Goal: Contribute content: Contribute content

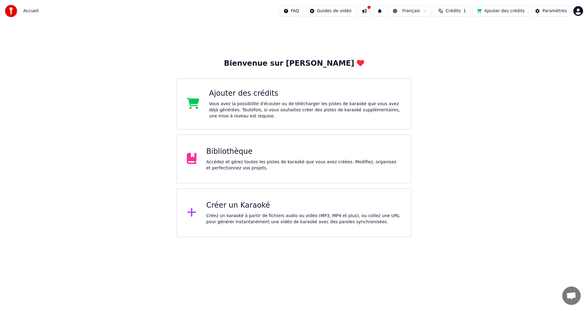
click at [228, 154] on div "Bibliothèque" at bounding box center [303, 152] width 195 height 10
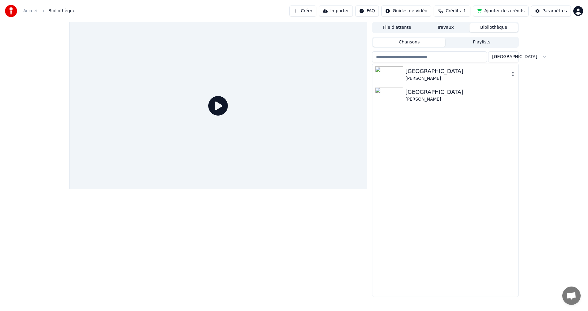
click at [419, 73] on div "[GEOGRAPHIC_DATA]" at bounding box center [457, 71] width 104 height 9
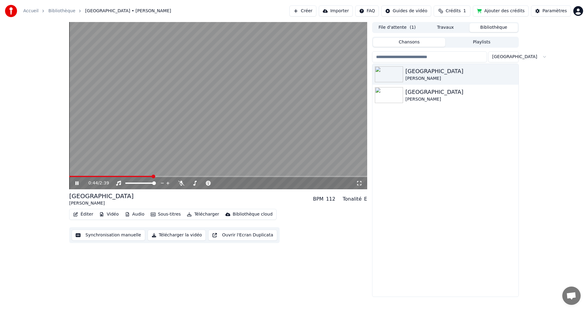
click at [423, 151] on div "Les Champs-Elysées Joe Dassin Les Champs-Elysées Joe Dassin" at bounding box center [445, 180] width 146 height 233
click at [456, 95] on div "[GEOGRAPHIC_DATA]" at bounding box center [457, 92] width 104 height 9
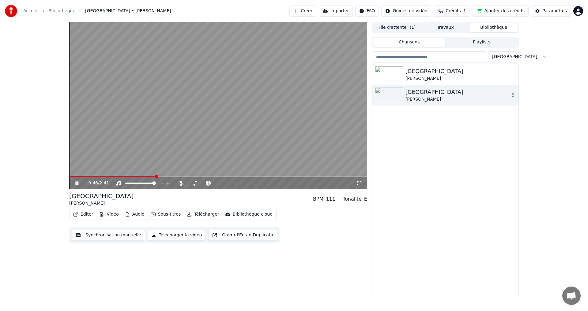
click at [515, 92] on button "button" at bounding box center [513, 95] width 6 height 7
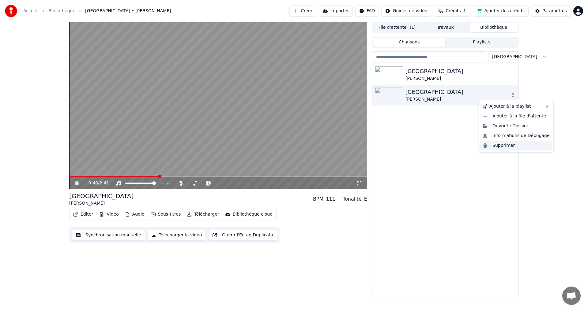
click at [504, 146] on div "Supprimer" at bounding box center [516, 146] width 72 height 10
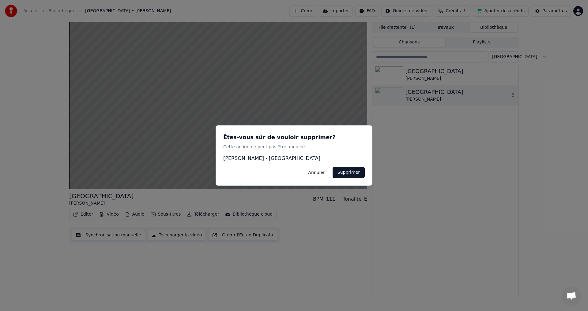
click at [358, 175] on button "Supprimer" at bounding box center [349, 172] width 32 height 11
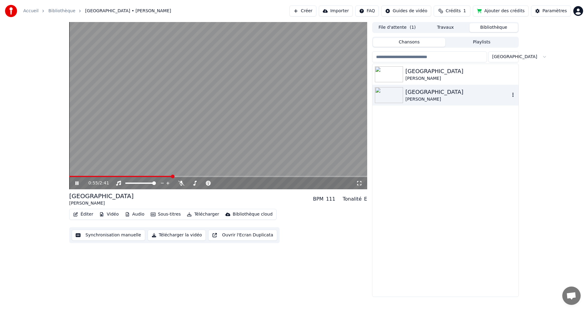
click at [511, 94] on icon "button" at bounding box center [513, 94] width 6 height 5
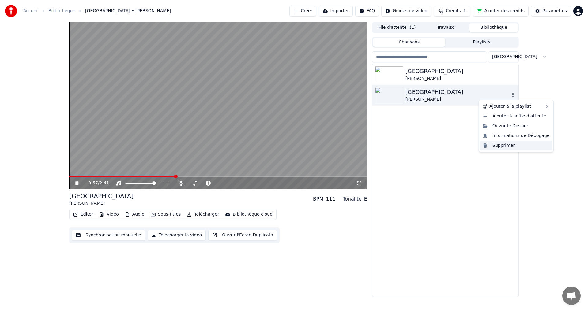
click at [497, 146] on div "Supprimer" at bounding box center [516, 146] width 72 height 10
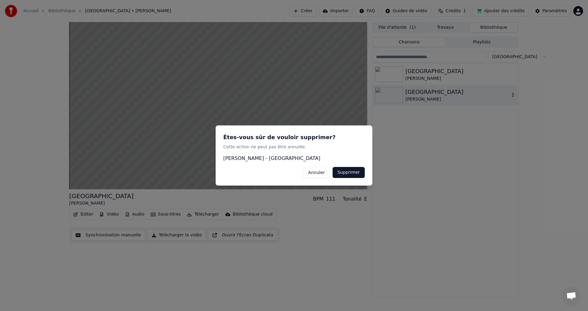
click at [354, 172] on button "Supprimer" at bounding box center [349, 172] width 32 height 11
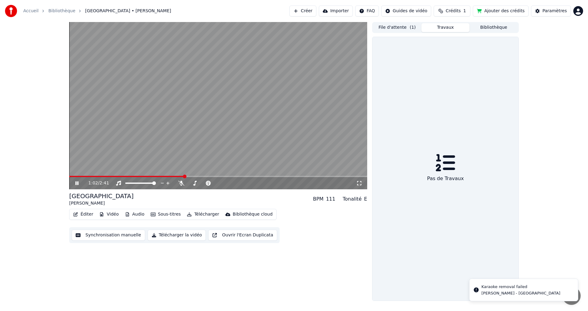
click at [440, 26] on button "Travaux" at bounding box center [445, 27] width 48 height 9
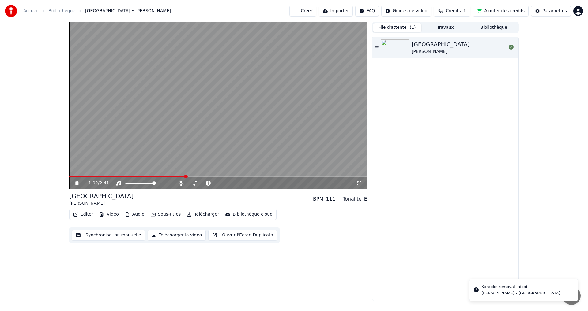
drag, startPoint x: 397, startPoint y: 27, endPoint x: 389, endPoint y: 28, distance: 7.4
click at [395, 27] on button "File d'attente ( 1 )" at bounding box center [397, 27] width 48 height 9
click at [362, 175] on video at bounding box center [218, 106] width 298 height 168
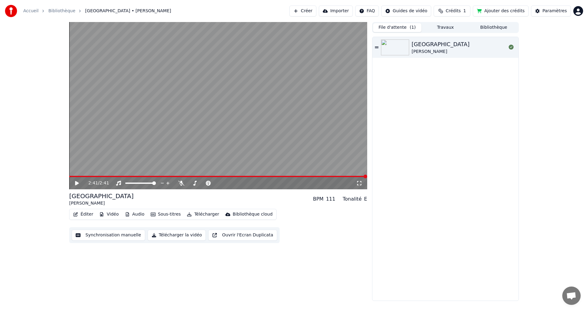
click at [367, 177] on span at bounding box center [366, 177] width 4 height 4
click at [430, 158] on div "Les Champs-Elysées [PERSON_NAME]" at bounding box center [445, 169] width 146 height 264
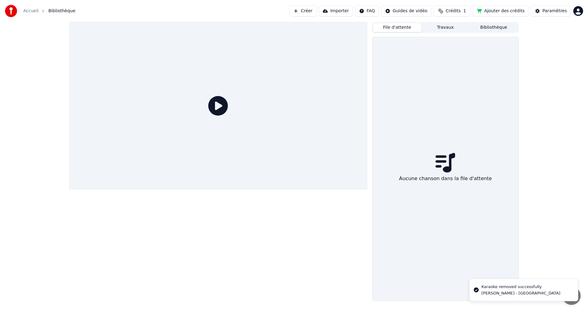
click at [401, 27] on button "File d'attente" at bounding box center [397, 27] width 48 height 9
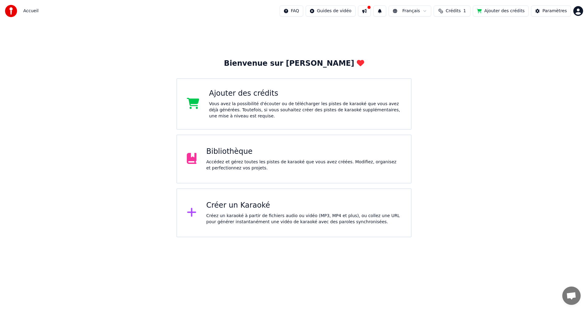
click at [239, 153] on div "Bibliothèque" at bounding box center [303, 152] width 195 height 10
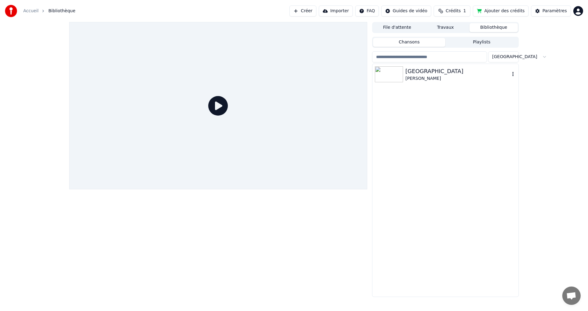
click at [456, 73] on div "[GEOGRAPHIC_DATA]" at bounding box center [457, 71] width 104 height 9
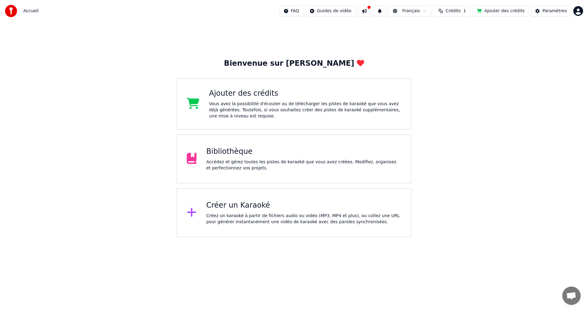
click at [240, 152] on div "Bibliothèque" at bounding box center [303, 152] width 195 height 10
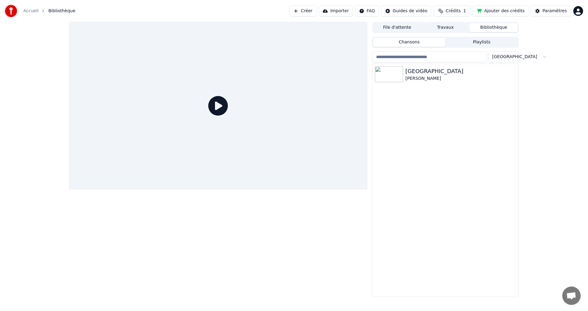
click at [220, 106] on icon at bounding box center [218, 106] width 20 height 20
click at [408, 74] on div "[GEOGRAPHIC_DATA]" at bounding box center [457, 71] width 104 height 9
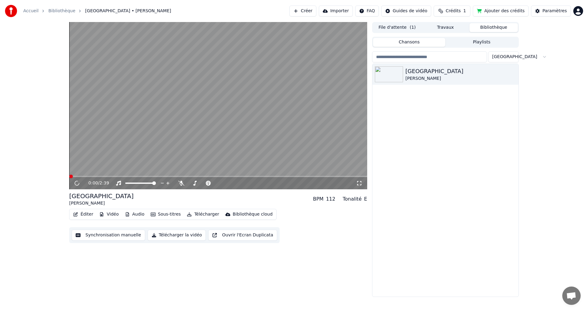
click at [111, 235] on button "Synchronisation manuelle" at bounding box center [108, 235] width 73 height 11
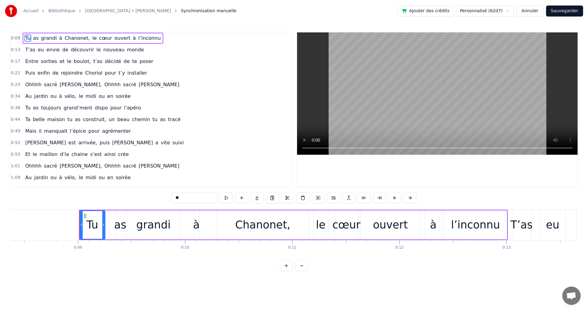
scroll to position [0, 935]
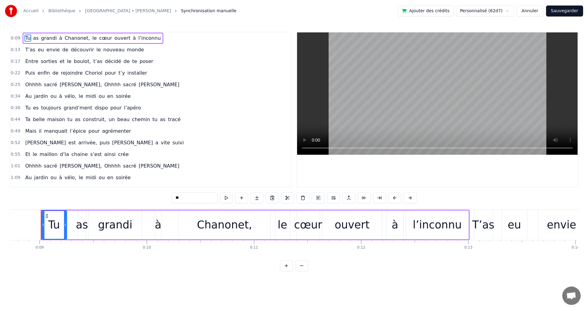
click at [67, 119] on span "tu" at bounding box center [70, 119] width 6 height 7
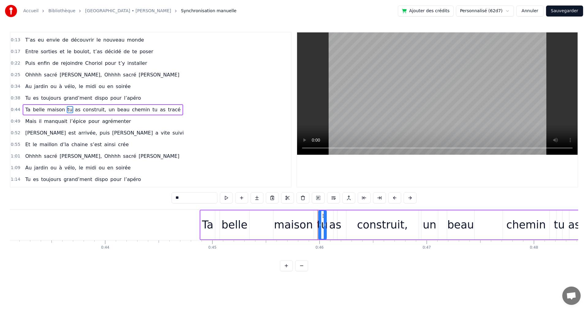
scroll to position [0, 4668]
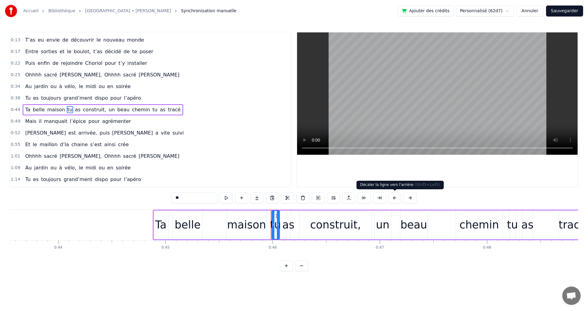
click at [394, 198] on button at bounding box center [394, 198] width 13 height 11
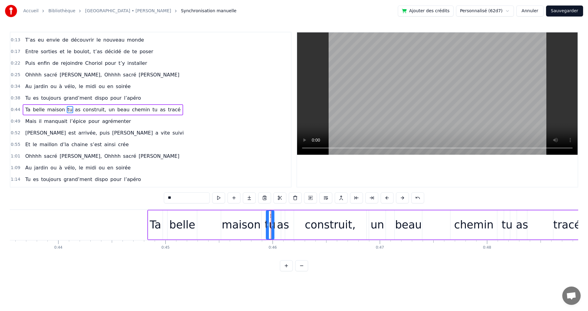
click at [394, 198] on div "**" at bounding box center [294, 198] width 260 height 11
click at [387, 199] on button at bounding box center [387, 198] width 13 height 11
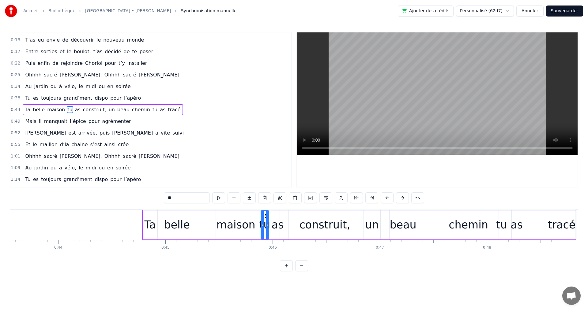
click at [387, 199] on button at bounding box center [387, 198] width 13 height 11
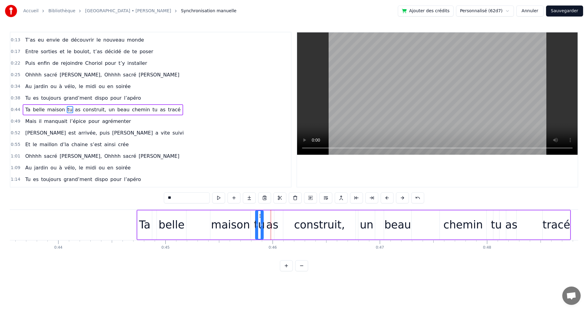
click at [387, 199] on button at bounding box center [387, 198] width 13 height 11
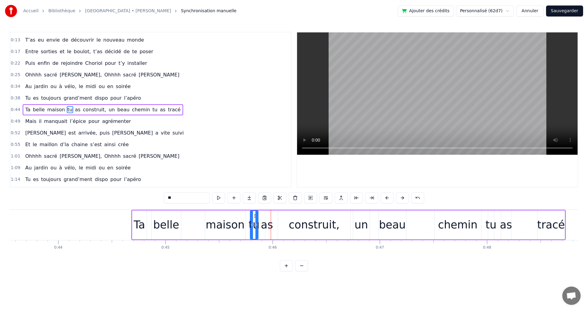
click at [387, 199] on button at bounding box center [387, 198] width 13 height 11
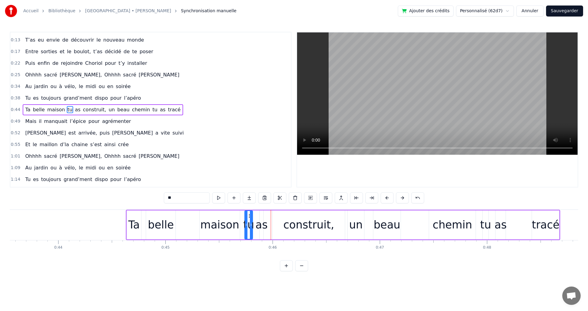
click at [387, 199] on button at bounding box center [387, 198] width 13 height 11
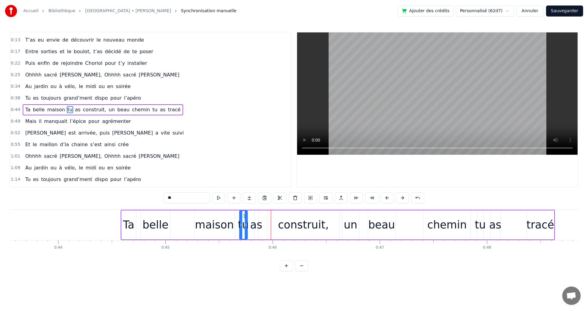
click at [387, 199] on button at bounding box center [387, 198] width 13 height 11
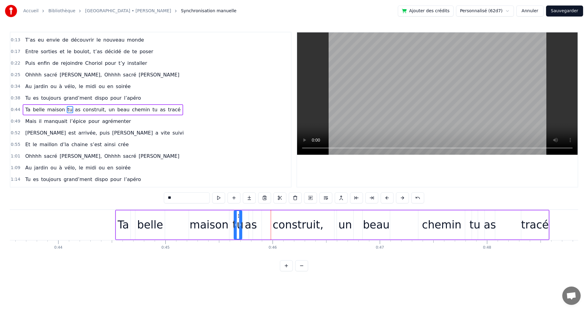
click at [387, 199] on button at bounding box center [387, 198] width 13 height 11
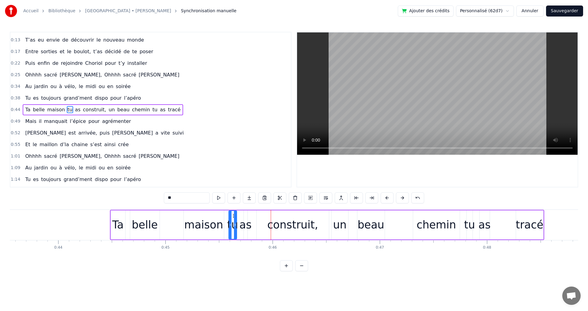
click at [387, 199] on button at bounding box center [387, 198] width 13 height 11
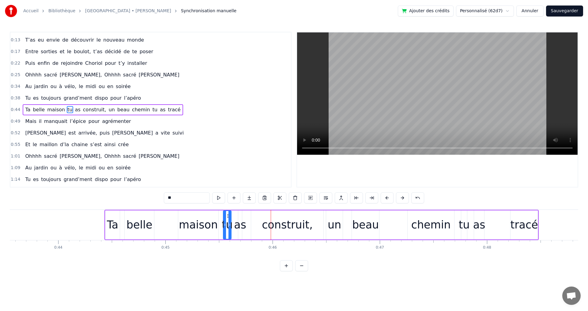
click at [387, 199] on button at bounding box center [387, 198] width 13 height 11
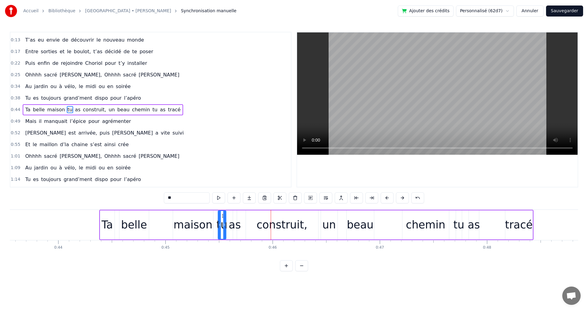
click at [387, 199] on button at bounding box center [387, 198] width 13 height 11
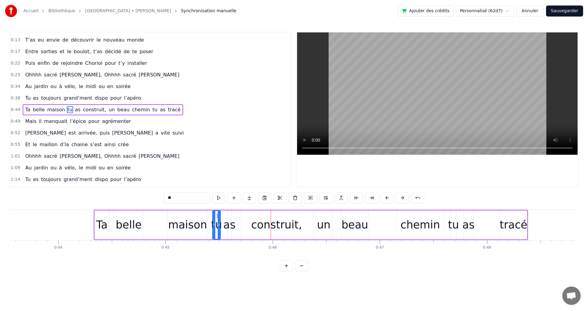
click at [387, 199] on button at bounding box center [387, 198] width 13 height 11
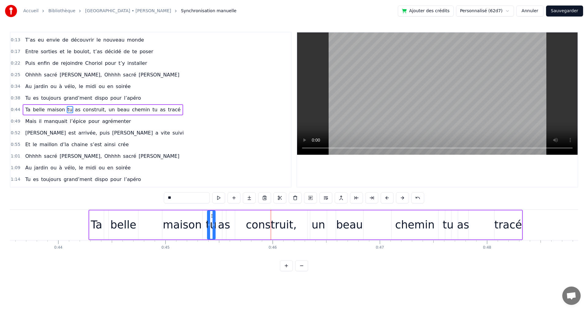
click at [387, 199] on button at bounding box center [387, 198] width 13 height 11
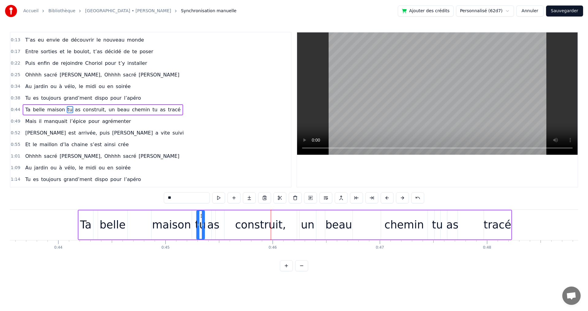
click at [387, 199] on button at bounding box center [387, 198] width 13 height 11
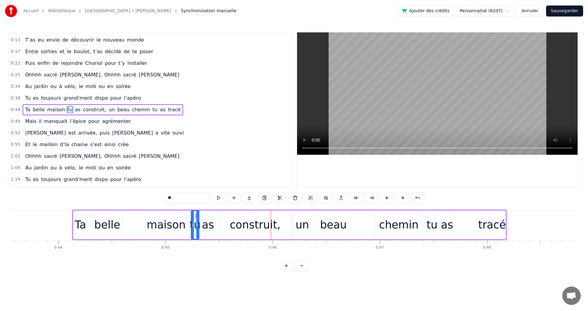
click at [387, 199] on button at bounding box center [387, 198] width 13 height 11
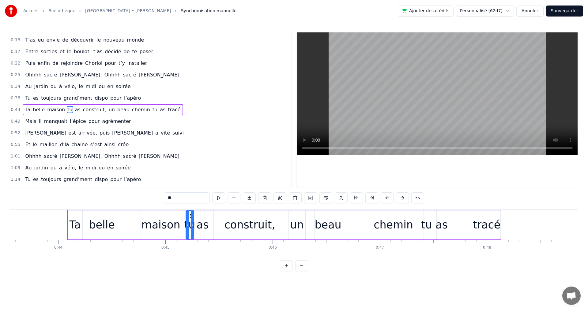
click at [387, 199] on button at bounding box center [387, 198] width 13 height 11
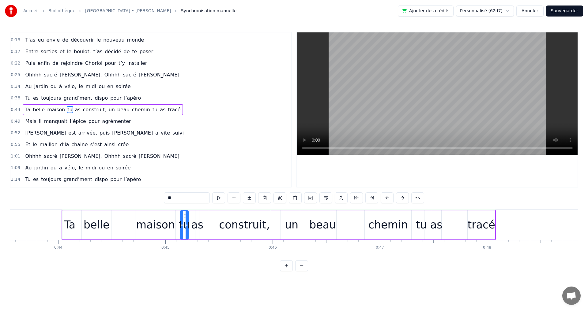
click at [387, 199] on button at bounding box center [387, 198] width 13 height 11
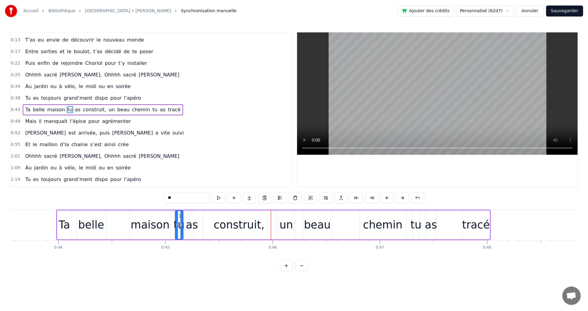
click at [387, 199] on button at bounding box center [387, 198] width 13 height 11
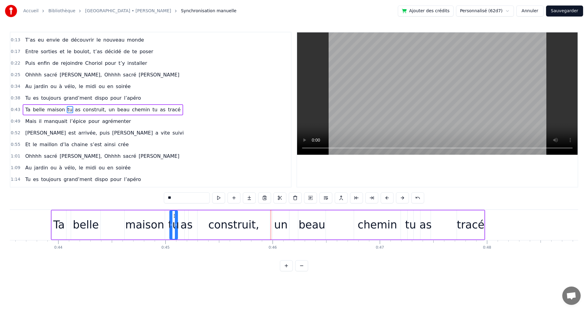
click at [387, 199] on button at bounding box center [387, 198] width 13 height 11
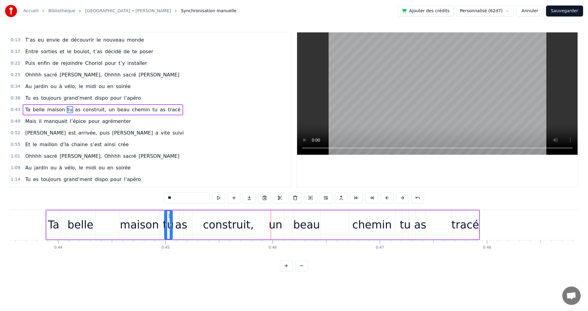
click at [387, 199] on button at bounding box center [387, 198] width 13 height 11
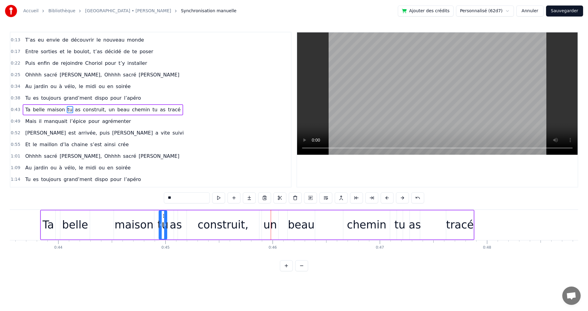
click at [387, 199] on button at bounding box center [387, 198] width 13 height 11
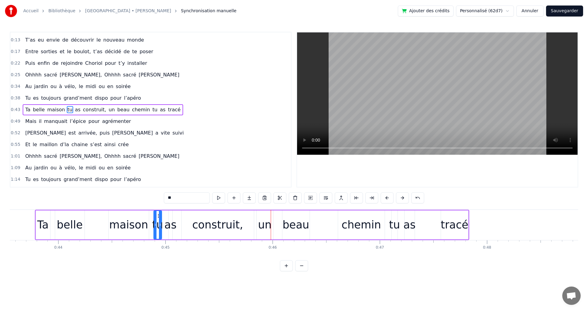
click at [387, 199] on button at bounding box center [387, 198] width 13 height 11
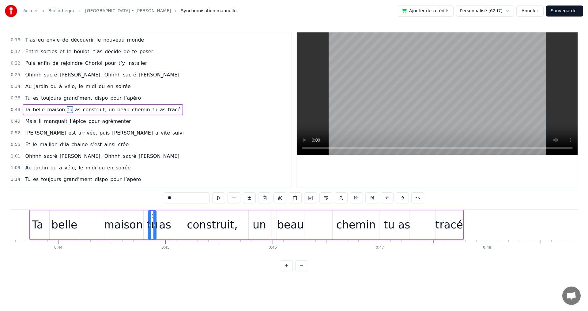
click at [387, 199] on button at bounding box center [387, 198] width 13 height 11
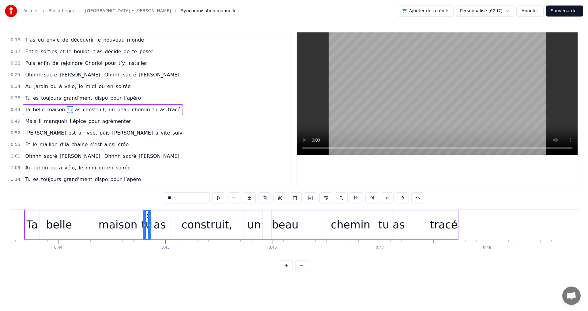
click at [387, 199] on button at bounding box center [387, 198] width 13 height 11
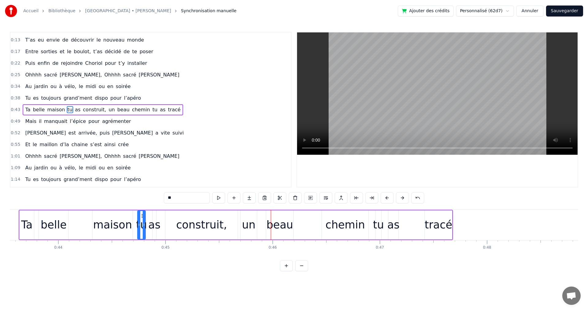
click at [387, 199] on button at bounding box center [387, 198] width 13 height 11
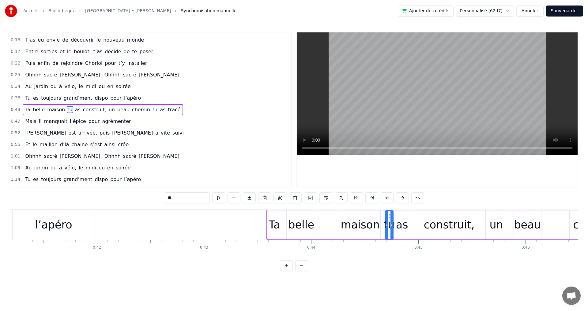
scroll to position [0, 4377]
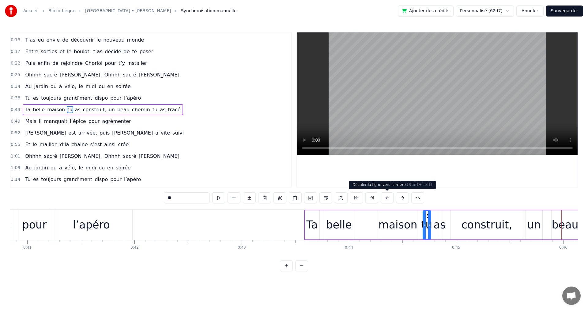
click at [387, 199] on button at bounding box center [387, 198] width 13 height 11
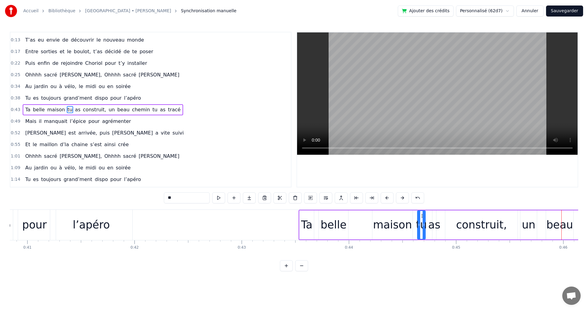
click at [387, 199] on button at bounding box center [387, 198] width 13 height 11
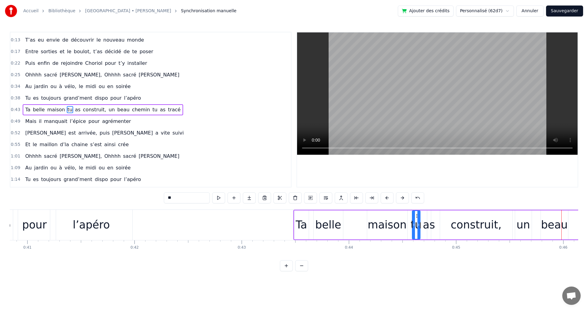
click at [387, 199] on button at bounding box center [387, 198] width 13 height 11
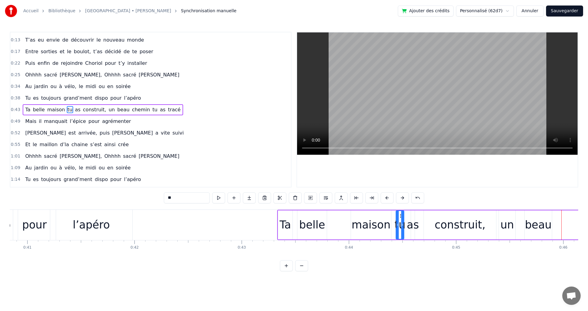
click at [387, 199] on button at bounding box center [387, 198] width 13 height 11
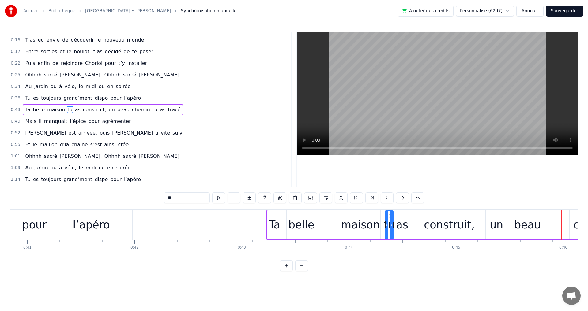
click at [387, 199] on button at bounding box center [387, 198] width 13 height 11
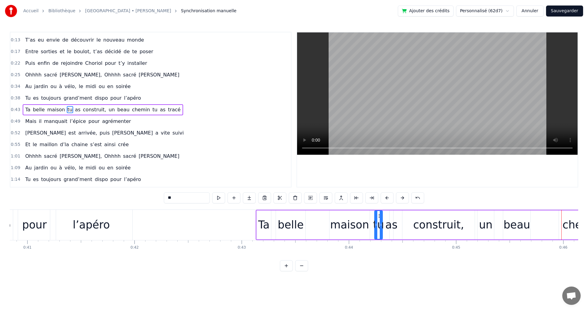
click at [387, 199] on button at bounding box center [387, 198] width 13 height 11
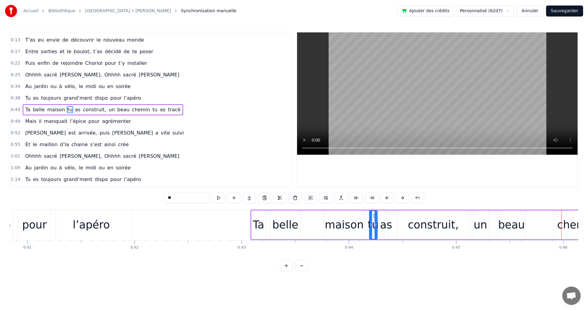
click at [387, 199] on button at bounding box center [387, 198] width 13 height 11
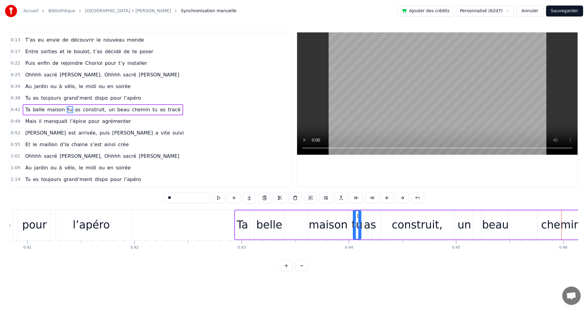
click at [387, 199] on button at bounding box center [387, 198] width 13 height 11
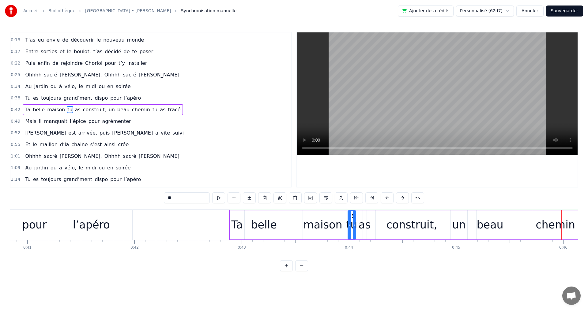
click at [387, 199] on button at bounding box center [387, 198] width 13 height 11
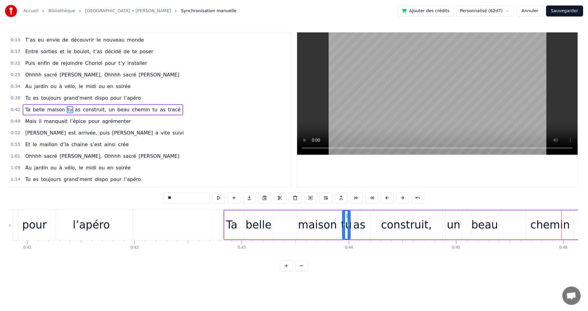
click at [387, 199] on button at bounding box center [387, 198] width 13 height 11
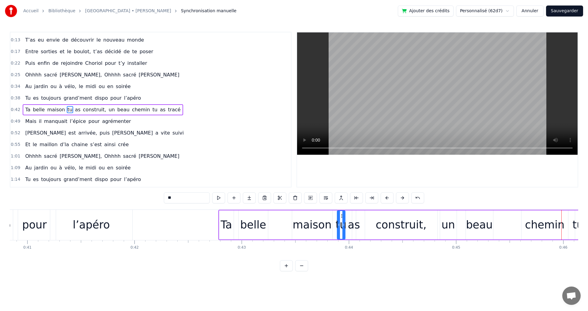
click at [387, 199] on button at bounding box center [387, 198] width 13 height 11
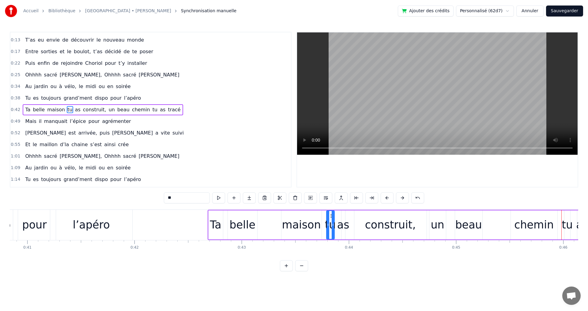
click at [387, 199] on button at bounding box center [387, 198] width 13 height 11
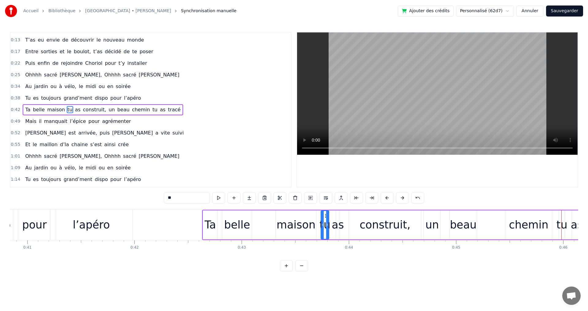
click at [387, 199] on button at bounding box center [387, 198] width 13 height 11
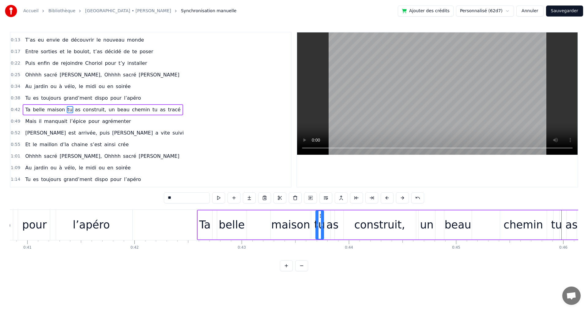
click at [387, 199] on button at bounding box center [387, 198] width 13 height 11
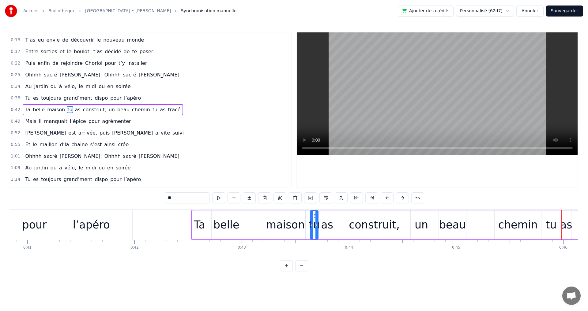
click at [387, 199] on button at bounding box center [387, 198] width 13 height 11
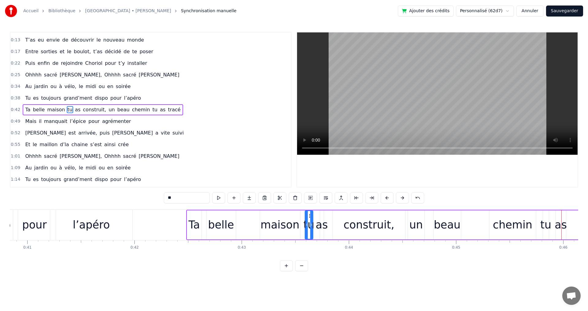
click at [387, 199] on button at bounding box center [387, 198] width 13 height 11
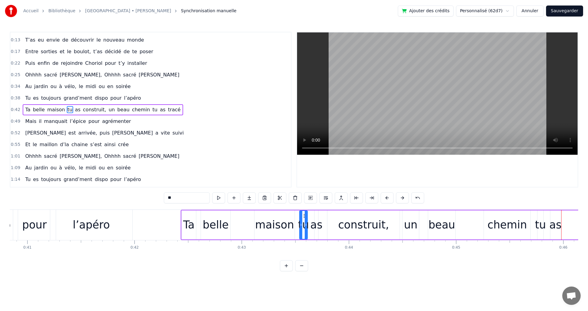
click at [387, 199] on button at bounding box center [387, 198] width 13 height 11
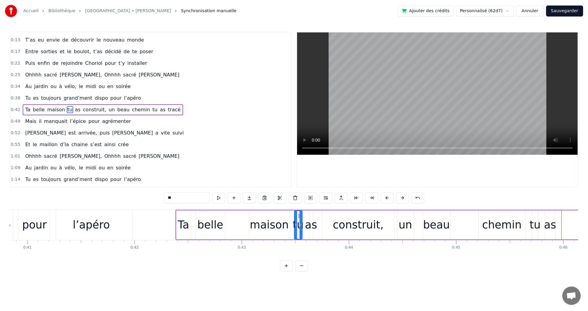
click at [387, 199] on button at bounding box center [387, 198] width 13 height 11
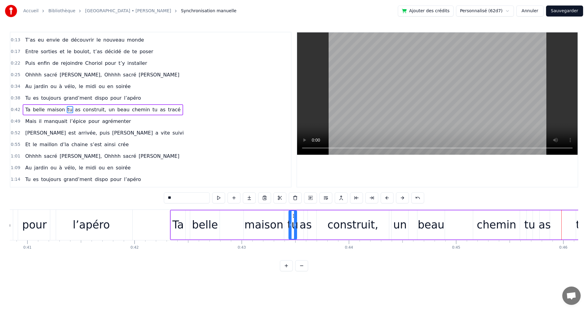
click at [387, 199] on button at bounding box center [387, 198] width 13 height 11
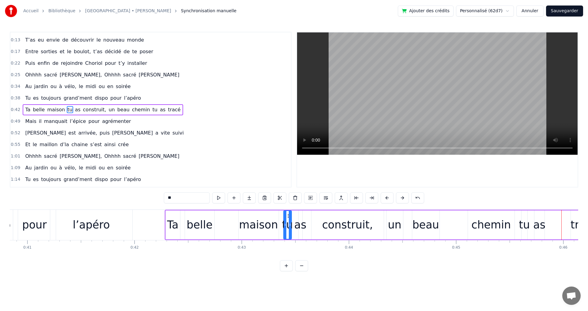
click at [387, 199] on button at bounding box center [387, 198] width 13 height 11
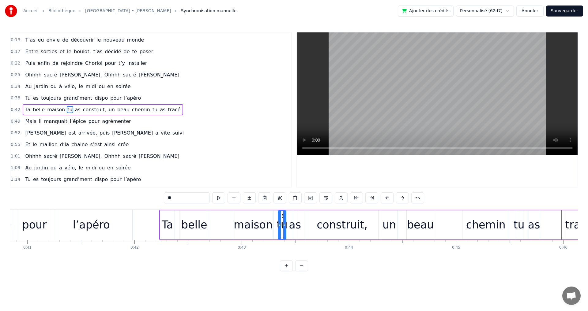
click at [387, 199] on button at bounding box center [387, 198] width 13 height 11
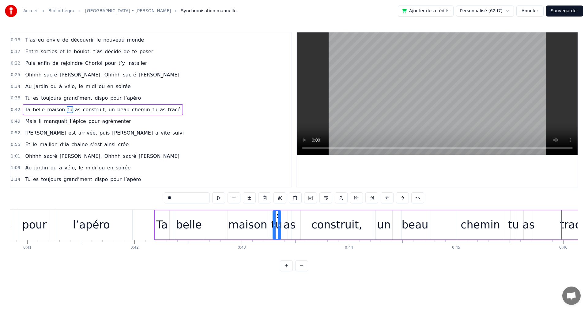
click at [387, 199] on button at bounding box center [387, 198] width 13 height 11
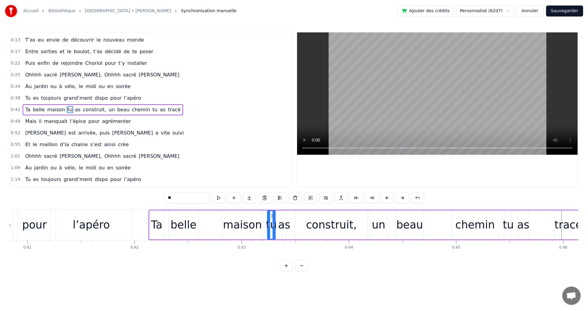
click at [387, 199] on button at bounding box center [387, 198] width 13 height 11
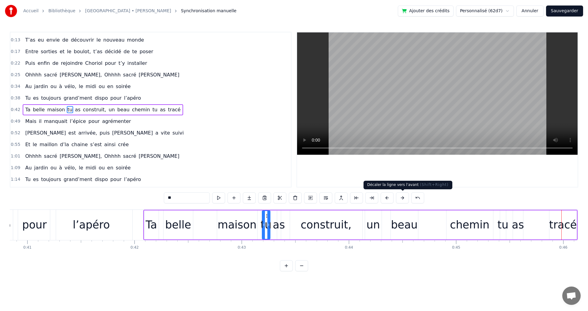
click at [402, 198] on button at bounding box center [402, 198] width 13 height 11
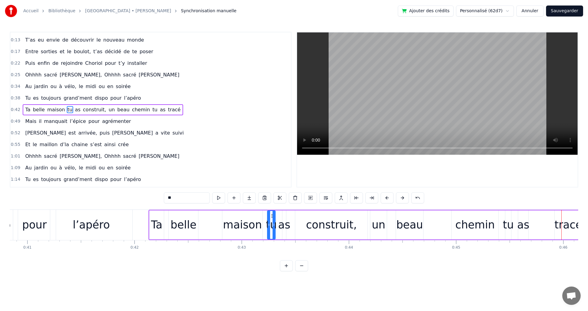
click at [402, 198] on button at bounding box center [402, 198] width 13 height 11
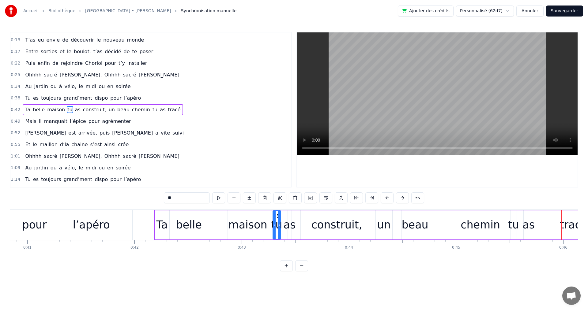
click at [247, 272] on div "0:09 Tu as grandi à [GEOGRAPHIC_DATA], le cœur ouvert à l’inconnu 0:13 T’as eu …" at bounding box center [294, 152] width 568 height 240
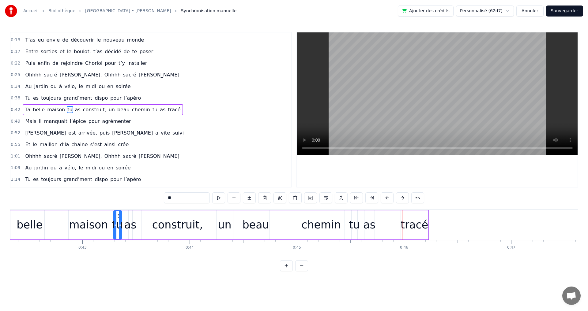
scroll to position [0, 4549]
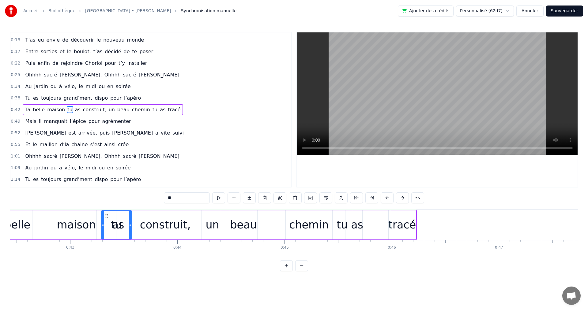
drag, startPoint x: 108, startPoint y: 226, endPoint x: 130, endPoint y: 226, distance: 22.4
click at [130, 226] on icon at bounding box center [130, 225] width 2 height 5
click at [118, 227] on div "tu" at bounding box center [116, 225] width 11 height 16
drag, startPoint x: 130, startPoint y: 226, endPoint x: 113, endPoint y: 226, distance: 17.8
click at [113, 226] on icon at bounding box center [112, 225] width 2 height 5
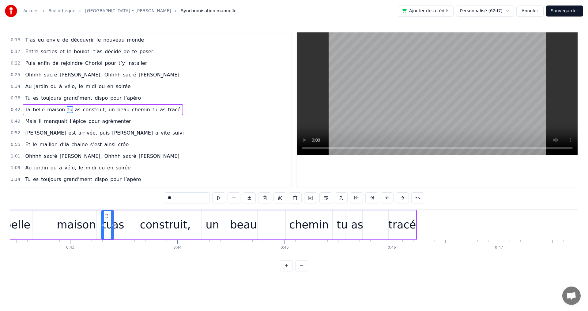
click at [120, 227] on div "as" at bounding box center [118, 225] width 12 height 16
type input "**"
drag, startPoint x: 122, startPoint y: 227, endPoint x: 134, endPoint y: 227, distance: 11.9
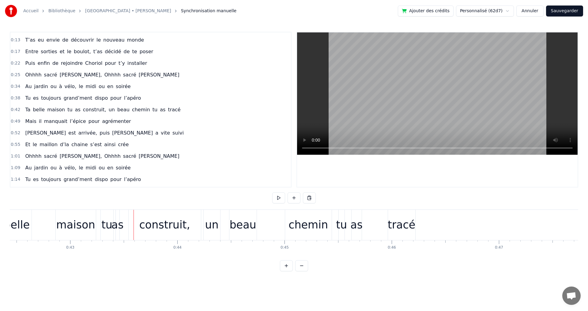
click at [397, 226] on div "tracé" at bounding box center [402, 225] width 28 height 16
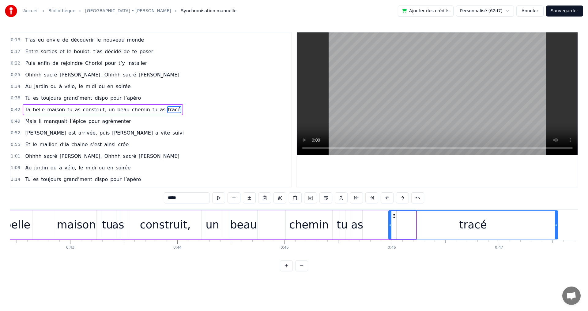
drag, startPoint x: 415, startPoint y: 226, endPoint x: 529, endPoint y: 232, distance: 114.1
click at [556, 233] on div at bounding box center [556, 225] width 2 height 28
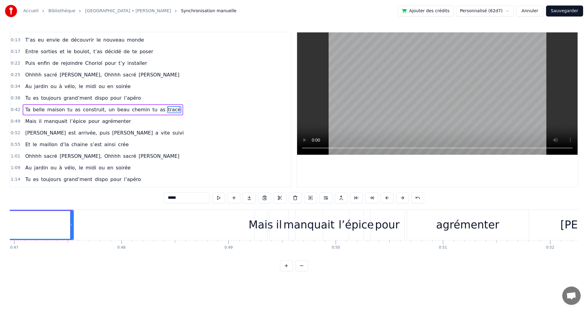
scroll to position [0, 5064]
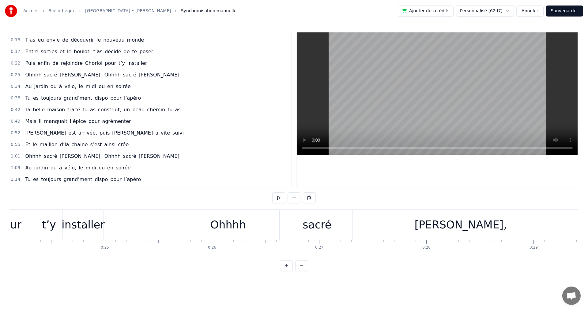
scroll to position [0, 2590]
click at [68, 110] on span "tracé" at bounding box center [74, 109] width 14 height 7
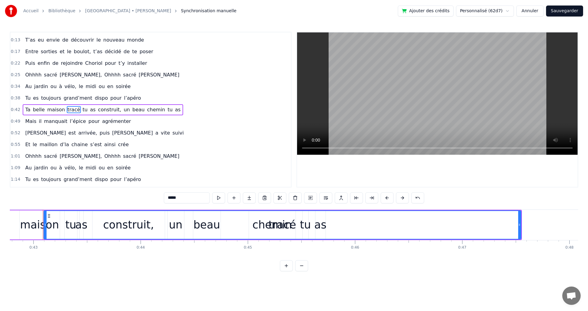
scroll to position [0, 4587]
click at [68, 226] on div "tracé" at bounding box center [280, 225] width 477 height 28
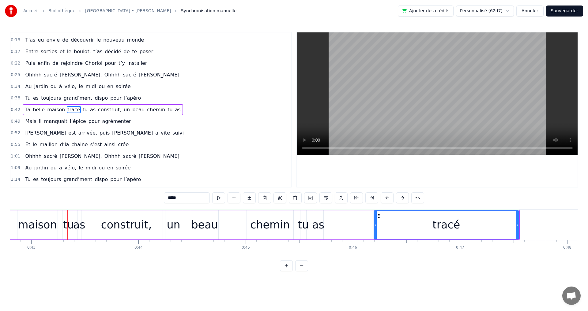
drag, startPoint x: 43, startPoint y: 227, endPoint x: 375, endPoint y: 224, distance: 332.3
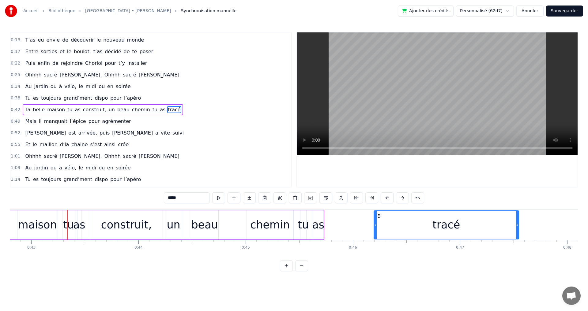
click at [427, 226] on div "tracé" at bounding box center [446, 225] width 144 height 28
click at [311, 223] on div "Ta belle maison tu as construit, un beau chemin tu as tracé" at bounding box center [134, 225] width 381 height 30
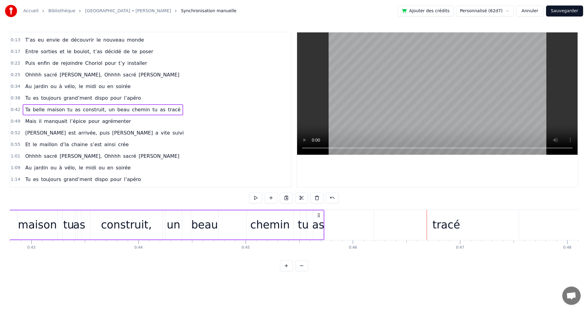
click at [309, 219] on div "Ta belle maison tu as construit, un beau chemin tu as tracé" at bounding box center [134, 225] width 381 height 30
click at [152, 112] on span "tu" at bounding box center [155, 109] width 6 height 7
drag, startPoint x: 445, startPoint y: 226, endPoint x: 427, endPoint y: 225, distance: 18.1
click at [427, 225] on div "tracé" at bounding box center [446, 225] width 145 height 29
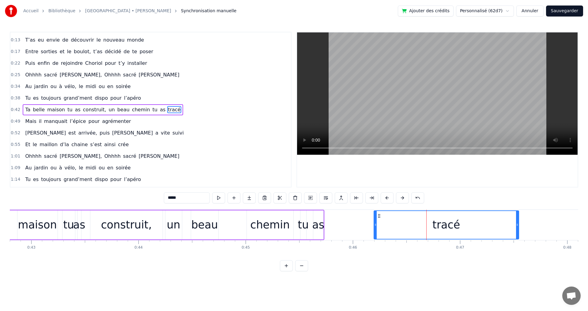
click at [132, 109] on span "chemin" at bounding box center [140, 109] width 19 height 7
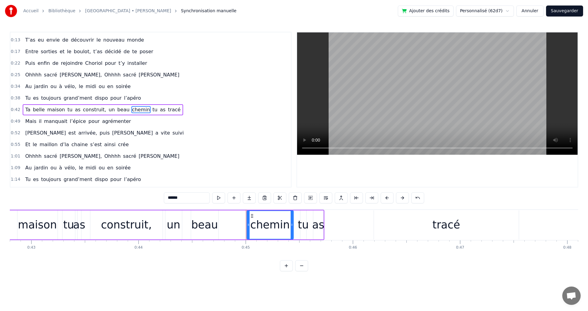
click at [319, 225] on div "as" at bounding box center [318, 225] width 12 height 16
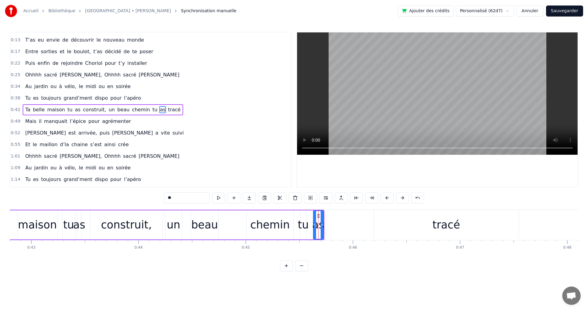
click at [454, 226] on div "tracé" at bounding box center [446, 225] width 28 height 16
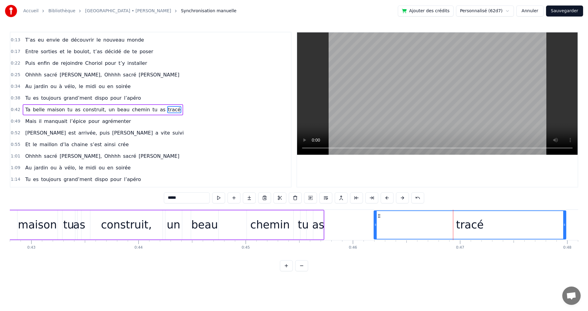
drag, startPoint x: 518, startPoint y: 226, endPoint x: 565, endPoint y: 224, distance: 47.2
click at [565, 224] on icon at bounding box center [564, 225] width 2 height 5
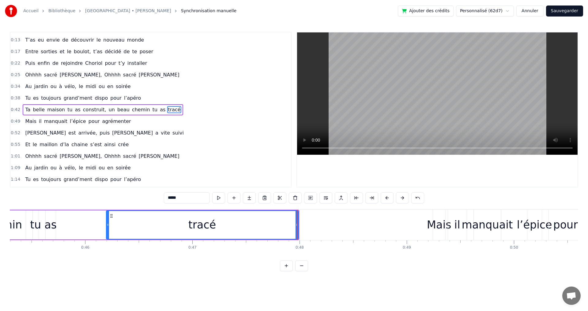
scroll to position [0, 4827]
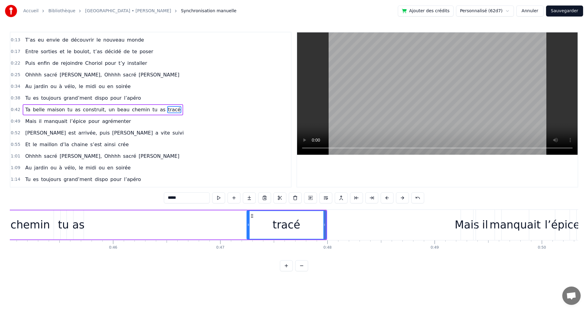
drag, startPoint x: 135, startPoint y: 224, endPoint x: 248, endPoint y: 228, distance: 112.8
click at [248, 228] on div at bounding box center [248, 225] width 2 height 28
click at [81, 225] on div "as" at bounding box center [78, 225] width 12 height 16
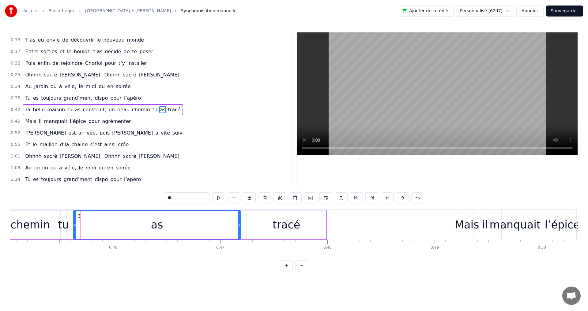
drag, startPoint x: 83, startPoint y: 225, endPoint x: 168, endPoint y: 227, distance: 84.5
click at [239, 234] on div at bounding box center [239, 225] width 2 height 28
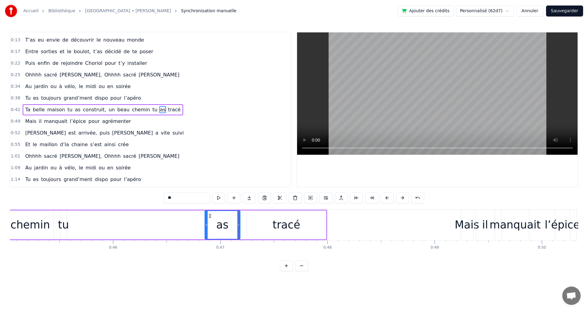
drag, startPoint x: 74, startPoint y: 225, endPoint x: 205, endPoint y: 229, distance: 131.4
click at [205, 229] on div at bounding box center [206, 225] width 2 height 28
click at [64, 225] on div "tu" at bounding box center [63, 225] width 11 height 16
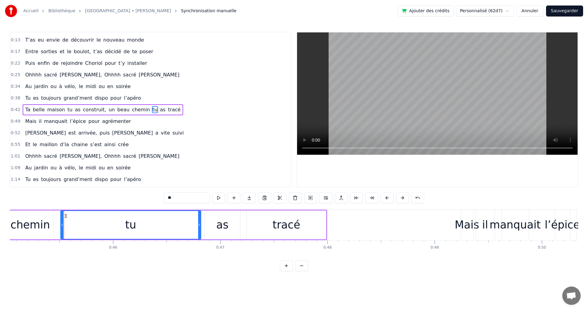
drag, startPoint x: 66, startPoint y: 226, endPoint x: 179, endPoint y: 228, distance: 113.3
click at [200, 231] on div at bounding box center [199, 225] width 2 height 28
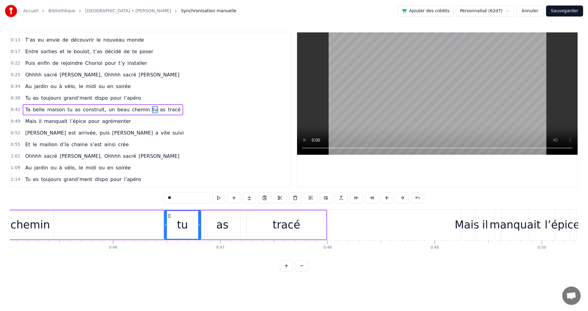
drag, startPoint x: 62, startPoint y: 225, endPoint x: 165, endPoint y: 227, distance: 103.5
click at [165, 227] on icon at bounding box center [165, 225] width 2 height 5
click at [43, 225] on div "chemin" at bounding box center [30, 225] width 40 height 16
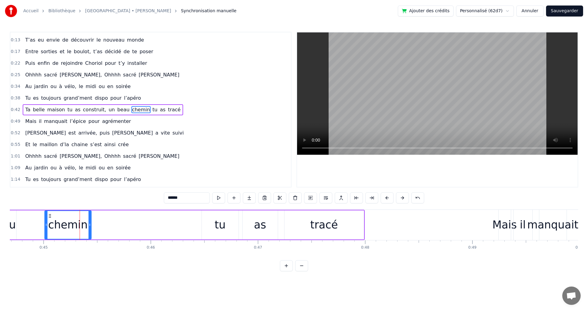
scroll to position [0, 4715]
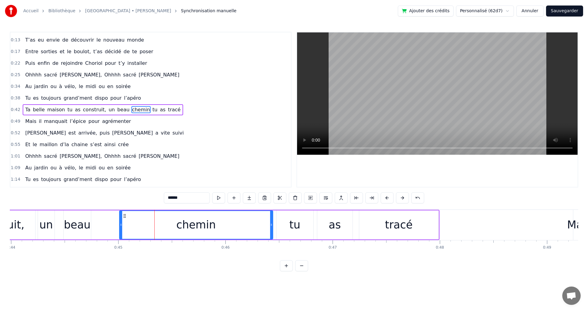
drag, startPoint x: 165, startPoint y: 226, endPoint x: 271, endPoint y: 228, distance: 105.7
click at [272, 228] on div at bounding box center [271, 225] width 2 height 28
click at [121, 225] on div "chemin" at bounding box center [196, 225] width 154 height 29
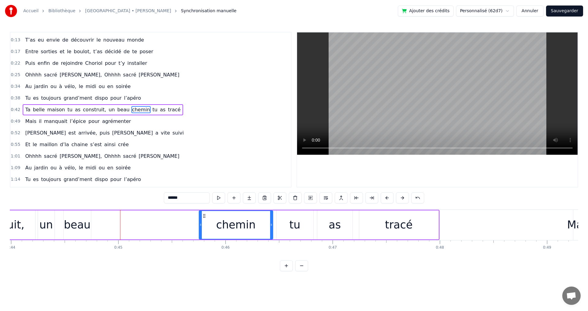
drag, startPoint x: 121, startPoint y: 225, endPoint x: 200, endPoint y: 226, distance: 79.6
click at [200, 226] on icon at bounding box center [200, 225] width 2 height 5
click at [85, 226] on div "beau" at bounding box center [77, 225] width 27 height 16
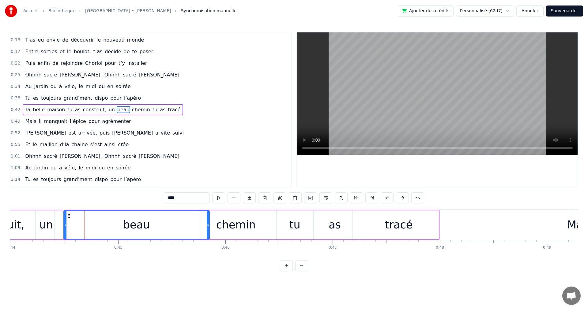
drag, startPoint x: 89, startPoint y: 224, endPoint x: 208, endPoint y: 231, distance: 118.7
click at [208, 231] on div at bounding box center [208, 225] width 2 height 28
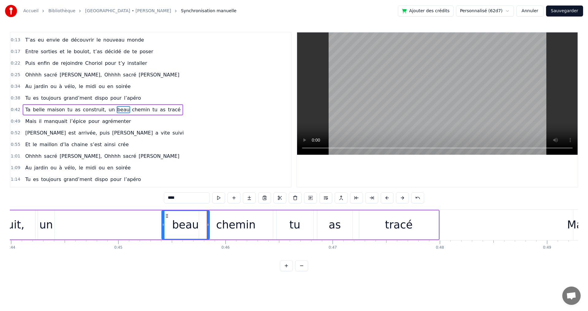
drag, startPoint x: 66, startPoint y: 225, endPoint x: 153, endPoint y: 225, distance: 87.3
click at [164, 225] on circle at bounding box center [163, 225] width 0 height 0
click at [51, 228] on div "un" at bounding box center [45, 225] width 13 height 16
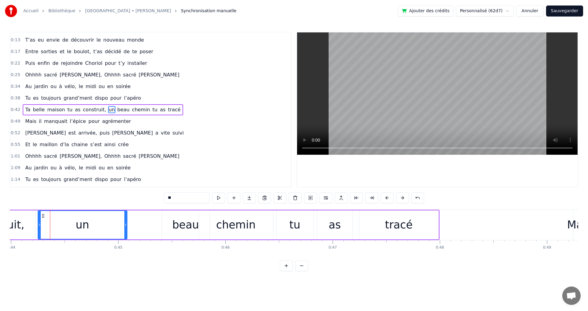
drag, startPoint x: 53, startPoint y: 226, endPoint x: 126, endPoint y: 230, distance: 72.7
click at [126, 230] on div at bounding box center [125, 225] width 2 height 28
drag, startPoint x: 39, startPoint y: 225, endPoint x: 65, endPoint y: 226, distance: 26.0
click at [65, 226] on icon at bounding box center [65, 225] width 2 height 5
click at [90, 281] on html "Accueil Bibliothèque [GEOGRAPHIC_DATA] • [PERSON_NAME] Synchronisation manuelle…" at bounding box center [294, 140] width 588 height 281
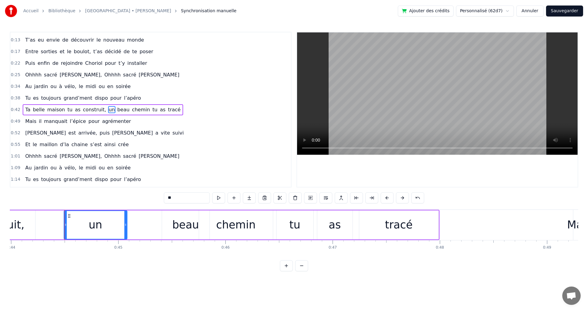
click at [123, 98] on span "l’apéro" at bounding box center [132, 98] width 18 height 7
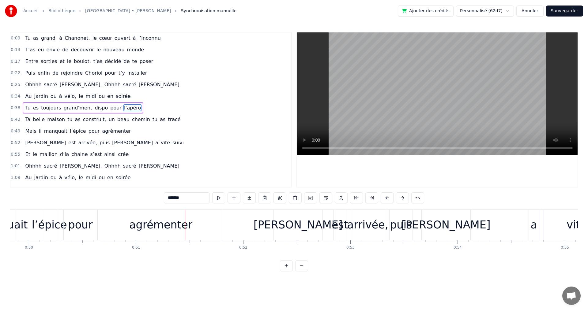
scroll to position [0, 5446]
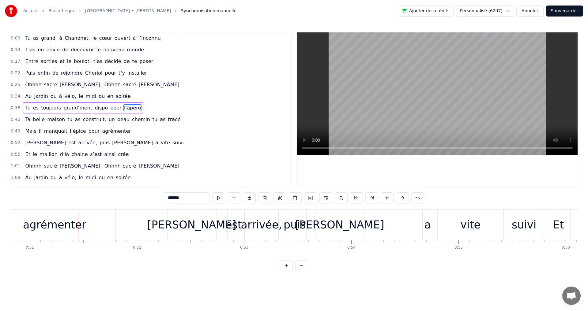
click at [55, 118] on span "maison" at bounding box center [56, 119] width 19 height 7
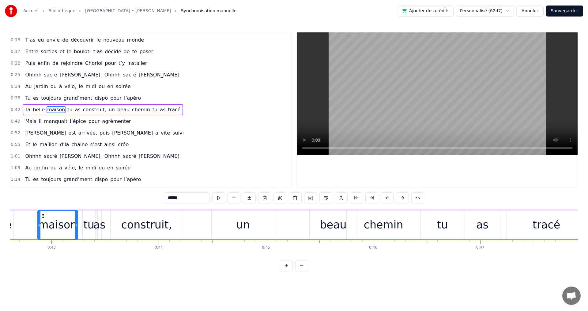
scroll to position [0, 4563]
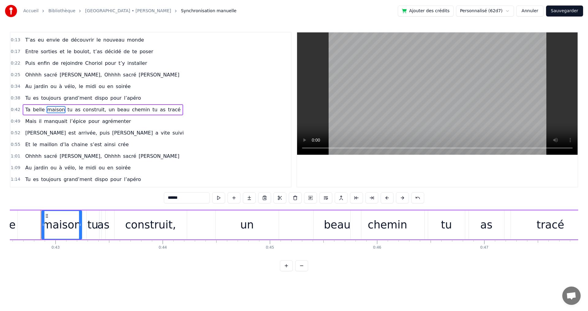
click at [107, 120] on span "agrémenter" at bounding box center [116, 121] width 30 height 7
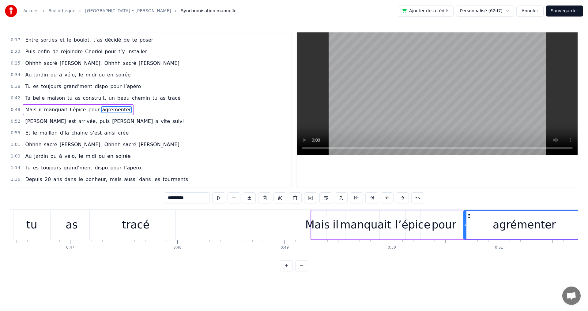
scroll to position [0, 4968]
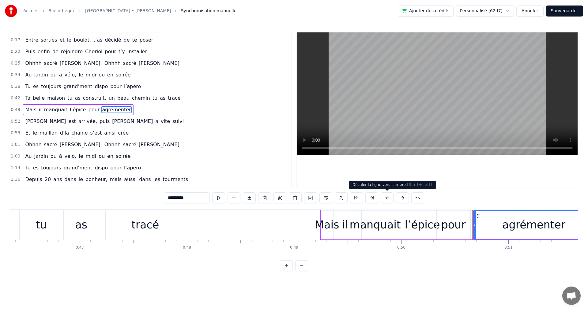
click at [387, 198] on button at bounding box center [387, 198] width 13 height 11
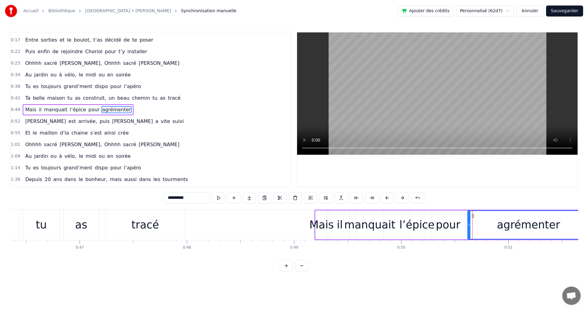
click at [387, 198] on button at bounding box center [387, 198] width 13 height 11
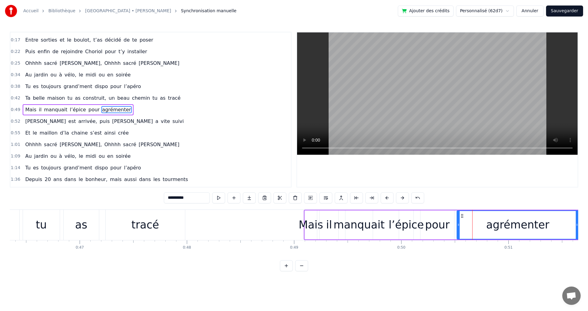
click at [387, 198] on button at bounding box center [387, 198] width 13 height 11
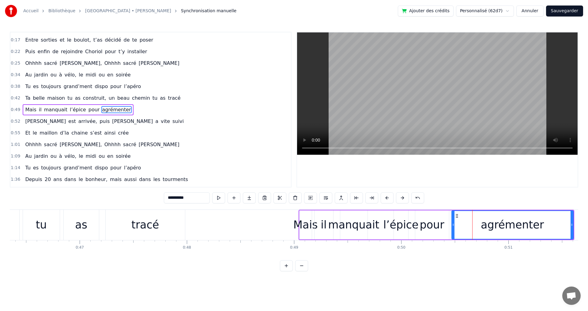
click at [387, 198] on button at bounding box center [387, 198] width 13 height 11
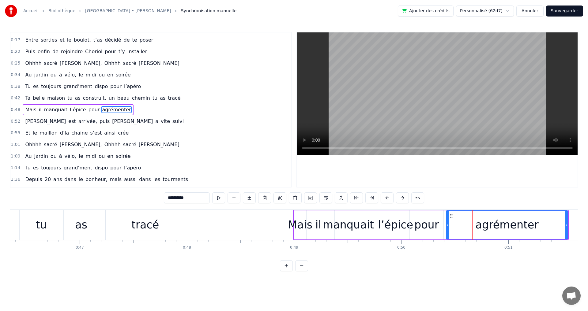
click at [387, 198] on button at bounding box center [387, 198] width 13 height 11
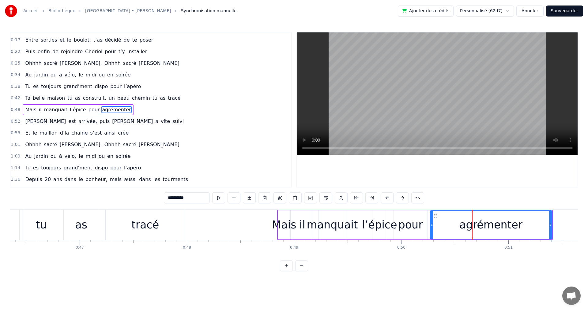
click at [387, 198] on button at bounding box center [387, 198] width 13 height 11
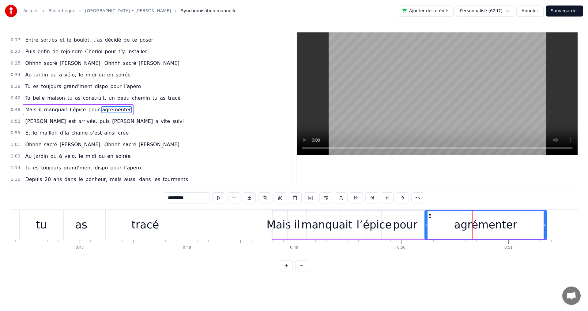
click at [387, 198] on button at bounding box center [387, 198] width 13 height 11
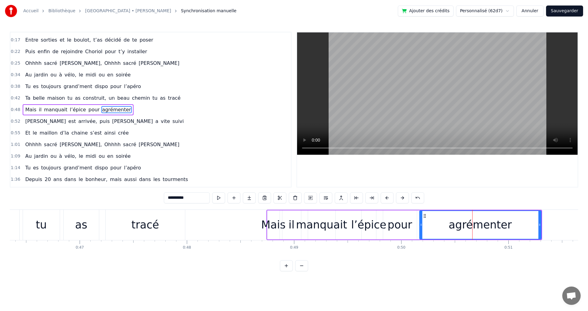
click at [387, 198] on button at bounding box center [387, 198] width 13 height 11
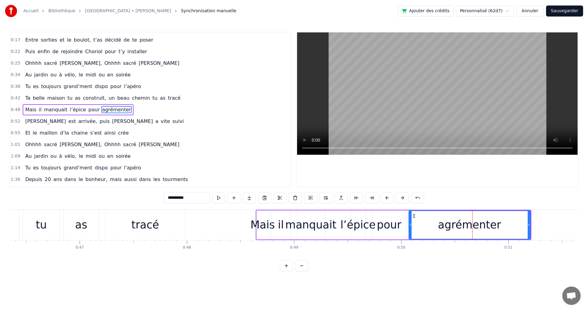
click at [388, 198] on button at bounding box center [387, 198] width 13 height 11
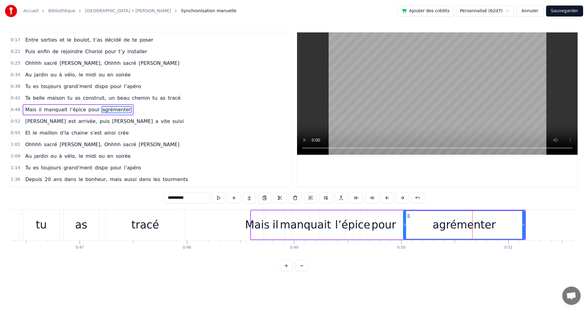
click at [388, 198] on button at bounding box center [387, 198] width 13 height 11
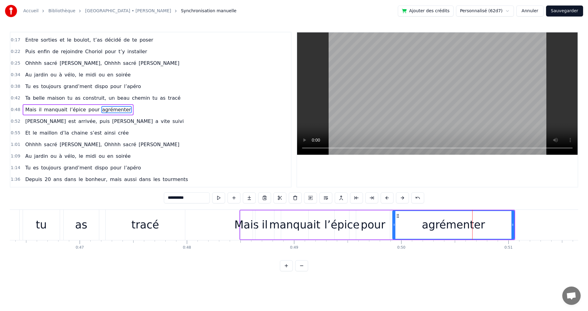
click at [388, 198] on button at bounding box center [387, 198] width 13 height 11
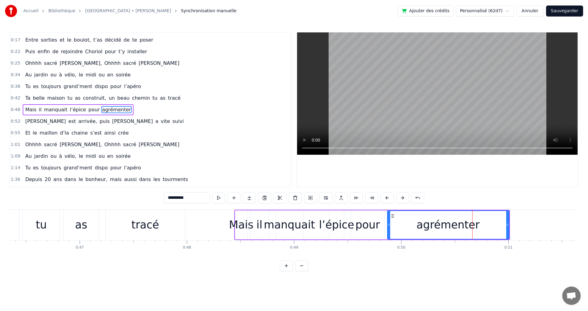
click at [388, 198] on button at bounding box center [387, 198] width 13 height 11
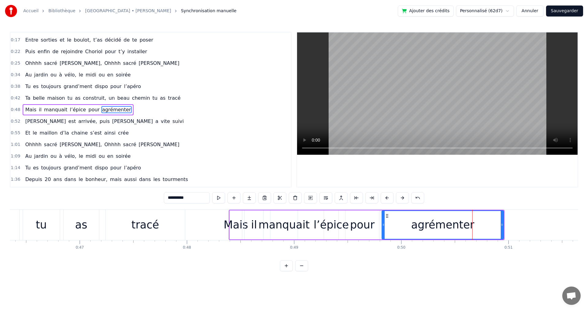
click at [388, 198] on button at bounding box center [387, 198] width 13 height 11
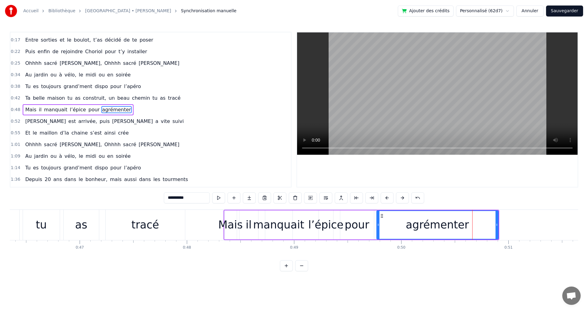
click at [388, 198] on button at bounding box center [387, 198] width 13 height 11
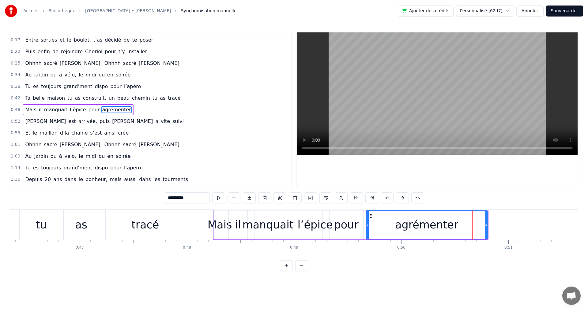
click at [388, 198] on button at bounding box center [387, 198] width 13 height 11
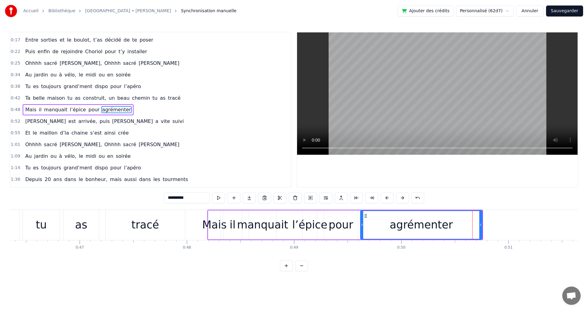
click at [388, 198] on button at bounding box center [387, 198] width 13 height 11
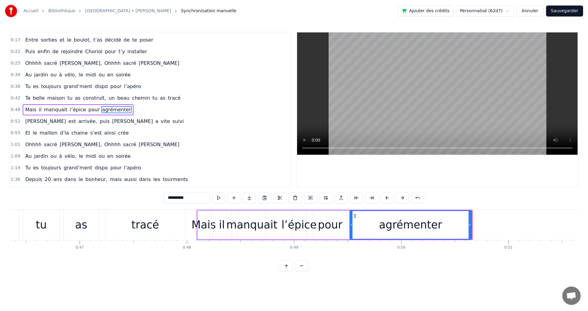
click at [388, 198] on button at bounding box center [387, 198] width 13 height 11
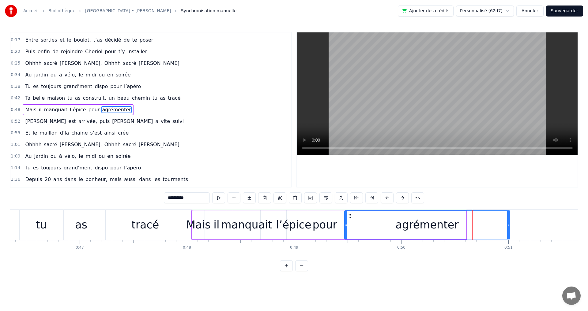
drag, startPoint x: 465, startPoint y: 224, endPoint x: 509, endPoint y: 224, distance: 43.8
click at [509, 224] on icon at bounding box center [508, 225] width 2 height 5
click at [471, 266] on div "0:09 Tu as grandi à [GEOGRAPHIC_DATA], le cœur ouvert à l’inconnu 0:13 T’as eu …" at bounding box center [294, 152] width 568 height 240
click at [111, 123] on span "[PERSON_NAME]" at bounding box center [132, 121] width 42 height 7
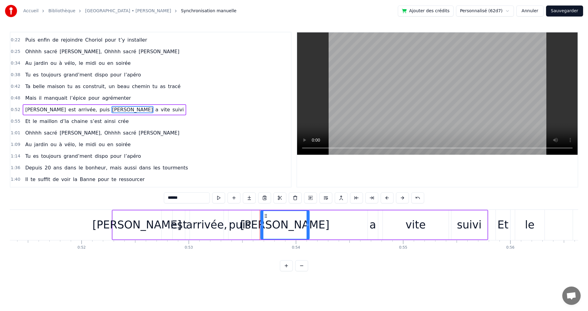
scroll to position [0, 5483]
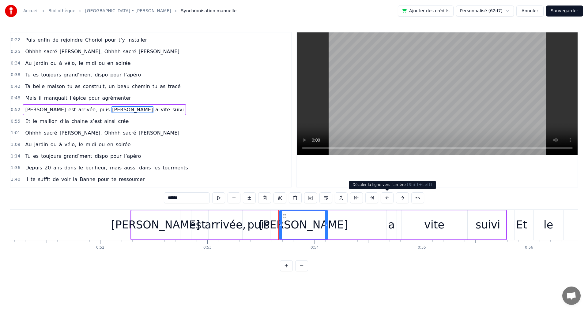
click at [388, 198] on button at bounding box center [387, 198] width 13 height 11
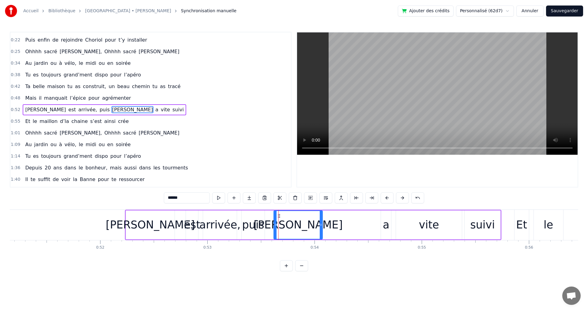
click at [388, 198] on button at bounding box center [387, 198] width 13 height 11
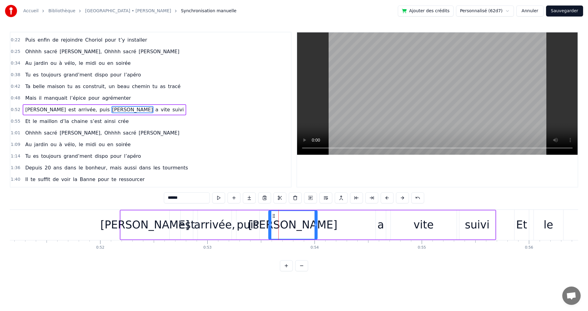
click at [388, 198] on button at bounding box center [387, 198] width 13 height 11
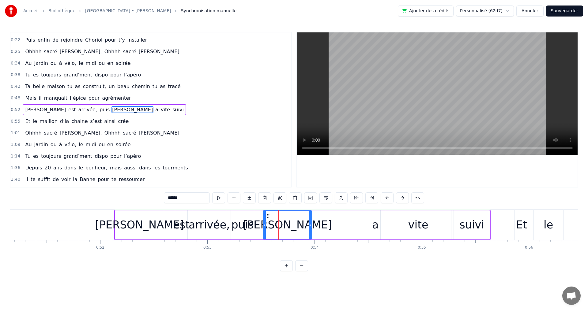
click at [388, 198] on button at bounding box center [387, 198] width 13 height 11
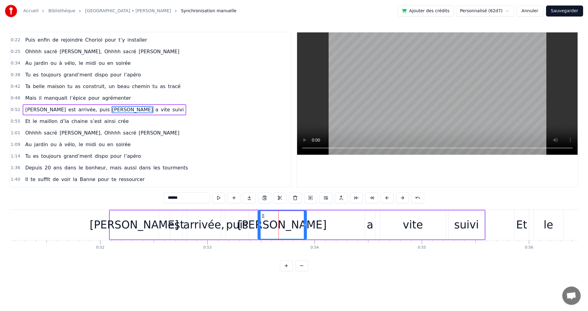
click at [388, 198] on button at bounding box center [387, 198] width 13 height 11
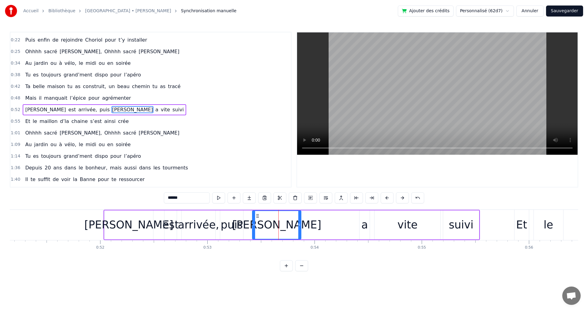
click at [389, 198] on button at bounding box center [387, 198] width 13 height 11
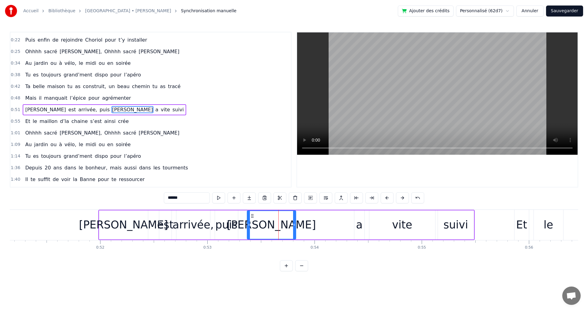
click at [361, 223] on div "a" at bounding box center [359, 225] width 6 height 16
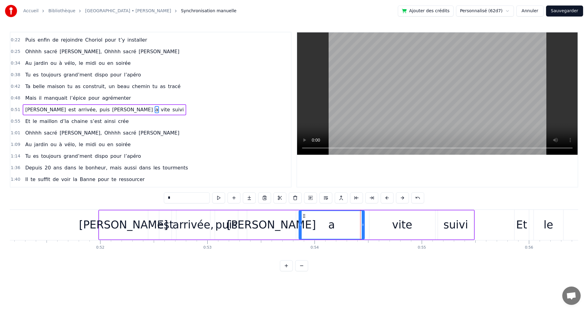
drag, startPoint x: 354, startPoint y: 225, endPoint x: 299, endPoint y: 221, distance: 55.6
click at [299, 221] on div at bounding box center [300, 225] width 2 height 28
drag, startPoint x: 364, startPoint y: 225, endPoint x: 323, endPoint y: 222, distance: 40.5
click at [323, 222] on div at bounding box center [322, 225] width 2 height 28
click at [398, 223] on div "vite" at bounding box center [402, 225] width 20 height 16
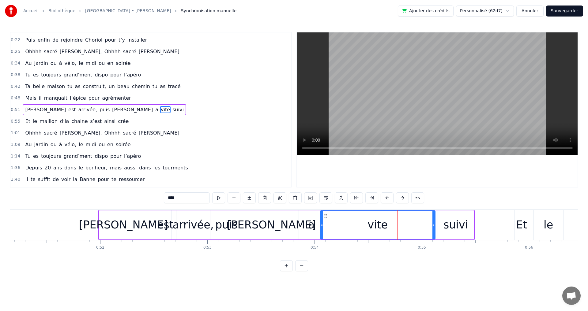
drag, startPoint x: 369, startPoint y: 225, endPoint x: 320, endPoint y: 220, distance: 49.3
click at [321, 220] on div at bounding box center [322, 225] width 2 height 28
drag, startPoint x: 434, startPoint y: 226, endPoint x: 353, endPoint y: 219, distance: 81.2
click at [353, 219] on div at bounding box center [353, 225] width 2 height 28
click at [447, 226] on div "suivi" at bounding box center [455, 225] width 25 height 16
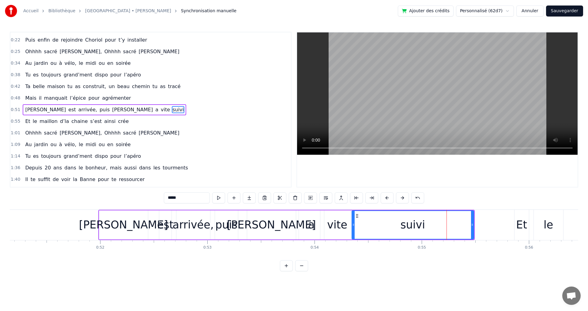
drag, startPoint x: 438, startPoint y: 226, endPoint x: 353, endPoint y: 219, distance: 85.1
click at [352, 220] on div at bounding box center [353, 225] width 2 height 28
drag, startPoint x: 473, startPoint y: 226, endPoint x: 416, endPoint y: 223, distance: 56.8
click at [416, 223] on icon at bounding box center [415, 225] width 2 height 5
drag, startPoint x: 416, startPoint y: 226, endPoint x: 421, endPoint y: 227, distance: 4.3
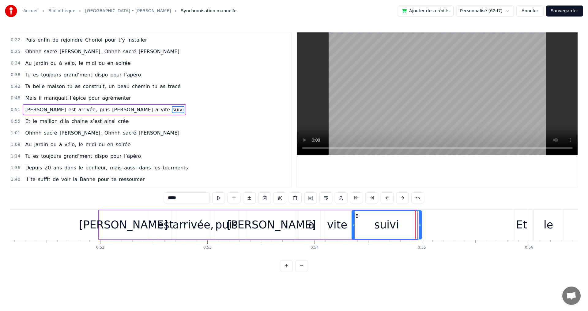
click at [421, 227] on icon at bounding box center [420, 225] width 2 height 5
click at [386, 266] on div "0:09 Tu as grandi à [GEOGRAPHIC_DATA], le cœur ouvert à l’inconnu 0:13 T’as eu …" at bounding box center [294, 152] width 568 height 240
click at [89, 120] on span "s’est" at bounding box center [95, 121] width 13 height 7
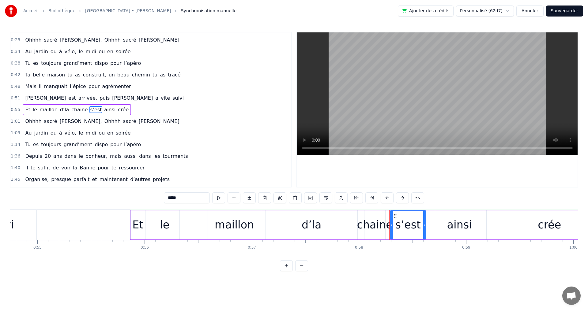
scroll to position [0, 5821]
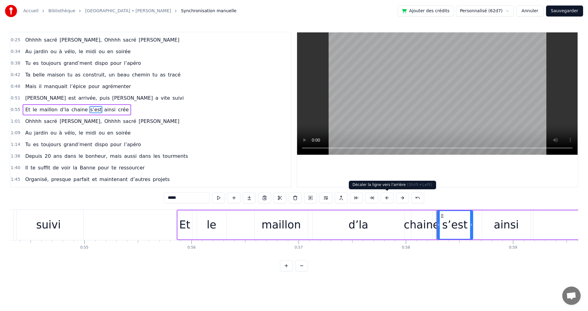
click at [389, 198] on button at bounding box center [387, 198] width 13 height 11
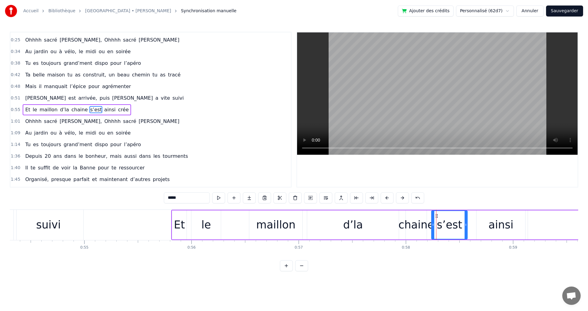
click at [389, 198] on button at bounding box center [387, 198] width 13 height 11
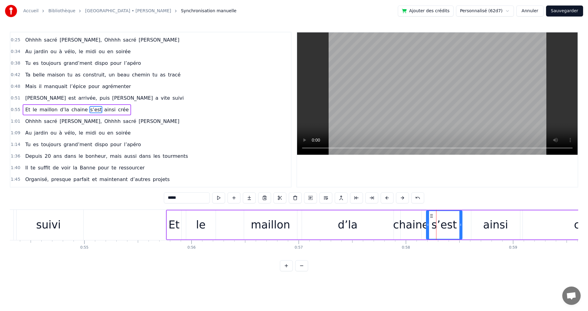
click at [389, 198] on button at bounding box center [387, 198] width 13 height 11
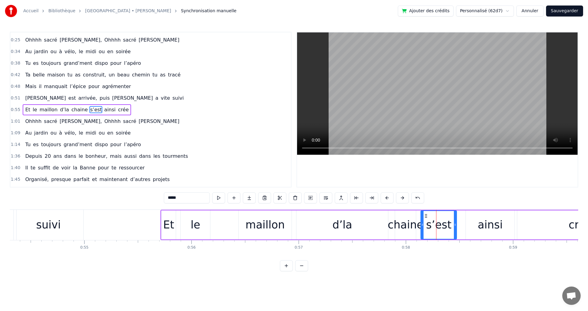
click at [389, 198] on button at bounding box center [387, 198] width 13 height 11
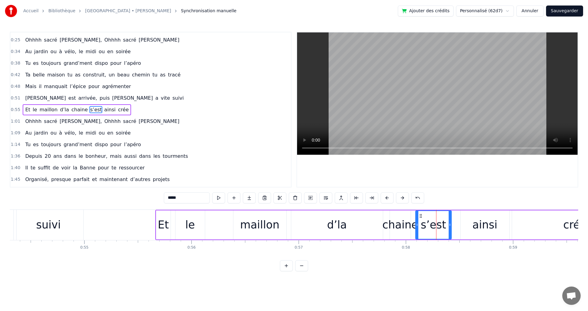
click at [389, 198] on button at bounding box center [387, 198] width 13 height 11
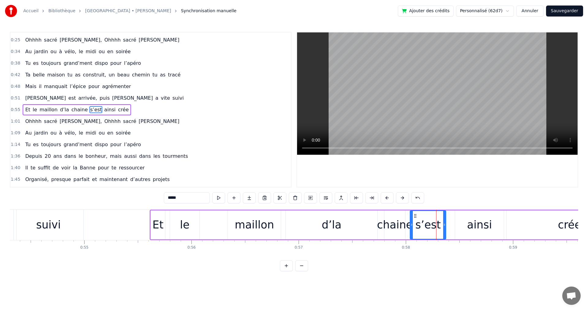
click at [389, 198] on button at bounding box center [387, 198] width 13 height 11
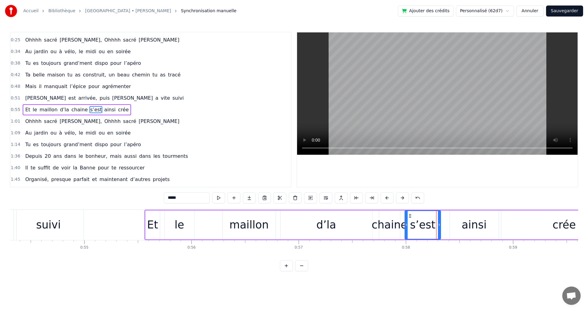
click at [389, 198] on button at bounding box center [387, 198] width 13 height 11
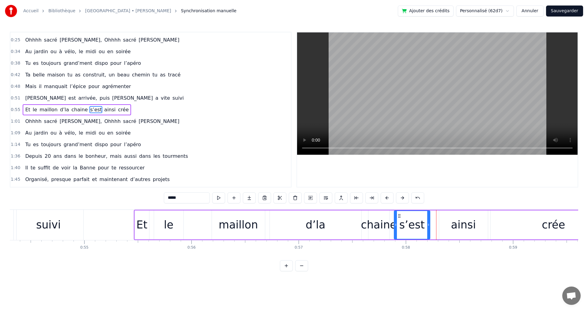
click at [389, 198] on button at bounding box center [387, 198] width 13 height 11
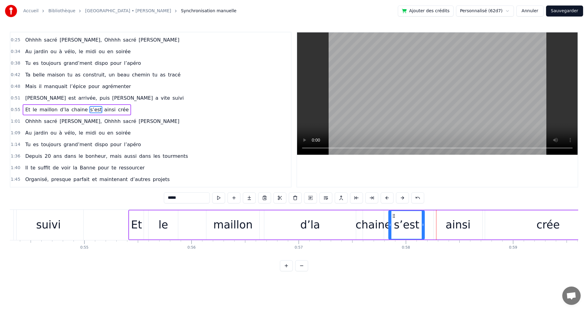
click at [389, 198] on button at bounding box center [387, 198] width 13 height 11
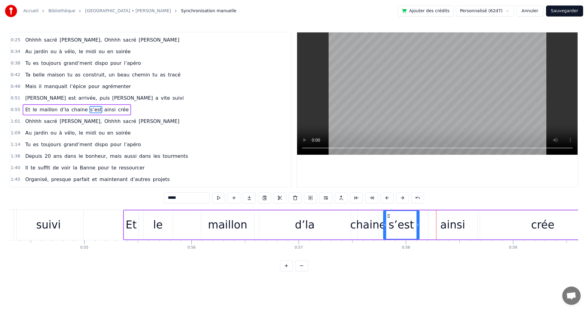
click at [389, 198] on button at bounding box center [387, 198] width 13 height 11
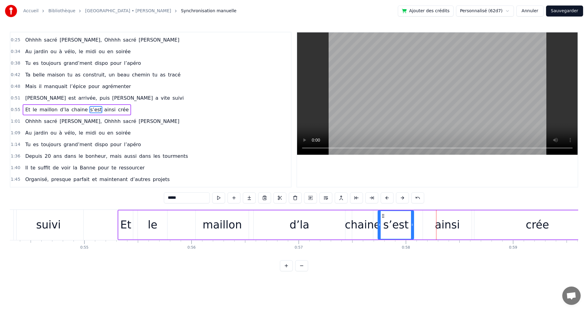
click at [389, 198] on button at bounding box center [387, 198] width 13 height 11
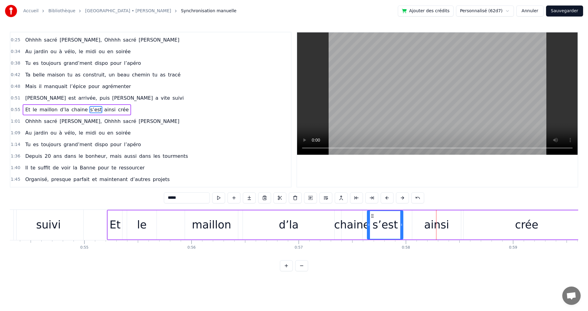
click at [389, 198] on button at bounding box center [387, 198] width 13 height 11
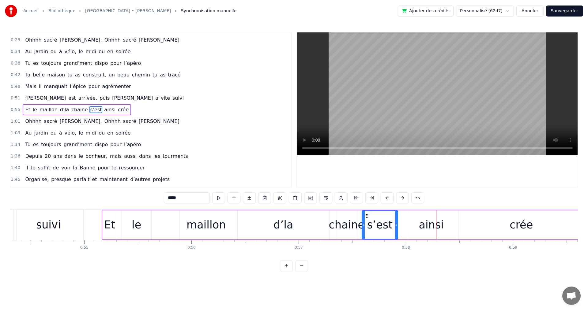
click at [389, 198] on button at bounding box center [387, 198] width 13 height 11
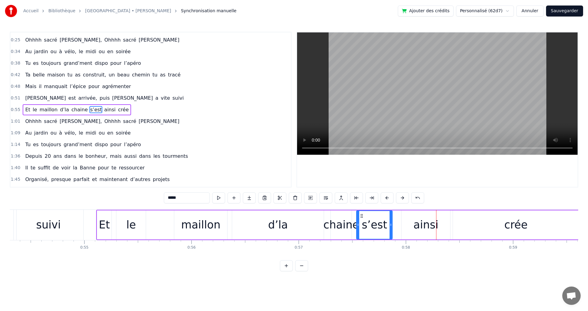
click at [389, 198] on button at bounding box center [387, 198] width 13 height 11
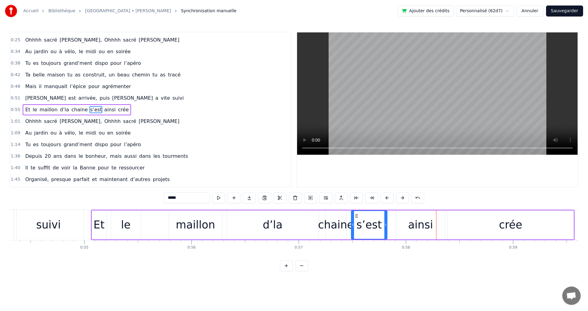
click at [389, 198] on button at bounding box center [387, 198] width 13 height 11
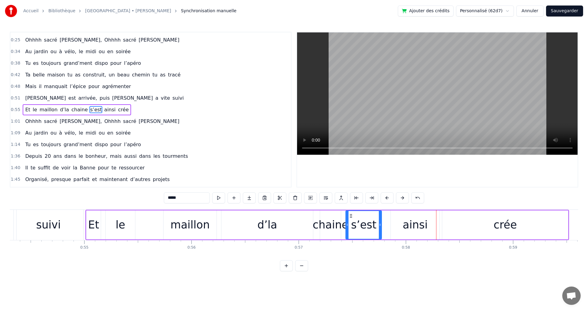
click at [489, 227] on div "crée" at bounding box center [505, 225] width 126 height 29
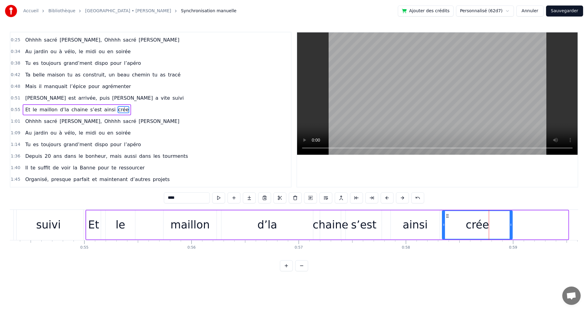
drag, startPoint x: 567, startPoint y: 224, endPoint x: 511, endPoint y: 226, distance: 55.7
click at [511, 226] on icon at bounding box center [511, 225] width 2 height 5
click at [474, 272] on div "0:09 Tu as grandi à [GEOGRAPHIC_DATA], le cœur ouvert à l’inconnu 0:13 T’as eu …" at bounding box center [294, 152] width 568 height 240
click at [104, 122] on span "Ohhhh" at bounding box center [112, 121] width 17 height 7
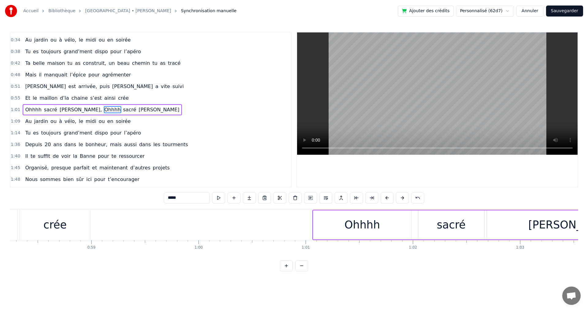
scroll to position [0, 6196]
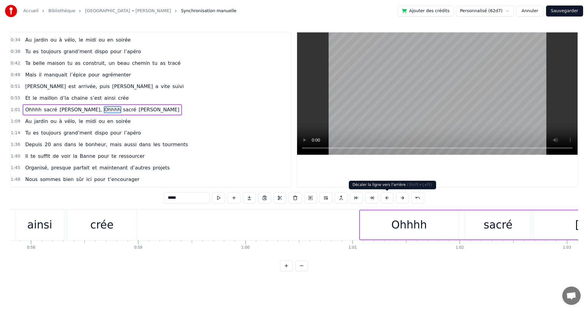
click at [388, 198] on button at bounding box center [387, 198] width 13 height 11
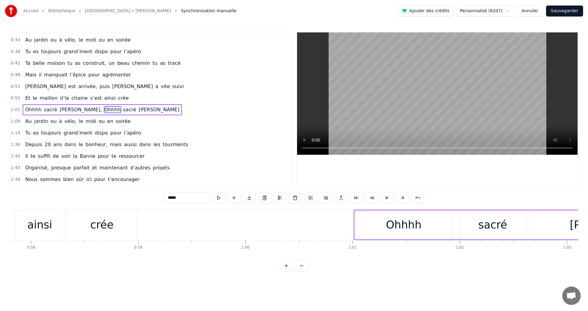
click at [388, 198] on button at bounding box center [387, 198] width 13 height 11
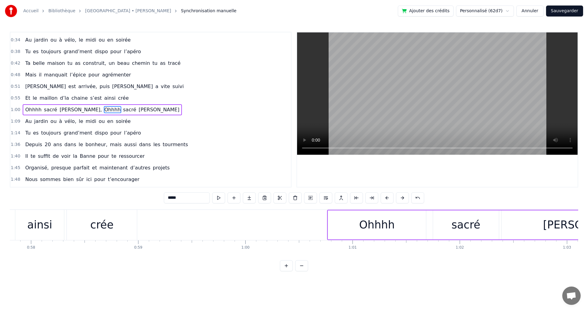
click at [388, 198] on button at bounding box center [387, 198] width 13 height 11
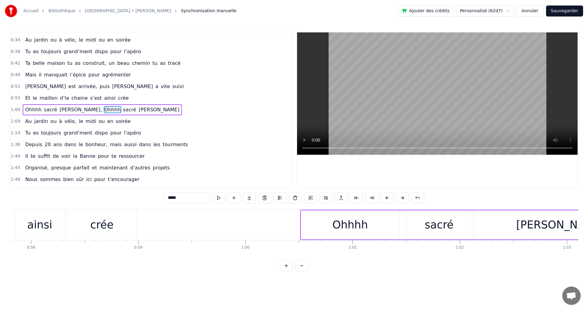
click at [388, 198] on button at bounding box center [387, 198] width 13 height 11
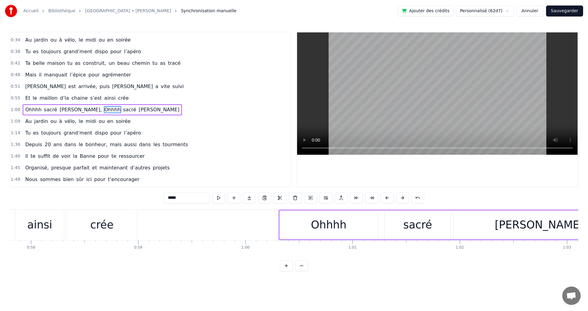
click at [388, 198] on button at bounding box center [387, 198] width 13 height 11
click at [388, 199] on button at bounding box center [387, 198] width 13 height 11
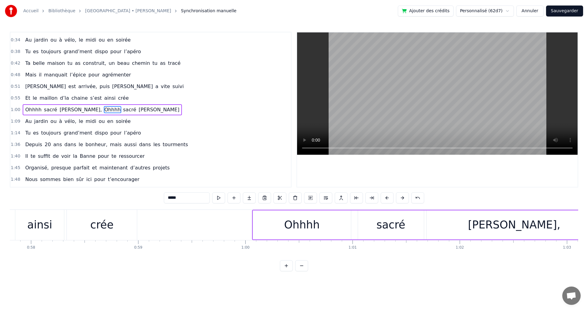
click at [388, 199] on button at bounding box center [387, 198] width 13 height 11
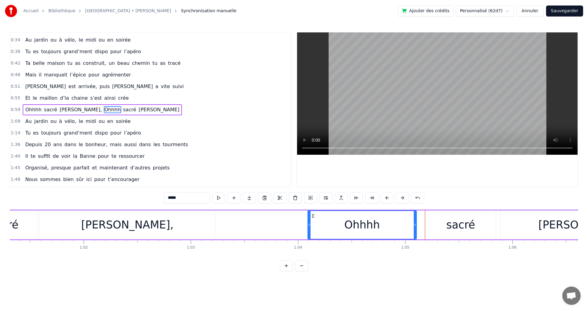
scroll to position [0, 6575]
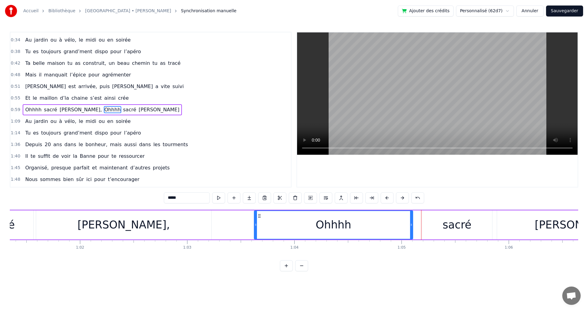
drag, startPoint x: 306, startPoint y: 225, endPoint x: 256, endPoint y: 222, distance: 50.0
click at [256, 222] on div at bounding box center [255, 225] width 2 height 28
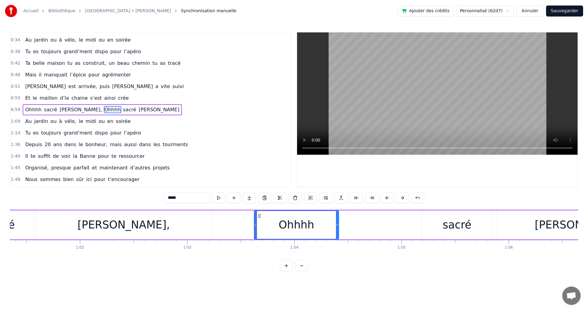
drag, startPoint x: 412, startPoint y: 225, endPoint x: 337, endPoint y: 225, distance: 74.1
click at [337, 225] on icon at bounding box center [337, 225] width 2 height 5
click at [442, 228] on div "sacré" at bounding box center [457, 225] width 70 height 29
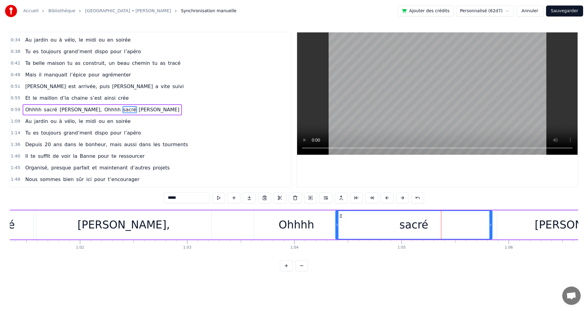
drag, startPoint x: 423, startPoint y: 226, endPoint x: 337, endPoint y: 224, distance: 86.4
click at [337, 224] on icon at bounding box center [337, 225] width 2 height 5
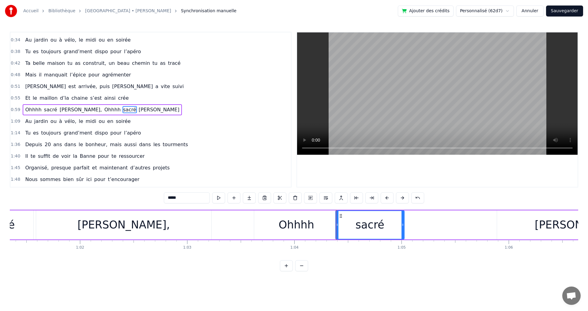
drag, startPoint x: 492, startPoint y: 226, endPoint x: 404, endPoint y: 227, distance: 87.9
click at [404, 227] on icon at bounding box center [402, 225] width 2 height 5
click at [565, 224] on div "[PERSON_NAME]" at bounding box center [579, 225] width 89 height 16
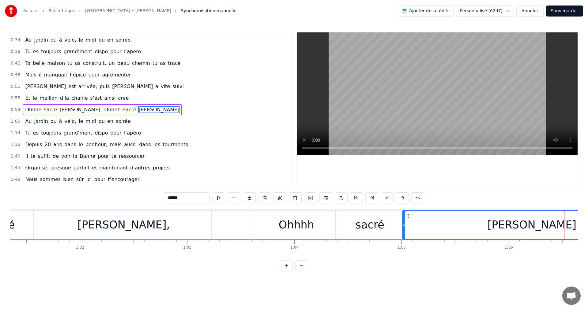
drag, startPoint x: 497, startPoint y: 225, endPoint x: 402, endPoint y: 224, distance: 95.2
click at [403, 224] on icon at bounding box center [404, 225] width 2 height 5
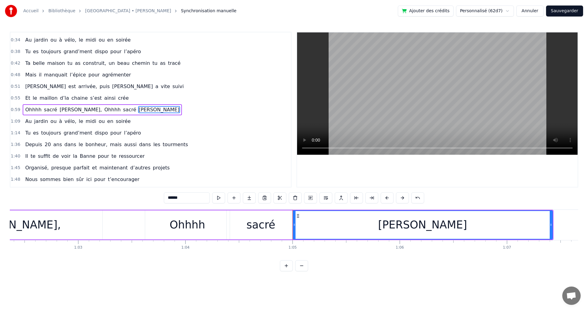
scroll to position [0, 6685]
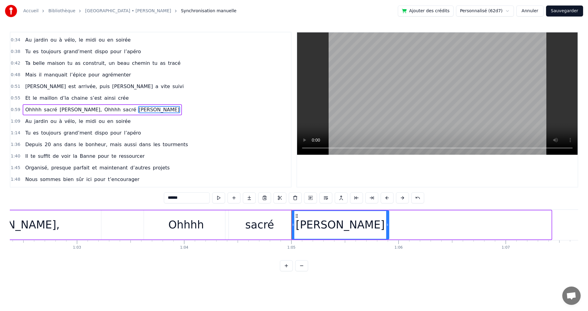
drag, startPoint x: 549, startPoint y: 226, endPoint x: 387, endPoint y: 223, distance: 162.3
click at [387, 223] on icon at bounding box center [387, 225] width 2 height 5
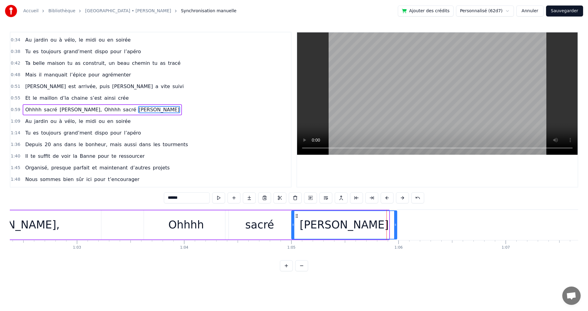
drag, startPoint x: 387, startPoint y: 226, endPoint x: 395, endPoint y: 228, distance: 8.2
click at [395, 228] on div at bounding box center [395, 225] width 2 height 28
click at [408, 272] on div "0:09 Tu as grandi à [GEOGRAPHIC_DATA], le cœur ouvert à l’inconnu 0:13 T’as eu …" at bounding box center [294, 152] width 568 height 240
click at [115, 122] on span "soirée" at bounding box center [123, 121] width 16 height 7
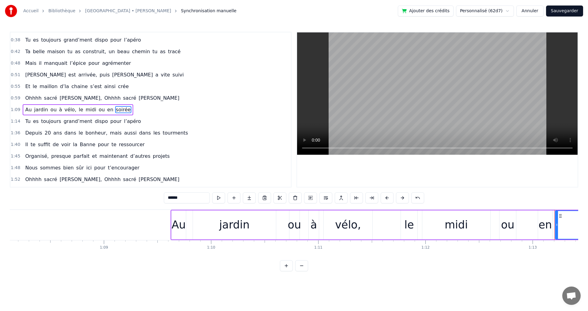
scroll to position [0, 7292]
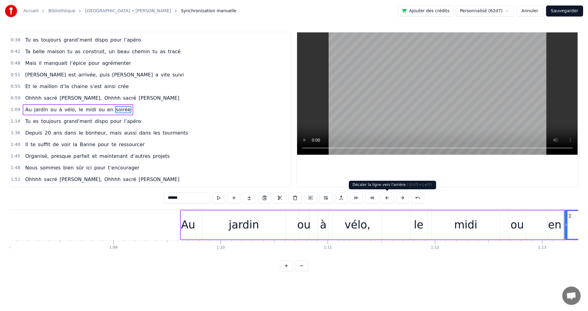
click at [387, 198] on button at bounding box center [387, 198] width 13 height 11
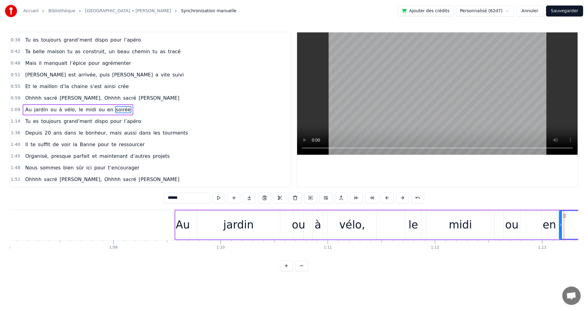
click at [387, 198] on button at bounding box center [387, 198] width 13 height 11
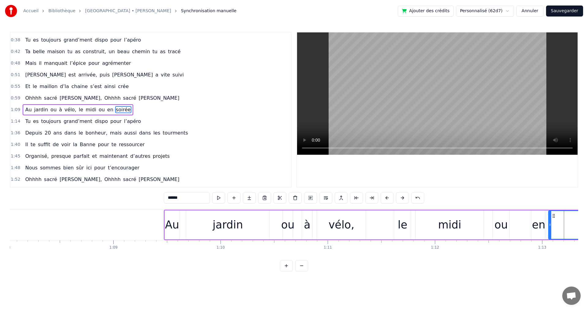
click at [387, 198] on button at bounding box center [387, 198] width 13 height 11
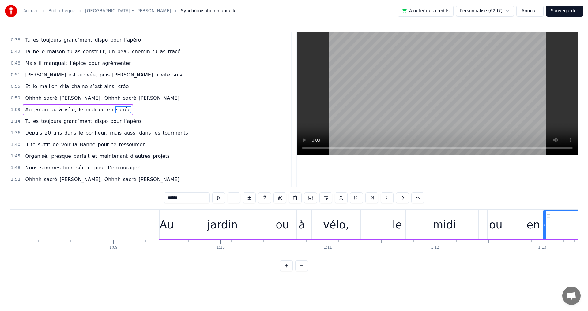
click at [387, 198] on button at bounding box center [387, 198] width 13 height 11
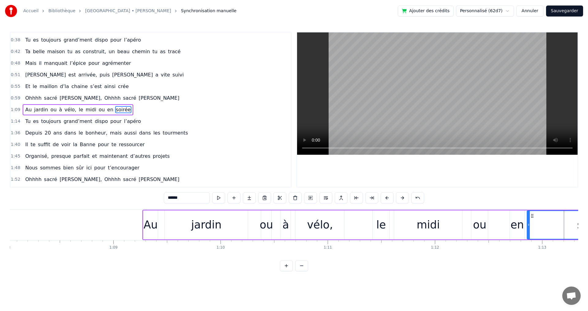
click at [387, 198] on button at bounding box center [387, 198] width 13 height 11
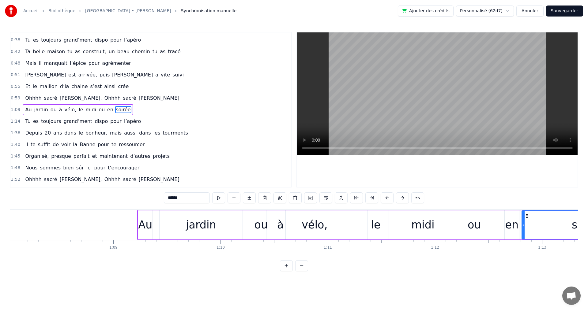
click at [387, 198] on button at bounding box center [387, 198] width 13 height 11
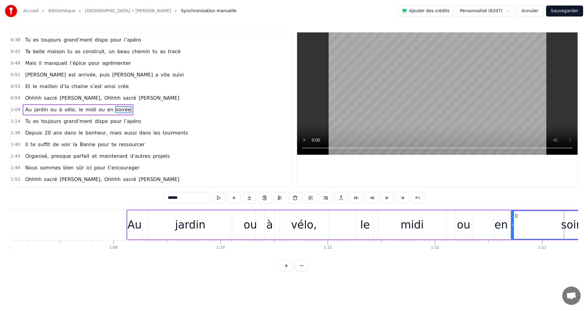
click at [387, 198] on button at bounding box center [387, 198] width 13 height 11
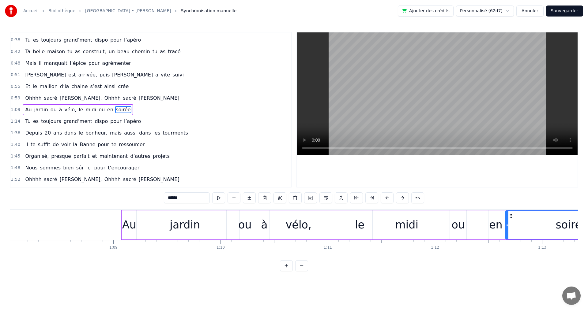
click at [387, 198] on button at bounding box center [387, 198] width 13 height 11
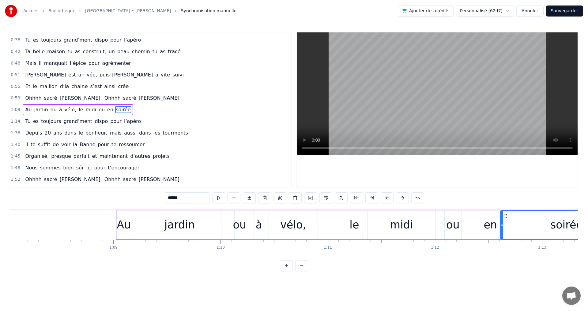
click at [387, 198] on button at bounding box center [387, 198] width 13 height 11
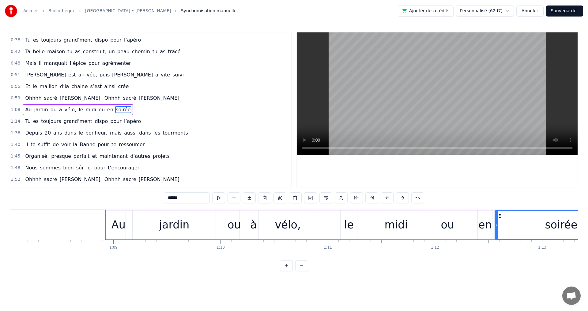
click at [387, 198] on button at bounding box center [387, 198] width 13 height 11
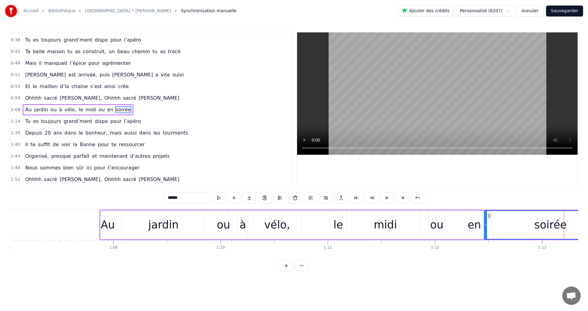
click at [387, 198] on button at bounding box center [387, 198] width 13 height 11
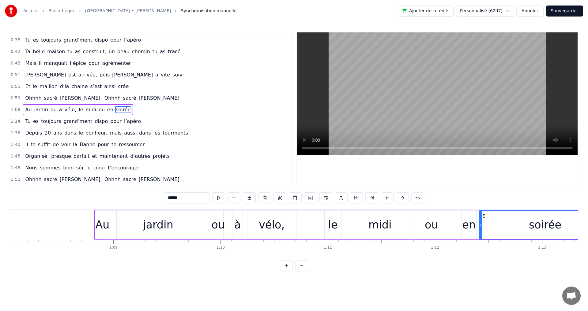
click at [387, 198] on button at bounding box center [387, 198] width 13 height 11
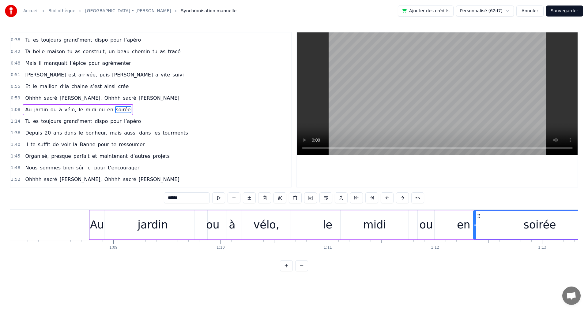
click at [387, 198] on button at bounding box center [387, 198] width 13 height 11
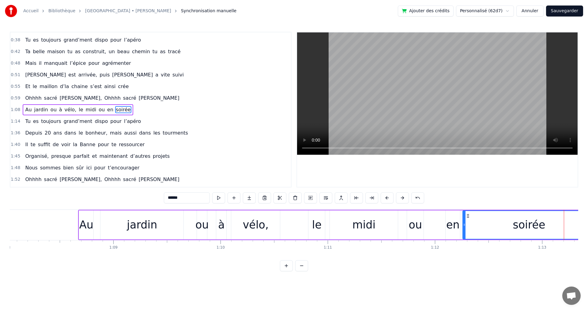
click at [387, 198] on button at bounding box center [387, 198] width 13 height 11
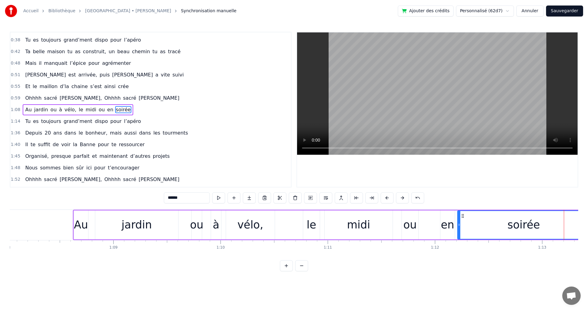
click at [387, 198] on button at bounding box center [387, 198] width 13 height 11
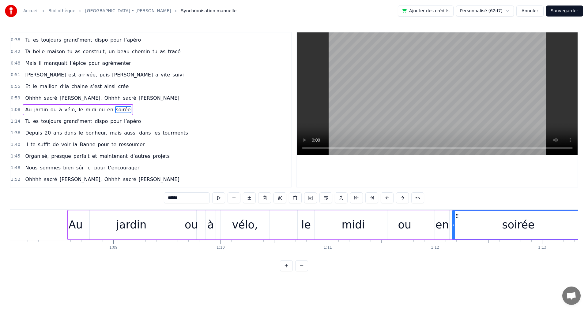
click at [387, 198] on button at bounding box center [387, 198] width 13 height 11
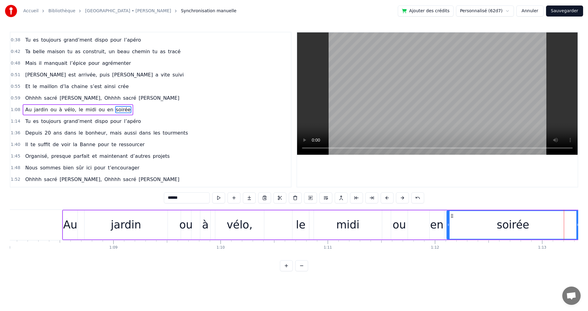
click at [387, 198] on button at bounding box center [387, 198] width 13 height 11
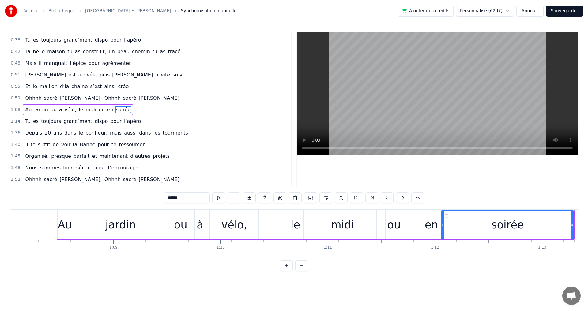
click at [387, 198] on button at bounding box center [387, 198] width 13 height 11
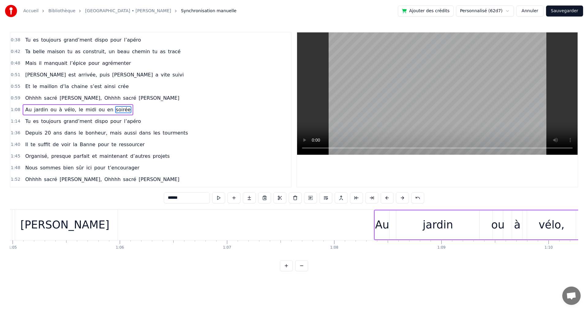
scroll to position [0, 6936]
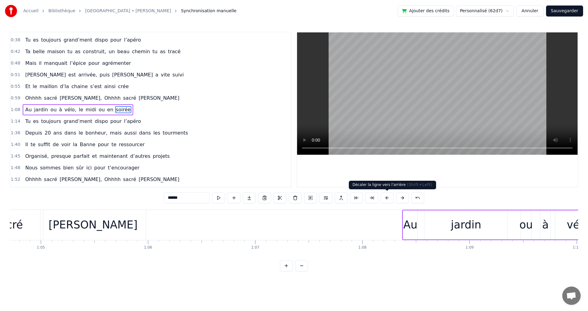
click at [387, 199] on button at bounding box center [387, 198] width 13 height 11
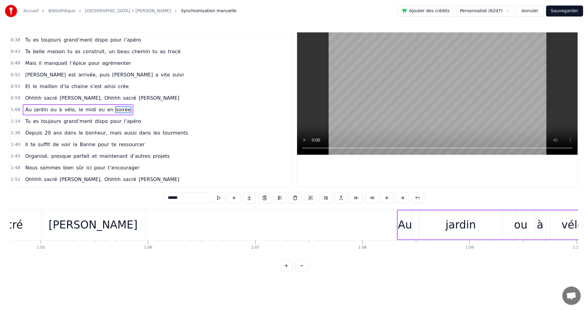
click at [387, 199] on button at bounding box center [387, 198] width 13 height 11
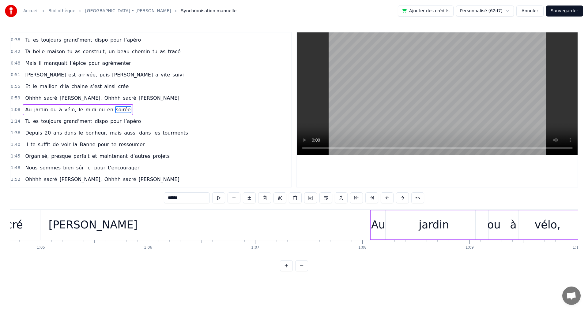
click at [387, 199] on button at bounding box center [387, 198] width 13 height 11
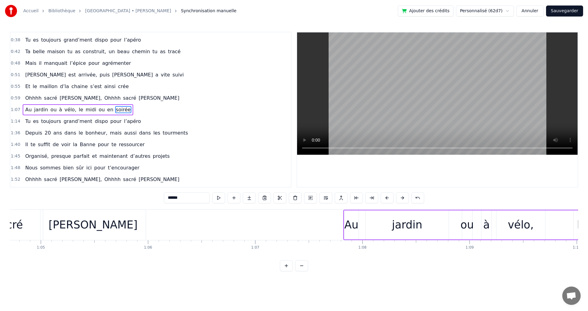
click at [387, 199] on button at bounding box center [387, 198] width 13 height 11
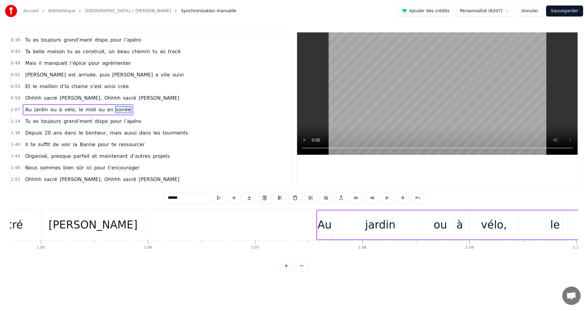
click at [387, 199] on button at bounding box center [387, 198] width 13 height 11
click at [387, 200] on button at bounding box center [387, 198] width 13 height 11
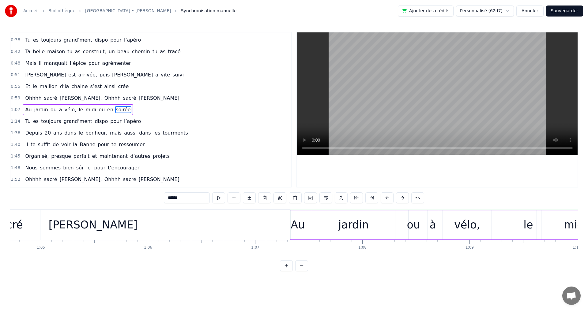
click at [387, 200] on button at bounding box center [387, 198] width 13 height 11
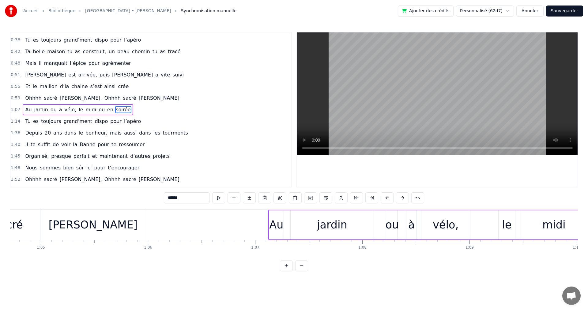
click at [387, 200] on button at bounding box center [387, 198] width 13 height 11
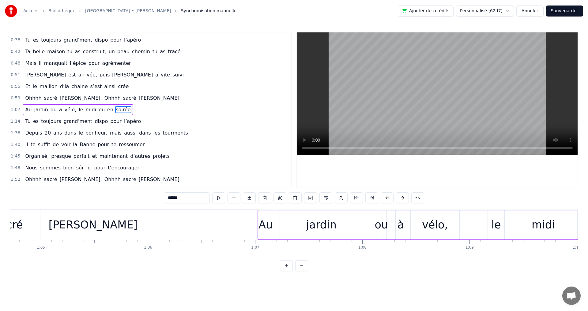
click at [387, 200] on button at bounding box center [387, 198] width 13 height 11
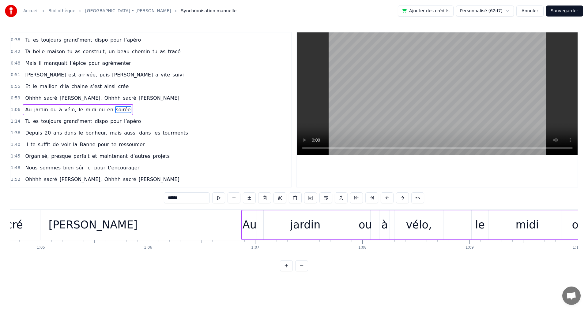
click at [387, 200] on button at bounding box center [387, 198] width 13 height 11
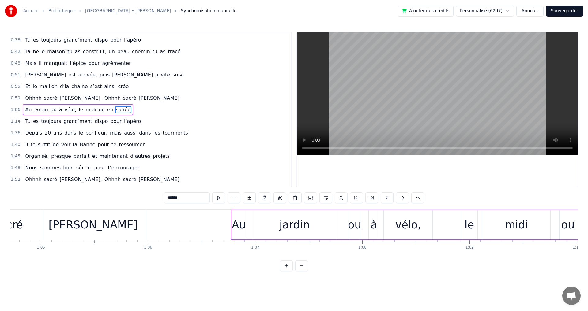
click at [387, 200] on button at bounding box center [387, 198] width 13 height 11
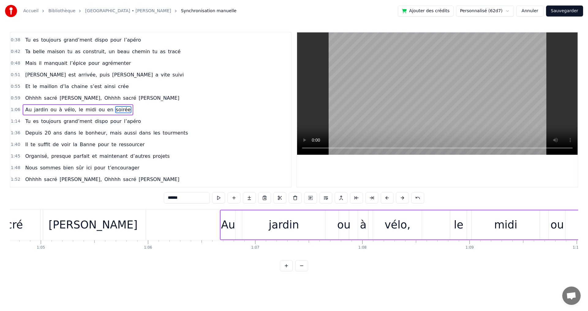
click at [387, 200] on button at bounding box center [387, 198] width 13 height 11
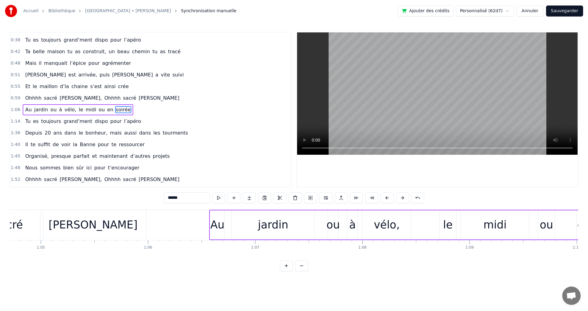
click at [387, 200] on button at bounding box center [387, 198] width 13 height 11
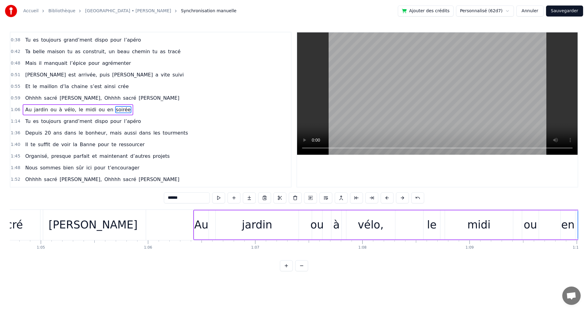
click at [387, 200] on button at bounding box center [387, 198] width 13 height 11
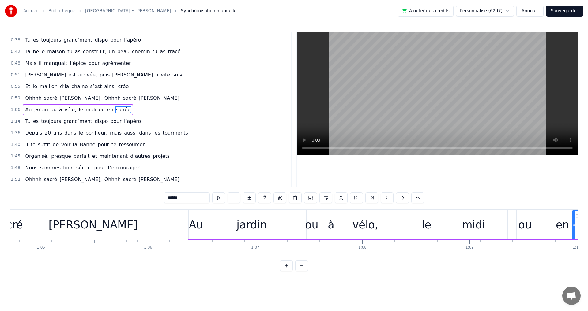
click at [387, 200] on button at bounding box center [387, 198] width 13 height 11
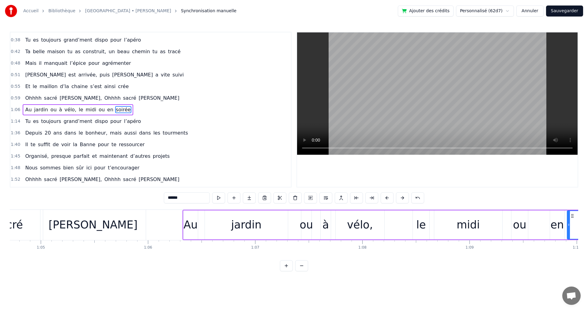
click at [387, 200] on button at bounding box center [387, 198] width 13 height 11
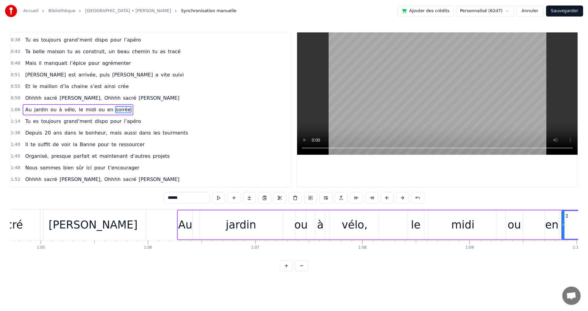
click at [387, 200] on button at bounding box center [387, 198] width 13 height 11
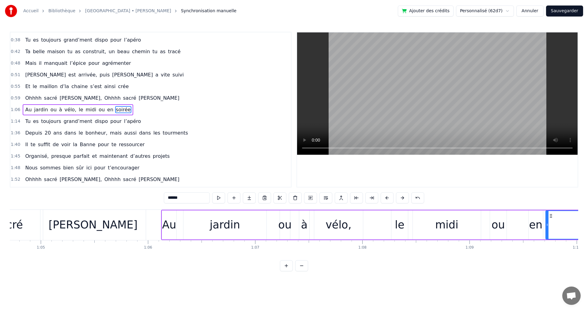
click at [387, 200] on button at bounding box center [387, 198] width 13 height 11
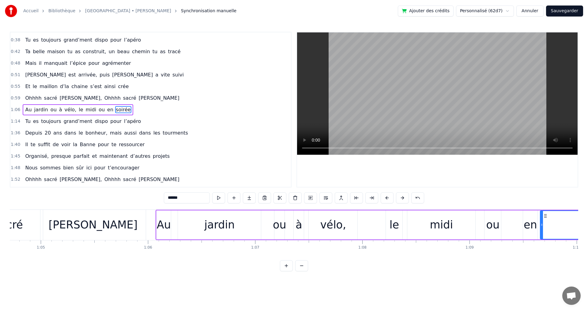
click at [387, 200] on button at bounding box center [387, 198] width 13 height 11
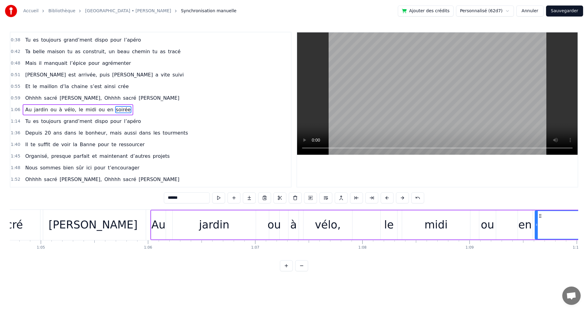
click at [387, 200] on button at bounding box center [387, 198] width 13 height 11
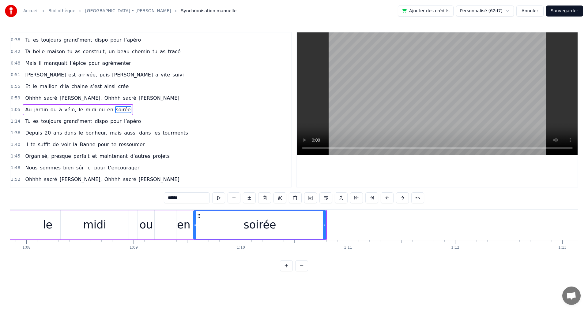
scroll to position [0, 7279]
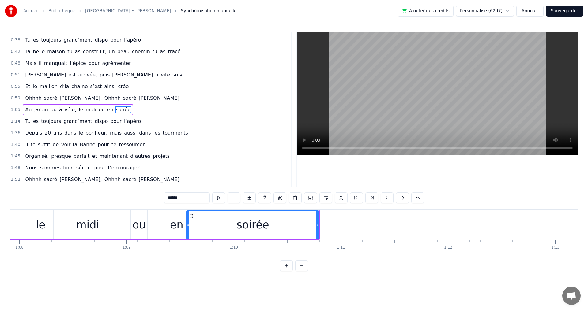
click at [291, 220] on div "soirée" at bounding box center [253, 225] width 132 height 28
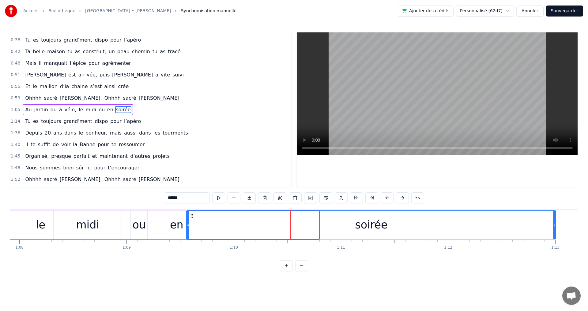
drag, startPoint x: 318, startPoint y: 225, endPoint x: 555, endPoint y: 228, distance: 237.0
click at [555, 228] on div at bounding box center [554, 225] width 2 height 28
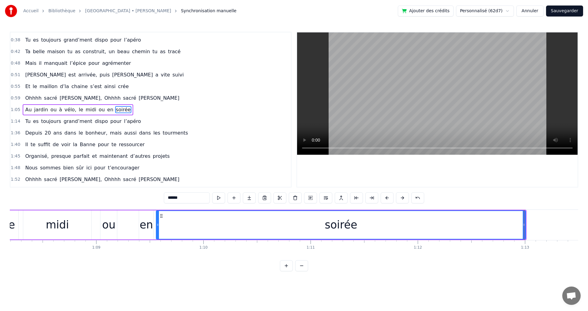
click at [473, 272] on div "0:09 Tu as grandi à [GEOGRAPHIC_DATA], le cœur ouvert à l’inconnu 0:13 T’as eu …" at bounding box center [294, 152] width 568 height 240
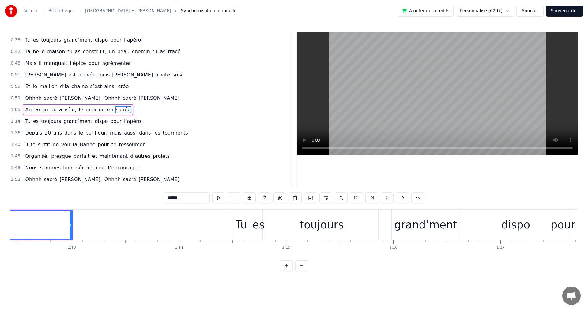
scroll to position [0, 7793]
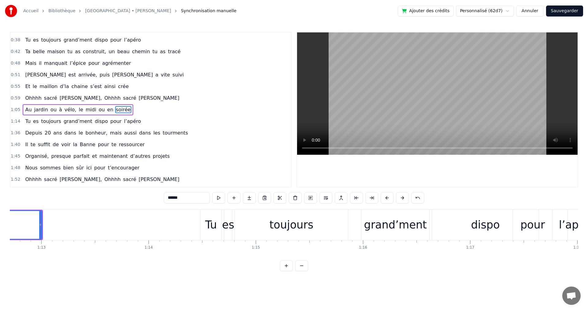
click at [94, 122] on span "dispo" at bounding box center [101, 121] width 14 height 7
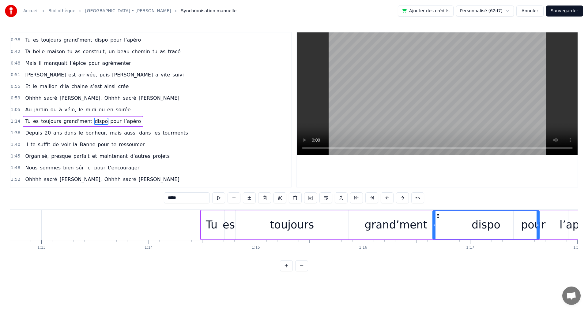
scroll to position [80, 0]
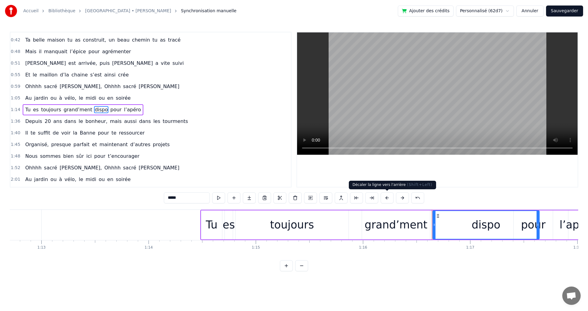
click at [387, 198] on button at bounding box center [387, 198] width 13 height 11
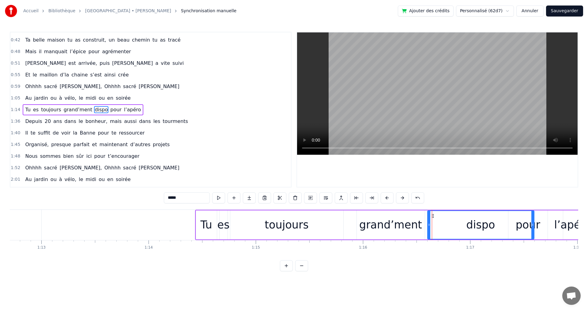
click at [387, 198] on button at bounding box center [387, 198] width 13 height 11
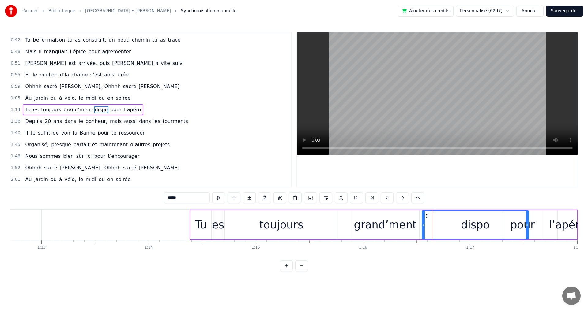
click at [387, 198] on button at bounding box center [387, 198] width 13 height 11
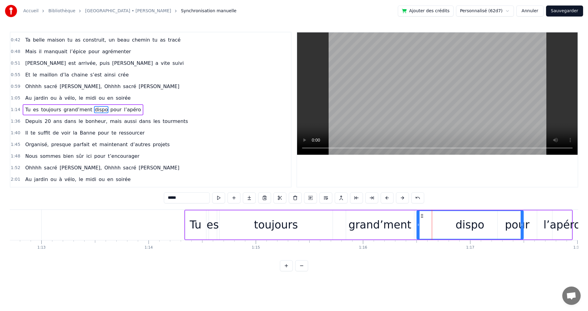
click at [387, 198] on button at bounding box center [387, 198] width 13 height 11
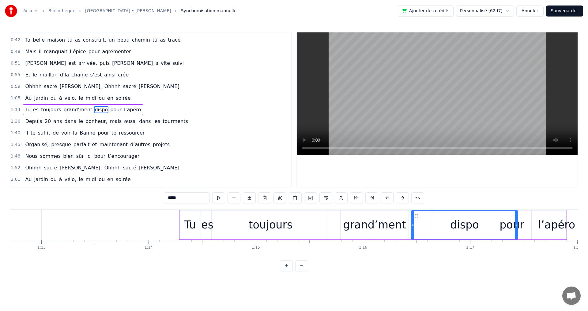
click at [387, 198] on button at bounding box center [387, 198] width 13 height 11
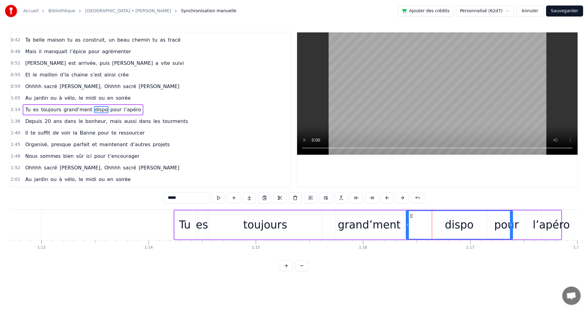
click at [387, 198] on button at bounding box center [387, 198] width 13 height 11
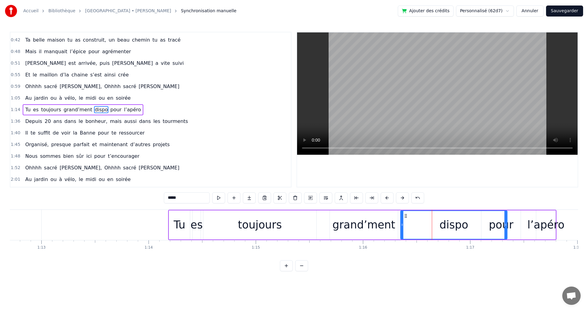
click at [387, 198] on button at bounding box center [387, 198] width 13 height 11
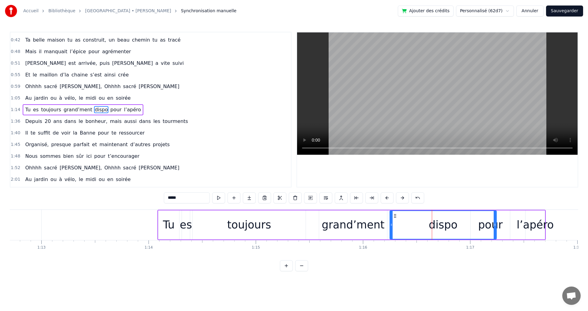
click at [387, 198] on button at bounding box center [387, 198] width 13 height 11
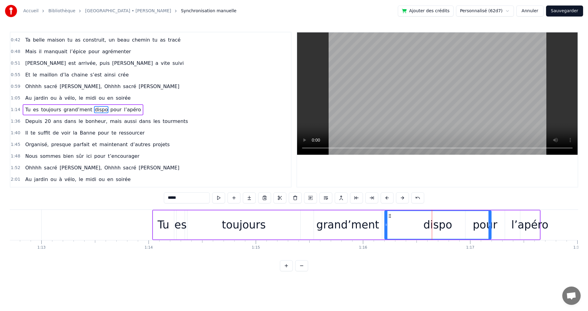
click at [387, 198] on button at bounding box center [387, 198] width 13 height 11
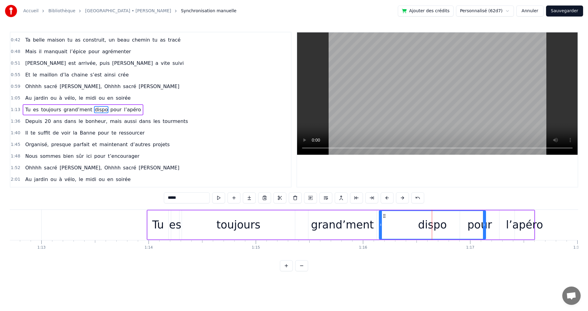
click at [387, 198] on button at bounding box center [387, 198] width 13 height 11
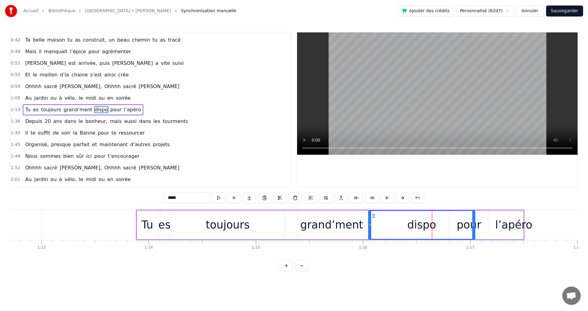
click at [387, 198] on button at bounding box center [387, 198] width 13 height 11
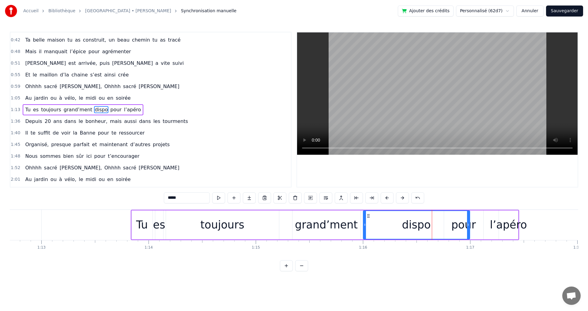
click at [387, 198] on button at bounding box center [387, 198] width 13 height 11
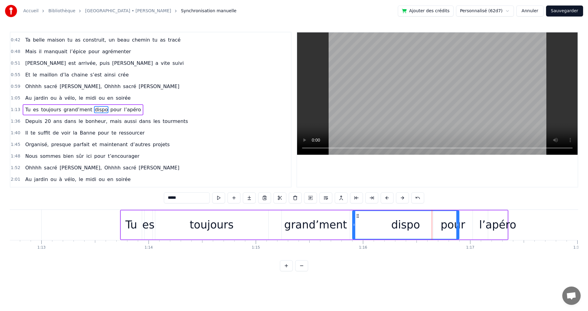
click at [387, 198] on button at bounding box center [387, 198] width 13 height 11
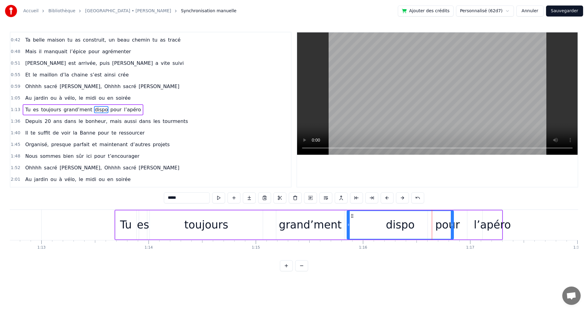
click at [387, 198] on button at bounding box center [387, 198] width 13 height 11
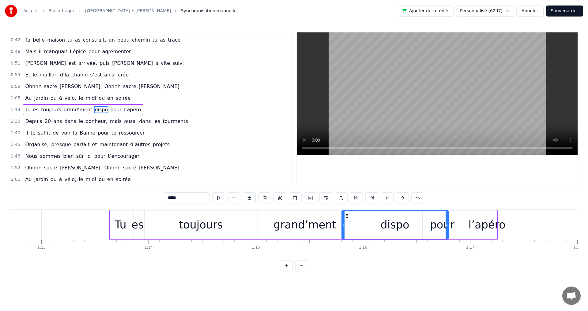
click at [387, 198] on button at bounding box center [387, 198] width 13 height 11
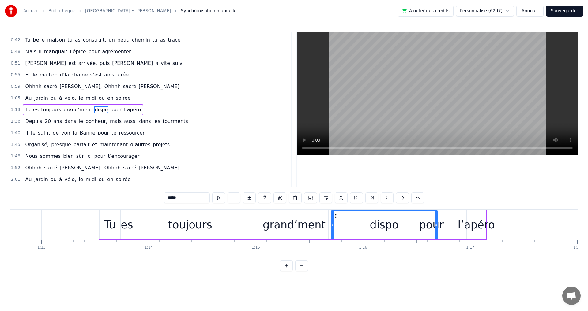
click at [387, 198] on button at bounding box center [387, 198] width 13 height 11
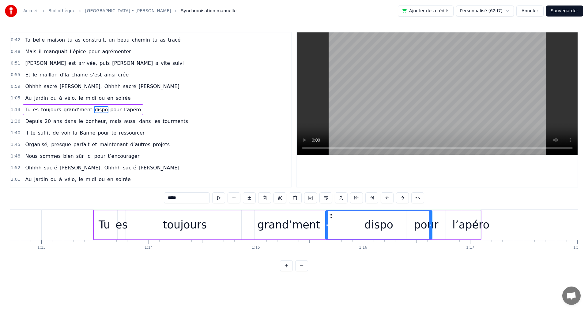
click at [387, 198] on button at bounding box center [387, 198] width 13 height 11
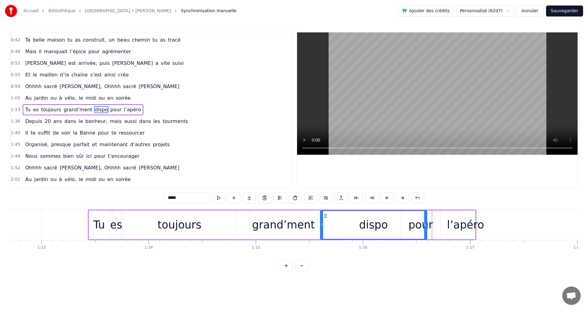
click at [387, 198] on button at bounding box center [387, 198] width 13 height 11
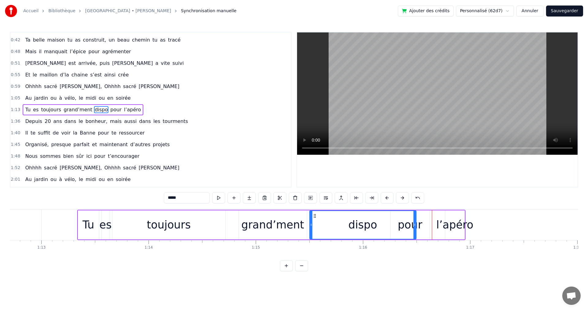
click at [387, 198] on button at bounding box center [387, 198] width 13 height 11
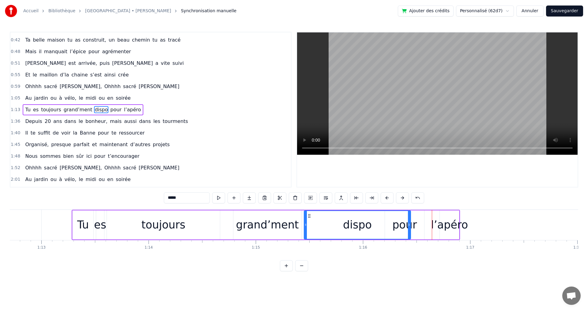
click at [387, 198] on button at bounding box center [387, 198] width 13 height 11
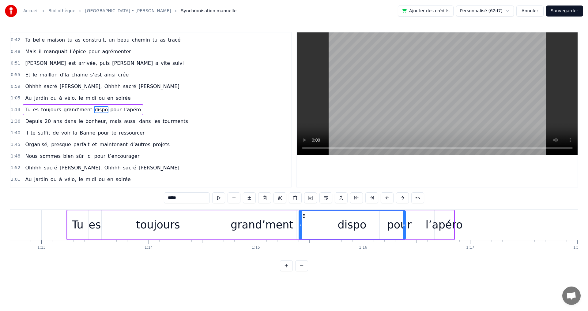
click at [387, 198] on button at bounding box center [387, 198] width 13 height 11
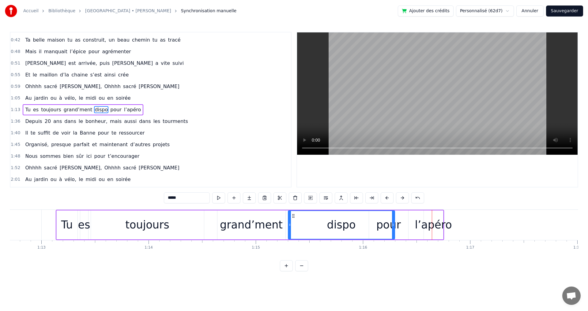
click at [387, 198] on button at bounding box center [387, 198] width 13 height 11
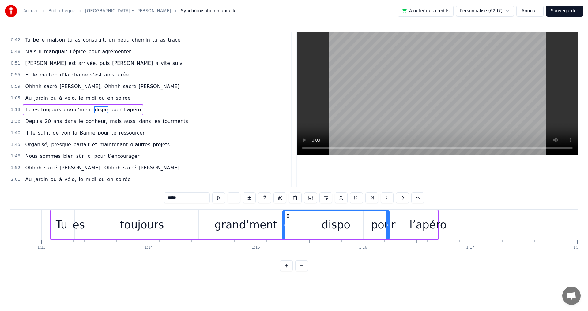
click at [386, 198] on button at bounding box center [387, 198] width 13 height 11
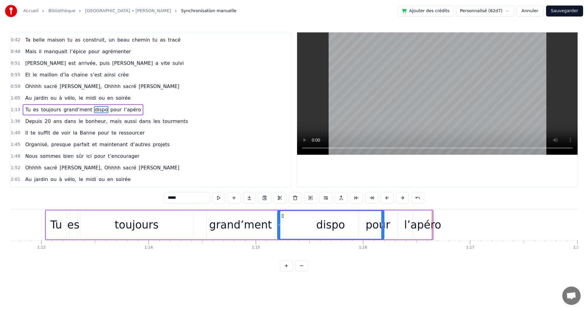
click at [386, 198] on button at bounding box center [387, 198] width 13 height 11
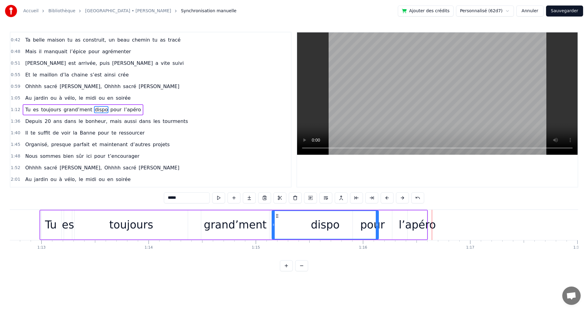
click at [386, 198] on button at bounding box center [387, 198] width 13 height 11
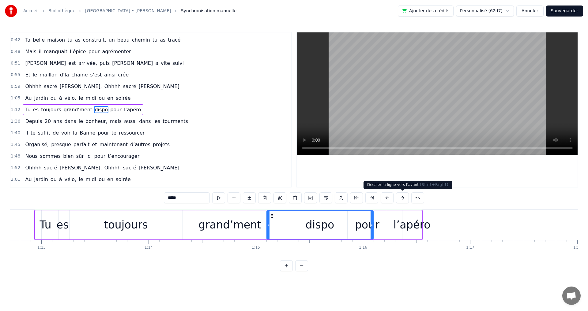
click at [401, 198] on button at bounding box center [402, 198] width 13 height 11
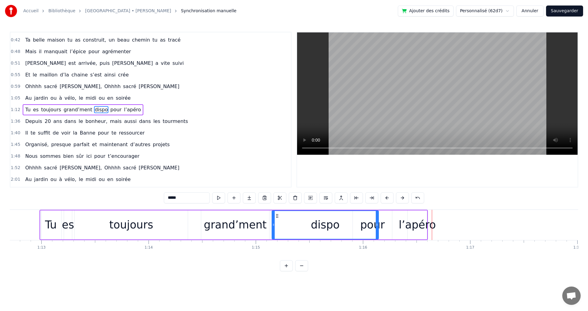
click at [401, 198] on button at bounding box center [402, 198] width 13 height 11
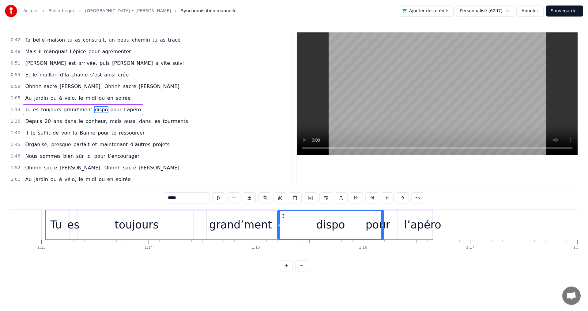
click at [429, 225] on div "l’apéro" at bounding box center [422, 225] width 37 height 16
type input "*******"
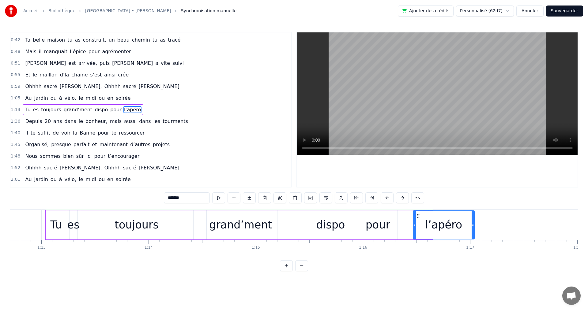
drag, startPoint x: 431, startPoint y: 225, endPoint x: 473, endPoint y: 229, distance: 42.2
click at [473, 229] on div at bounding box center [473, 225] width 2 height 28
click at [504, 179] on div at bounding box center [437, 109] width 281 height 155
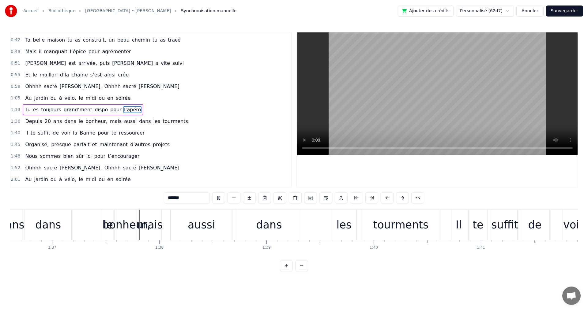
scroll to position [0, 10376]
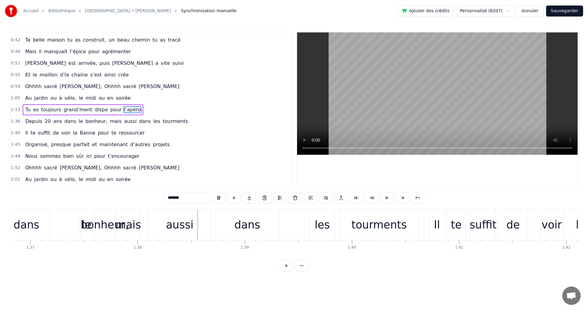
click at [144, 124] on div "Depuis 20 ans dans le bonheur, mais aussi dans les tourments" at bounding box center [107, 121] width 168 height 11
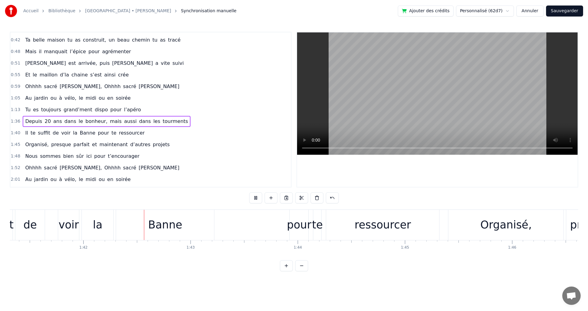
scroll to position [0, 10889]
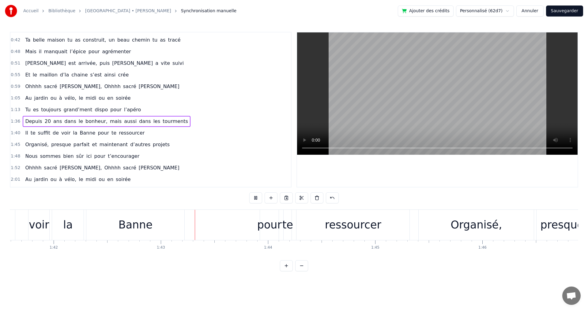
click at [85, 122] on span "bonheur," at bounding box center [96, 121] width 23 height 7
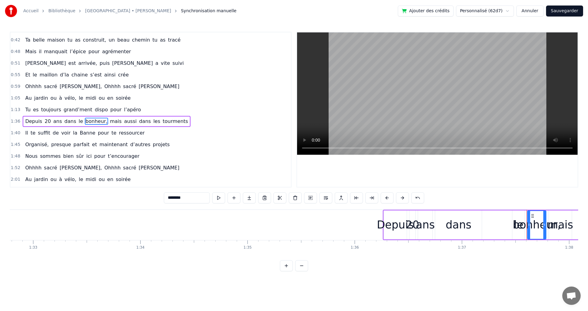
scroll to position [0, 9926]
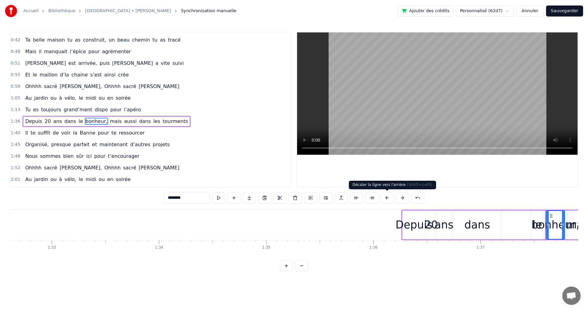
click at [387, 198] on button at bounding box center [387, 198] width 13 height 11
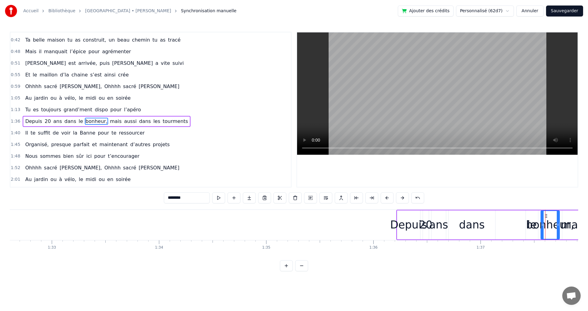
click at [387, 198] on button at bounding box center [387, 198] width 13 height 11
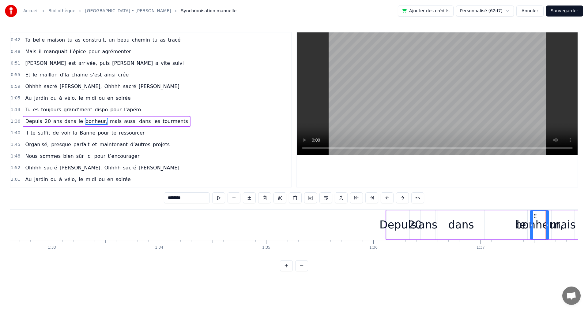
click at [387, 198] on button at bounding box center [387, 198] width 13 height 11
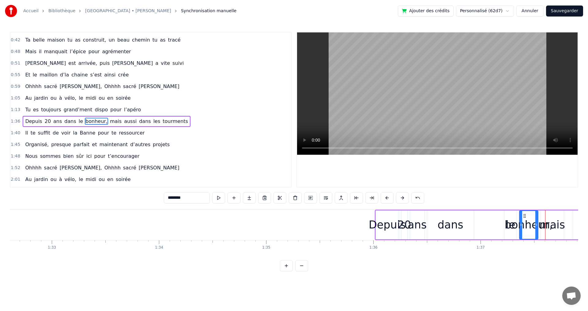
click at [387, 198] on button at bounding box center [387, 198] width 13 height 11
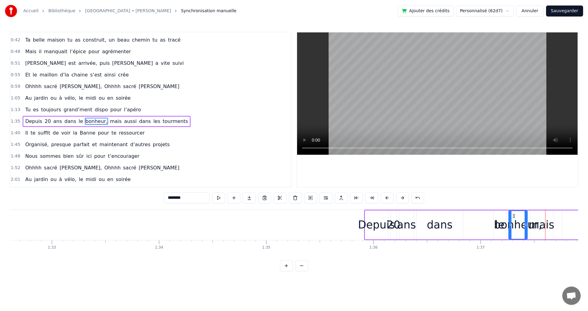
click at [387, 198] on button at bounding box center [387, 198] width 13 height 11
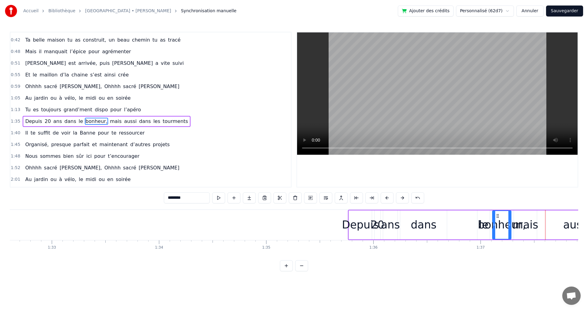
click at [387, 198] on button at bounding box center [387, 198] width 13 height 11
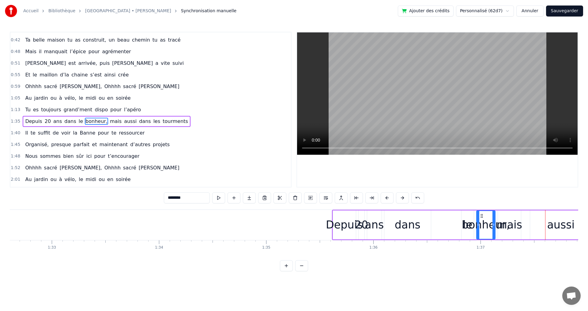
click at [387, 198] on button at bounding box center [387, 198] width 13 height 11
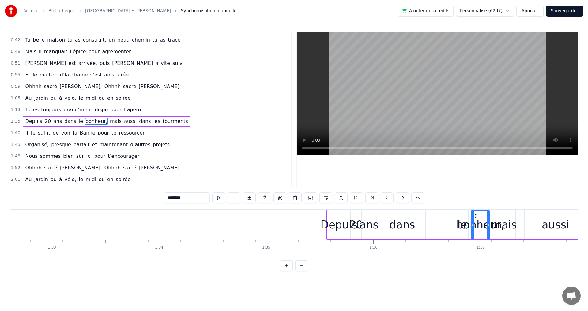
click at [387, 198] on button at bounding box center [387, 198] width 13 height 11
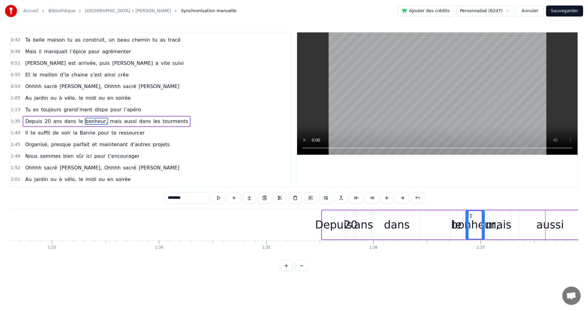
click at [387, 198] on button at bounding box center [387, 198] width 13 height 11
click at [387, 199] on button at bounding box center [387, 198] width 13 height 11
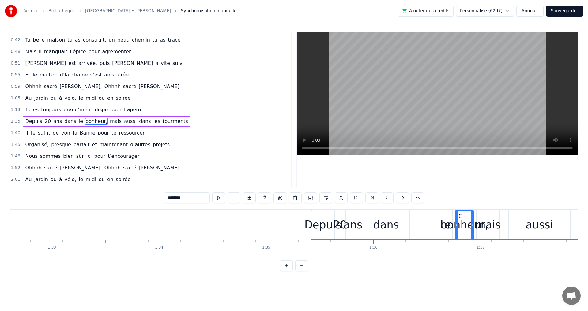
click at [387, 199] on button at bounding box center [387, 198] width 13 height 11
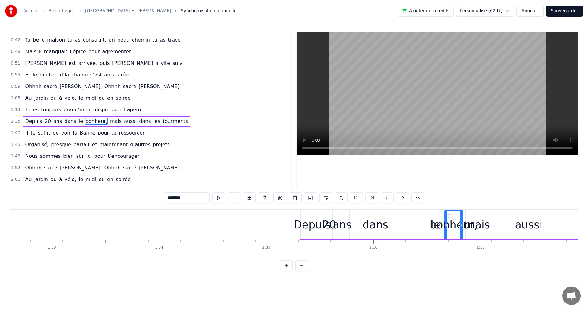
click at [387, 199] on button at bounding box center [387, 198] width 13 height 11
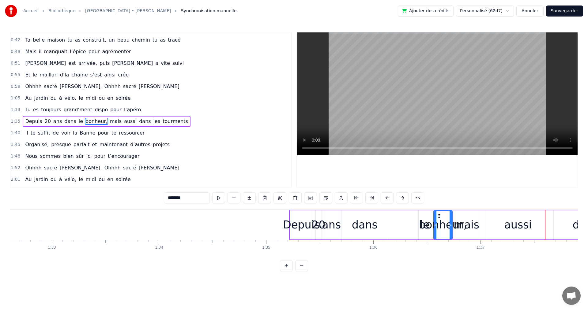
click at [387, 199] on button at bounding box center [387, 198] width 13 height 11
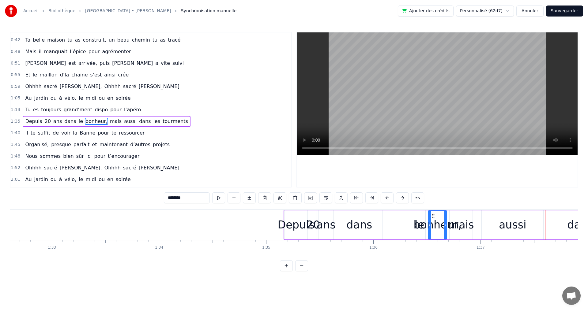
click at [387, 199] on button at bounding box center [387, 198] width 13 height 11
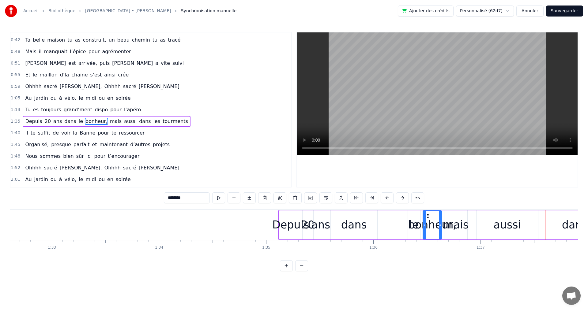
click at [387, 199] on button at bounding box center [387, 198] width 13 height 11
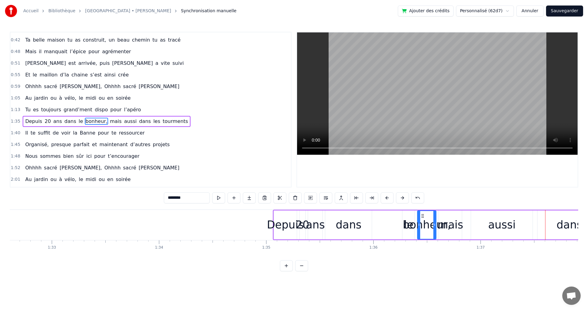
click at [387, 199] on button at bounding box center [387, 198] width 13 height 11
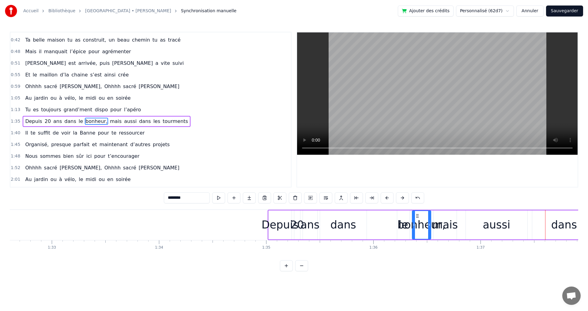
click at [387, 199] on button at bounding box center [387, 198] width 13 height 11
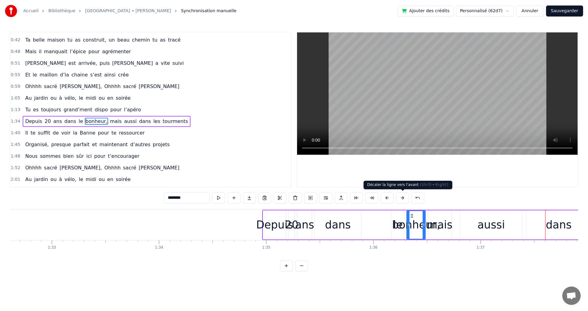
click at [402, 198] on button at bounding box center [402, 198] width 13 height 11
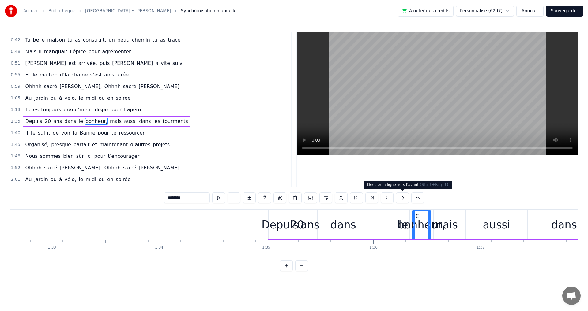
click at [403, 199] on button at bounding box center [402, 198] width 13 height 11
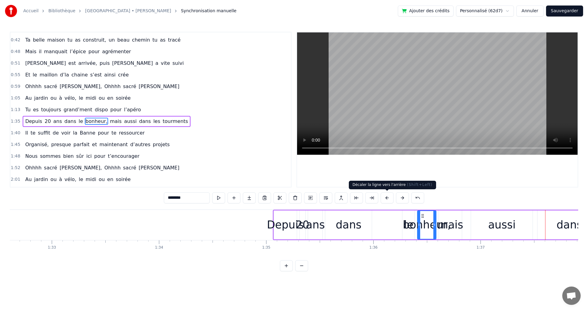
click at [388, 199] on button at bounding box center [387, 198] width 13 height 11
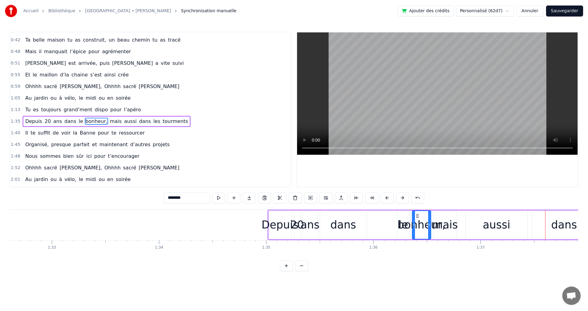
click at [287, 225] on div "Depuis" at bounding box center [280, 225] width 37 height 16
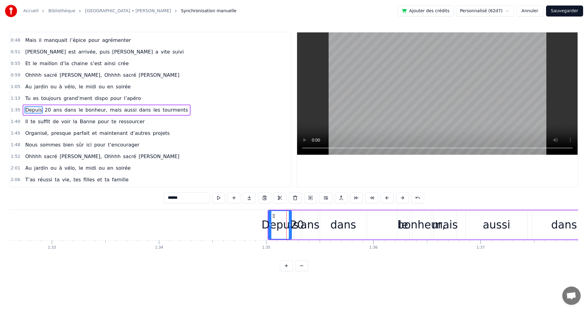
scroll to position [91, 0]
click at [306, 225] on div "ans" at bounding box center [309, 225] width 19 height 16
click at [298, 225] on div "20" at bounding box center [297, 225] width 14 height 16
drag, startPoint x: 298, startPoint y: 225, endPoint x: 322, endPoint y: 225, distance: 23.6
click at [322, 225] on icon at bounding box center [322, 225] width 2 height 5
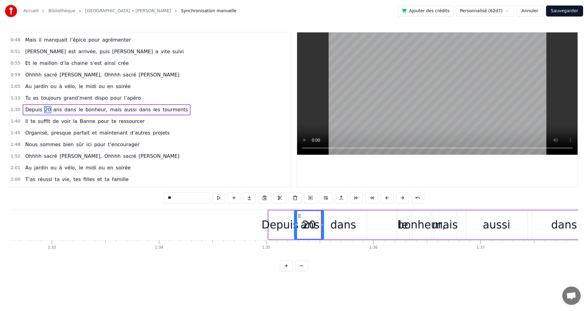
click at [308, 228] on div "20" at bounding box center [309, 225] width 14 height 16
drag, startPoint x: 322, startPoint y: 222, endPoint x: 310, endPoint y: 224, distance: 12.0
click at [306, 222] on div at bounding box center [306, 225] width 2 height 28
click at [315, 227] on div "ans" at bounding box center [309, 225] width 19 height 16
drag, startPoint x: 315, startPoint y: 226, endPoint x: 341, endPoint y: 227, distance: 25.4
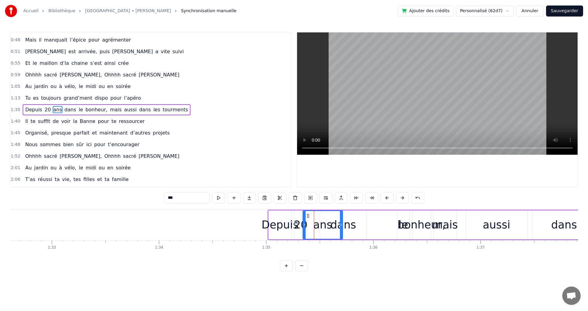
click at [341, 227] on icon at bounding box center [341, 225] width 2 height 5
drag, startPoint x: 303, startPoint y: 224, endPoint x: 320, endPoint y: 224, distance: 16.5
click at [317, 224] on icon at bounding box center [318, 225] width 2 height 5
click at [349, 226] on div "dans" at bounding box center [343, 225] width 26 height 16
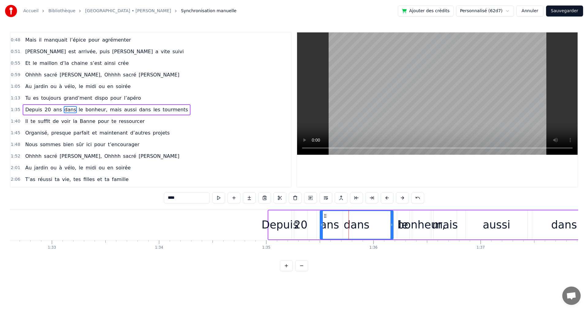
drag, startPoint x: 366, startPoint y: 225, endPoint x: 393, endPoint y: 226, distance: 26.7
click at [393, 226] on icon at bounding box center [391, 225] width 2 height 5
drag, startPoint x: 320, startPoint y: 225, endPoint x: 348, endPoint y: 225, distance: 27.9
click at [348, 225] on icon at bounding box center [349, 225] width 2 height 5
click at [304, 227] on div "20" at bounding box center [301, 225] width 14 height 16
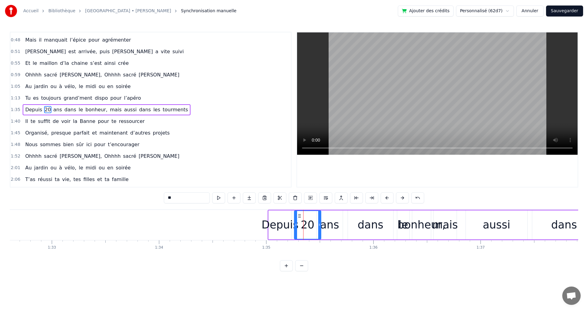
drag, startPoint x: 307, startPoint y: 225, endPoint x: 320, endPoint y: 225, distance: 13.8
click at [320, 225] on icon at bounding box center [319, 225] width 2 height 5
drag, startPoint x: 296, startPoint y: 224, endPoint x: 304, endPoint y: 225, distance: 8.4
click at [304, 225] on icon at bounding box center [304, 225] width 2 height 5
click at [401, 227] on div "bonheur," at bounding box center [421, 225] width 48 height 16
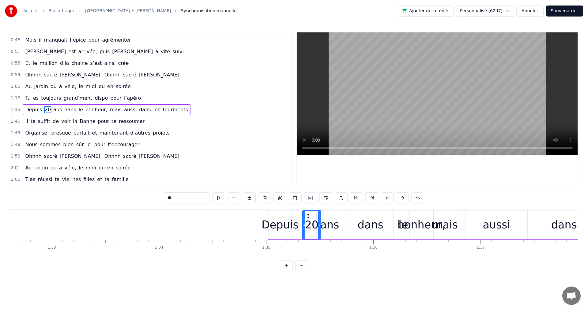
type input "********"
click at [401, 228] on div "bonheur," at bounding box center [421, 225] width 48 height 16
click at [395, 224] on div "Depuis 20 ans dans le bonheur, mais aussi dans les tourments" at bounding box center [502, 225] width 469 height 30
click at [416, 225] on div "bonheur," at bounding box center [421, 225] width 48 height 16
click at [408, 225] on div "bonheur," at bounding box center [421, 225] width 48 height 16
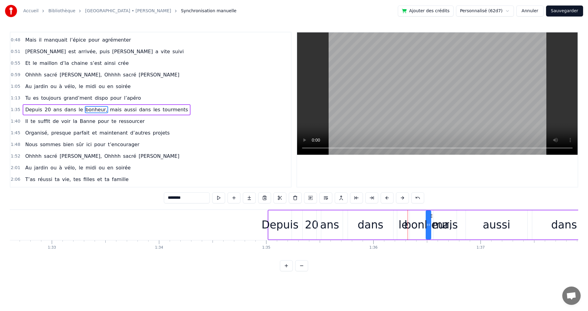
drag, startPoint x: 413, startPoint y: 225, endPoint x: 427, endPoint y: 225, distance: 13.8
click at [427, 225] on icon at bounding box center [427, 225] width 2 height 5
drag, startPoint x: 430, startPoint y: 225, endPoint x: 444, endPoint y: 227, distance: 14.2
click at [444, 227] on icon at bounding box center [443, 225] width 2 height 5
click at [459, 221] on div "Depuis 20 ans dans le bonheur, mais aussi dans les tourments" at bounding box center [502, 225] width 469 height 30
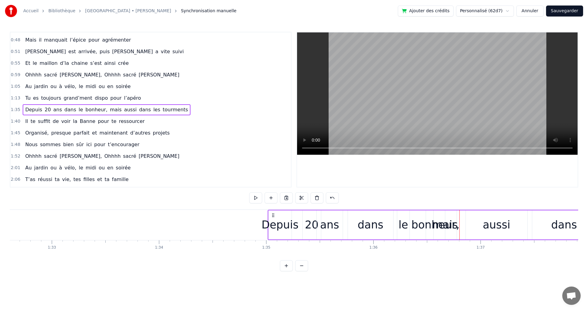
click at [497, 228] on div "aussi" at bounding box center [497, 225] width 28 height 16
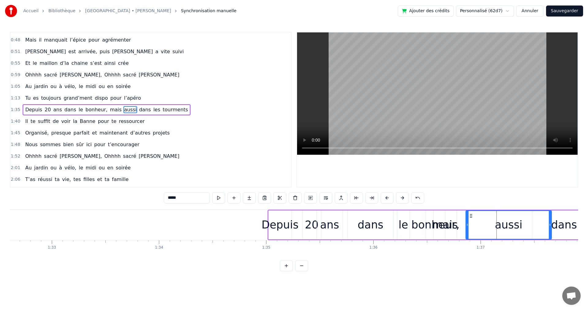
drag, startPoint x: 526, startPoint y: 225, endPoint x: 551, endPoint y: 227, distance: 24.3
click at [551, 227] on icon at bounding box center [550, 225] width 2 height 5
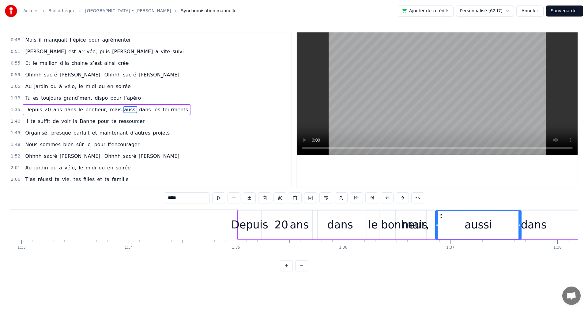
click at [466, 225] on div "aussi" at bounding box center [478, 225] width 86 height 29
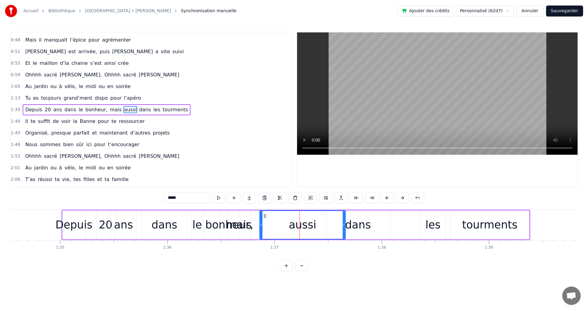
scroll to position [0, 10104]
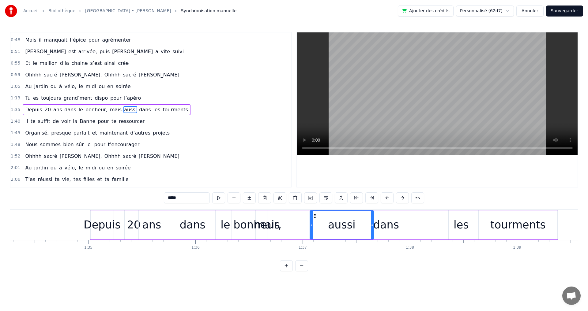
drag, startPoint x: 289, startPoint y: 226, endPoint x: 312, endPoint y: 226, distance: 22.7
click at [312, 226] on icon at bounding box center [311, 225] width 2 height 5
click at [272, 226] on div "mais" at bounding box center [267, 225] width 26 height 16
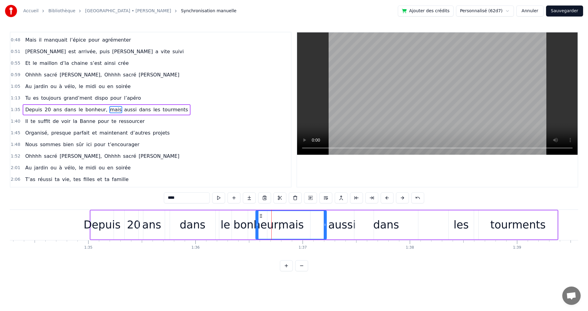
drag, startPoint x: 278, startPoint y: 226, endPoint x: 326, endPoint y: 226, distance: 47.8
click at [326, 226] on icon at bounding box center [325, 225] width 2 height 5
drag, startPoint x: 257, startPoint y: 225, endPoint x: 282, endPoint y: 225, distance: 24.8
click at [282, 225] on icon at bounding box center [282, 225] width 2 height 5
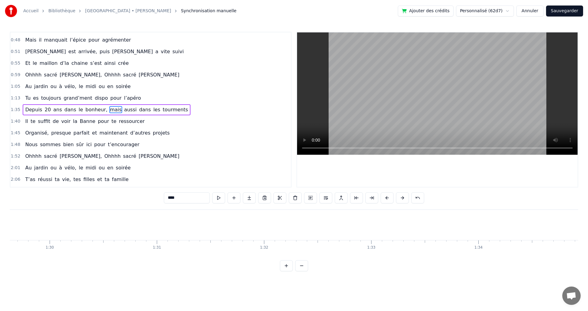
click at [123, 111] on span "aussi" at bounding box center [130, 109] width 14 height 7
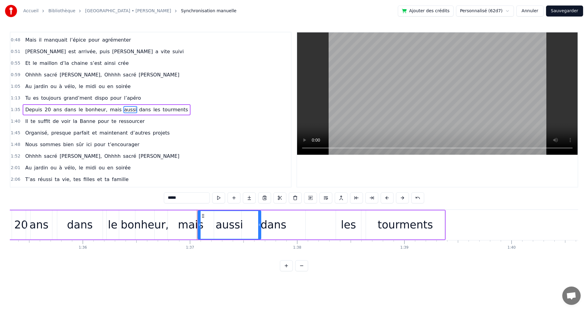
scroll to position [0, 10226]
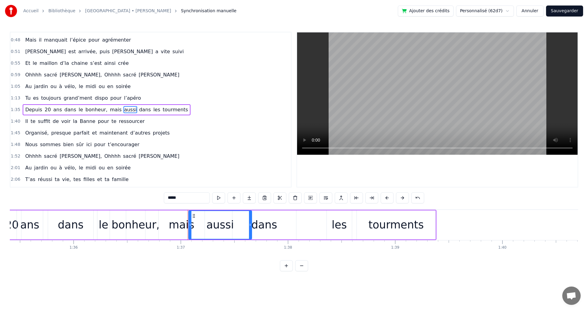
click at [409, 219] on div "tourments" at bounding box center [395, 225] width 55 height 16
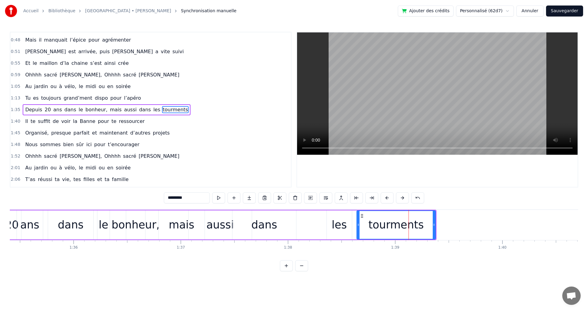
drag, startPoint x: 435, startPoint y: 226, endPoint x: 420, endPoint y: 225, distance: 14.7
click at [420, 225] on div "tourments" at bounding box center [395, 225] width 79 height 29
drag, startPoint x: 435, startPoint y: 226, endPoint x: 397, endPoint y: 229, distance: 38.4
click at [397, 229] on div at bounding box center [395, 225] width 2 height 28
click at [404, 281] on html "Accueil Bibliothèque [GEOGRAPHIC_DATA] • [PERSON_NAME] Synchronisation manuelle…" at bounding box center [294, 140] width 588 height 281
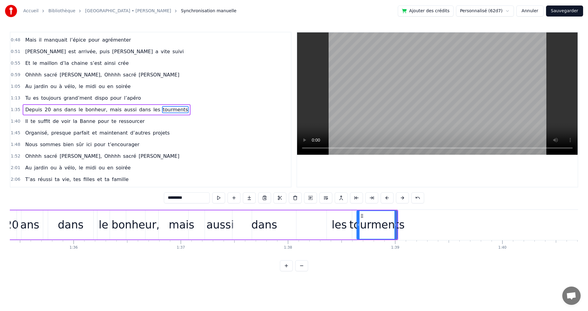
click at [340, 227] on div "les" at bounding box center [339, 225] width 15 height 16
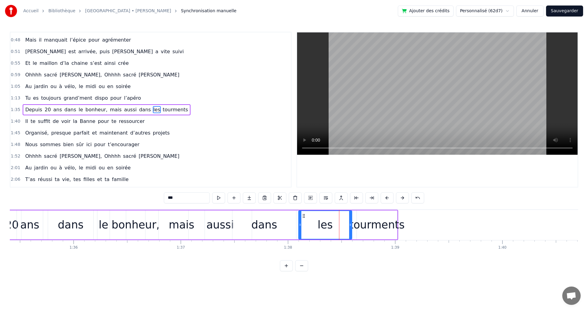
drag, startPoint x: 327, startPoint y: 226, endPoint x: 298, endPoint y: 226, distance: 29.4
click at [299, 226] on icon at bounding box center [300, 225] width 2 height 5
drag, startPoint x: 350, startPoint y: 225, endPoint x: 329, endPoint y: 226, distance: 20.8
click at [329, 226] on icon at bounding box center [329, 225] width 2 height 5
click at [369, 225] on div "tourments" at bounding box center [376, 225] width 55 height 16
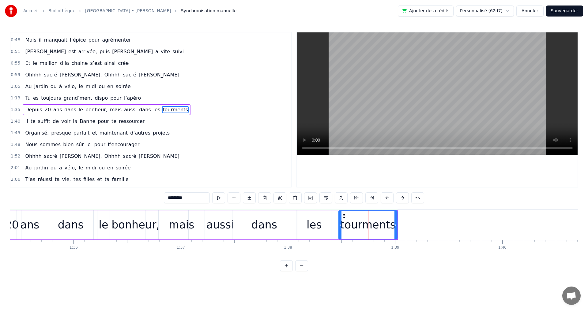
drag, startPoint x: 358, startPoint y: 225, endPoint x: 340, endPoint y: 225, distance: 18.1
click at [340, 225] on icon at bounding box center [340, 225] width 2 height 5
drag, startPoint x: 395, startPoint y: 225, endPoint x: 387, endPoint y: 225, distance: 8.0
click at [387, 225] on icon at bounding box center [387, 225] width 2 height 5
click at [390, 227] on icon at bounding box center [390, 225] width 2 height 5
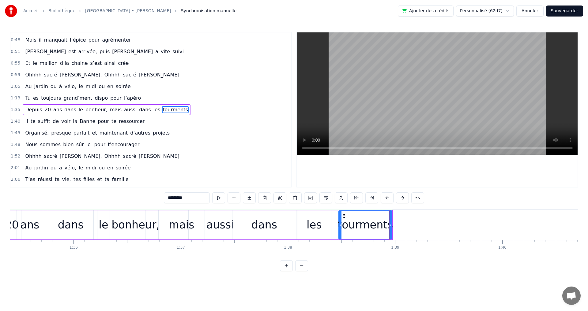
click at [413, 266] on div "0:09 Tu as grandi à [GEOGRAPHIC_DATA], le cœur ouvert à l’inconnu 0:13 T’as eu …" at bounding box center [294, 152] width 568 height 240
click at [82, 123] on span "Banne" at bounding box center [87, 121] width 17 height 7
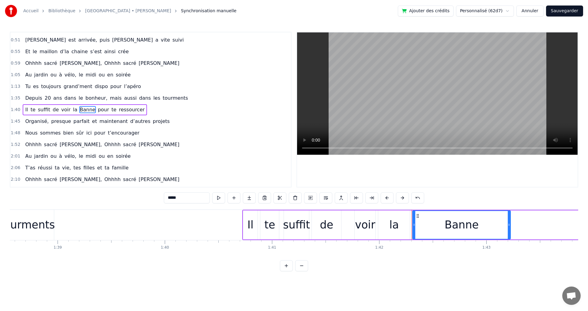
scroll to position [0, 10470]
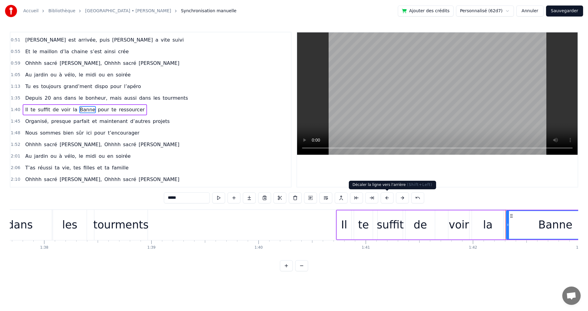
click at [389, 199] on button at bounding box center [387, 198] width 13 height 11
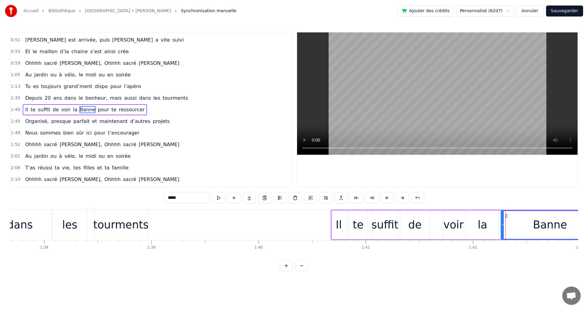
click at [389, 199] on button at bounding box center [387, 198] width 13 height 11
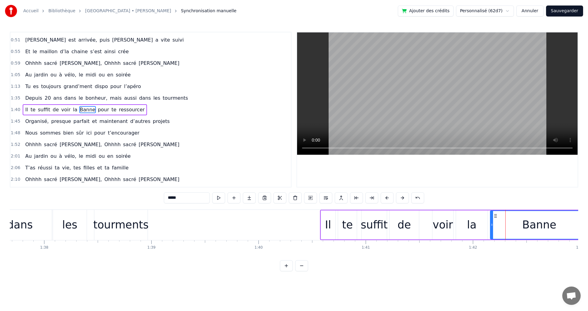
click at [389, 199] on button at bounding box center [387, 198] width 13 height 11
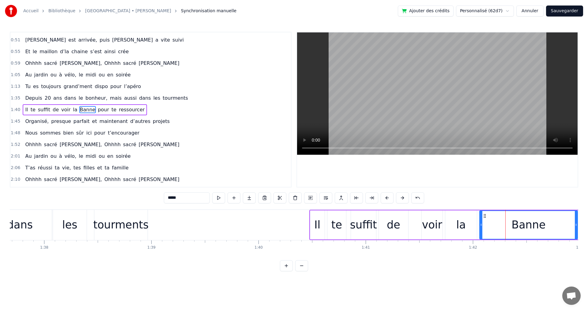
click at [389, 199] on button at bounding box center [387, 198] width 13 height 11
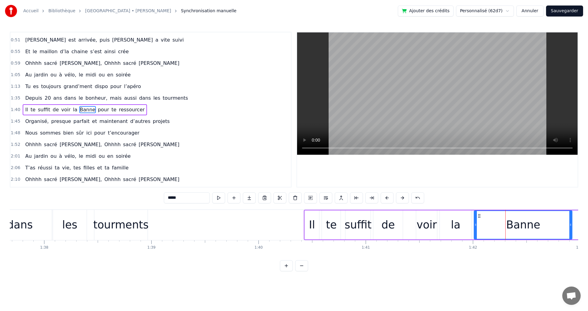
click at [390, 199] on button at bounding box center [387, 198] width 13 height 11
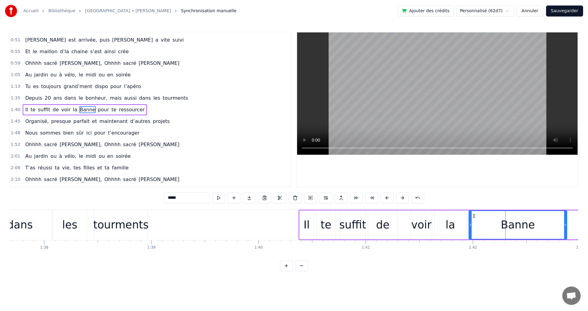
click at [390, 199] on button at bounding box center [387, 198] width 13 height 11
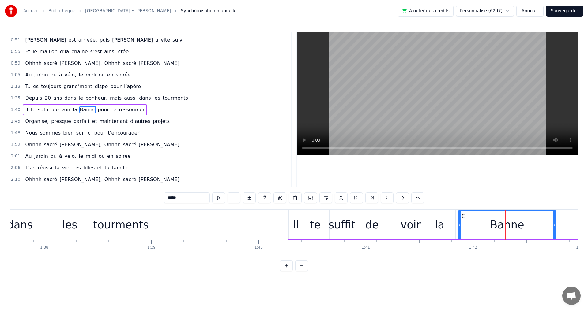
click at [390, 199] on button at bounding box center [387, 198] width 13 height 11
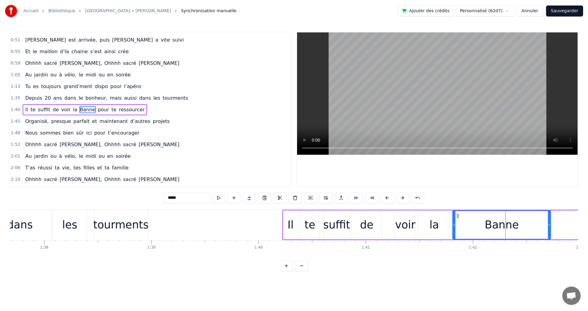
click at [390, 199] on button at bounding box center [387, 198] width 13 height 11
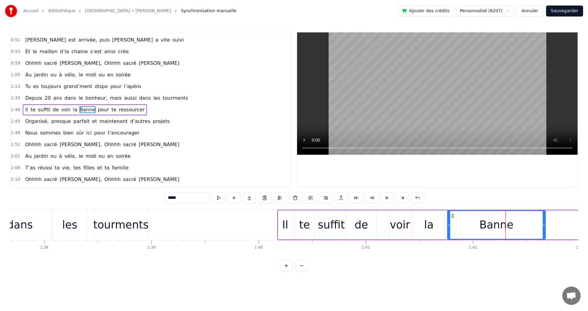
click at [390, 199] on button at bounding box center [387, 198] width 13 height 11
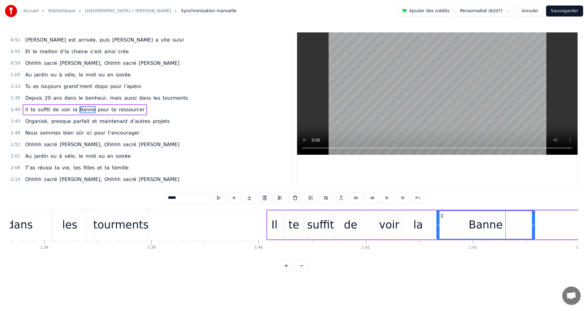
click at [390, 199] on button at bounding box center [387, 198] width 13 height 11
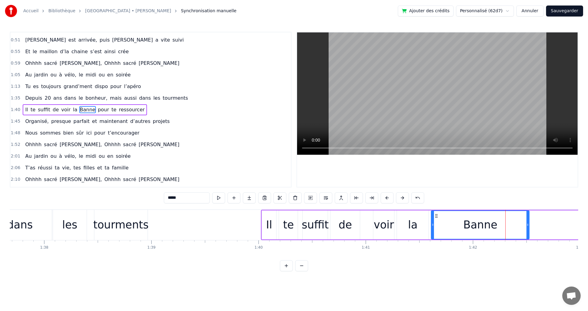
click at [390, 199] on button at bounding box center [387, 198] width 13 height 11
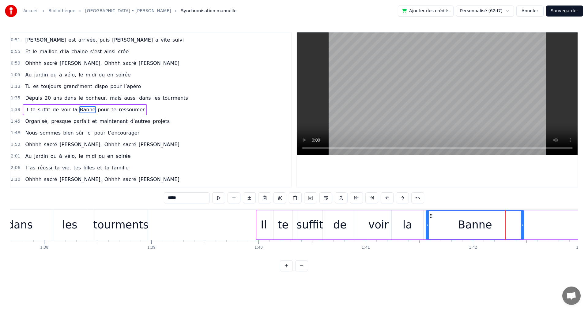
click at [390, 199] on button at bounding box center [387, 198] width 13 height 11
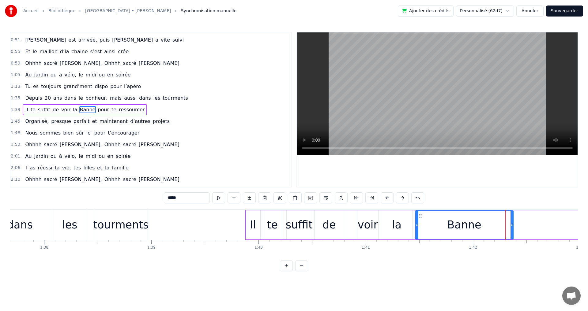
click at [390, 199] on button at bounding box center [387, 198] width 13 height 11
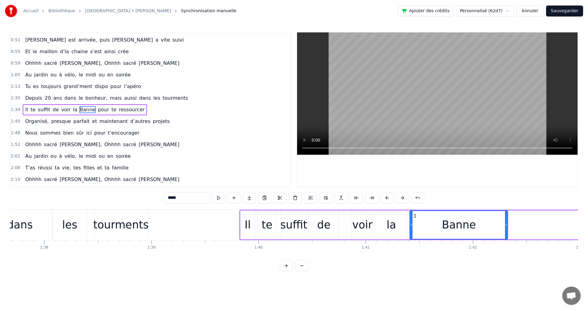
click at [390, 199] on button at bounding box center [387, 198] width 13 height 11
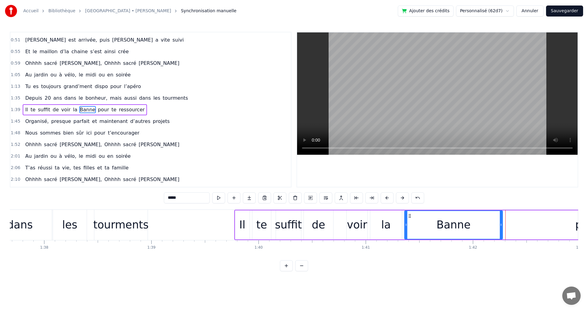
click at [390, 199] on button at bounding box center [387, 198] width 13 height 11
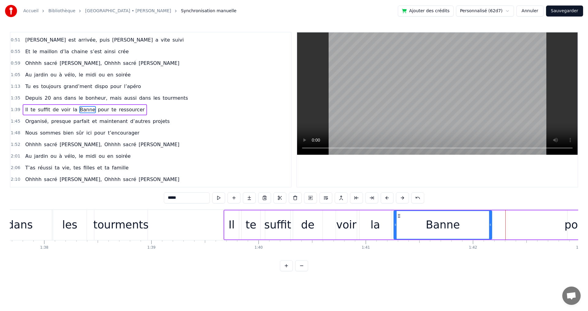
click at [390, 199] on button at bounding box center [387, 198] width 13 height 11
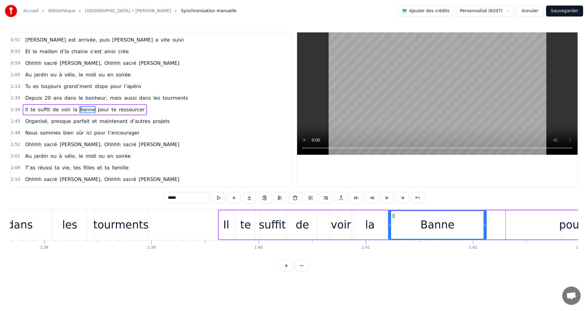
click at [390, 199] on button at bounding box center [387, 198] width 13 height 11
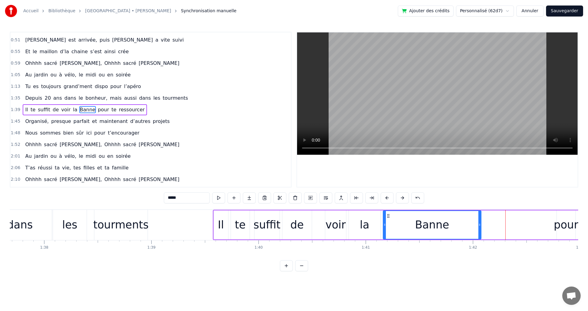
click at [389, 199] on button at bounding box center [387, 198] width 13 height 11
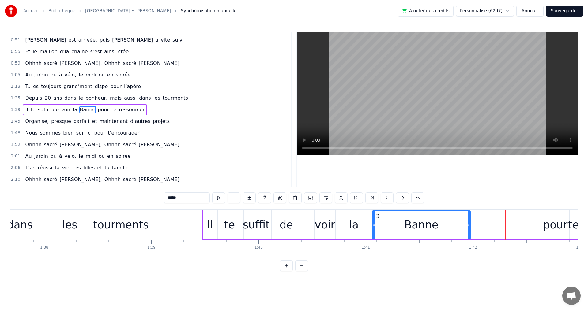
click at [388, 199] on button at bounding box center [387, 198] width 13 height 11
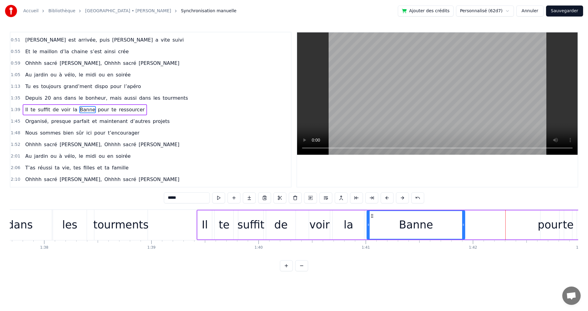
click at [388, 199] on button at bounding box center [387, 198] width 13 height 11
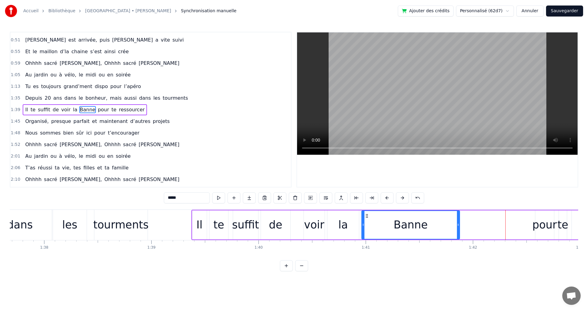
click at [388, 199] on button at bounding box center [387, 198] width 13 height 11
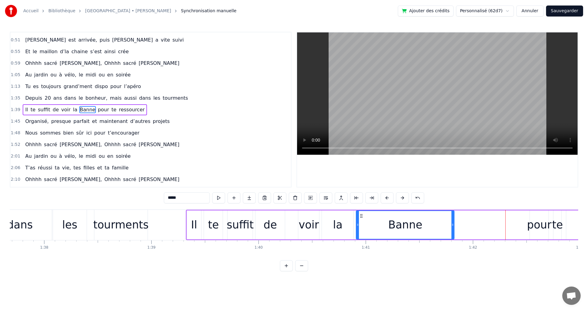
click at [388, 199] on button at bounding box center [387, 198] width 13 height 11
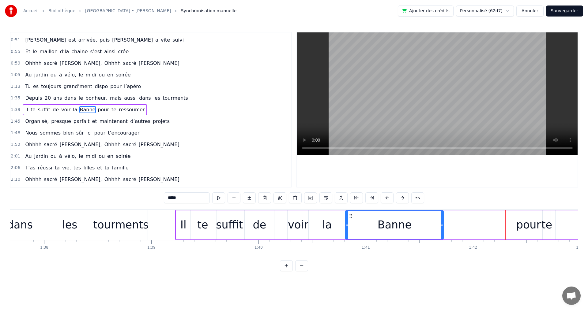
click at [388, 199] on button at bounding box center [387, 198] width 13 height 11
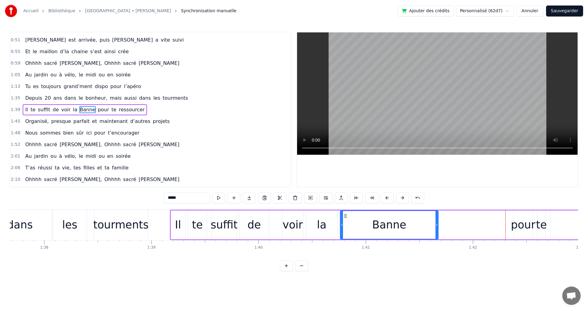
click at [388, 199] on button at bounding box center [387, 198] width 13 height 11
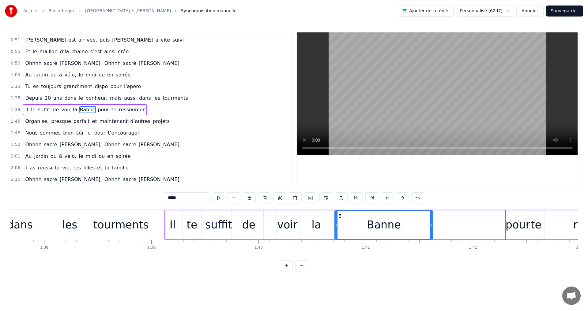
click at [388, 199] on button at bounding box center [387, 198] width 13 height 11
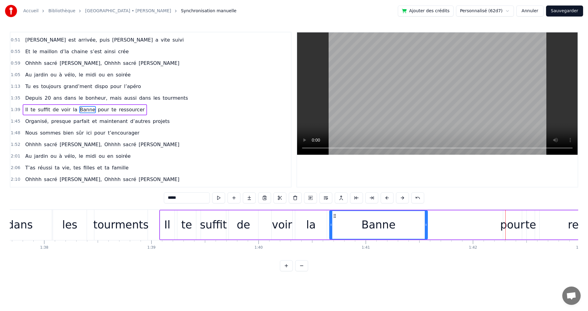
click at [388, 199] on button at bounding box center [387, 198] width 13 height 11
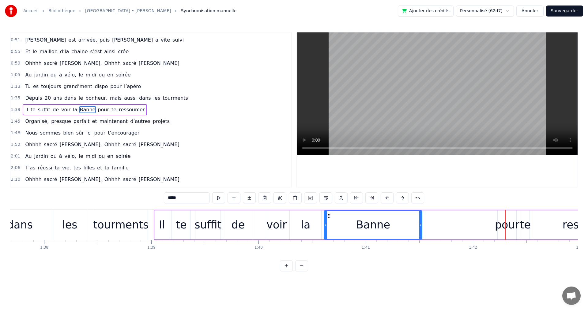
click at [388, 199] on button at bounding box center [387, 198] width 13 height 11
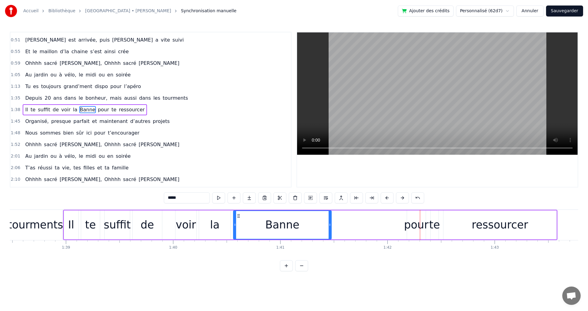
scroll to position [0, 10568]
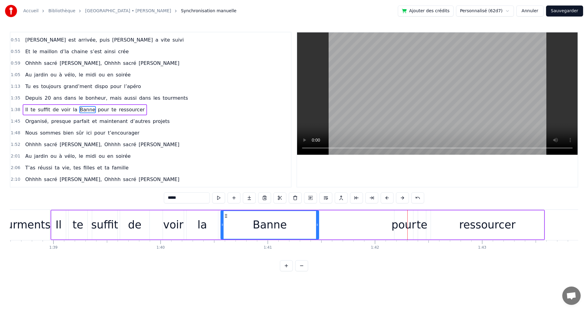
click at [400, 224] on div "pour" at bounding box center [403, 225] width 24 height 16
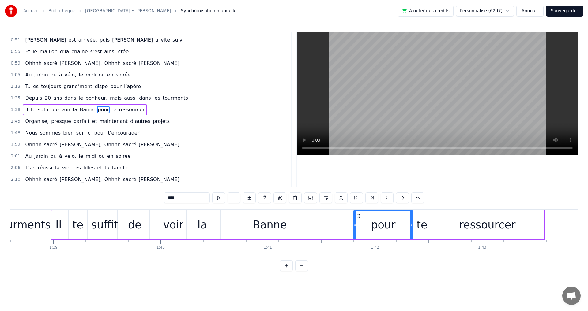
drag, startPoint x: 394, startPoint y: 225, endPoint x: 353, endPoint y: 222, distance: 41.2
click at [354, 222] on div at bounding box center [355, 225] width 2 height 28
drag, startPoint x: 411, startPoint y: 224, endPoint x: 378, endPoint y: 223, distance: 32.5
click at [378, 223] on icon at bounding box center [379, 225] width 2 height 5
click at [420, 226] on div "te" at bounding box center [421, 225] width 11 height 16
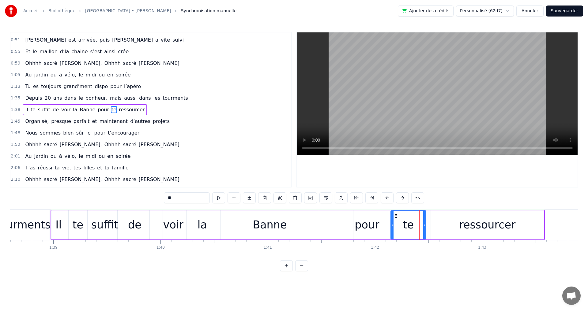
drag, startPoint x: 419, startPoint y: 226, endPoint x: 392, endPoint y: 223, distance: 27.4
click at [392, 223] on icon at bounding box center [392, 225] width 2 height 5
drag, startPoint x: 425, startPoint y: 226, endPoint x: 409, endPoint y: 225, distance: 16.0
click at [409, 225] on icon at bounding box center [408, 225] width 2 height 5
click at [468, 227] on div "ressourcer" at bounding box center [487, 225] width 56 height 16
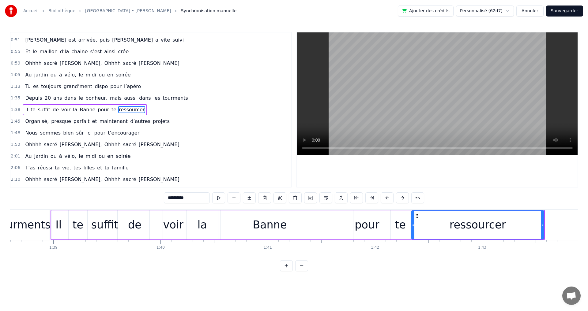
drag, startPoint x: 432, startPoint y: 224, endPoint x: 413, endPoint y: 224, distance: 19.3
click at [413, 224] on icon at bounding box center [413, 225] width 2 height 5
drag, startPoint x: 543, startPoint y: 225, endPoint x: 482, endPoint y: 223, distance: 60.7
click at [482, 223] on icon at bounding box center [481, 225] width 2 height 5
click at [468, 280] on html "Accueil Bibliothèque [GEOGRAPHIC_DATA] • [PERSON_NAME] Synchronisation manuelle…" at bounding box center [294, 140] width 588 height 281
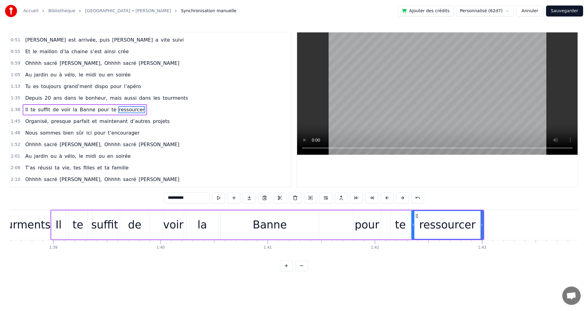
click at [73, 120] on span "parfait" at bounding box center [81, 121] width 17 height 7
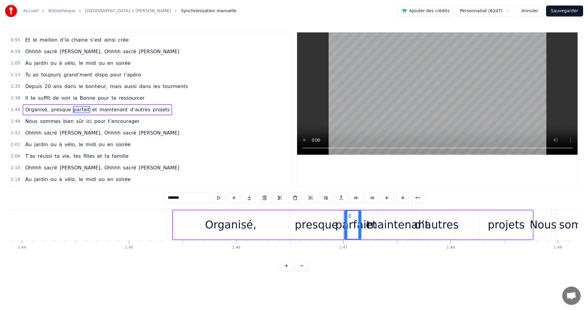
scroll to position [0, 11051]
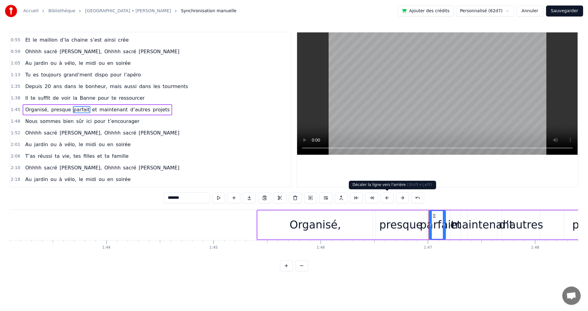
click at [386, 198] on button at bounding box center [387, 198] width 13 height 11
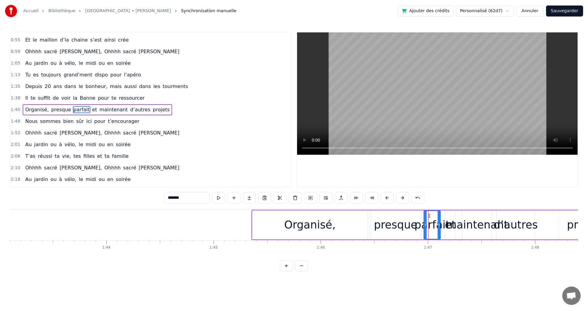
click at [386, 198] on button at bounding box center [387, 198] width 13 height 11
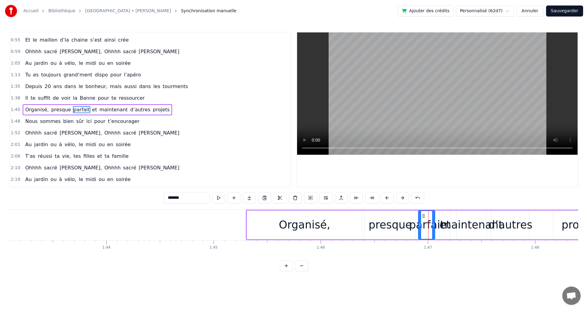
click at [386, 198] on button at bounding box center [387, 198] width 13 height 11
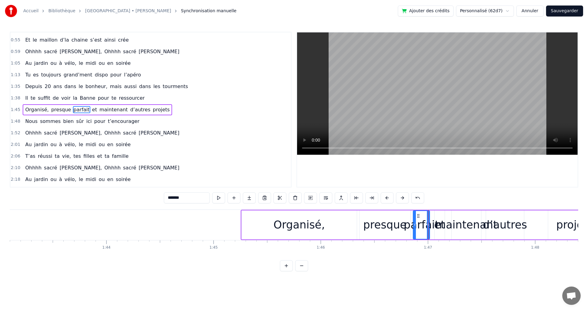
click at [386, 198] on button at bounding box center [387, 198] width 13 height 11
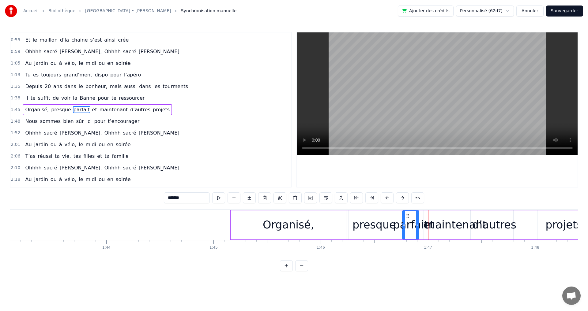
click at [386, 198] on button at bounding box center [387, 198] width 13 height 11
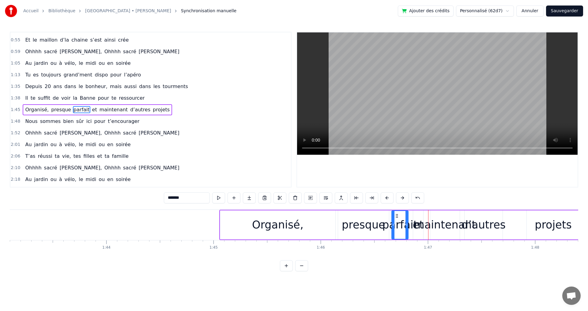
click at [386, 198] on button at bounding box center [387, 198] width 13 height 11
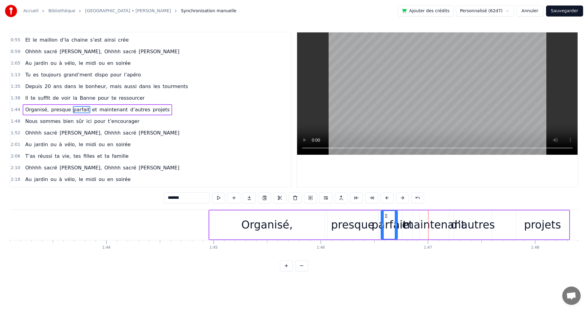
click at [386, 198] on button at bounding box center [387, 198] width 13 height 11
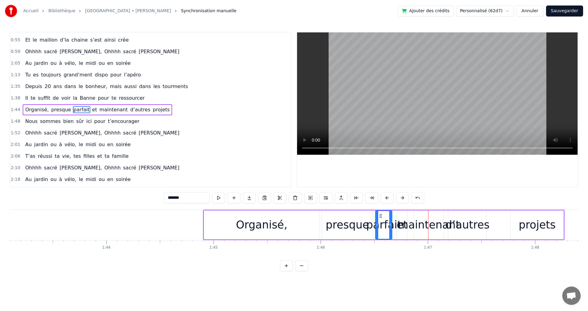
click at [386, 198] on button at bounding box center [387, 198] width 13 height 11
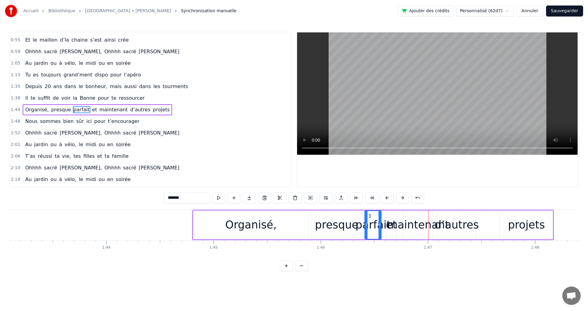
click at [387, 198] on button at bounding box center [387, 198] width 13 height 11
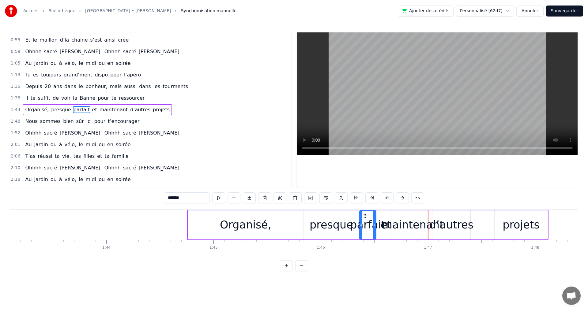
click at [387, 198] on button at bounding box center [387, 198] width 13 height 11
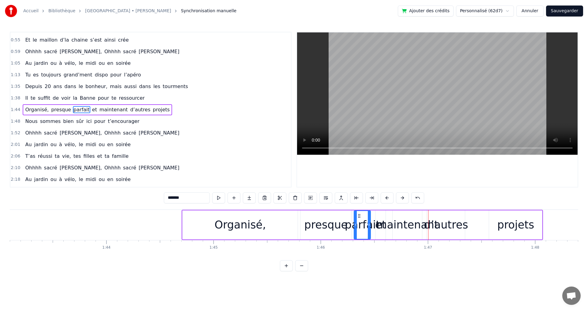
click at [387, 198] on button at bounding box center [387, 198] width 13 height 11
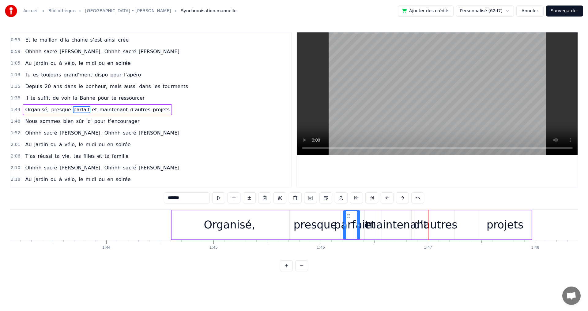
click at [387, 198] on button at bounding box center [387, 198] width 13 height 11
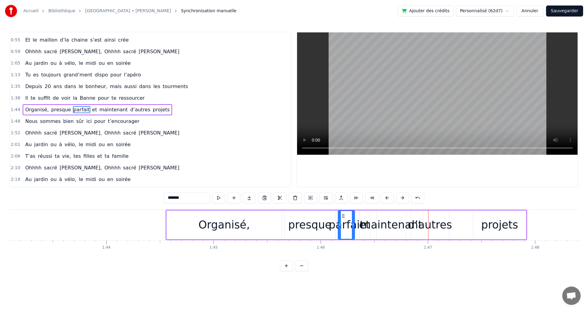
click at [387, 198] on button at bounding box center [387, 198] width 13 height 11
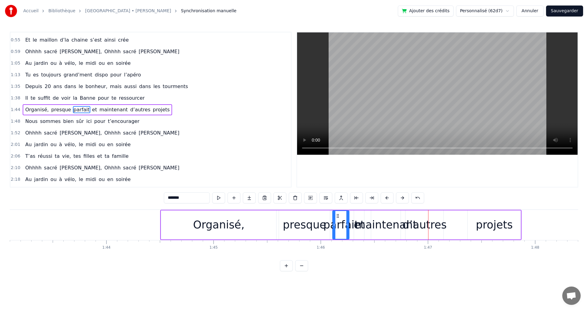
click at [387, 198] on button at bounding box center [387, 198] width 13 height 11
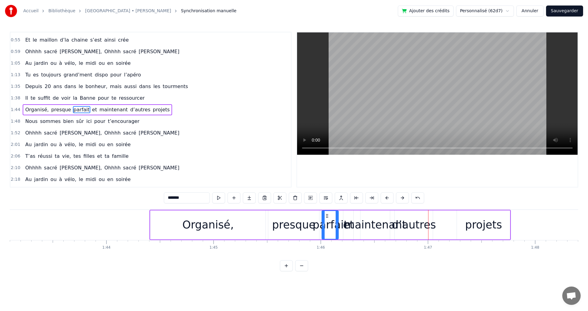
click at [387, 198] on button at bounding box center [387, 198] width 13 height 11
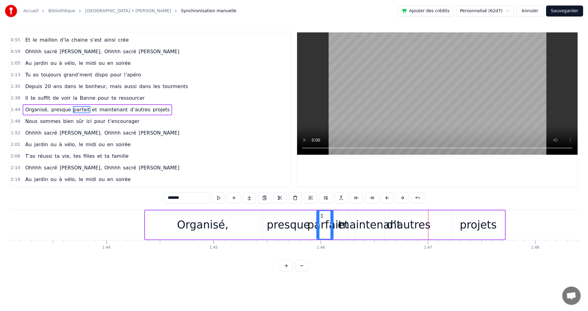
click at [387, 198] on button at bounding box center [387, 198] width 13 height 11
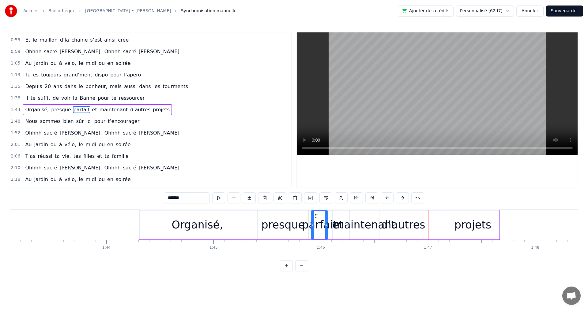
click at [387, 198] on button at bounding box center [387, 198] width 13 height 11
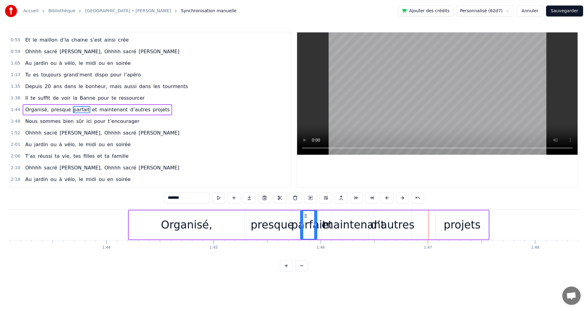
click at [387, 198] on button at bounding box center [387, 198] width 13 height 11
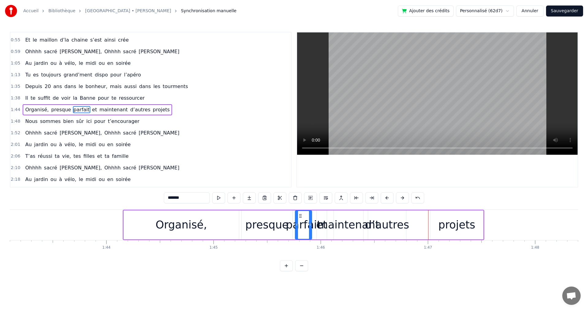
click at [387, 198] on button at bounding box center [387, 198] width 13 height 11
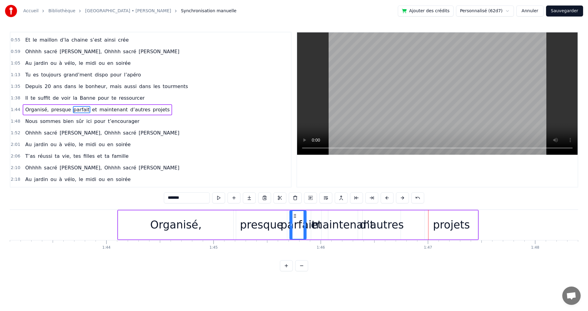
click at [387, 198] on button at bounding box center [387, 198] width 13 height 11
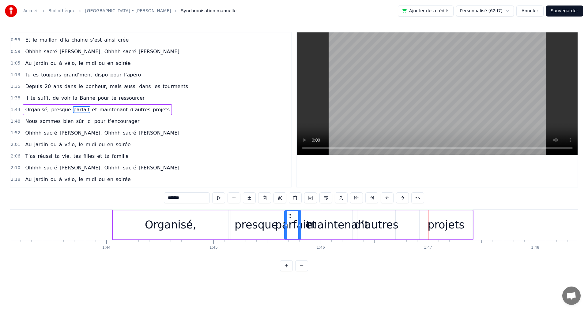
click at [387, 198] on button at bounding box center [387, 198] width 13 height 11
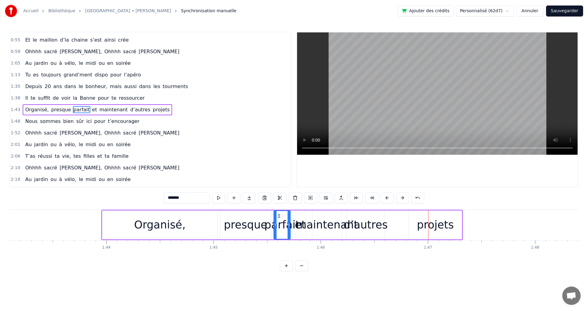
click at [387, 198] on button at bounding box center [387, 198] width 13 height 11
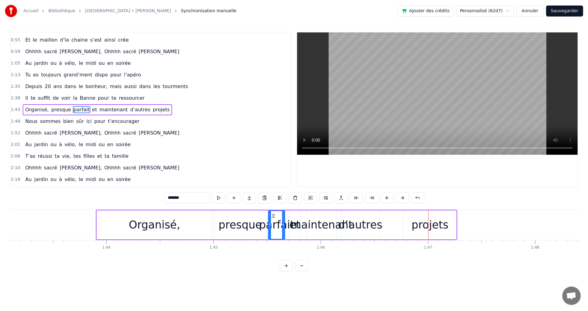
click at [387, 198] on button at bounding box center [387, 198] width 13 height 11
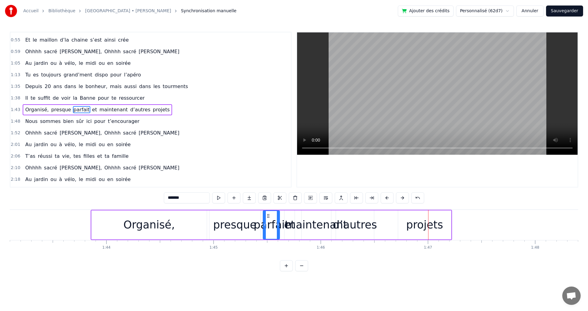
click at [387, 198] on button at bounding box center [387, 198] width 13 height 11
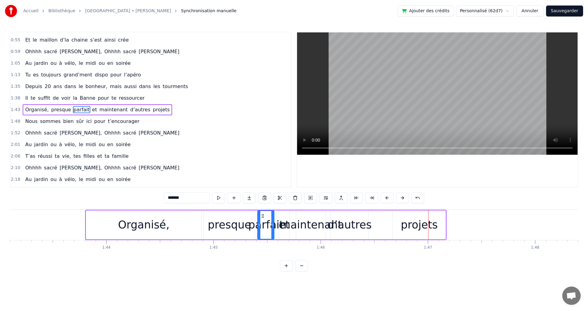
click at [387, 198] on button at bounding box center [387, 198] width 13 height 11
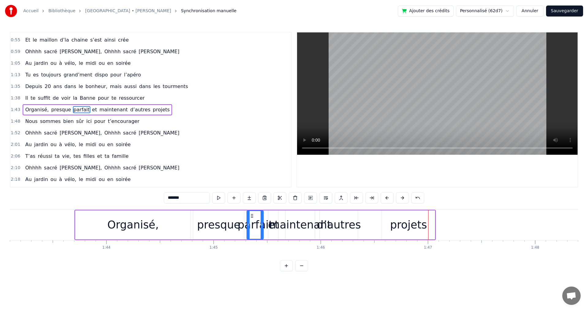
click at [387, 198] on button at bounding box center [387, 198] width 13 height 11
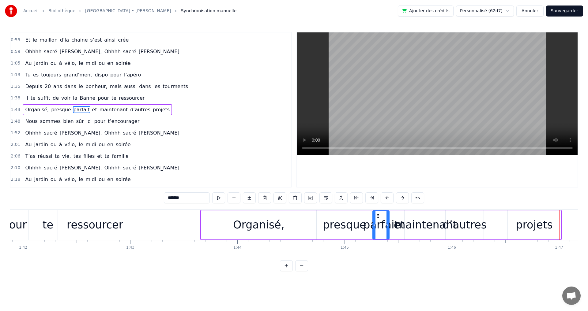
scroll to position [0, 10873]
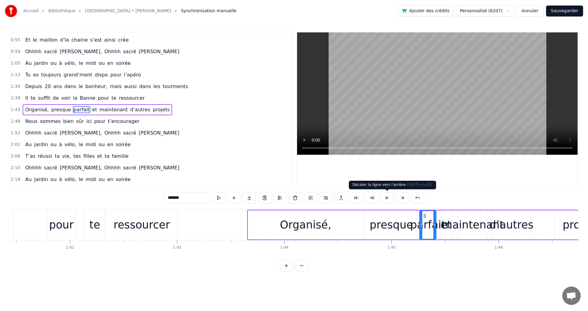
click at [386, 199] on button at bounding box center [387, 198] width 13 height 11
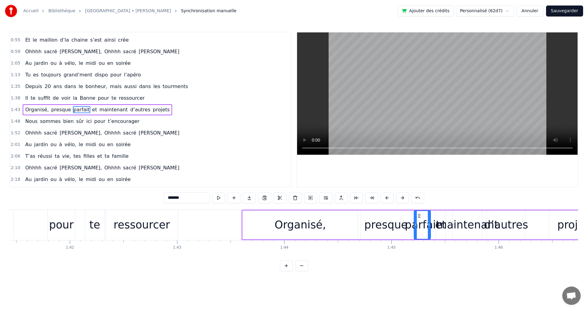
click at [386, 199] on button at bounding box center [387, 198] width 13 height 11
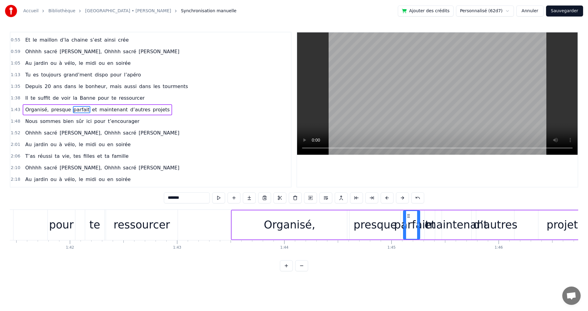
click at [386, 199] on button at bounding box center [387, 198] width 13 height 11
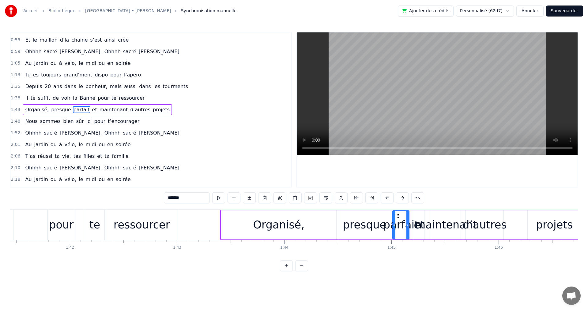
click at [386, 199] on button at bounding box center [387, 198] width 13 height 11
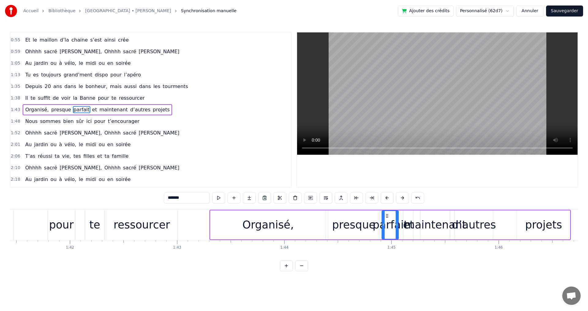
click at [386, 199] on button at bounding box center [387, 198] width 13 height 11
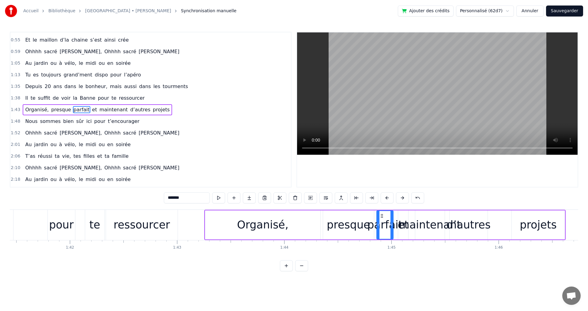
click at [386, 199] on button at bounding box center [387, 198] width 13 height 11
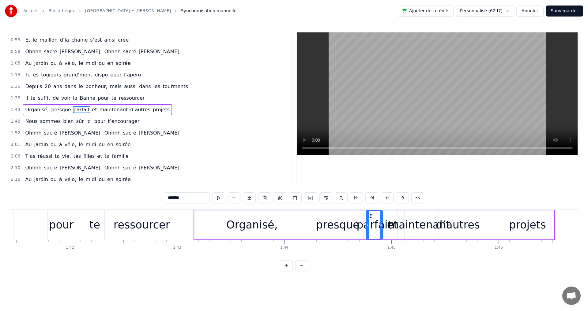
click at [386, 199] on button at bounding box center [387, 198] width 13 height 11
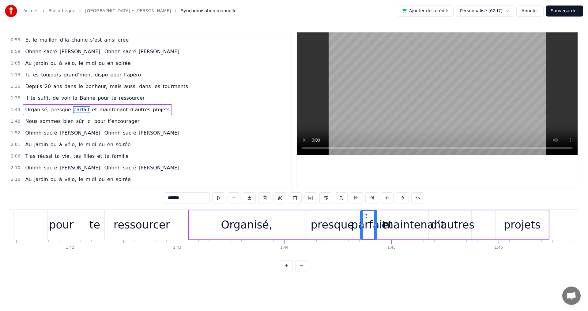
click at [386, 199] on button at bounding box center [387, 198] width 13 height 11
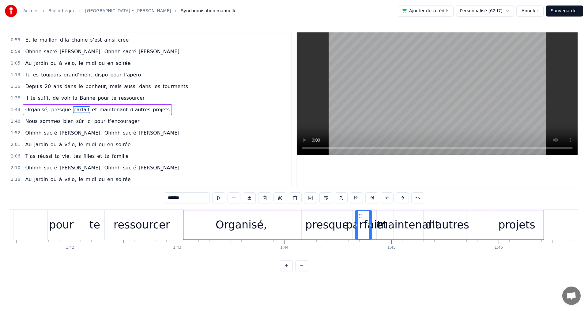
click at [386, 199] on button at bounding box center [387, 198] width 13 height 11
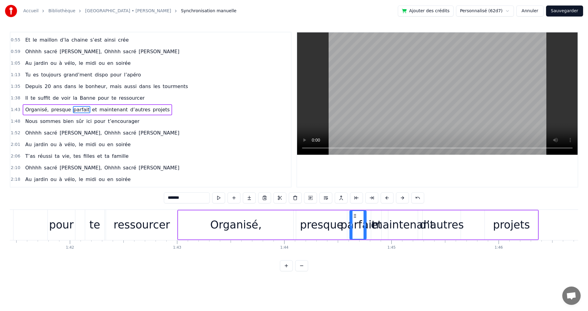
click at [208, 226] on div "Organisé," at bounding box center [235, 225] width 115 height 29
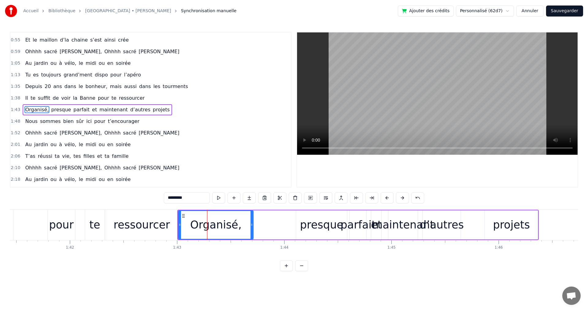
drag, startPoint x: 292, startPoint y: 226, endPoint x: 252, endPoint y: 224, distance: 40.2
click at [252, 224] on icon at bounding box center [252, 225] width 2 height 5
click at [311, 228] on div "presque" at bounding box center [321, 225] width 43 height 16
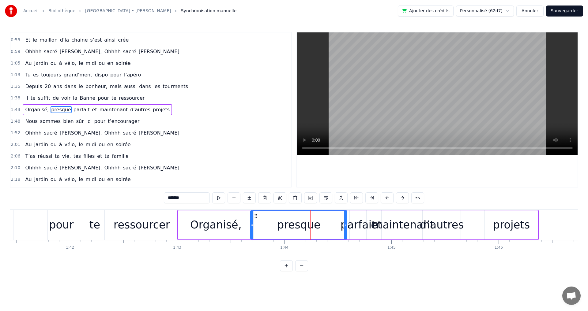
drag, startPoint x: 296, startPoint y: 225, endPoint x: 250, endPoint y: 224, distance: 46.6
click at [251, 224] on icon at bounding box center [252, 225] width 2 height 5
drag, startPoint x: 345, startPoint y: 226, endPoint x: 317, endPoint y: 222, distance: 28.2
click at [304, 222] on div at bounding box center [304, 225] width 2 height 28
click at [356, 224] on div "parfait" at bounding box center [358, 225] width 35 height 16
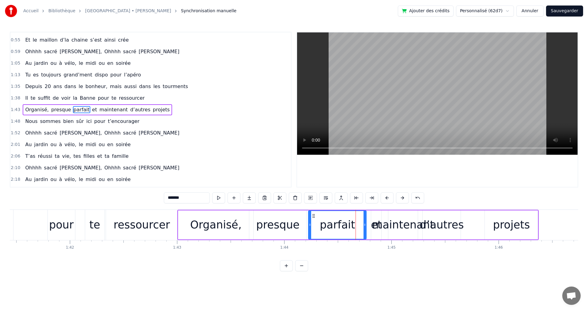
drag, startPoint x: 351, startPoint y: 226, endPoint x: 311, endPoint y: 222, distance: 40.0
click at [309, 222] on div at bounding box center [310, 225] width 2 height 28
drag, startPoint x: 364, startPoint y: 226, endPoint x: 343, endPoint y: 224, distance: 20.9
click at [345, 224] on icon at bounding box center [346, 225] width 2 height 5
click at [371, 226] on div "et" at bounding box center [376, 225] width 11 height 29
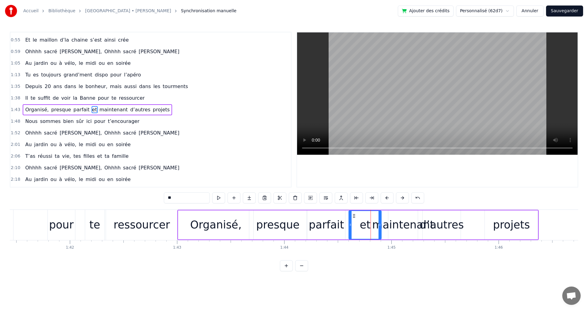
drag, startPoint x: 371, startPoint y: 226, endPoint x: 349, endPoint y: 224, distance: 22.1
click at [349, 224] on icon at bounding box center [350, 225] width 2 height 5
drag, startPoint x: 380, startPoint y: 226, endPoint x: 367, endPoint y: 226, distance: 13.2
click at [367, 226] on icon at bounding box center [366, 225] width 2 height 5
click at [404, 228] on div "maintenant" at bounding box center [403, 225] width 62 height 16
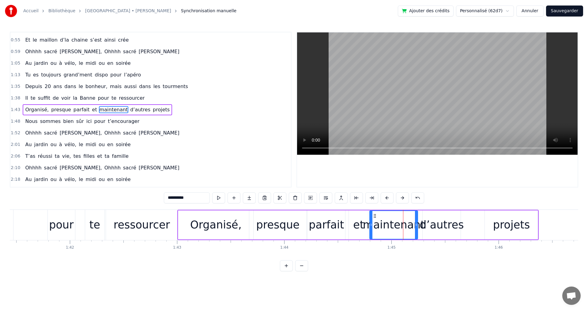
drag, startPoint x: 389, startPoint y: 225, endPoint x: 370, endPoint y: 224, distance: 18.7
click at [370, 224] on icon at bounding box center [371, 225] width 2 height 5
click at [426, 226] on div "d’autres" at bounding box center [442, 225] width 44 height 16
type input "********"
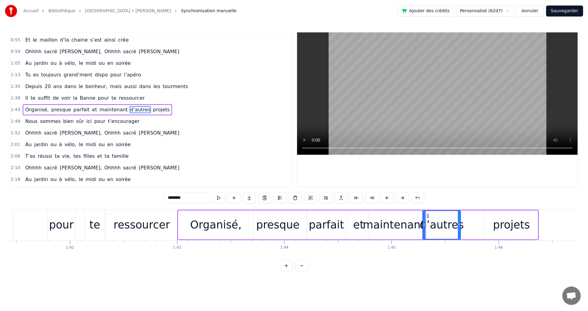
click at [472, 228] on div "Organisé, presque parfait et maintenant d’autres projets" at bounding box center [357, 225] width 361 height 30
click at [509, 225] on div "projets" at bounding box center [511, 225] width 37 height 16
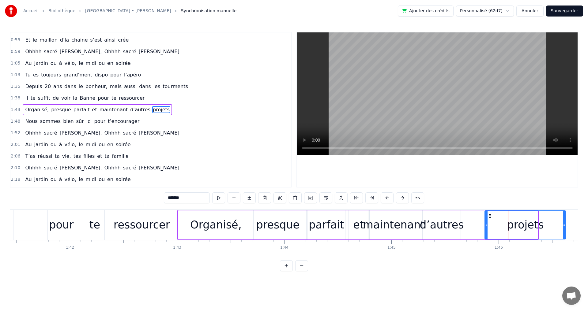
drag, startPoint x: 537, startPoint y: 225, endPoint x: 559, endPoint y: 226, distance: 22.1
click at [565, 226] on icon at bounding box center [564, 225] width 2 height 5
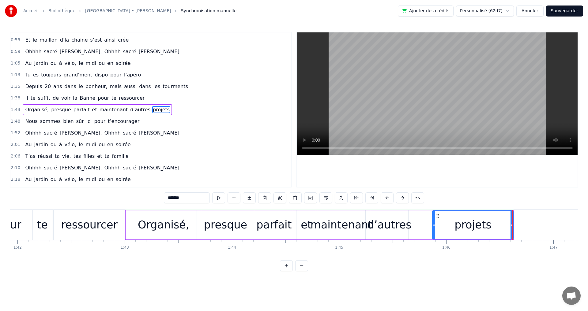
scroll to position [0, 10934]
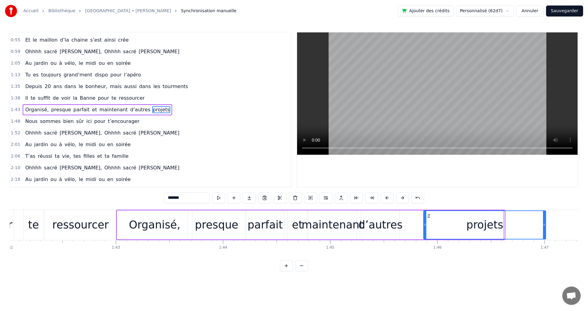
drag, startPoint x: 503, startPoint y: 226, endPoint x: 544, endPoint y: 228, distance: 41.4
click at [544, 228] on div at bounding box center [544, 225] width 2 height 28
click at [507, 281] on html "Accueil Bibliothèque [GEOGRAPHIC_DATA] • [PERSON_NAME] Synchronisation manuelle…" at bounding box center [294, 140] width 588 height 281
click at [107, 122] on span "t’encourager" at bounding box center [123, 121] width 33 height 7
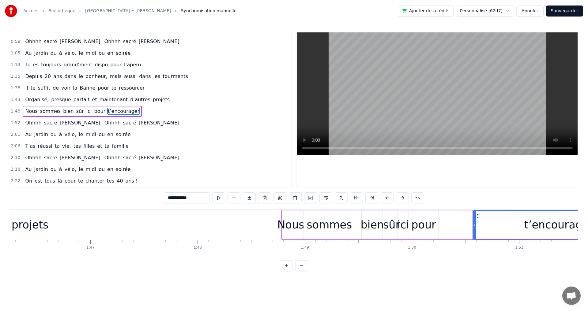
scroll to position [0, 11351]
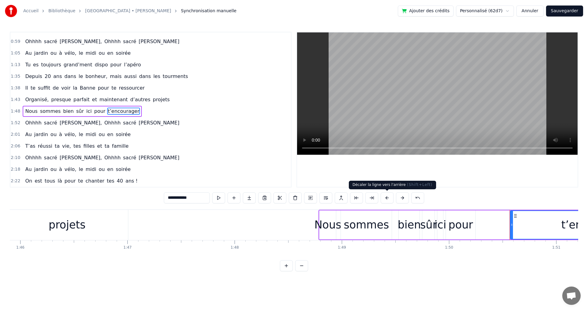
click at [388, 198] on button at bounding box center [387, 198] width 13 height 11
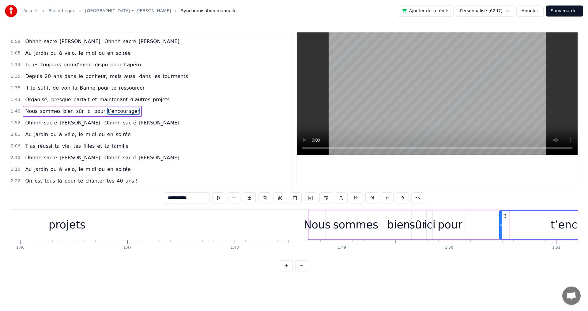
click at [388, 198] on button at bounding box center [387, 198] width 13 height 11
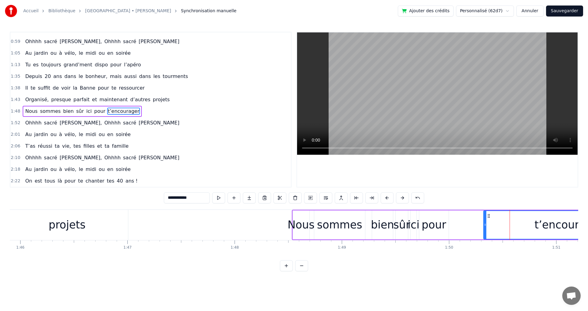
click at [388, 198] on button at bounding box center [387, 198] width 13 height 11
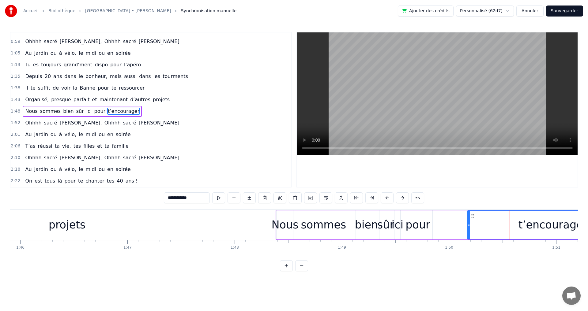
click at [388, 198] on button at bounding box center [387, 198] width 13 height 11
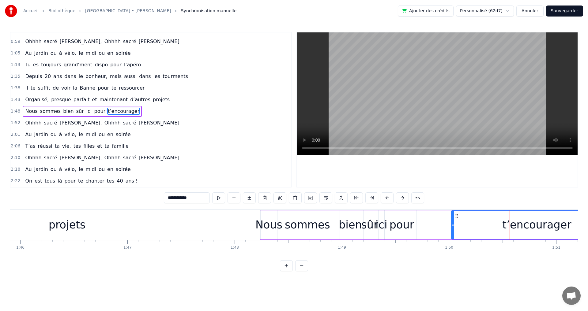
click at [388, 198] on button at bounding box center [387, 198] width 13 height 11
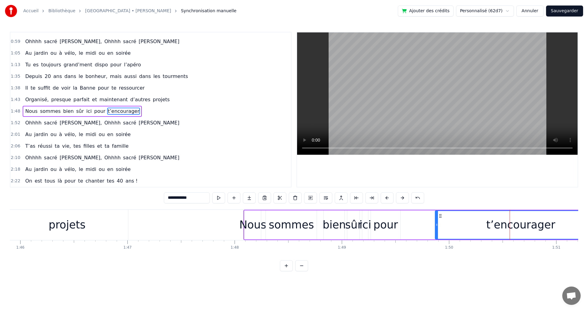
click at [388, 198] on button at bounding box center [387, 198] width 13 height 11
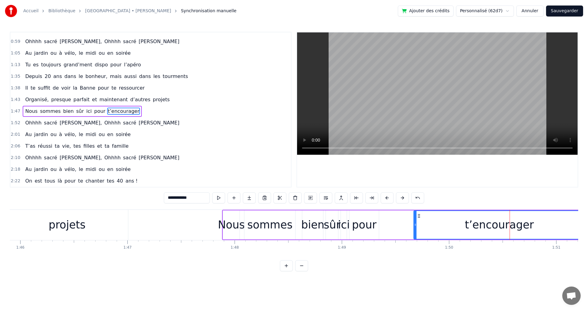
click at [388, 198] on button at bounding box center [387, 198] width 13 height 11
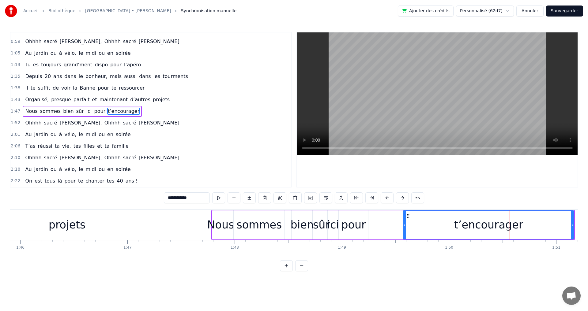
click at [388, 198] on button at bounding box center [387, 198] width 13 height 11
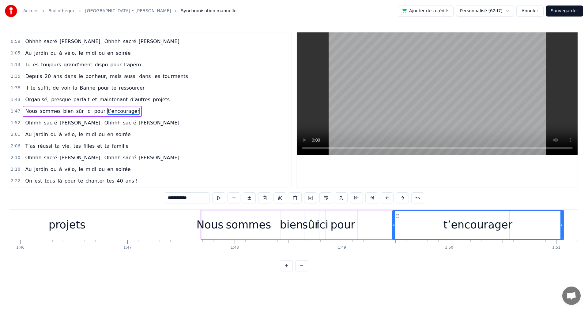
click at [388, 198] on button at bounding box center [387, 198] width 13 height 11
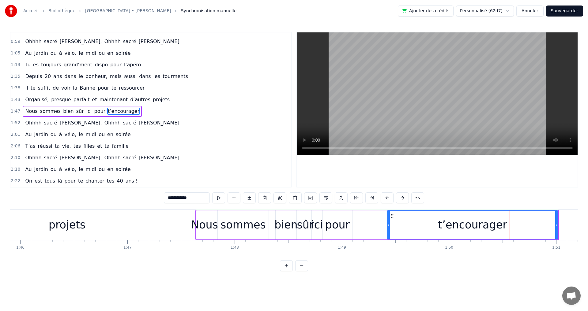
click at [388, 198] on button at bounding box center [387, 198] width 13 height 11
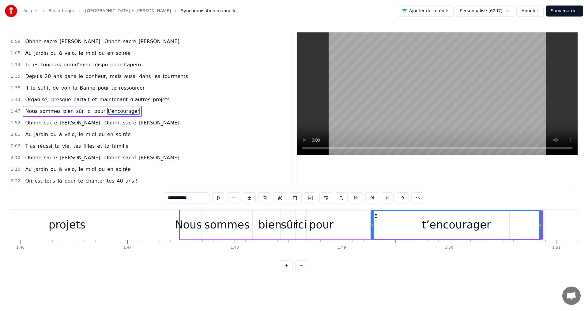
click at [388, 198] on button at bounding box center [387, 198] width 13 height 11
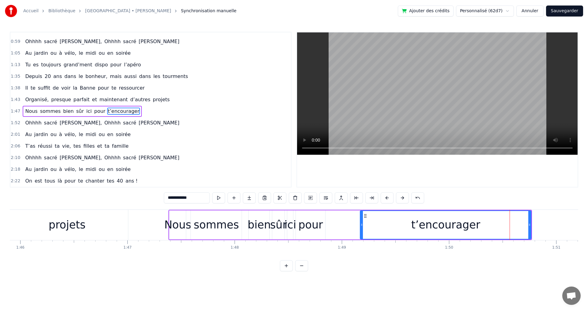
click at [388, 198] on button at bounding box center [387, 198] width 13 height 11
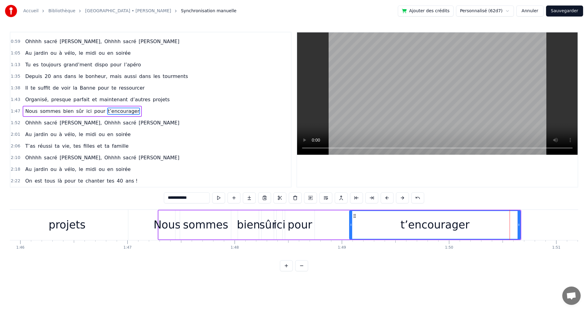
click at [388, 198] on button at bounding box center [387, 198] width 13 height 11
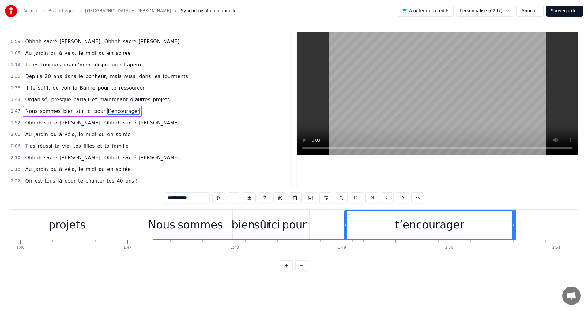
click at [388, 198] on button at bounding box center [387, 198] width 13 height 11
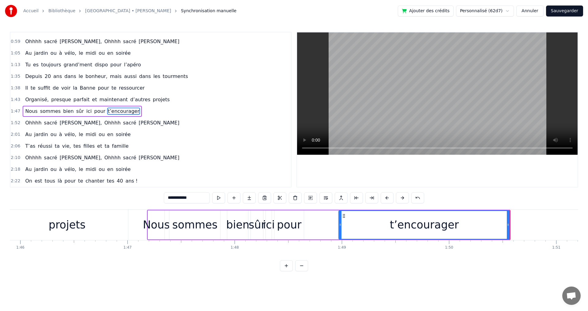
click at [388, 198] on button at bounding box center [387, 198] width 13 height 11
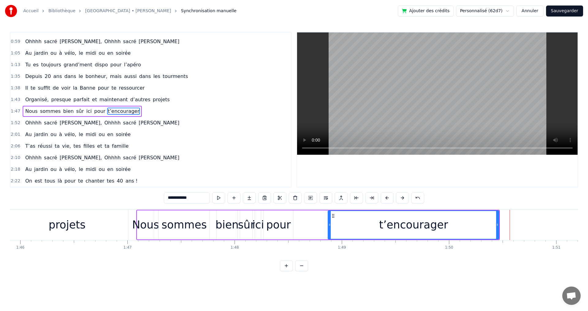
click at [388, 198] on button at bounding box center [387, 198] width 13 height 11
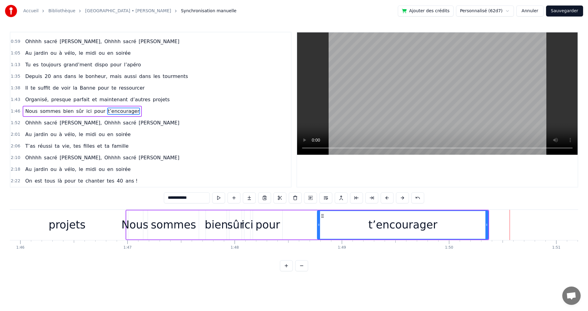
click at [487, 224] on circle at bounding box center [487, 224] width 0 height 0
click at [270, 226] on div "pour" at bounding box center [267, 225] width 24 height 16
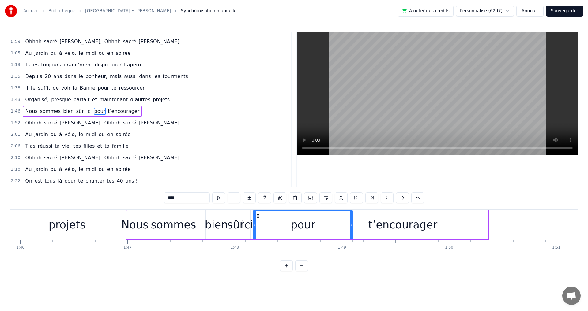
drag, startPoint x: 281, startPoint y: 225, endPoint x: 351, endPoint y: 225, distance: 70.4
click at [351, 225] on icon at bounding box center [351, 225] width 2 height 5
drag, startPoint x: 254, startPoint y: 225, endPoint x: 269, endPoint y: 226, distance: 15.3
click at [302, 226] on icon at bounding box center [302, 225] width 2 height 5
click at [240, 226] on div "sûr" at bounding box center [235, 225] width 17 height 16
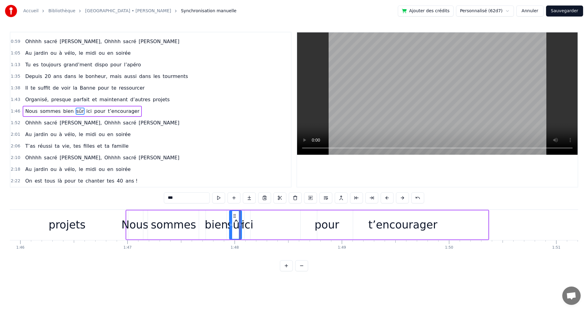
click at [248, 226] on div "ici" at bounding box center [248, 225] width 12 height 16
drag, startPoint x: 249, startPoint y: 224, endPoint x: 298, endPoint y: 226, distance: 49.3
click at [298, 226] on icon at bounding box center [298, 225] width 2 height 5
drag, startPoint x: 247, startPoint y: 225, endPoint x: 270, endPoint y: 225, distance: 23.3
click at [270, 225] on icon at bounding box center [269, 225] width 2 height 5
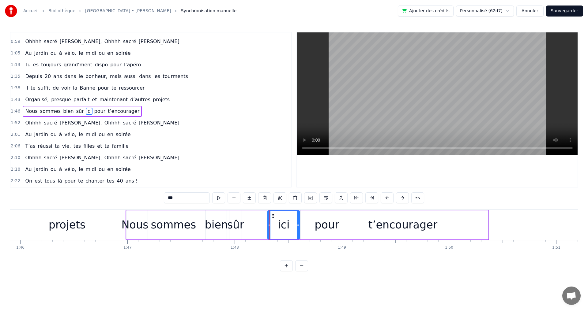
click at [442, 225] on div "t’encourager" at bounding box center [402, 225] width 171 height 29
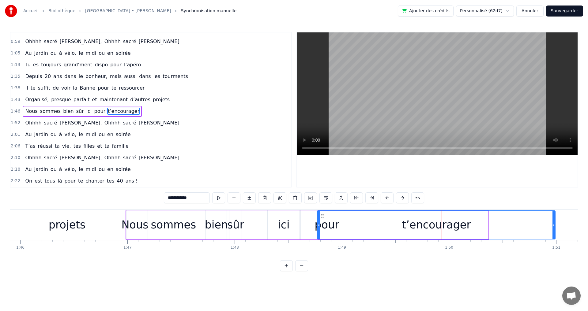
drag, startPoint x: 488, startPoint y: 226, endPoint x: 555, endPoint y: 223, distance: 67.1
click at [555, 223] on icon at bounding box center [553, 225] width 2 height 5
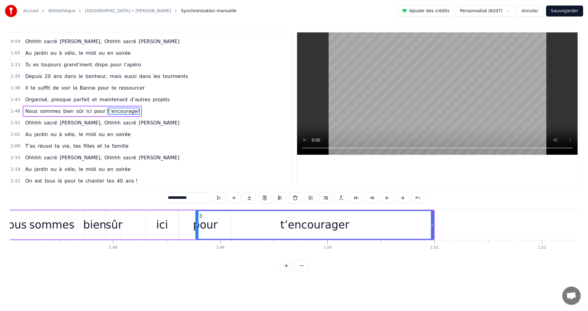
scroll to position [0, 11486]
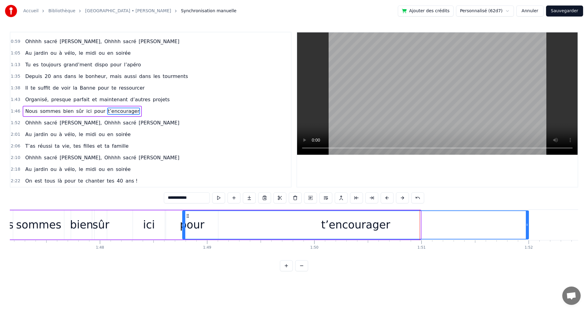
drag, startPoint x: 421, startPoint y: 225, endPoint x: 527, endPoint y: 225, distance: 106.0
click at [527, 225] on icon at bounding box center [527, 225] width 2 height 5
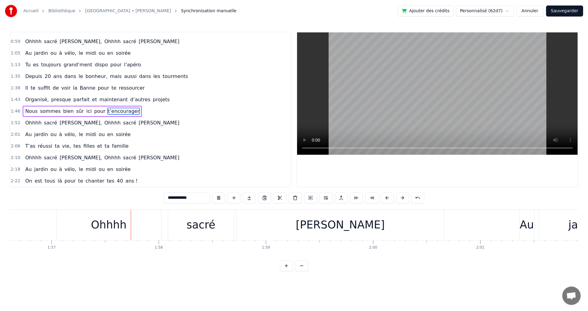
scroll to position [0, 12521]
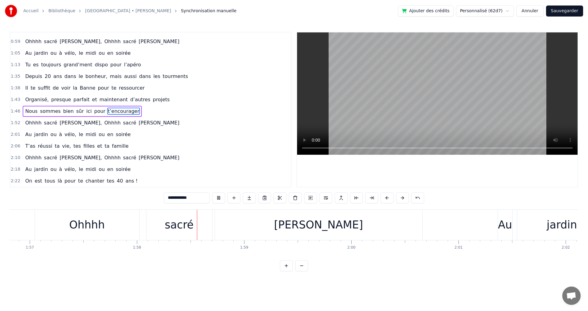
click at [99, 99] on span "maintenant" at bounding box center [113, 99] width 29 height 7
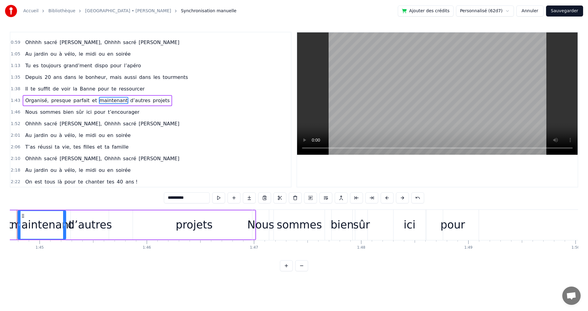
scroll to position [0, 11201]
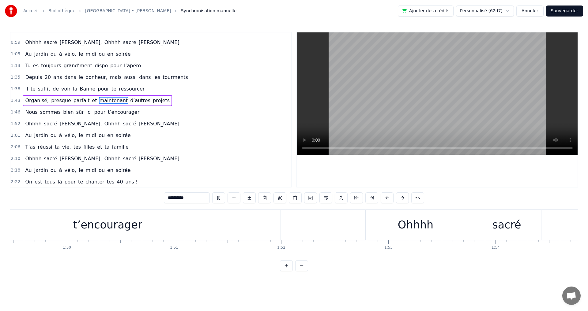
click at [138, 123] on span "[PERSON_NAME]" at bounding box center [159, 123] width 42 height 7
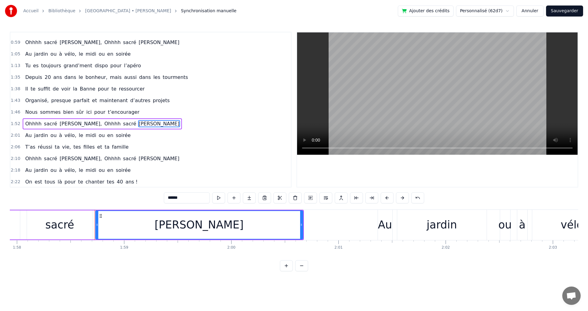
scroll to position [0, 12694]
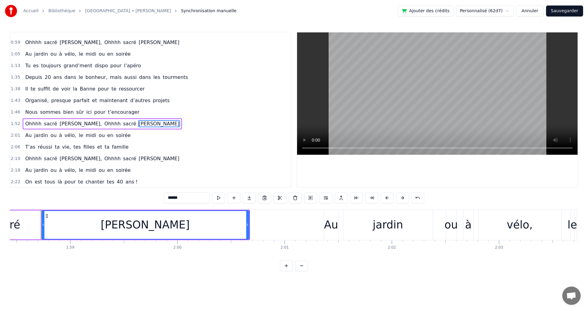
click at [115, 112] on span "t’encourager" at bounding box center [123, 112] width 33 height 7
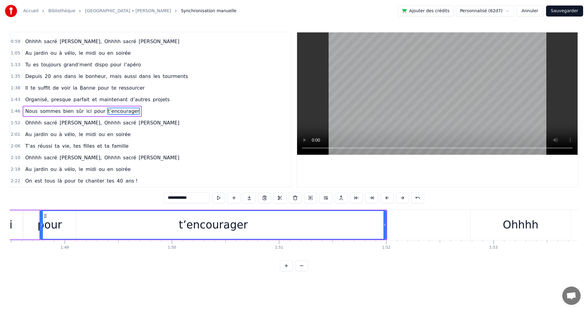
scroll to position [0, 11627]
click at [104, 125] on span "Ohhhh" at bounding box center [112, 122] width 17 height 7
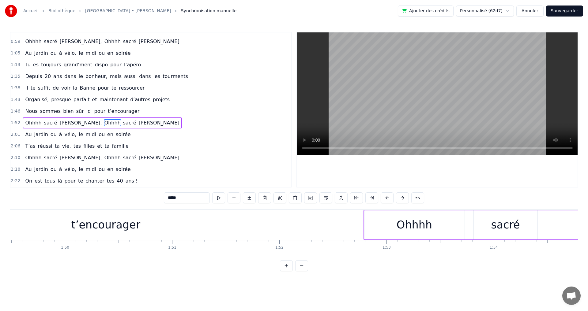
scroll to position [0, 11745]
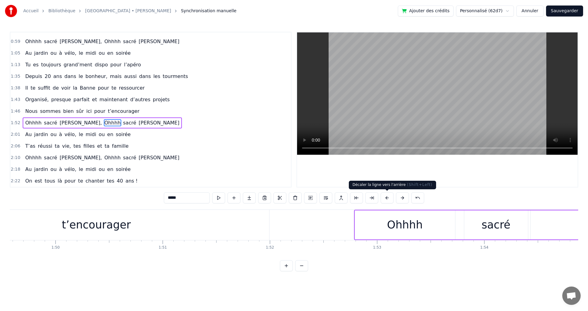
click at [387, 198] on button at bounding box center [387, 198] width 13 height 11
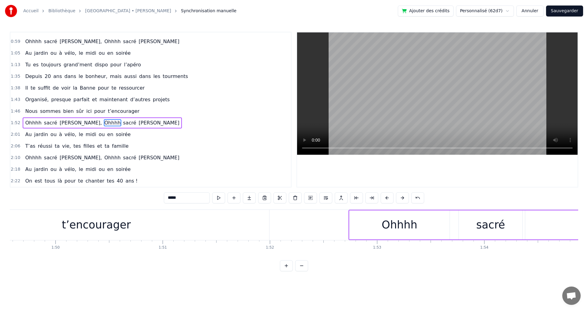
click at [387, 198] on button at bounding box center [387, 198] width 13 height 11
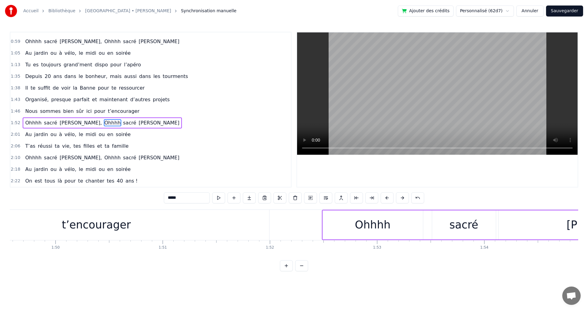
click at [387, 198] on button at bounding box center [387, 198] width 13 height 11
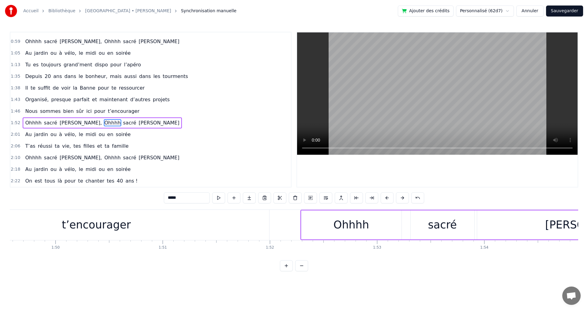
click at [387, 198] on button at bounding box center [387, 198] width 13 height 11
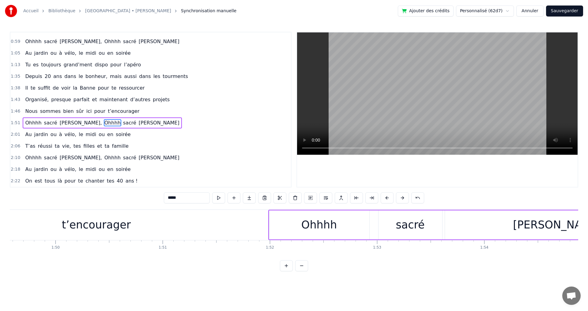
click at [387, 198] on button at bounding box center [387, 198] width 13 height 11
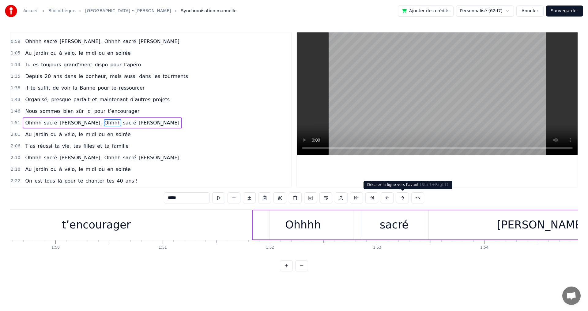
click at [401, 198] on button at bounding box center [402, 198] width 13 height 11
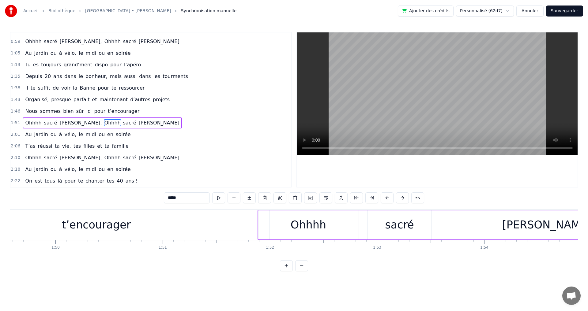
click at [401, 198] on button at bounding box center [402, 198] width 13 height 11
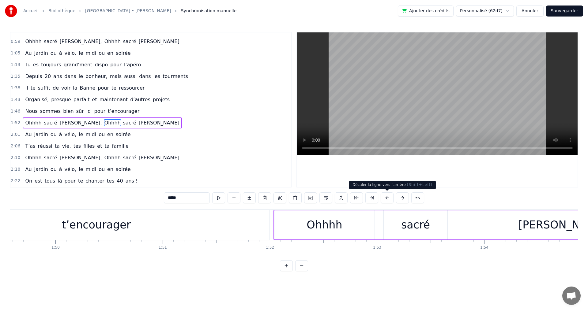
click at [388, 199] on button at bounding box center [387, 198] width 13 height 11
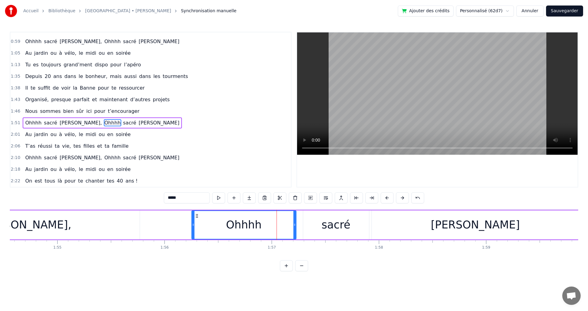
scroll to position [0, 12344]
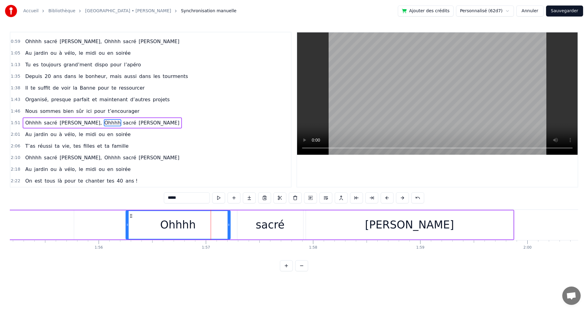
click at [479, 224] on div "[PERSON_NAME]" at bounding box center [409, 225] width 207 height 29
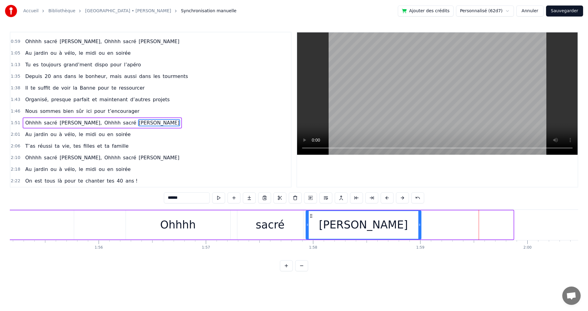
drag, startPoint x: 513, startPoint y: 224, endPoint x: 420, endPoint y: 224, distance: 92.2
click at [420, 224] on icon at bounding box center [419, 225] width 2 height 5
click at [382, 272] on div "0:09 Tu as grandi à [GEOGRAPHIC_DATA], le cœur ouvert à l’inconnu 0:13 T’as eu …" at bounding box center [294, 152] width 568 height 240
click at [85, 134] on span "midi" at bounding box center [91, 134] width 12 height 7
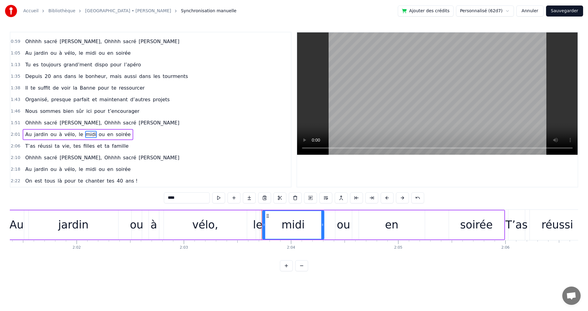
scroll to position [0, 12850]
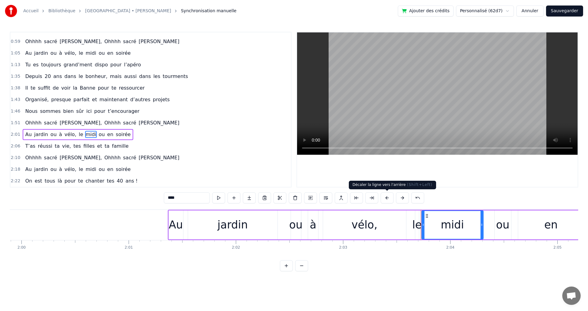
click at [388, 199] on button at bounding box center [387, 198] width 13 height 11
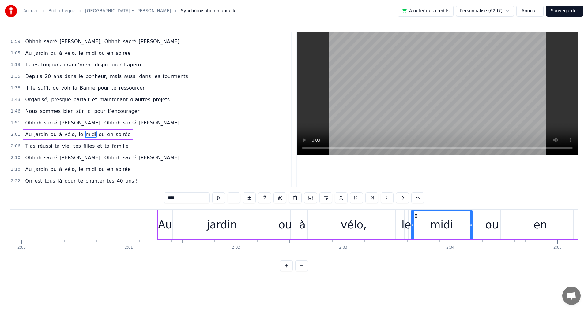
click at [388, 199] on button at bounding box center [387, 198] width 13 height 11
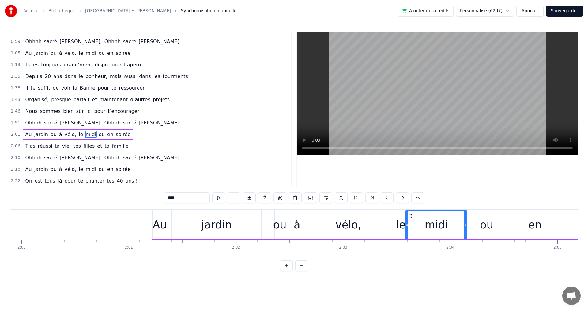
click at [388, 199] on button at bounding box center [387, 198] width 13 height 11
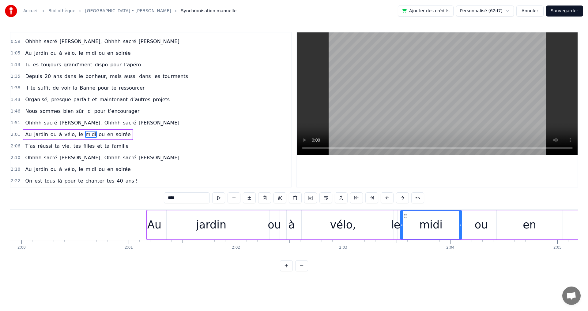
click at [388, 199] on button at bounding box center [387, 198] width 13 height 11
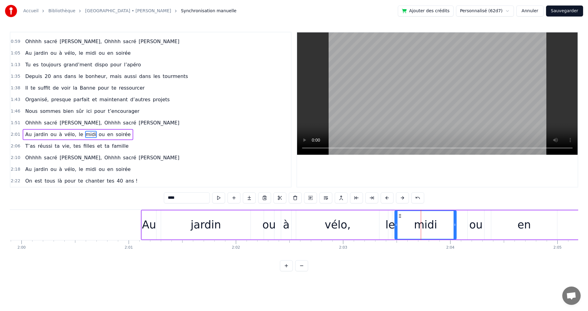
click at [388, 199] on button at bounding box center [387, 198] width 13 height 11
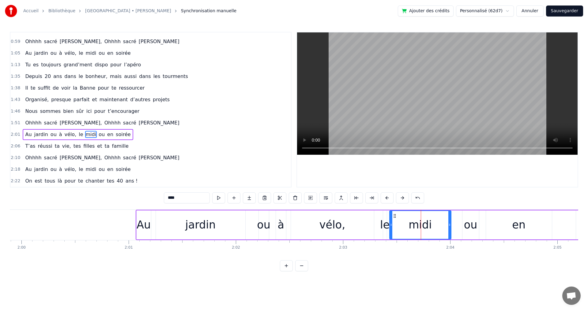
click at [388, 199] on button at bounding box center [387, 198] width 13 height 11
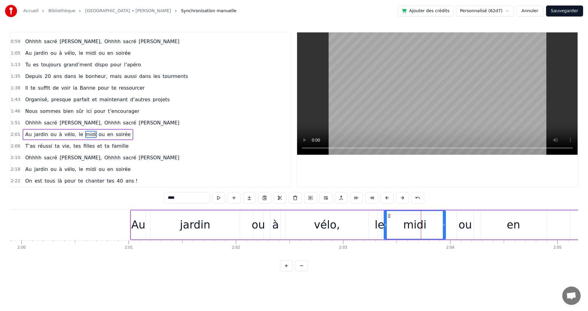
click at [388, 199] on button at bounding box center [387, 198] width 13 height 11
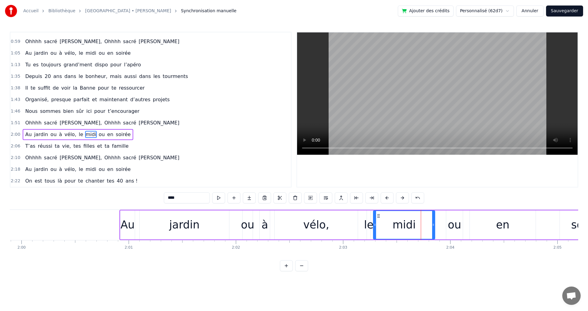
click at [388, 199] on button at bounding box center [387, 198] width 13 height 11
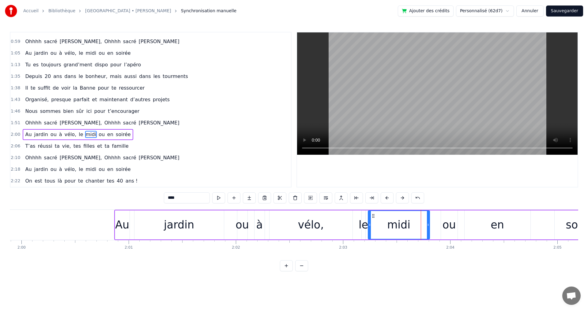
click at [388, 199] on button at bounding box center [387, 198] width 13 height 11
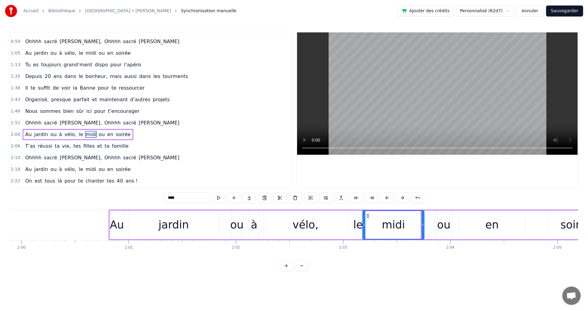
click at [388, 199] on button at bounding box center [387, 198] width 13 height 11
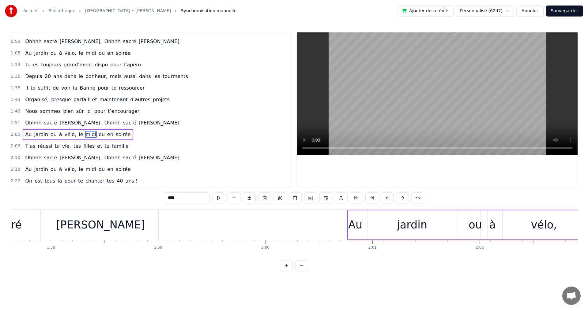
scroll to position [0, 12551]
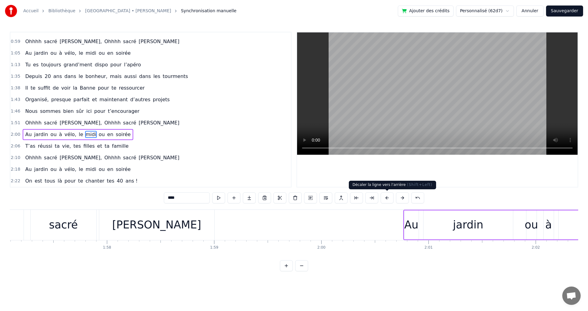
click at [388, 200] on button at bounding box center [387, 198] width 13 height 11
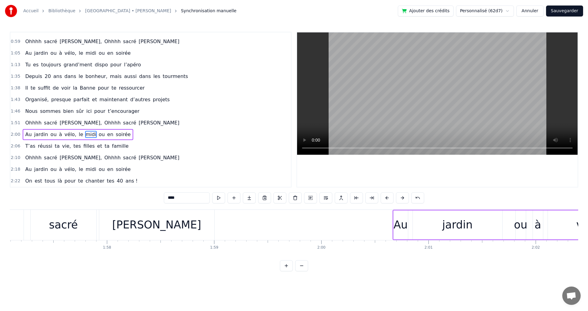
click at [388, 200] on button at bounding box center [387, 198] width 13 height 11
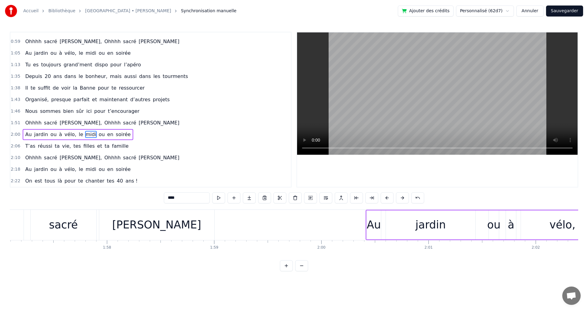
click at [388, 200] on button at bounding box center [387, 198] width 13 height 11
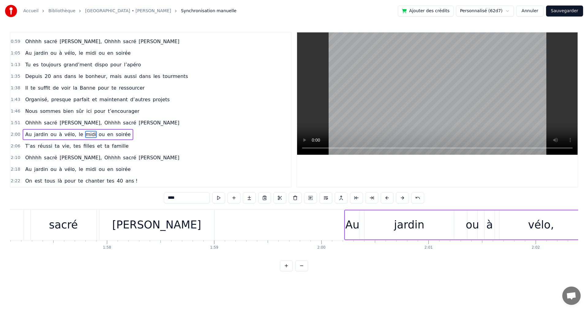
click at [388, 200] on button at bounding box center [387, 198] width 13 height 11
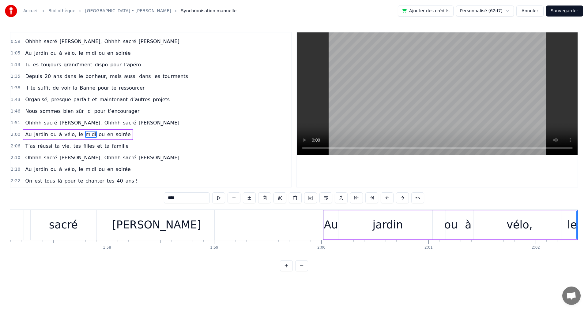
click at [388, 200] on button at bounding box center [387, 198] width 13 height 11
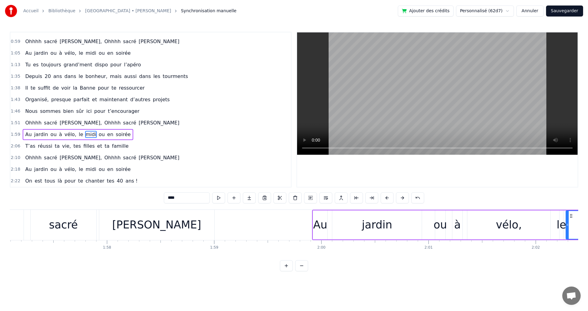
click at [388, 200] on button at bounding box center [387, 198] width 13 height 11
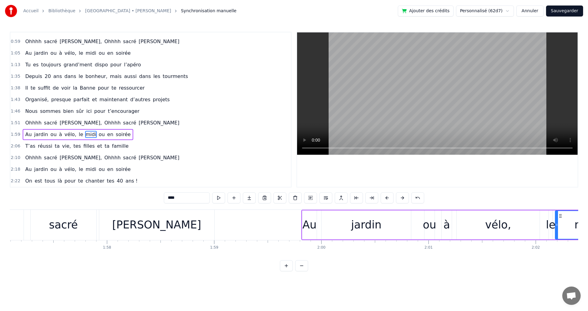
click at [388, 200] on button at bounding box center [387, 198] width 13 height 11
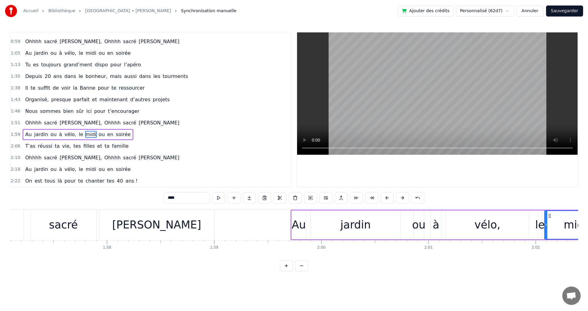
click at [388, 200] on button at bounding box center [387, 198] width 13 height 11
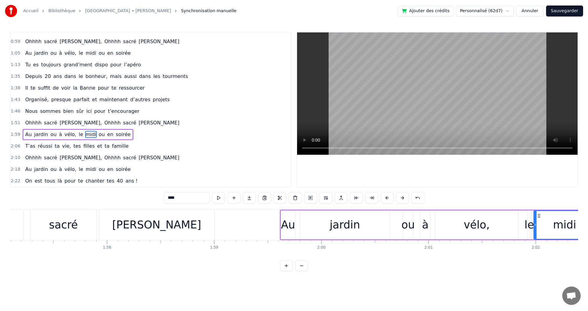
click at [388, 199] on button at bounding box center [387, 198] width 13 height 11
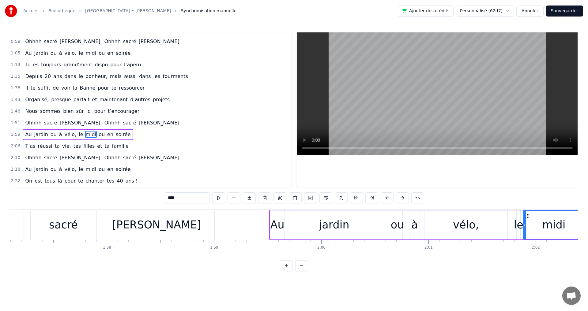
click at [388, 199] on button at bounding box center [387, 198] width 13 height 11
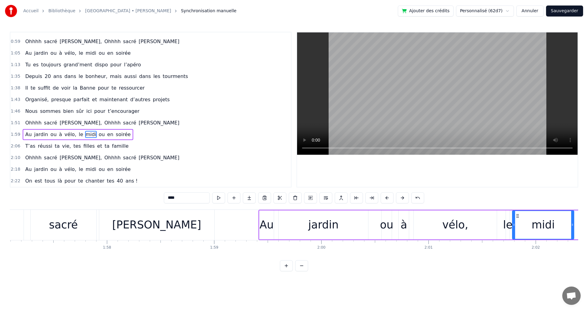
click at [388, 199] on button at bounding box center [387, 198] width 13 height 11
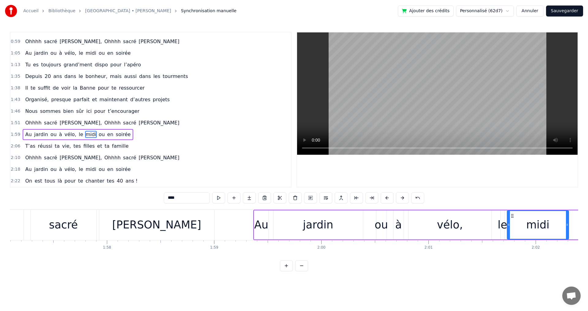
click at [388, 199] on button at bounding box center [387, 198] width 13 height 11
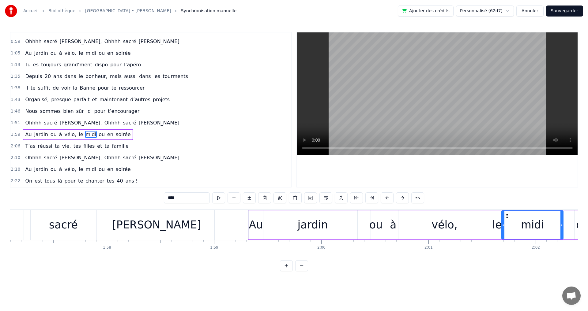
click at [388, 199] on button at bounding box center [387, 198] width 13 height 11
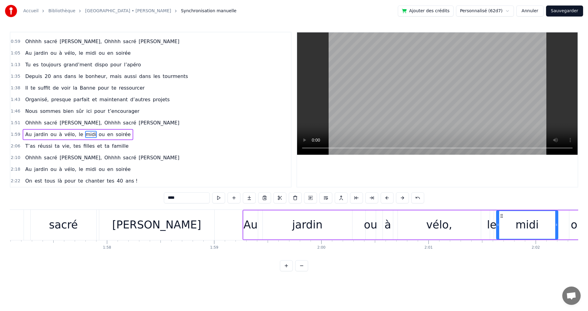
click at [388, 199] on button at bounding box center [387, 198] width 13 height 11
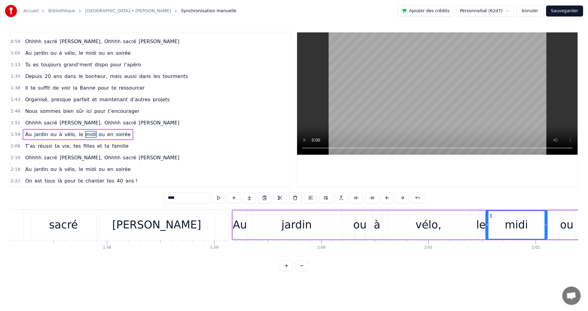
click at [388, 199] on button at bounding box center [387, 198] width 13 height 11
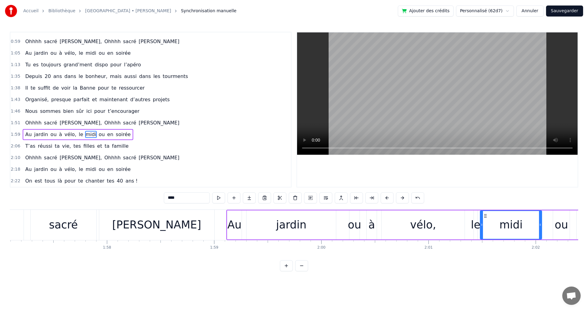
click at [388, 199] on button at bounding box center [387, 198] width 13 height 11
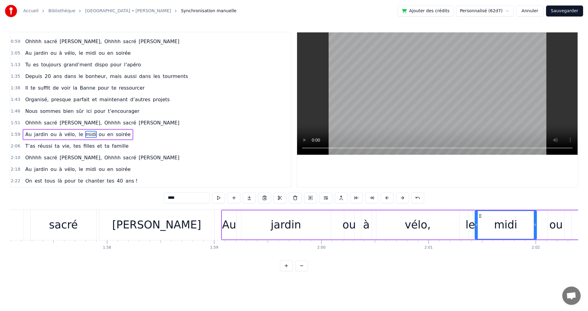
click at [388, 199] on button at bounding box center [387, 198] width 13 height 11
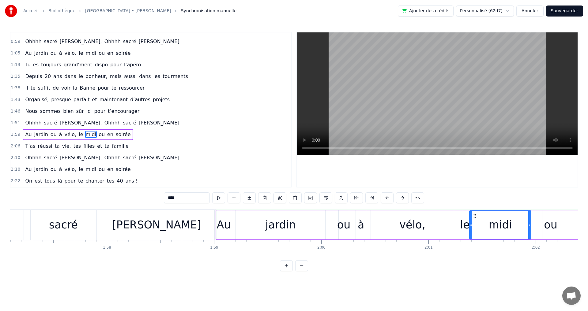
click at [388, 199] on button at bounding box center [387, 198] width 13 height 11
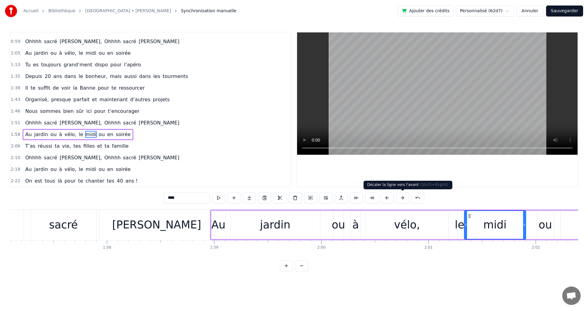
click at [401, 198] on button at bounding box center [402, 198] width 13 height 11
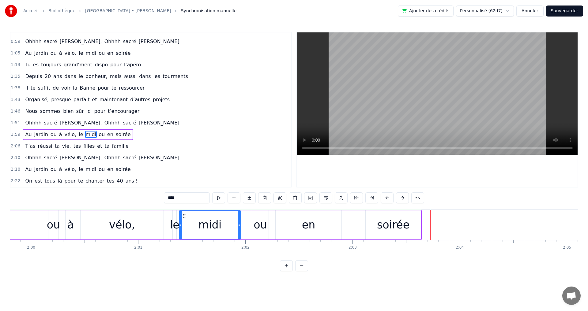
scroll to position [0, 12888]
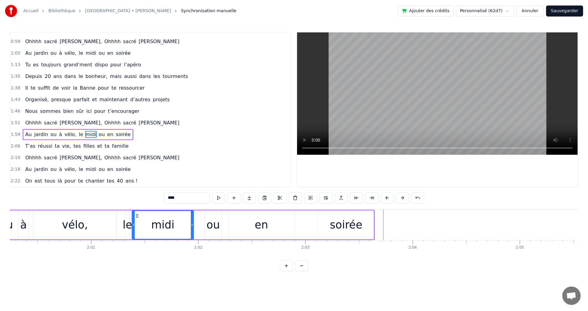
click at [368, 224] on div "soirée" at bounding box center [345, 225] width 55 height 29
type input "******"
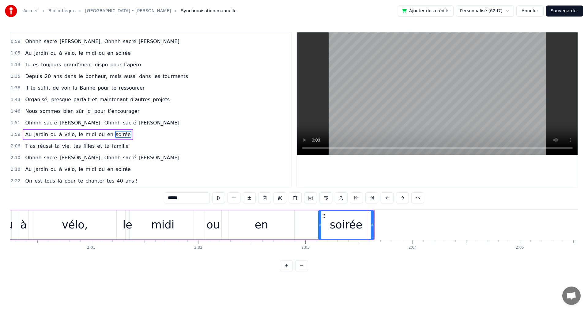
click at [374, 225] on div "Au jardin ou à vélo, le midi ou en soirée" at bounding box center [126, 225] width 496 height 30
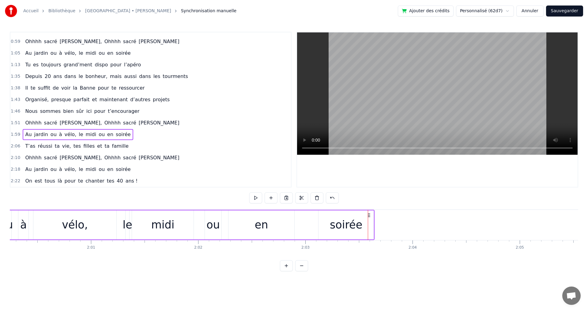
click at [370, 224] on div "soirée" at bounding box center [345, 225] width 55 height 29
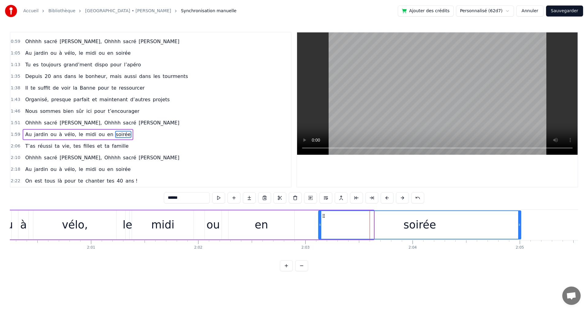
drag, startPoint x: 373, startPoint y: 225, endPoint x: 520, endPoint y: 226, distance: 147.3
click at [520, 226] on icon at bounding box center [519, 225] width 2 height 5
click at [417, 281] on html "Accueil Bibliothèque [GEOGRAPHIC_DATA] • [PERSON_NAME] Synchronisation manuelle…" at bounding box center [294, 140] width 588 height 281
click at [83, 145] on span "filles" at bounding box center [89, 146] width 13 height 7
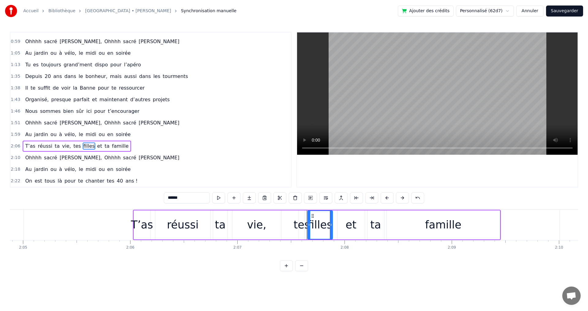
scroll to position [0, 13328]
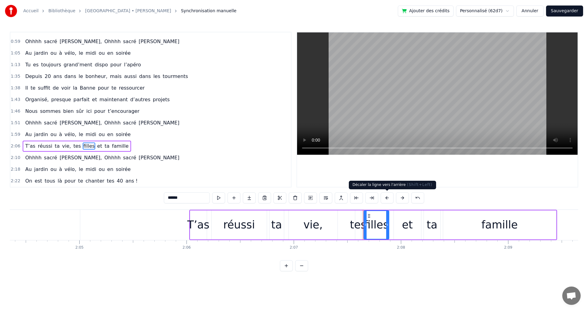
click at [387, 197] on button at bounding box center [387, 198] width 13 height 11
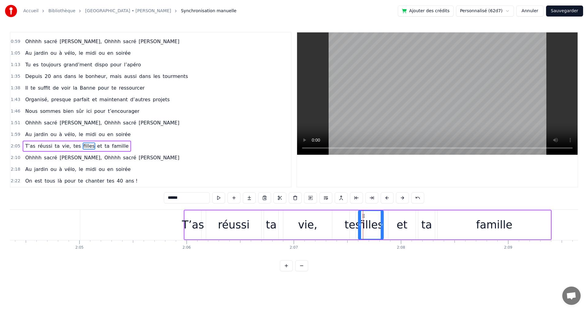
click at [387, 197] on button at bounding box center [387, 198] width 13 height 11
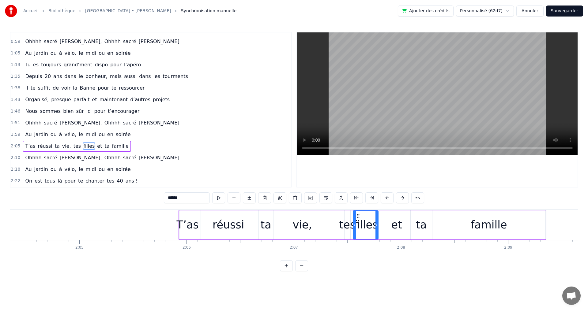
click at [387, 197] on button at bounding box center [387, 198] width 13 height 11
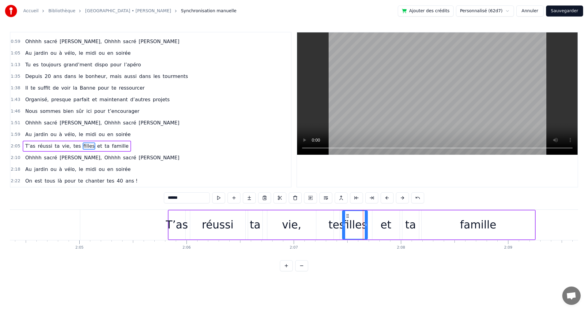
click at [387, 197] on button at bounding box center [387, 198] width 13 height 11
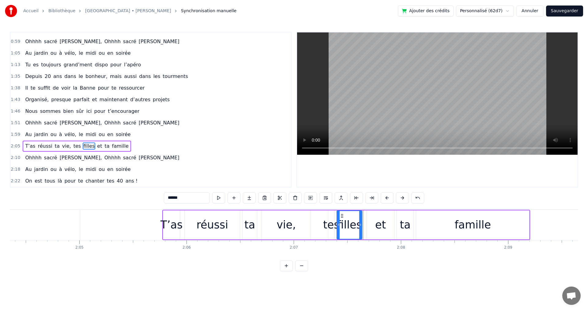
click at [387, 197] on button at bounding box center [387, 198] width 13 height 11
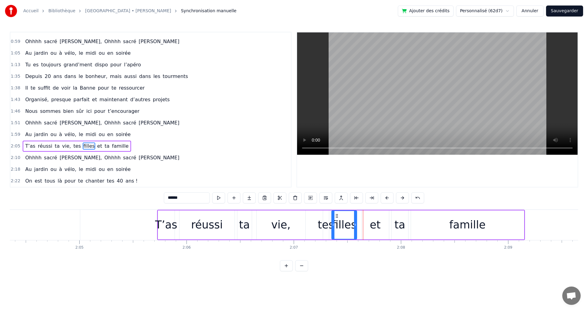
click at [387, 197] on button at bounding box center [387, 198] width 13 height 11
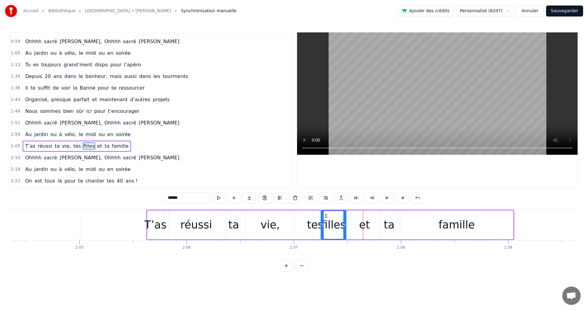
click at [387, 197] on button at bounding box center [387, 198] width 13 height 11
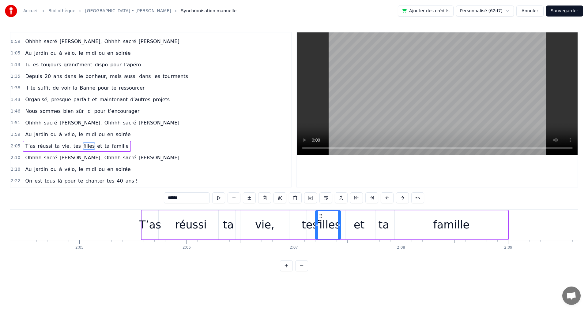
click at [387, 197] on button at bounding box center [387, 198] width 13 height 11
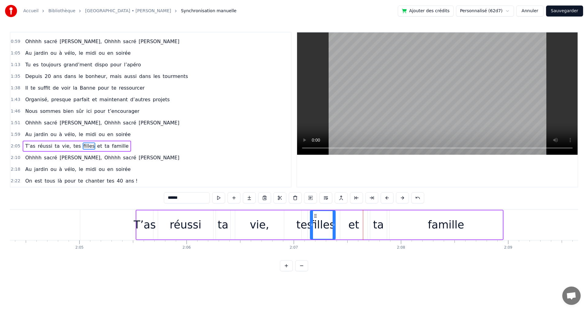
click at [387, 197] on button at bounding box center [387, 198] width 13 height 11
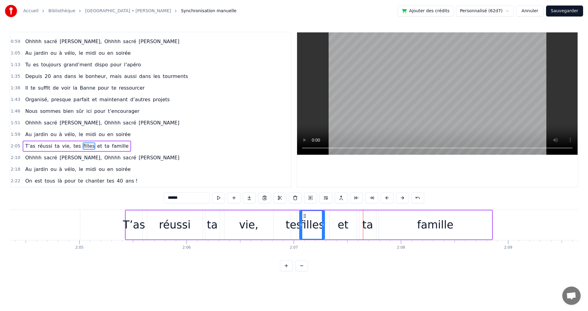
click at [387, 197] on button at bounding box center [387, 198] width 13 height 11
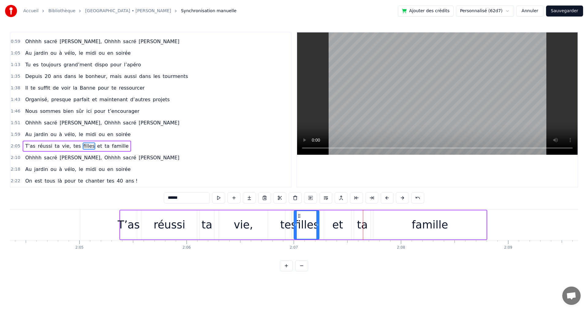
click at [387, 197] on button at bounding box center [387, 198] width 13 height 11
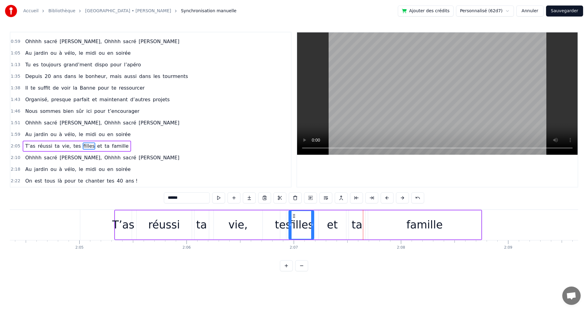
click at [387, 197] on button at bounding box center [387, 198] width 13 height 11
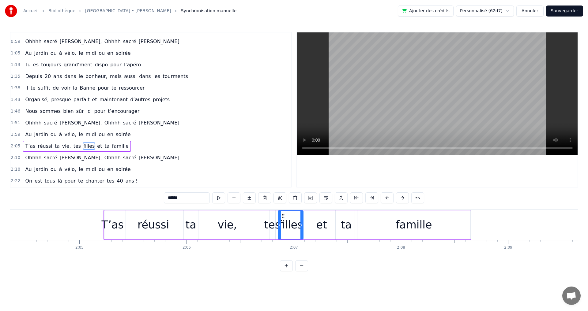
click at [387, 197] on button at bounding box center [387, 198] width 13 height 11
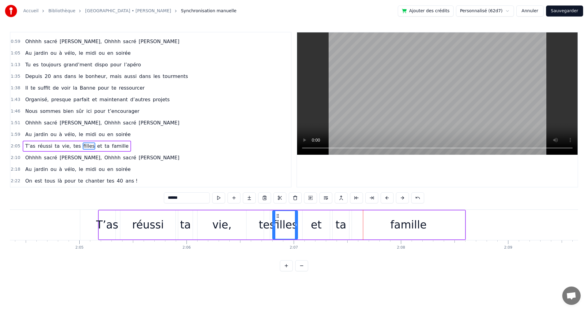
click at [387, 197] on button at bounding box center [387, 198] width 13 height 11
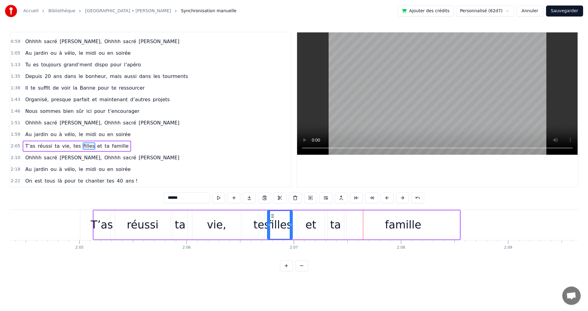
click at [387, 197] on button at bounding box center [387, 198] width 13 height 11
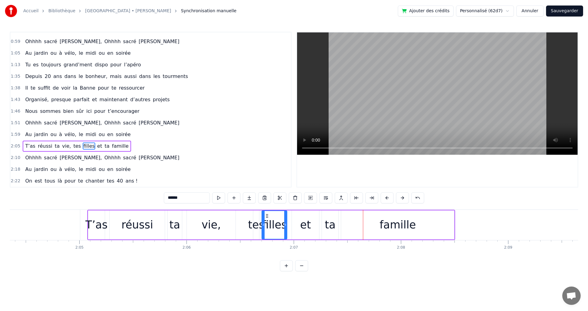
click at [387, 197] on button at bounding box center [387, 198] width 13 height 11
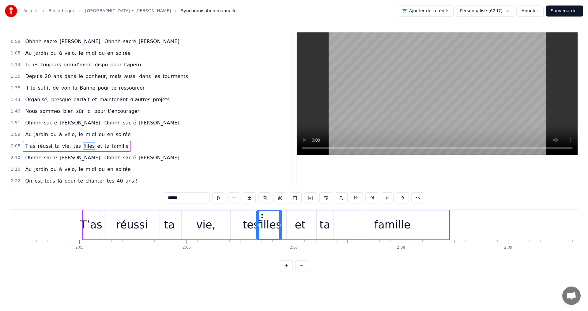
click at [387, 197] on button at bounding box center [387, 198] width 13 height 11
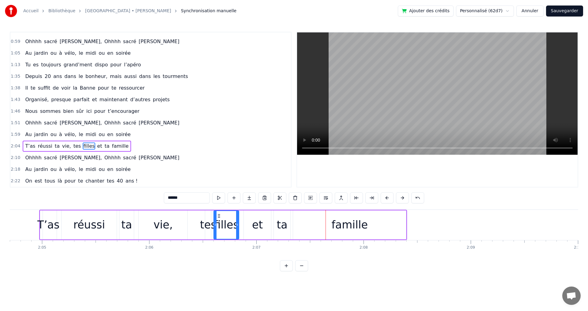
scroll to position [0, 13404]
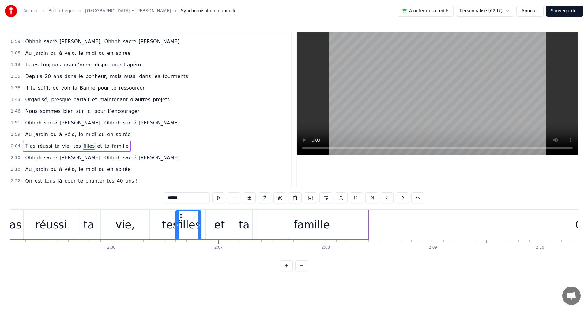
click at [364, 223] on div "famille" at bounding box center [311, 225] width 113 height 29
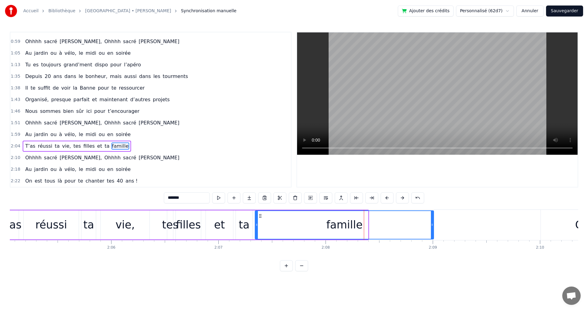
drag, startPoint x: 367, startPoint y: 224, endPoint x: 433, endPoint y: 226, distance: 65.6
click at [433, 226] on icon at bounding box center [432, 225] width 2 height 5
click at [415, 264] on div "0:09 Tu as grandi à [GEOGRAPHIC_DATA], le cœur ouvert à l’inconnu 0:13 T’as eu …" at bounding box center [294, 152] width 568 height 240
click at [68, 158] on span "[PERSON_NAME]," at bounding box center [80, 157] width 43 height 7
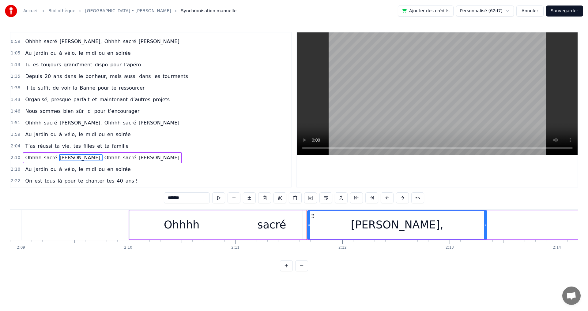
scroll to position [0, 13760]
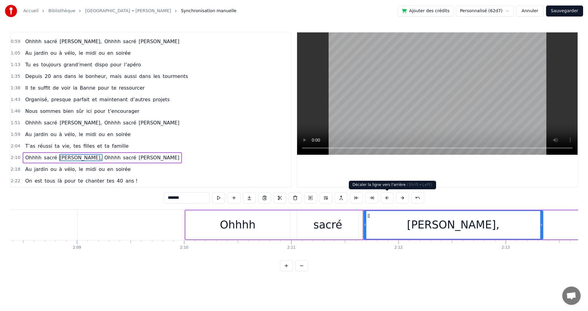
click at [388, 198] on button at bounding box center [387, 198] width 13 height 11
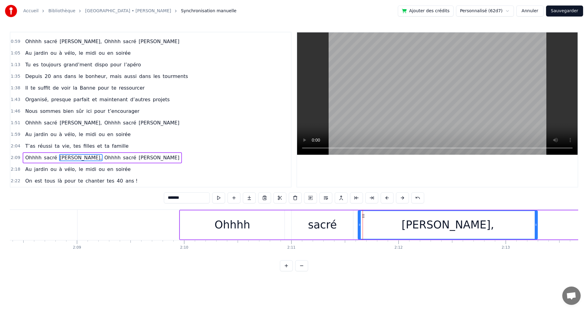
click at [388, 198] on button at bounding box center [387, 198] width 13 height 11
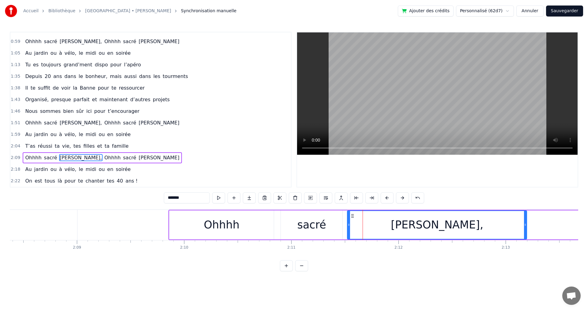
click at [388, 198] on button at bounding box center [387, 198] width 13 height 11
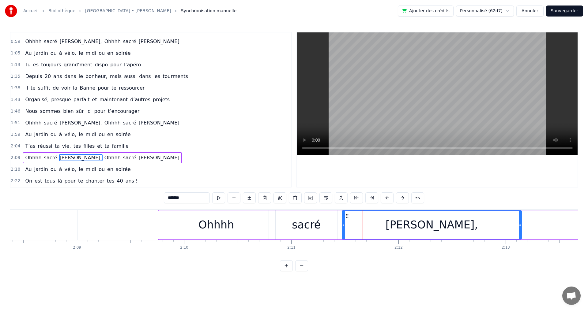
click at [388, 198] on button at bounding box center [387, 198] width 13 height 11
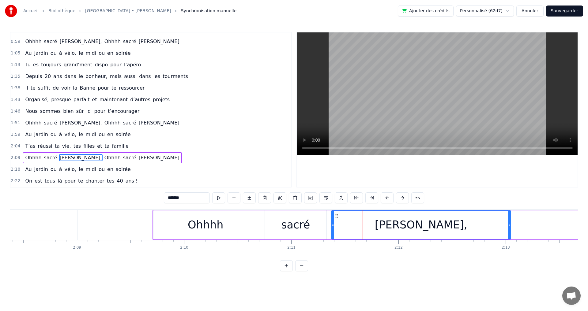
click at [388, 198] on button at bounding box center [387, 198] width 13 height 11
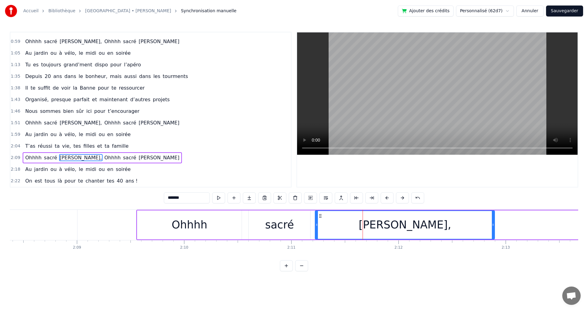
click at [388, 198] on button at bounding box center [387, 198] width 13 height 11
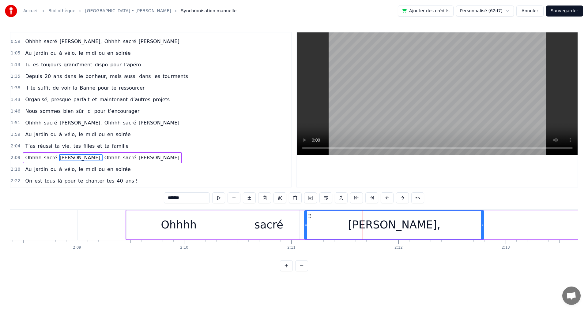
click at [388, 198] on button at bounding box center [387, 198] width 13 height 11
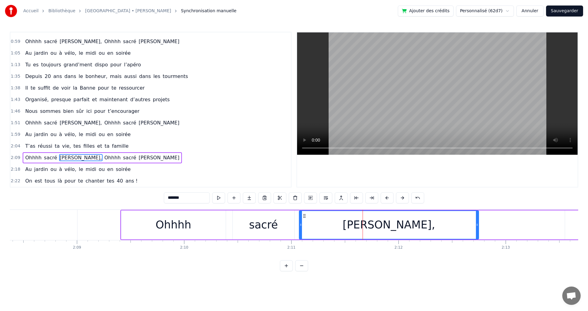
click at [388, 198] on button at bounding box center [387, 198] width 13 height 11
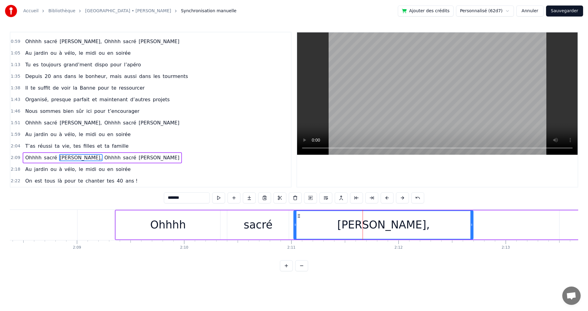
click at [389, 198] on button at bounding box center [387, 198] width 13 height 11
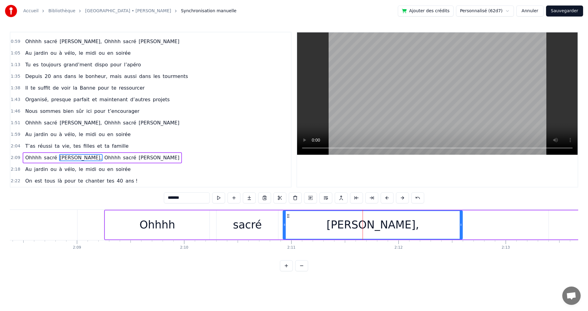
click at [389, 198] on button at bounding box center [387, 198] width 13 height 11
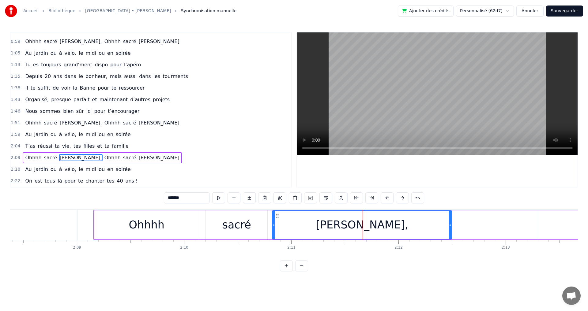
click at [389, 198] on button at bounding box center [387, 198] width 13 height 11
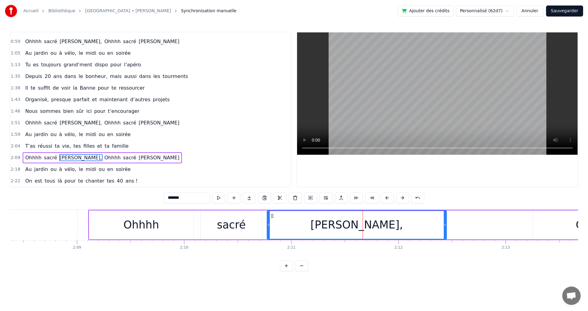
click at [389, 198] on button at bounding box center [387, 198] width 13 height 11
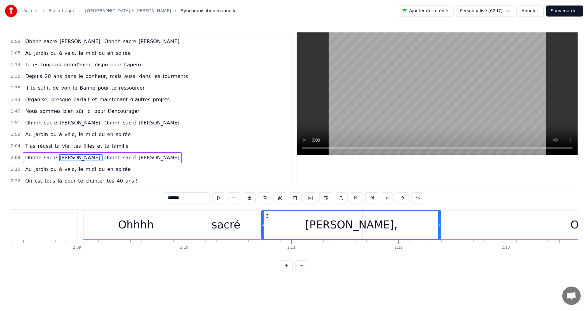
click at [389, 198] on button at bounding box center [387, 198] width 13 height 11
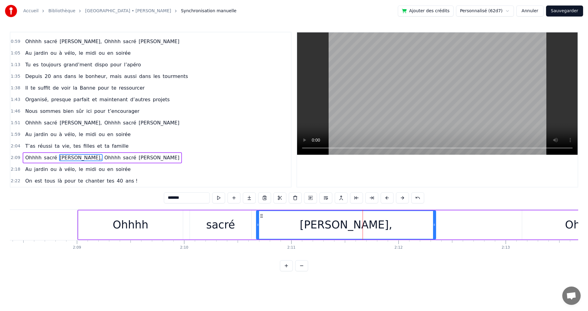
click at [389, 198] on button at bounding box center [387, 198] width 13 height 11
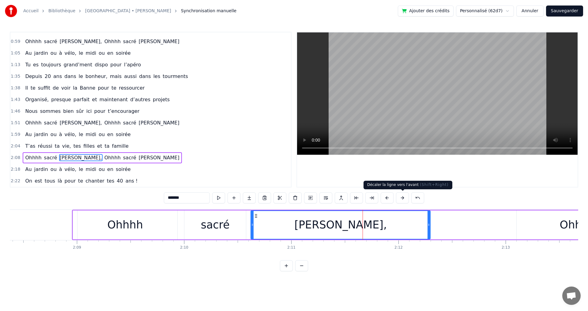
click at [401, 198] on button at bounding box center [402, 198] width 13 height 11
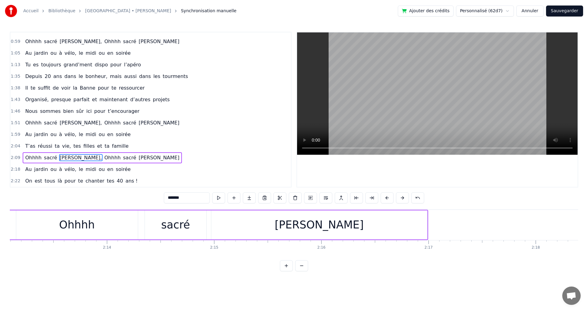
scroll to position [0, 14275]
click at [86, 169] on span "midi" at bounding box center [91, 169] width 12 height 7
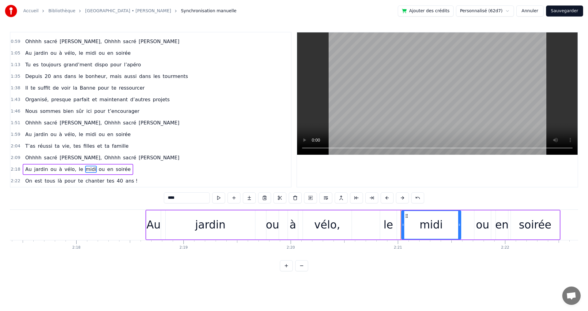
scroll to position [0, 14669]
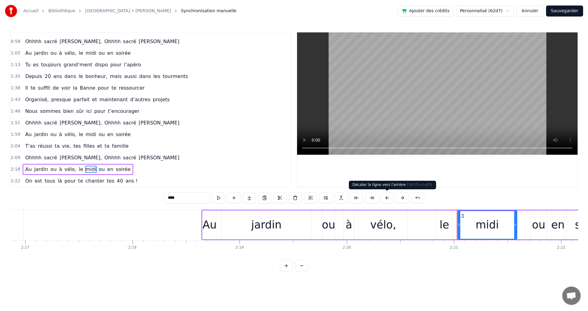
click at [388, 198] on button at bounding box center [387, 198] width 13 height 11
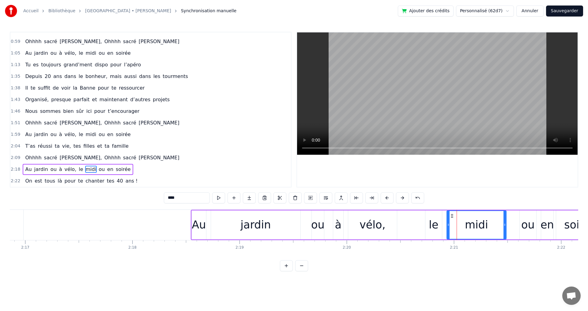
click at [388, 198] on button at bounding box center [387, 198] width 13 height 11
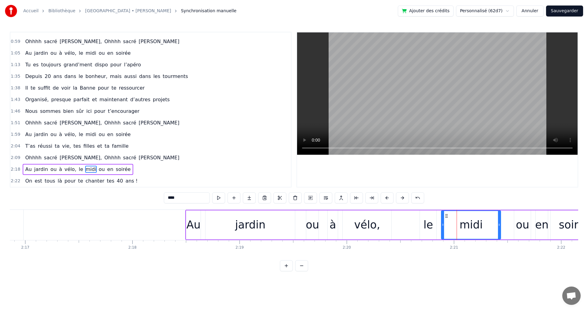
click at [388, 198] on button at bounding box center [387, 198] width 13 height 11
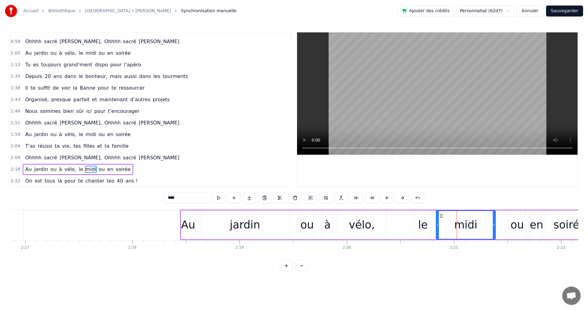
click at [388, 198] on button at bounding box center [387, 198] width 13 height 11
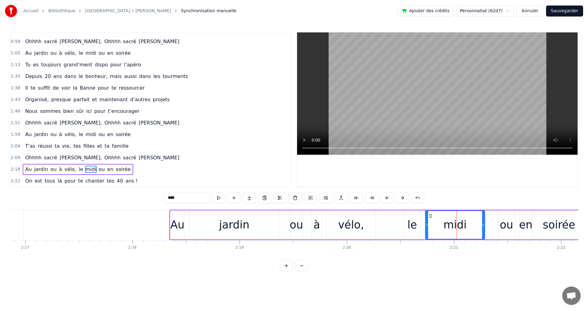
click at [388, 198] on button at bounding box center [387, 198] width 13 height 11
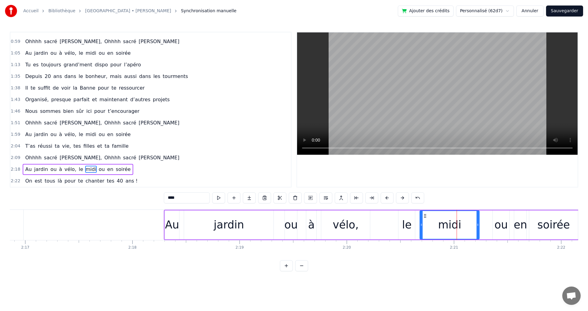
click at [388, 198] on button at bounding box center [387, 198] width 13 height 11
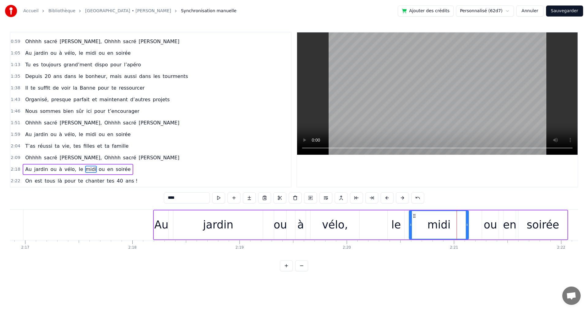
click at [388, 198] on button at bounding box center [387, 198] width 13 height 11
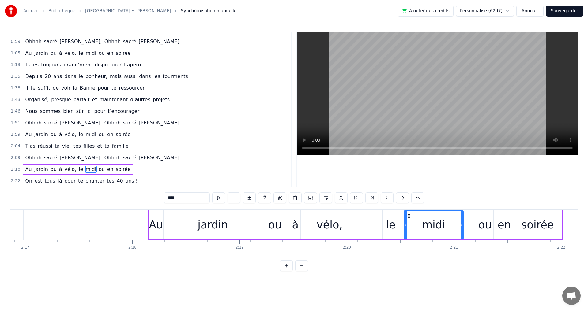
click at [388, 198] on button at bounding box center [387, 198] width 13 height 11
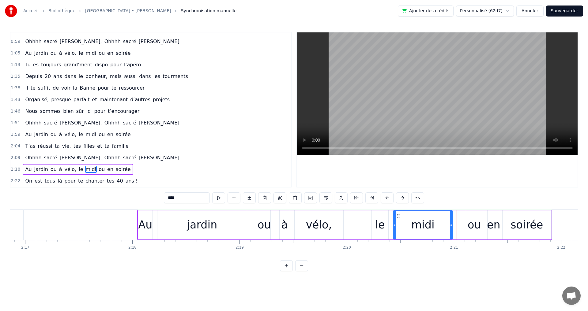
click at [388, 198] on button at bounding box center [387, 198] width 13 height 11
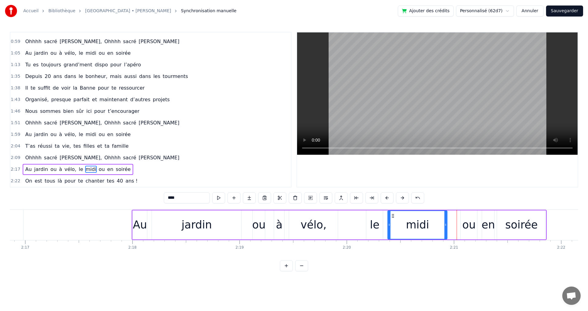
click at [388, 198] on button at bounding box center [387, 198] width 13 height 11
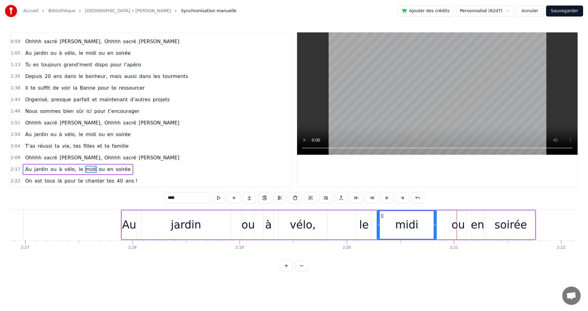
click at [388, 198] on button at bounding box center [387, 198] width 13 height 11
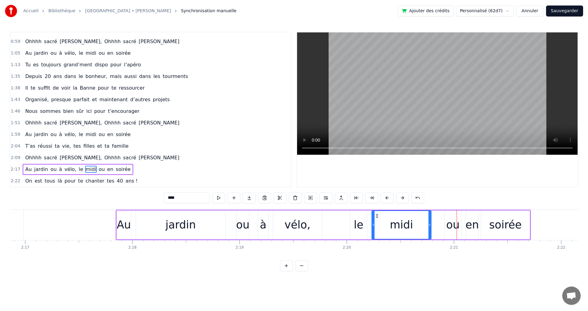
click at [388, 198] on button at bounding box center [387, 198] width 13 height 11
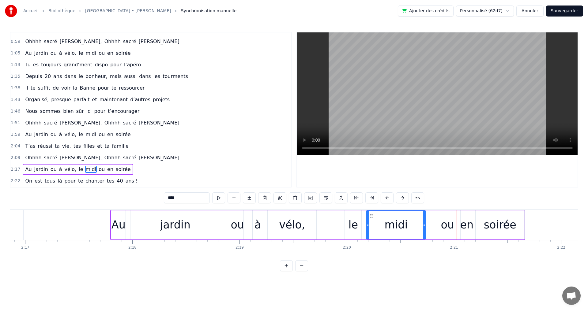
click at [388, 198] on button at bounding box center [387, 198] width 13 height 11
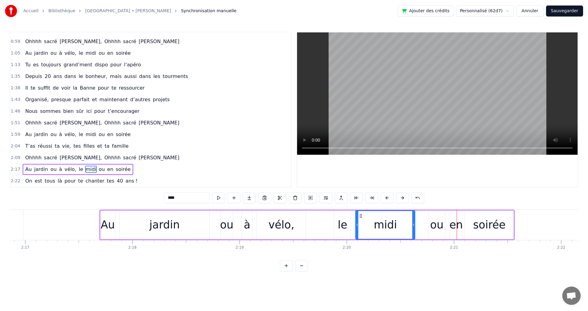
click at [388, 198] on button at bounding box center [387, 198] width 13 height 11
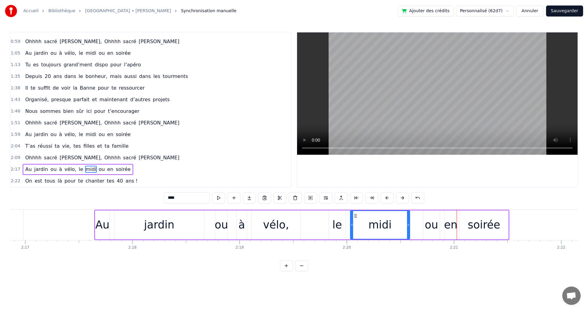
click at [388, 198] on button at bounding box center [387, 198] width 13 height 11
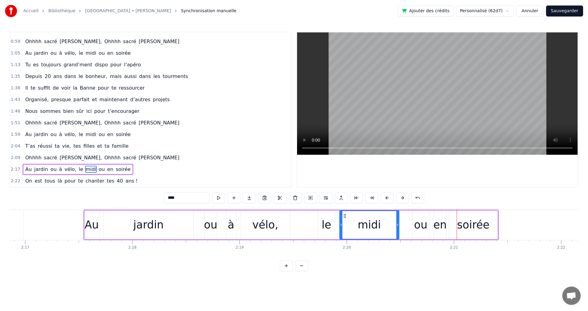
click at [388, 198] on button at bounding box center [387, 198] width 13 height 11
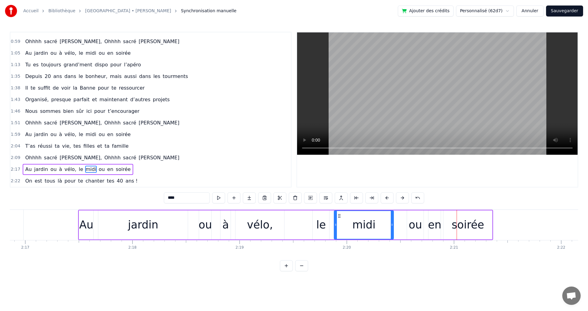
click at [388, 198] on button at bounding box center [387, 198] width 13 height 11
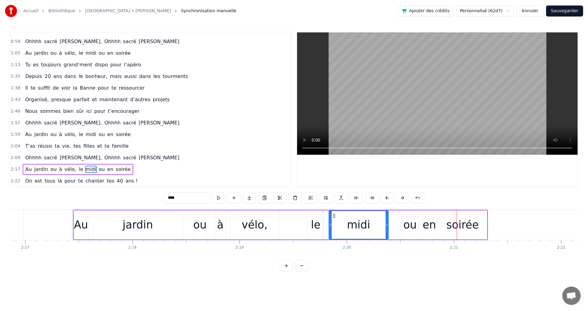
click at [388, 198] on button at bounding box center [387, 198] width 13 height 11
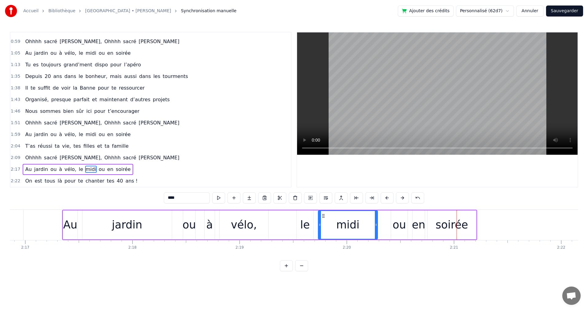
click at [388, 198] on button at bounding box center [387, 198] width 13 height 11
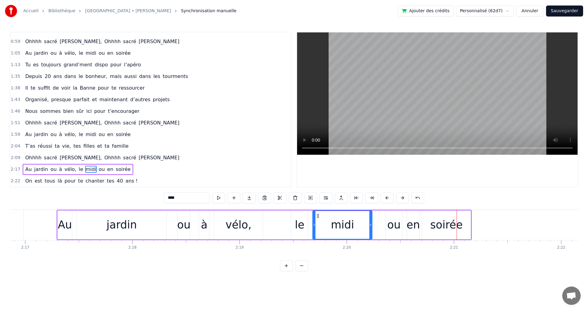
click at [388, 198] on button at bounding box center [387, 198] width 13 height 11
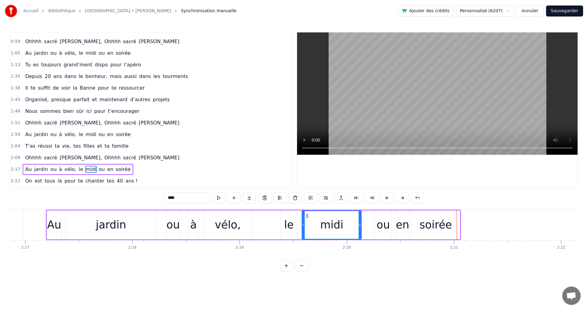
click at [388, 198] on button at bounding box center [387, 198] width 13 height 11
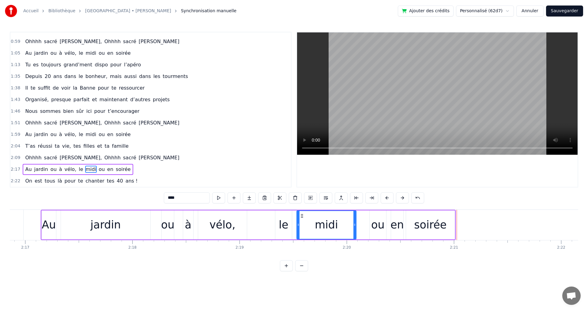
click at [388, 198] on button at bounding box center [387, 198] width 13 height 11
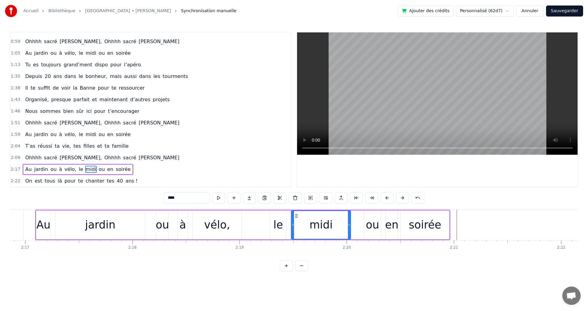
click at [388, 198] on button at bounding box center [387, 198] width 13 height 11
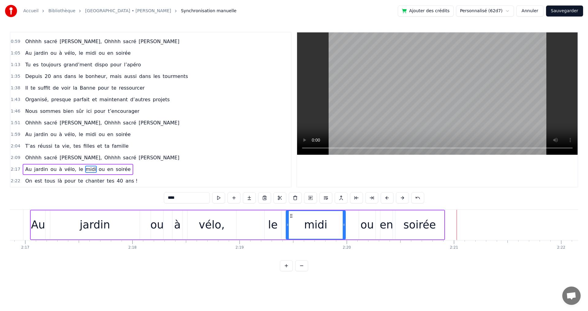
click at [388, 198] on button at bounding box center [387, 198] width 13 height 11
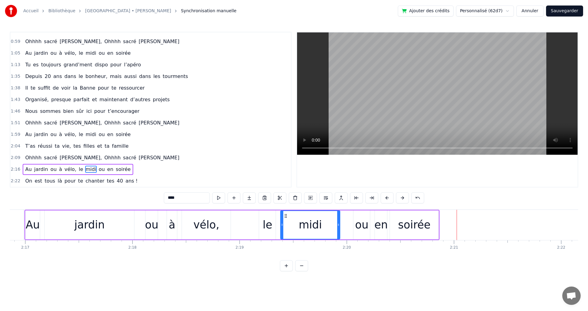
click at [434, 225] on div "soirée" at bounding box center [414, 225] width 49 height 29
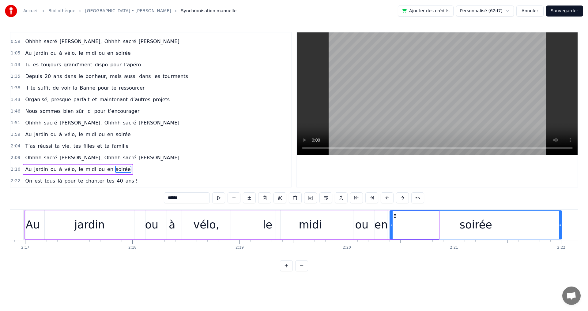
drag, startPoint x: 438, startPoint y: 225, endPoint x: 561, endPoint y: 225, distance: 123.1
click at [561, 225] on circle at bounding box center [560, 225] width 0 height 0
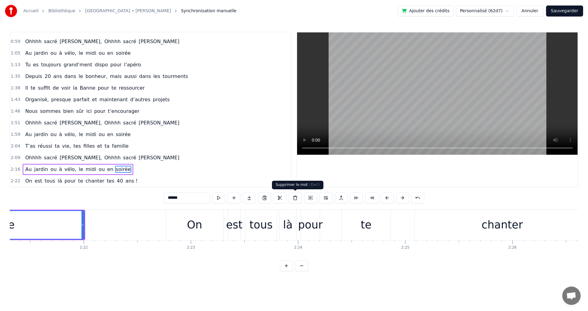
scroll to position [0, 15188]
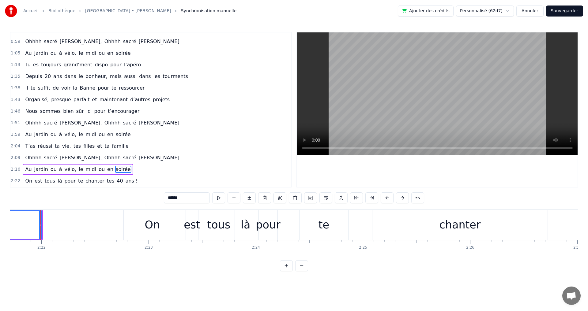
click at [85, 180] on span "chanter" at bounding box center [95, 181] width 20 height 7
type input "*******"
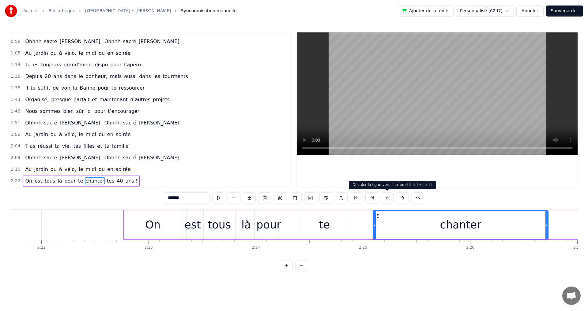
click at [387, 198] on button at bounding box center [387, 198] width 13 height 11
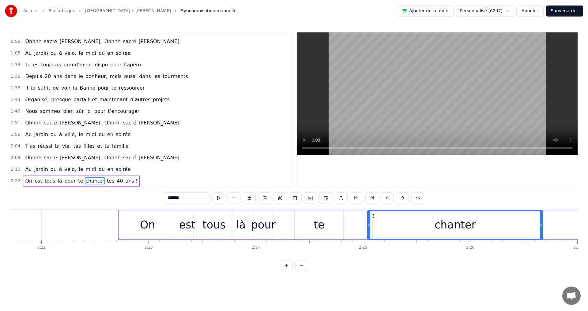
click at [387, 198] on button at bounding box center [387, 198] width 13 height 11
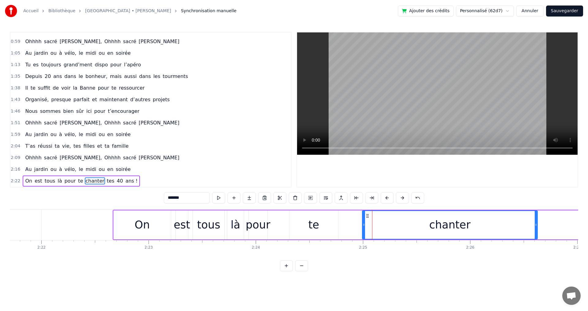
click at [387, 198] on button at bounding box center [387, 198] width 13 height 11
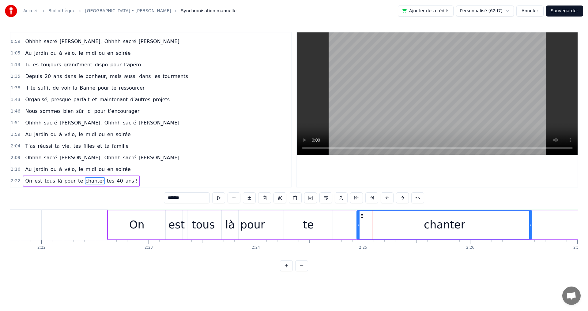
click at [387, 198] on button at bounding box center [387, 198] width 13 height 11
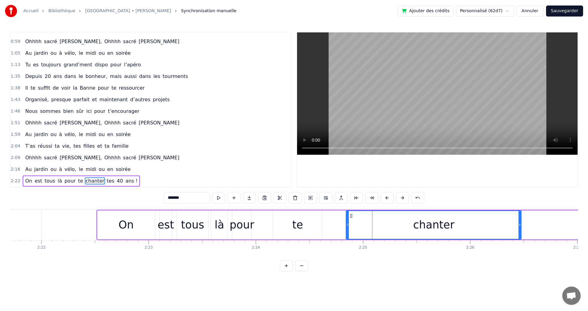
click at [387, 198] on button at bounding box center [387, 198] width 13 height 11
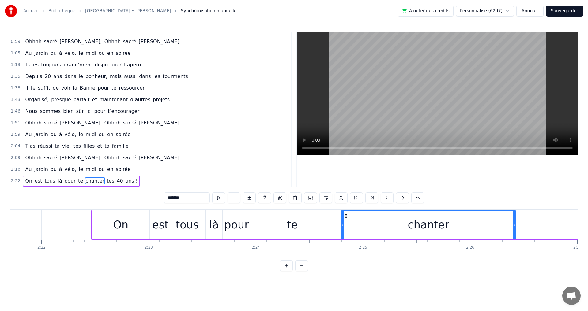
click at [387, 198] on button at bounding box center [387, 198] width 13 height 11
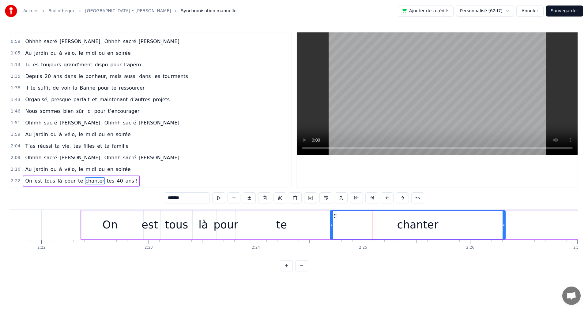
click at [387, 198] on button at bounding box center [387, 198] width 13 height 11
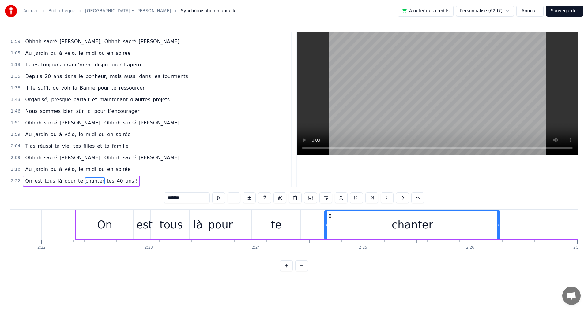
click at [387, 198] on button at bounding box center [387, 198] width 13 height 11
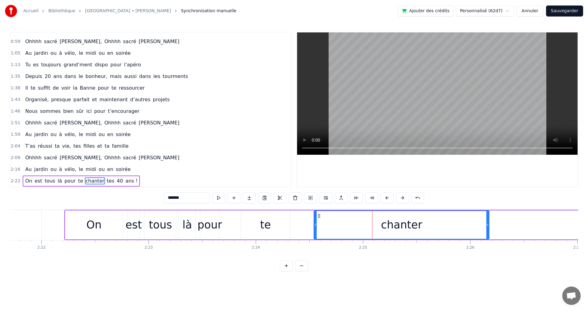
click at [387, 198] on button at bounding box center [387, 198] width 13 height 11
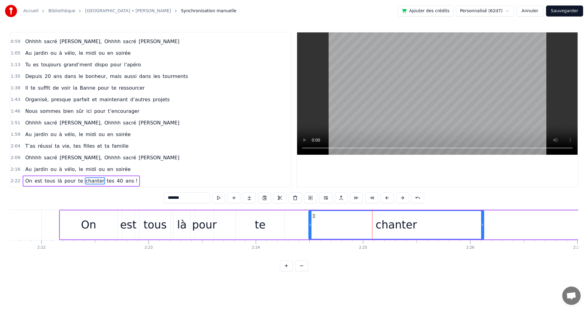
click at [387, 198] on button at bounding box center [387, 198] width 13 height 11
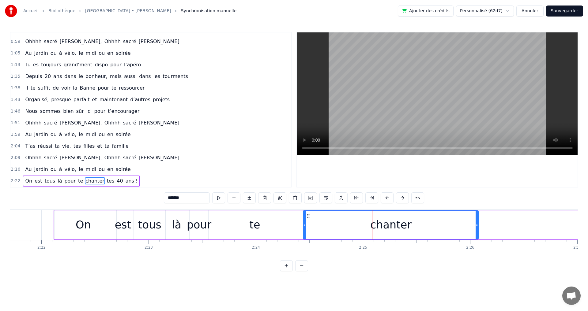
click at [387, 198] on button at bounding box center [387, 198] width 13 height 11
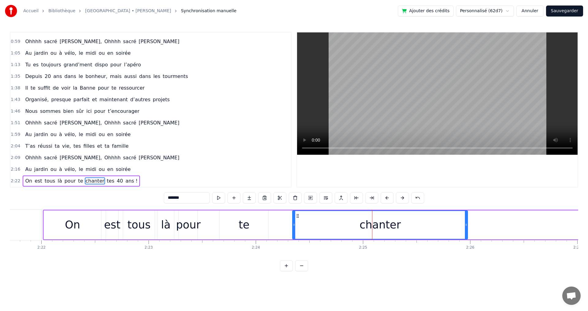
click at [387, 198] on button at bounding box center [387, 198] width 13 height 11
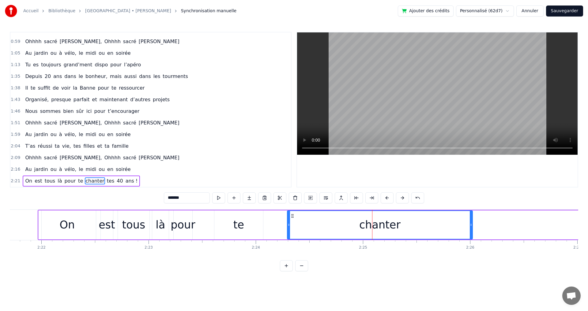
drag, startPoint x: 461, startPoint y: 226, endPoint x: 471, endPoint y: 226, distance: 10.1
click at [471, 226] on icon at bounding box center [471, 225] width 2 height 5
click at [165, 160] on div "2:09 Ohhhh sacré [PERSON_NAME], Ohhhh sacré [PERSON_NAME]" at bounding box center [150, 158] width 281 height 12
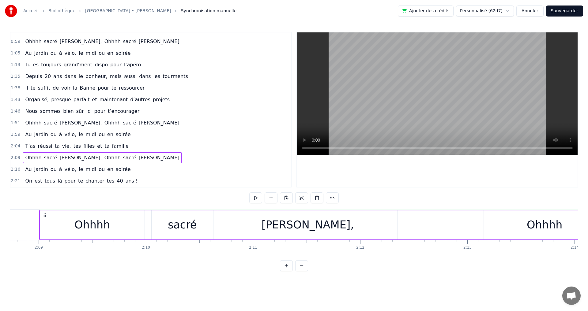
scroll to position [0, 13796]
click at [106, 181] on span "tes" at bounding box center [110, 181] width 9 height 7
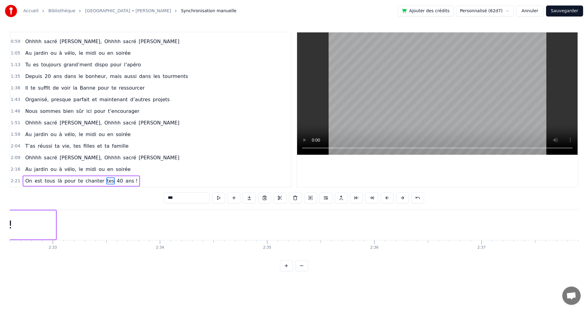
scroll to position [0, 16197]
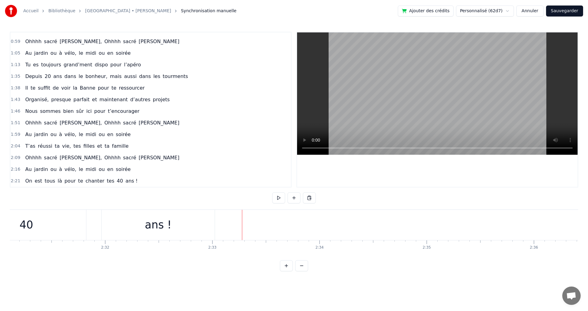
click at [192, 219] on div "ans !" at bounding box center [158, 225] width 113 height 30
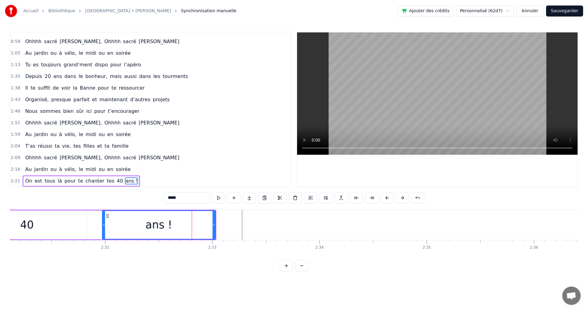
click at [563, 12] on button "Sauvegarder" at bounding box center [564, 11] width 37 height 11
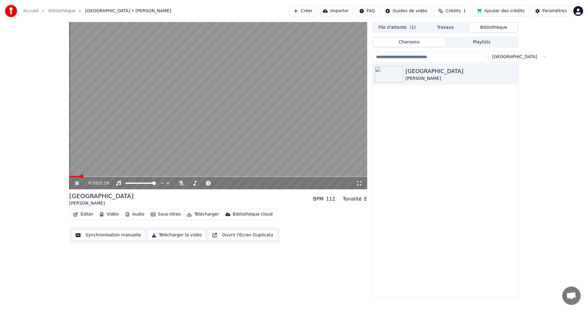
click at [360, 184] on icon at bounding box center [359, 183] width 6 height 5
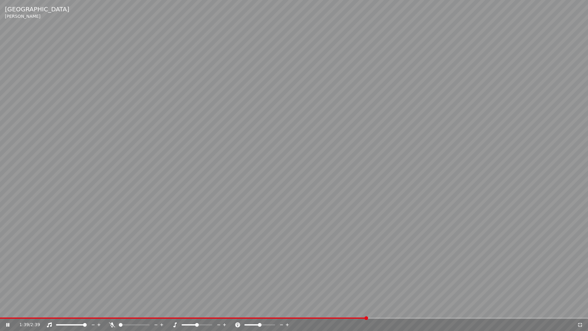
drag, startPoint x: 281, startPoint y: 158, endPoint x: 285, endPoint y: 153, distance: 6.3
click at [280, 156] on video at bounding box center [294, 165] width 588 height 331
click at [309, 235] on video at bounding box center [294, 165] width 588 height 331
click at [372, 110] on video at bounding box center [294, 165] width 588 height 331
click at [361, 87] on video at bounding box center [294, 165] width 588 height 331
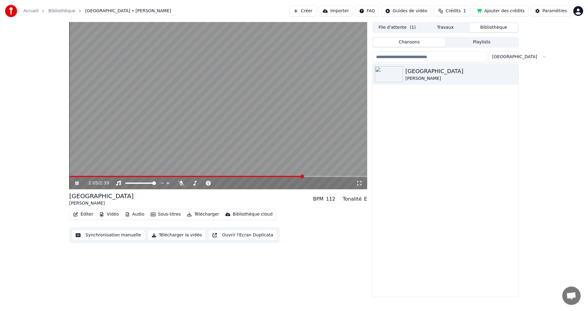
click
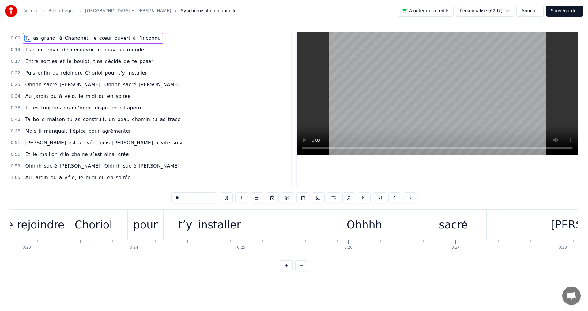
scroll to position [0, 2470]
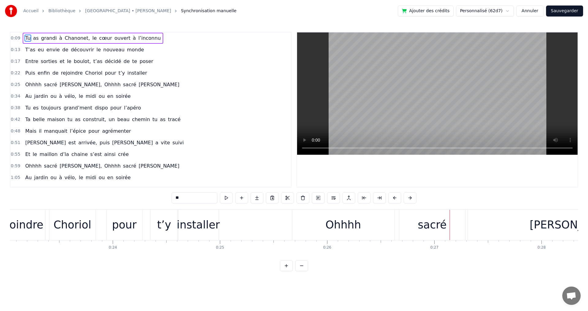
type input "*****"
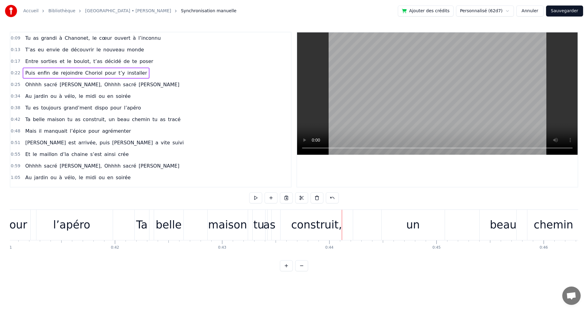
scroll to position [10, 0]
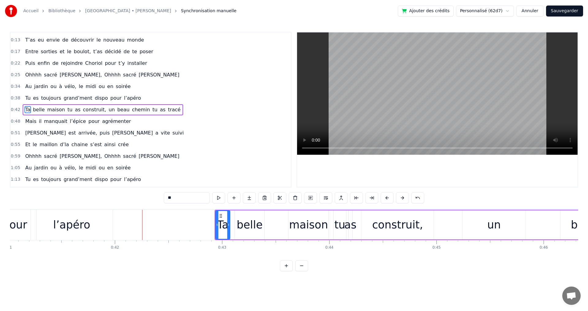
type input "*****"
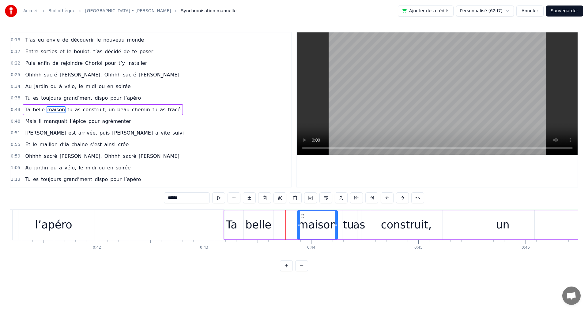
type input "****"
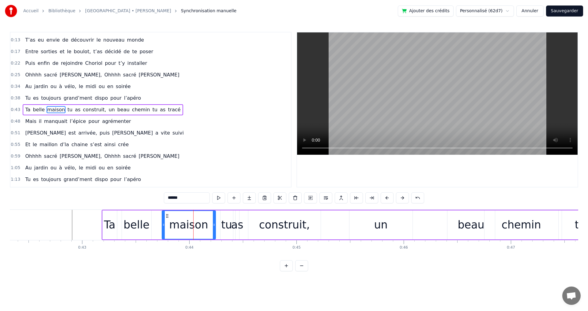
drag, startPoint x: 177, startPoint y: 225, endPoint x: 163, endPoint y: 225, distance: 13.5
drag, startPoint x: 214, startPoint y: 225, endPoint x: 201, endPoint y: 225, distance: 13.5
drag, startPoint x: 221, startPoint y: 225, endPoint x: 209, endPoint y: 226, distance: 11.7
drag, startPoint x: 232, startPoint y: 225, endPoint x: 228, endPoint y: 225, distance: 4.0
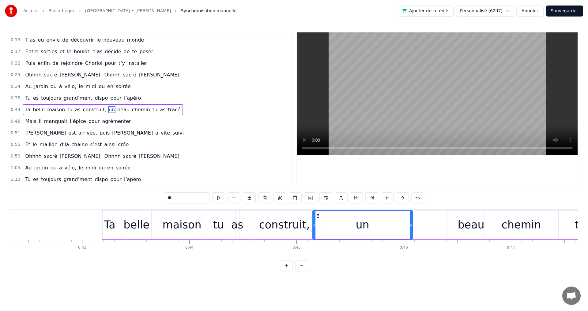
drag, startPoint x: 350, startPoint y: 225, endPoint x: 313, endPoint y: 225, distance: 36.7
drag, startPoint x: 411, startPoint y: 225, endPoint x: 360, endPoint y: 224, distance: 50.2
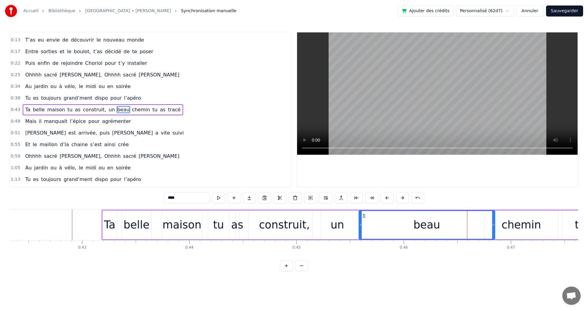
drag, startPoint x: 448, startPoint y: 227, endPoint x: 366, endPoint y: 221, distance: 81.7
drag, startPoint x: 492, startPoint y: 225, endPoint x: 457, endPoint y: 225, distance: 35.2
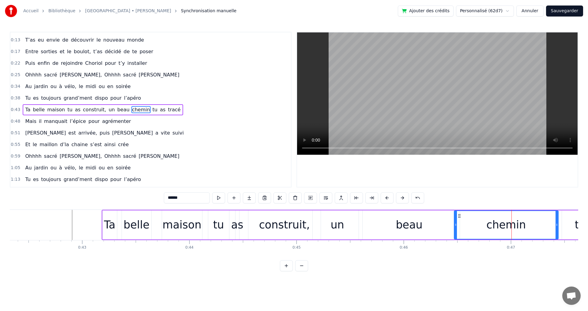
drag, startPoint x: 486, startPoint y: 225, endPoint x: 475, endPoint y: 224, distance: 11.7
drag, startPoint x: 556, startPoint y: 225, endPoint x: 529, endPoint y: 225, distance: 27.9
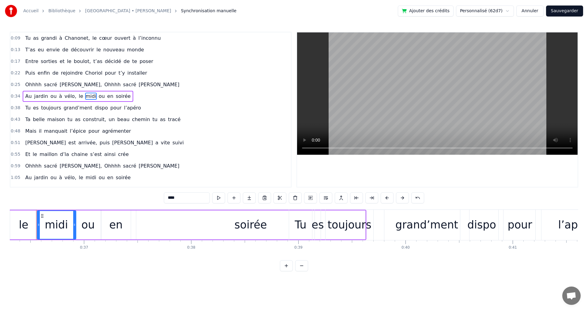
scroll to position [0, 3887]
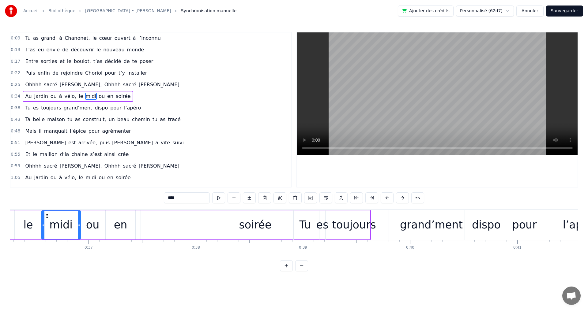
type input "**"
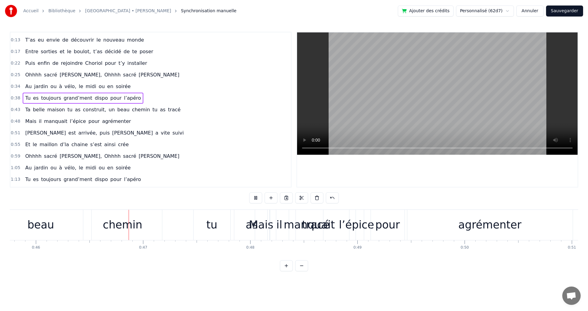
scroll to position [0, 4925]
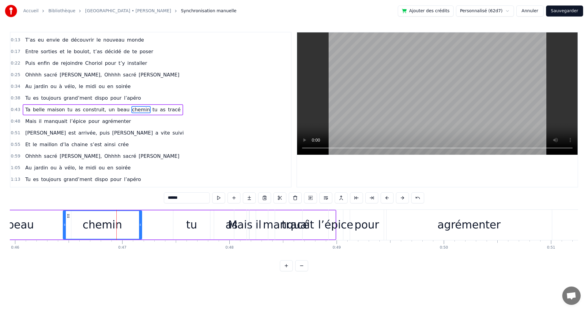
type input "**"
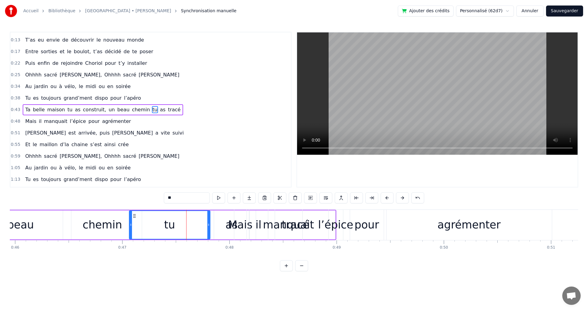
drag, startPoint x: 174, startPoint y: 225, endPoint x: 130, endPoint y: 223, distance: 44.2
drag, startPoint x: 209, startPoint y: 225, endPoint x: 164, endPoint y: 223, distance: 45.4
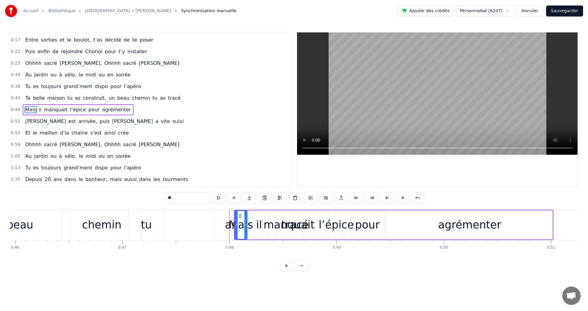
scroll to position [10, 0]
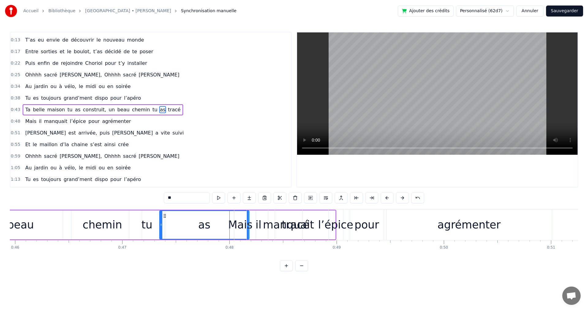
drag, startPoint x: 214, startPoint y: 224, endPoint x: 160, endPoint y: 222, distance: 54.6
drag, startPoint x: 247, startPoint y: 225, endPoint x: 230, endPoint y: 223, distance: 17.0
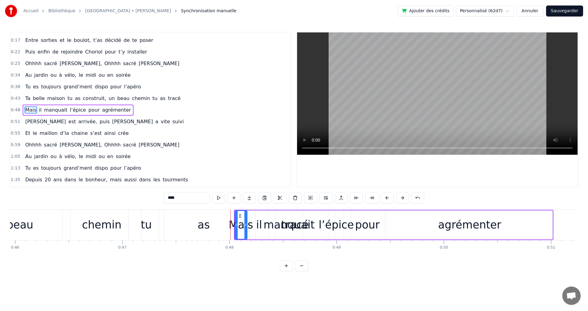
scroll to position [21, 0]
drag, startPoint x: 246, startPoint y: 226, endPoint x: 239, endPoint y: 226, distance: 6.7
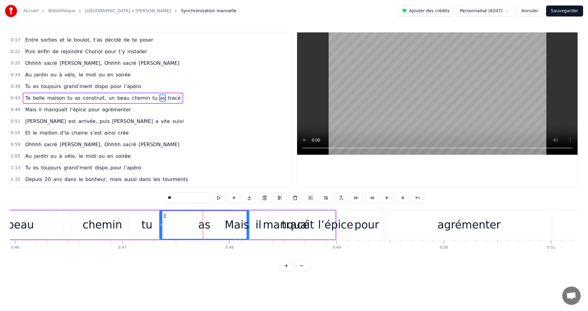
scroll to position [10, 0]
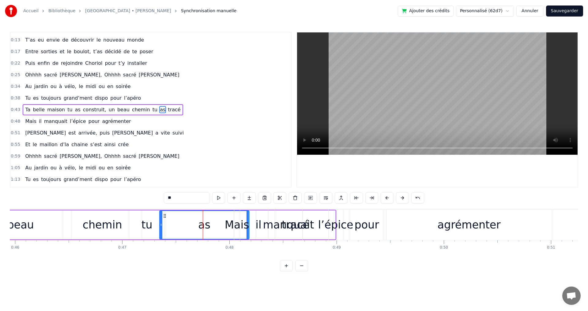
drag, startPoint x: 247, startPoint y: 224, endPoint x: 241, endPoint y: 224, distance: 6.1
drag, startPoint x: 161, startPoint y: 226, endPoint x: 172, endPoint y: 225, distance: 11.3
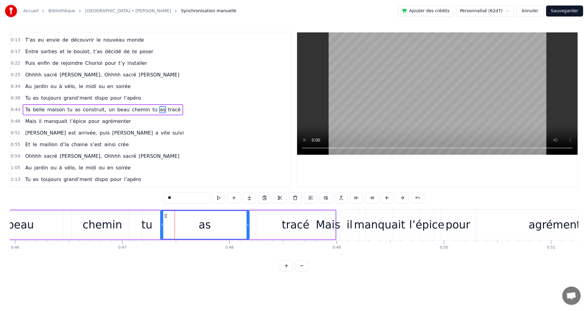
drag, startPoint x: 171, startPoint y: 226, endPoint x: 161, endPoint y: 225, distance: 10.4
drag, startPoint x: 248, startPoint y: 225, endPoint x: 200, endPoint y: 225, distance: 48.1
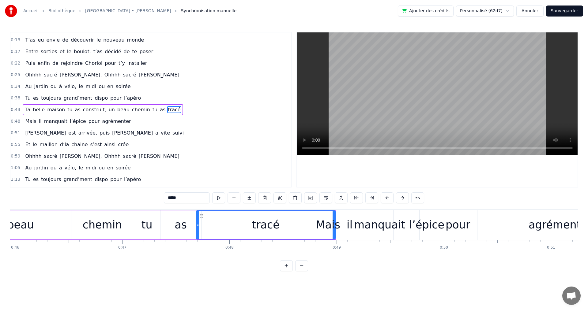
drag, startPoint x: 256, startPoint y: 225, endPoint x: 196, endPoint y: 225, distance: 59.7
drag, startPoint x: 334, startPoint y: 226, endPoint x: 327, endPoint y: 226, distance: 6.7
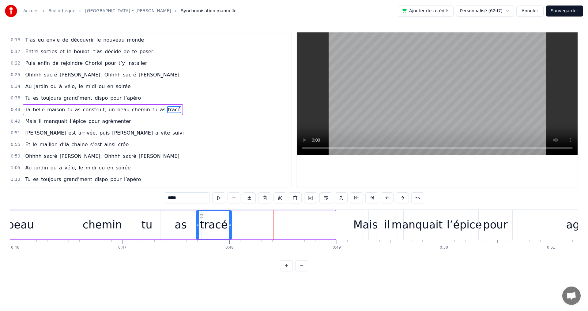
drag, startPoint x: 333, startPoint y: 227, endPoint x: 230, endPoint y: 227, distance: 103.8
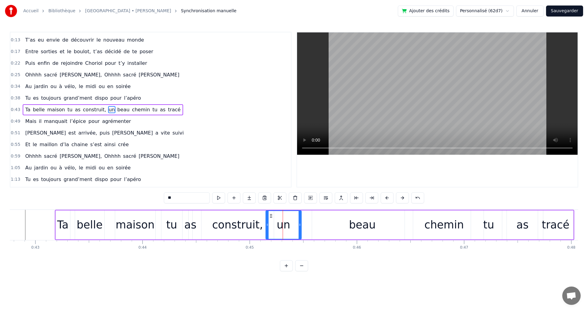
drag, startPoint x: 314, startPoint y: 226, endPoint x: 300, endPoint y: 226, distance: 14.1
type input "****"
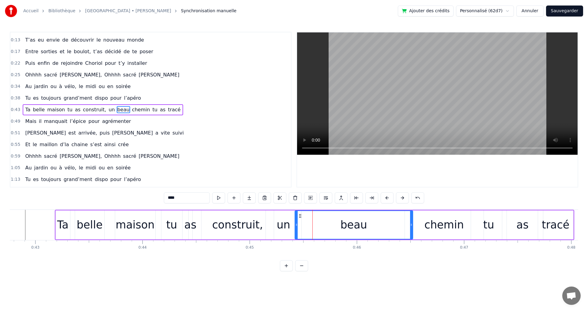
drag, startPoint x: 313, startPoint y: 225, endPoint x: 296, endPoint y: 226, distance: 17.2
drag, startPoint x: 411, startPoint y: 227, endPoint x: 357, endPoint y: 223, distance: 54.4
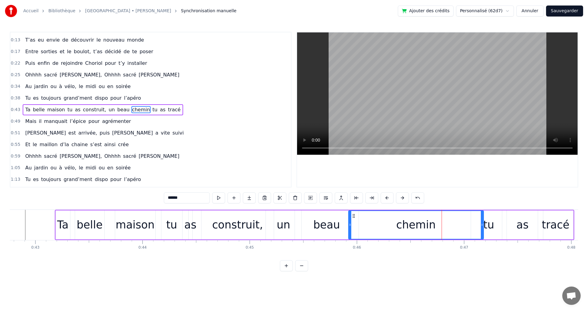
drag, startPoint x: 406, startPoint y: 225, endPoint x: 384, endPoint y: 223, distance: 22.8
drag, startPoint x: 481, startPoint y: 225, endPoint x: 417, endPoint y: 220, distance: 64.5
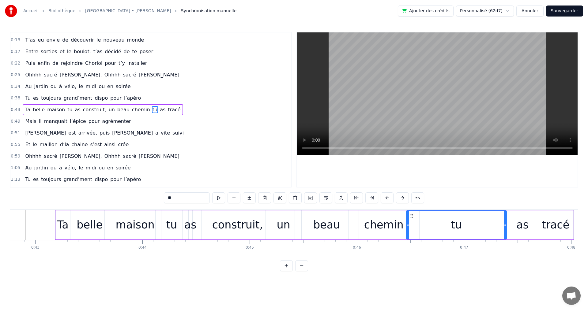
drag, startPoint x: 472, startPoint y: 226, endPoint x: 407, endPoint y: 223, distance: 64.7
drag, startPoint x: 506, startPoint y: 226, endPoint x: 455, endPoint y: 223, distance: 50.9
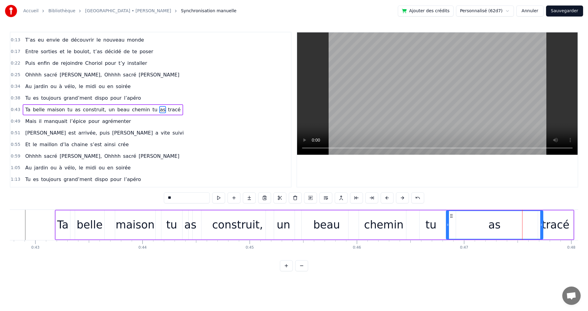
drag, startPoint x: 504, startPoint y: 225, endPoint x: 448, endPoint y: 220, distance: 56.3
drag, startPoint x: 541, startPoint y: 225, endPoint x: 488, endPoint y: 225, distance: 53.9
drag, startPoint x: 553, startPoint y: 228, endPoint x: 542, endPoint y: 227, distance: 10.7
type input "*****"
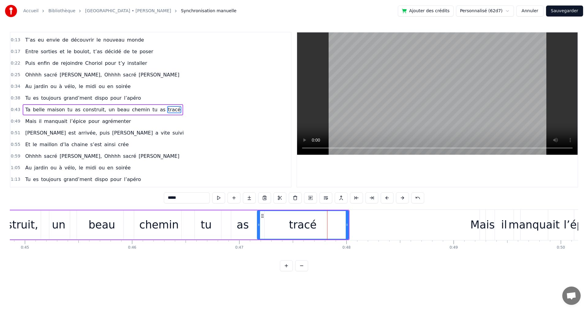
drag, startPoint x: 539, startPoint y: 227, endPoint x: 483, endPoint y: 222, distance: 55.9
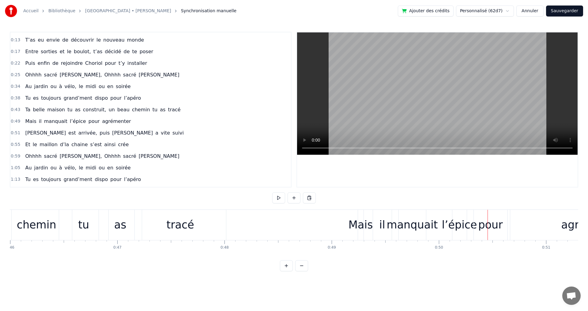
scroll to position [0, 4892]
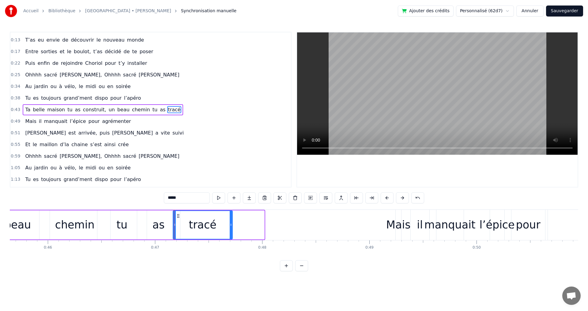
drag, startPoint x: 264, startPoint y: 225, endPoint x: 232, endPoint y: 224, distance: 31.9
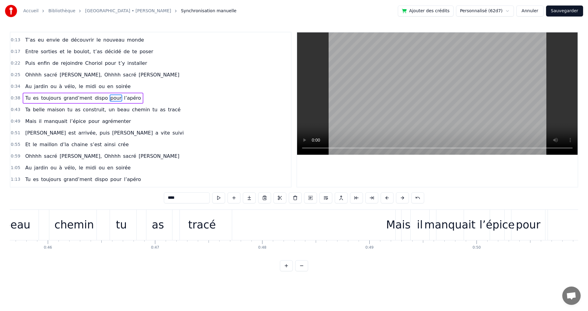
scroll to position [0, 0]
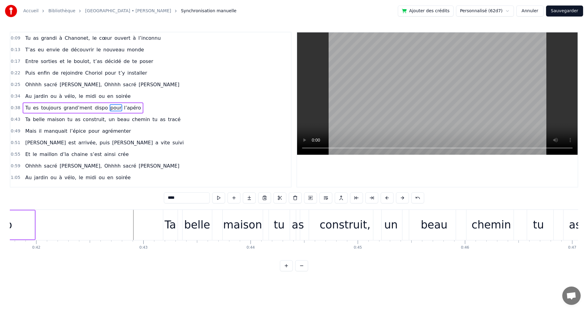
type input "******"
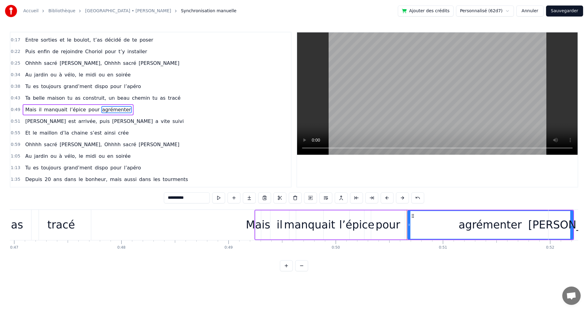
scroll to position [0, 4977]
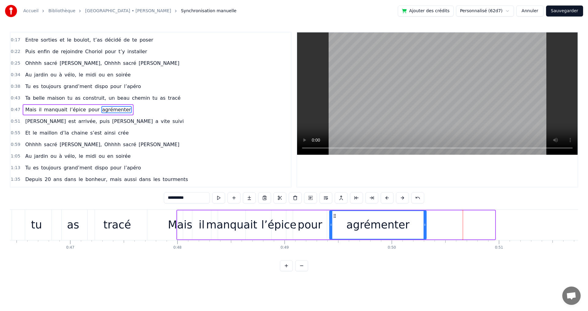
drag, startPoint x: 494, startPoint y: 227, endPoint x: 426, endPoint y: 226, distance: 68.6
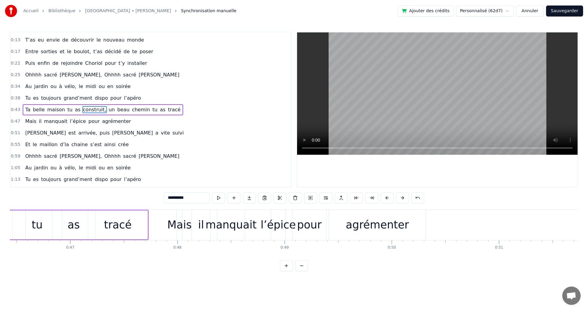
type input "****"
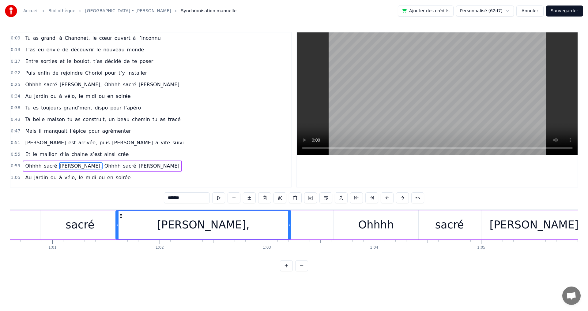
scroll to position [0, 6505]
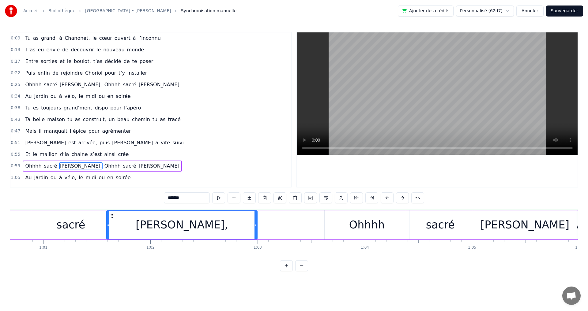
drag, startPoint x: 280, startPoint y: 227, endPoint x: 256, endPoint y: 225, distance: 24.5
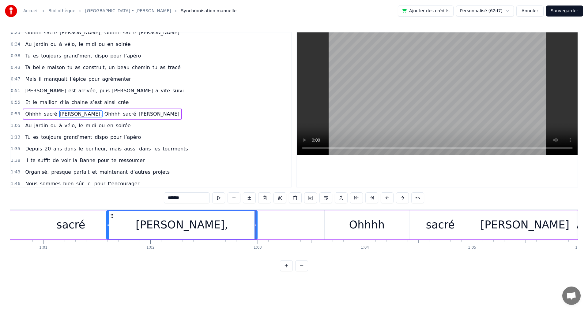
scroll to position [56, 0]
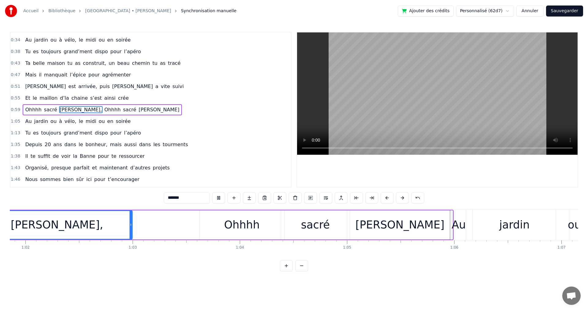
type input "*****"
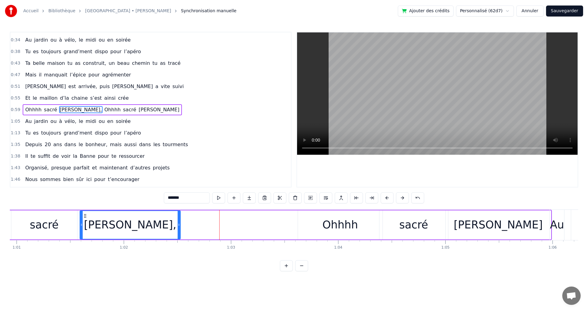
drag, startPoint x: 229, startPoint y: 225, endPoint x: 179, endPoint y: 230, distance: 50.4
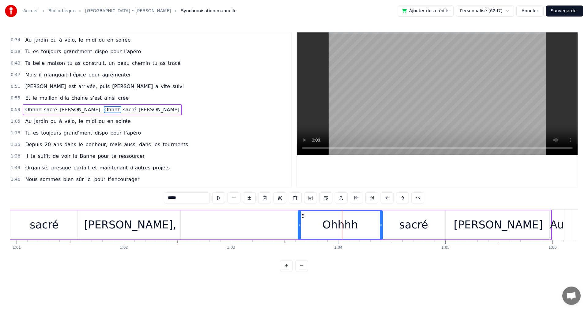
type input "*****"
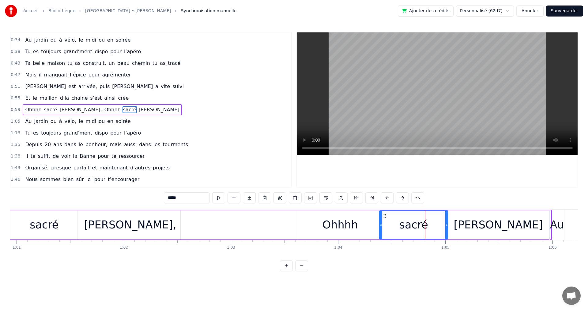
drag, startPoint x: 452, startPoint y: 225, endPoint x: 458, endPoint y: 225, distance: 5.2
drag, startPoint x: 447, startPoint y: 225, endPoint x: 470, endPoint y: 227, distance: 22.7
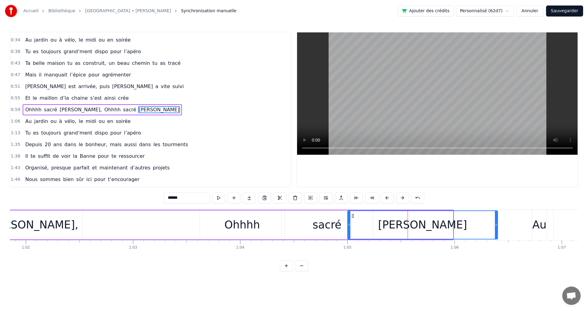
drag, startPoint x: 450, startPoint y: 224, endPoint x: 494, endPoint y: 224, distance: 43.8
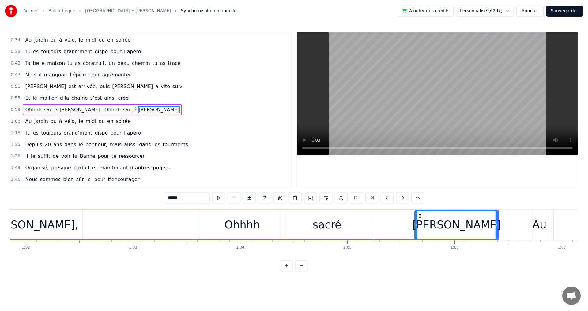
drag, startPoint x: 349, startPoint y: 225, endPoint x: 363, endPoint y: 222, distance: 14.5
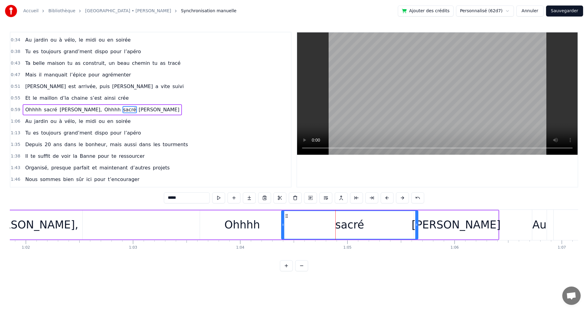
drag, startPoint x: 371, startPoint y: 225, endPoint x: 417, endPoint y: 227, distance: 45.4
drag, startPoint x: 283, startPoint y: 224, endPoint x: 345, endPoint y: 224, distance: 62.5
drag, startPoint x: 252, startPoint y: 223, endPoint x: 268, endPoint y: 225, distance: 16.0
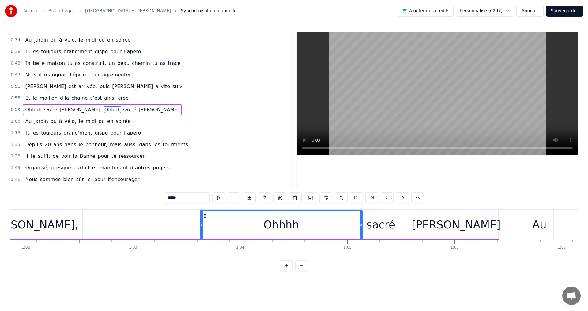
drag, startPoint x: 284, startPoint y: 225, endPoint x: 361, endPoint y: 231, distance: 77.1
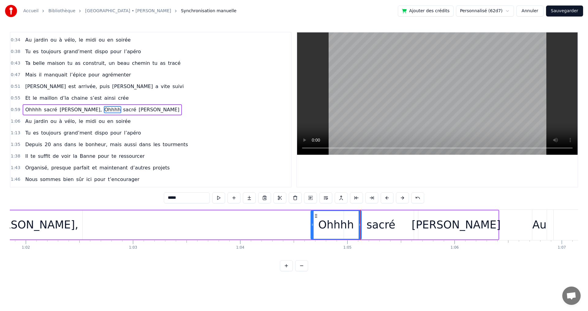
drag, startPoint x: 202, startPoint y: 224, endPoint x: 313, endPoint y: 224, distance: 110.9
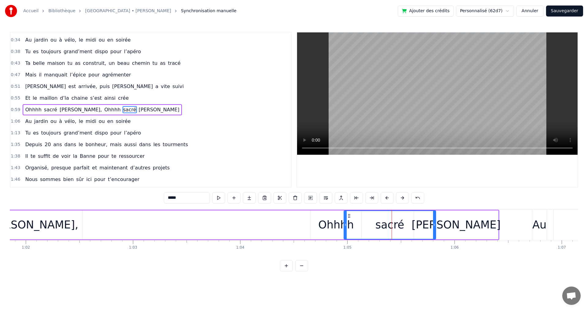
drag, startPoint x: 416, startPoint y: 225, endPoint x: 434, endPoint y: 223, distance: 18.2
drag, startPoint x: 345, startPoint y: 225, endPoint x: 336, endPoint y: 224, distance: 8.9
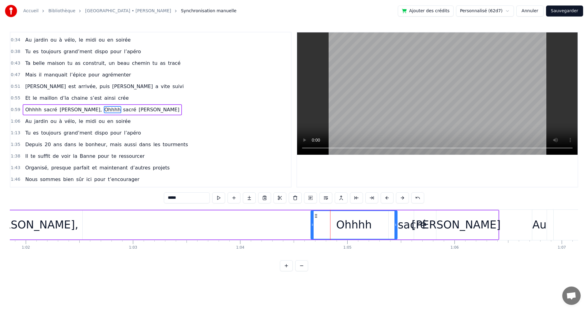
drag, startPoint x: 360, startPoint y: 224, endPoint x: 396, endPoint y: 225, distance: 35.8
drag, startPoint x: 312, startPoint y: 225, endPoint x: 348, endPoint y: 227, distance: 35.9
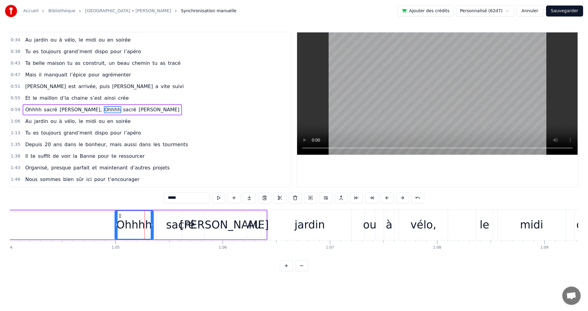
drag, startPoint x: 164, startPoint y: 225, endPoint x: 152, endPoint y: 225, distance: 11.9
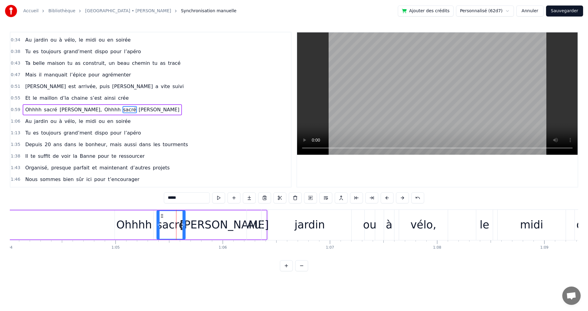
drag, startPoint x: 202, startPoint y: 225, endPoint x: 183, endPoint y: 224, distance: 19.1
type input "******"
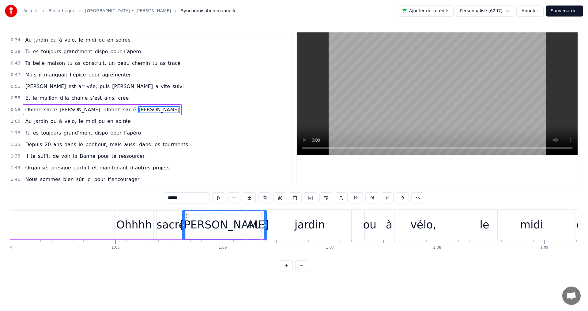
drag, startPoint x: 265, startPoint y: 225, endPoint x: 262, endPoint y: 225, distance: 3.7
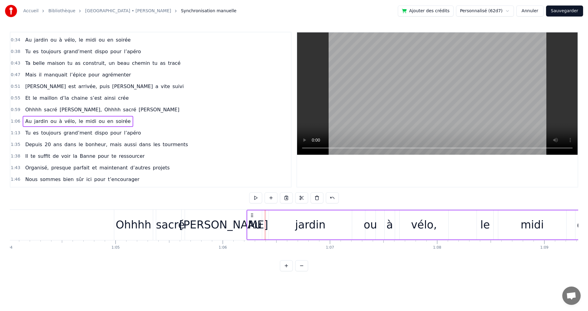
drag, startPoint x: 314, startPoint y: 273, endPoint x: 312, endPoint y: 266, distance: 7.4
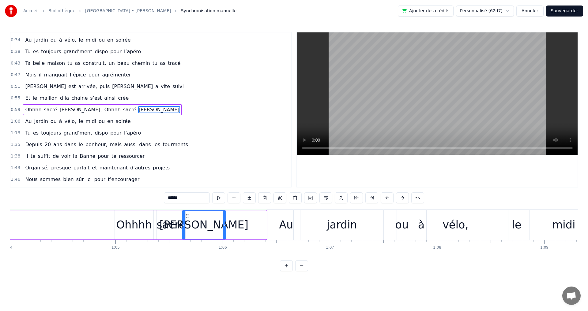
drag, startPoint x: 266, startPoint y: 225, endPoint x: 225, endPoint y: 229, distance: 41.0
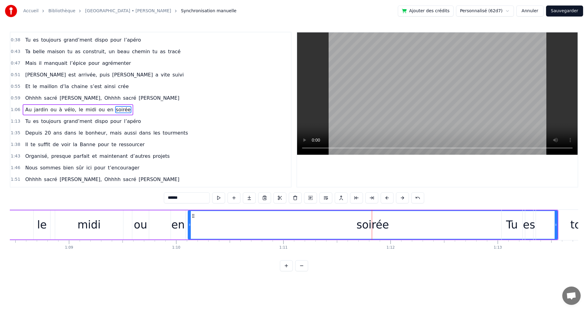
scroll to position [0, 7339]
drag, startPoint x: 523, startPoint y: 225, endPoint x: 499, endPoint y: 225, distance: 24.8
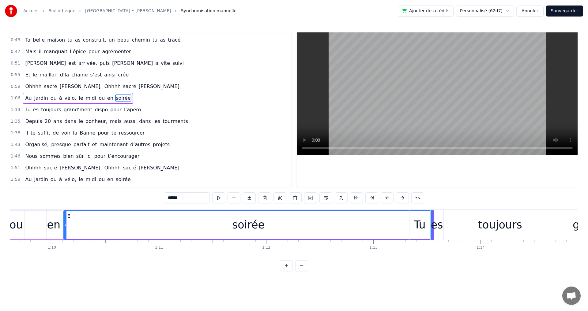
scroll to position [68, 0]
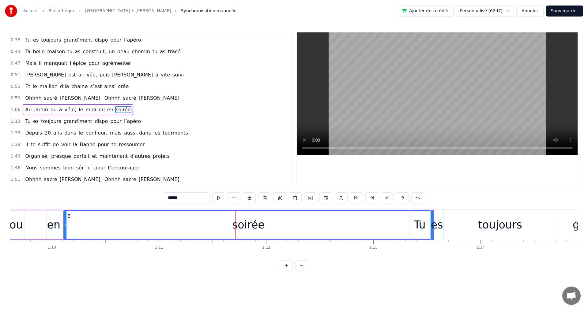
drag, startPoint x: 408, startPoint y: 224, endPoint x: 399, endPoint y: 224, distance: 9.5
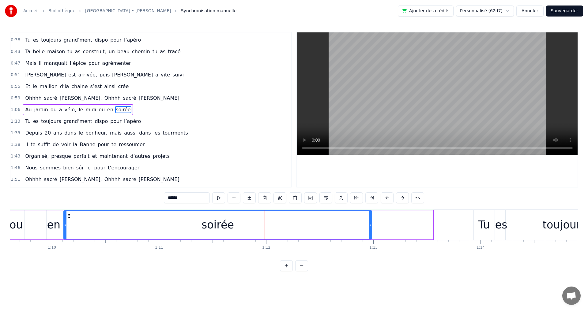
drag, startPoint x: 432, startPoint y: 226, endPoint x: 371, endPoint y: 223, distance: 61.3
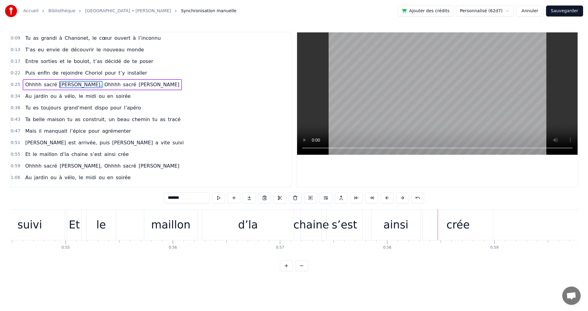
scroll to position [0, 5792]
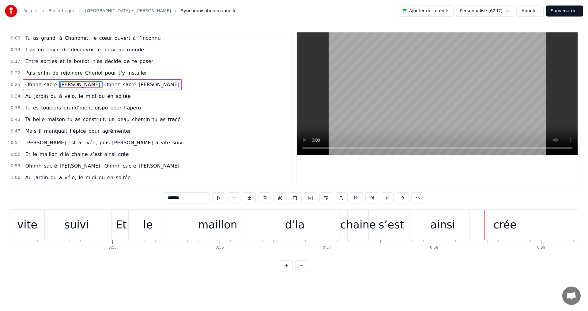
click at [125, 227] on div "Et" at bounding box center [121, 225] width 11 height 16
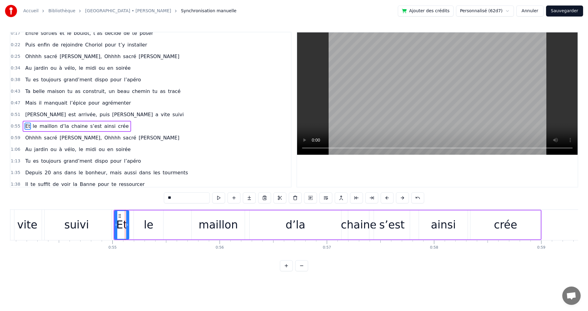
scroll to position [45, 0]
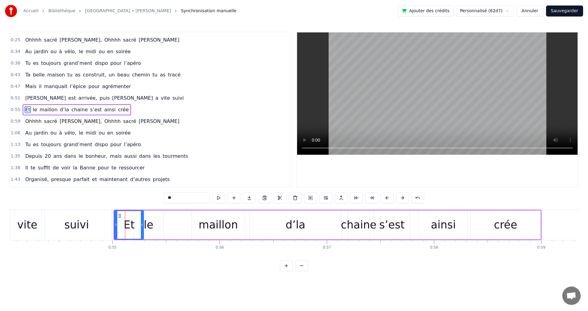
drag, startPoint x: 128, startPoint y: 226, endPoint x: 143, endPoint y: 227, distance: 14.7
click at [143, 227] on icon at bounding box center [142, 225] width 2 height 5
click at [150, 227] on div "le" at bounding box center [148, 225] width 9 height 16
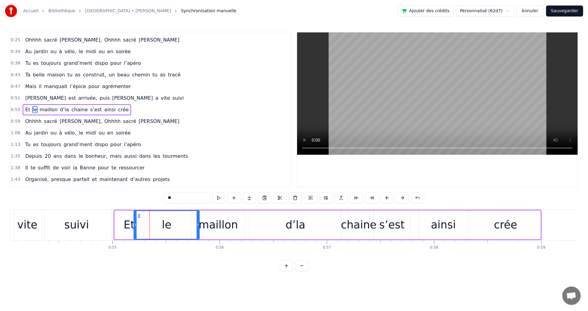
drag, startPoint x: 162, startPoint y: 225, endPoint x: 188, endPoint y: 227, distance: 26.4
click at [198, 228] on div at bounding box center [198, 225] width 2 height 28
drag, startPoint x: 134, startPoint y: 224, endPoint x: 150, endPoint y: 224, distance: 16.2
drag, startPoint x: 135, startPoint y: 226, endPoint x: 178, endPoint y: 227, distance: 42.6
drag, startPoint x: 142, startPoint y: 225, endPoint x: 173, endPoint y: 227, distance: 31.3
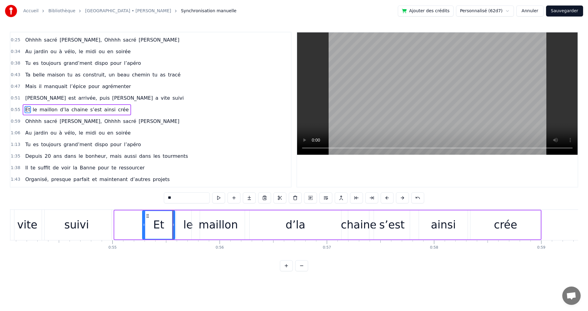
drag, startPoint x: 116, startPoint y: 225, endPoint x: 144, endPoint y: 227, distance: 28.0
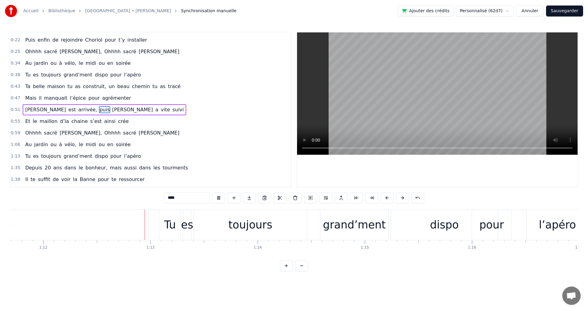
scroll to position [0, 7714]
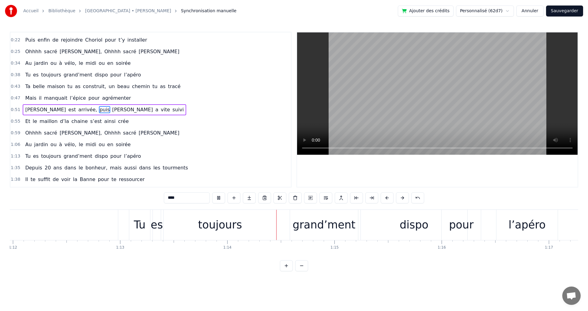
click at [88, 97] on span "pour" at bounding box center [94, 98] width 13 height 7
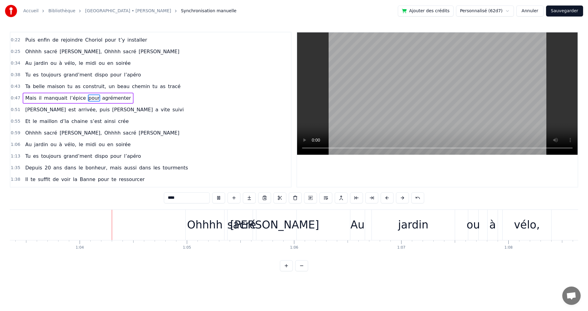
scroll to position [0, 6790]
click at [361, 224] on div "Au" at bounding box center [357, 225] width 14 height 16
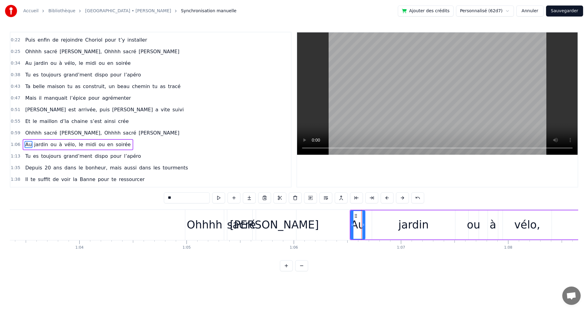
scroll to position [68, 0]
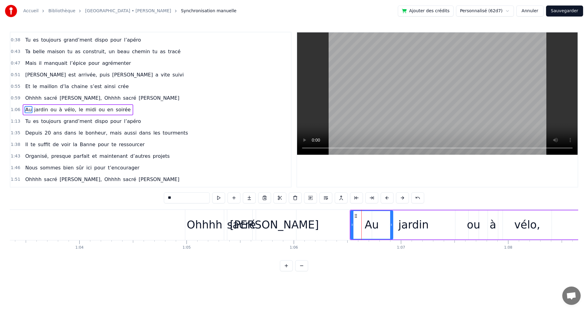
drag, startPoint x: 364, startPoint y: 224, endPoint x: 392, endPoint y: 224, distance: 27.9
click at [392, 224] on icon at bounding box center [391, 225] width 2 height 5
click at [420, 228] on div "jardin" at bounding box center [413, 225] width 30 height 16
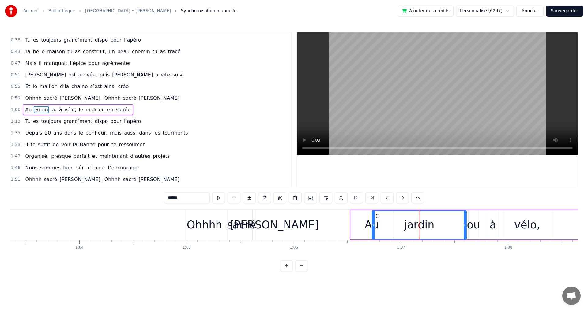
drag, startPoint x: 454, startPoint y: 226, endPoint x: 466, endPoint y: 226, distance: 11.9
click at [466, 226] on icon at bounding box center [465, 225] width 2 height 5
click at [410, 225] on div "jardin" at bounding box center [419, 225] width 30 height 16
drag, startPoint x: 372, startPoint y: 225, endPoint x: 435, endPoint y: 226, distance: 62.8
click at [435, 226] on icon at bounding box center [436, 225] width 2 height 5
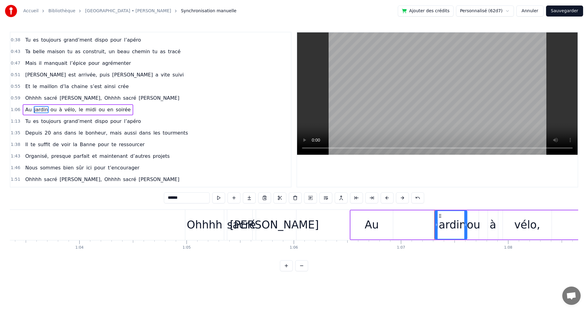
click at [374, 227] on div "Au" at bounding box center [372, 225] width 14 height 16
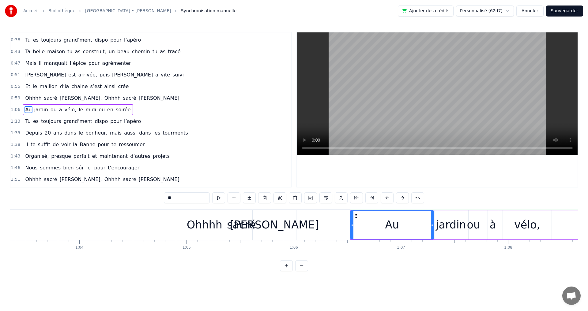
drag, startPoint x: 392, startPoint y: 226, endPoint x: 433, endPoint y: 225, distance: 40.7
click at [433, 225] on icon at bounding box center [432, 225] width 2 height 5
drag, startPoint x: 351, startPoint y: 225, endPoint x: 399, endPoint y: 226, distance: 48.1
click at [399, 226] on icon at bounding box center [400, 225] width 2 height 5
click at [138, 98] on span "[PERSON_NAME]" at bounding box center [159, 98] width 42 height 7
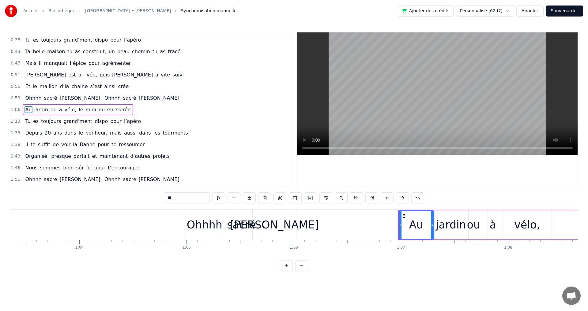
type input "******"
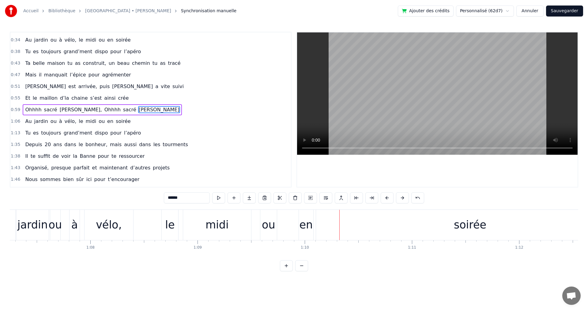
scroll to position [0, 7198]
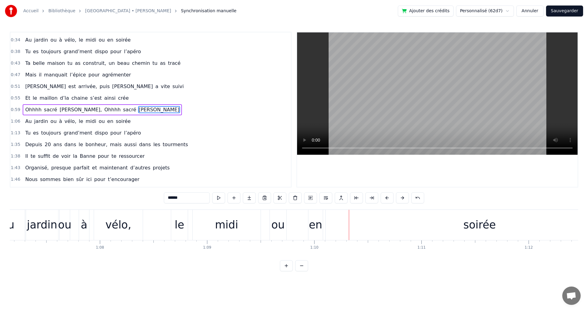
click at [71, 119] on div "Au jardin ou à vélo, le midi ou en soirée" at bounding box center [78, 121] width 110 height 11
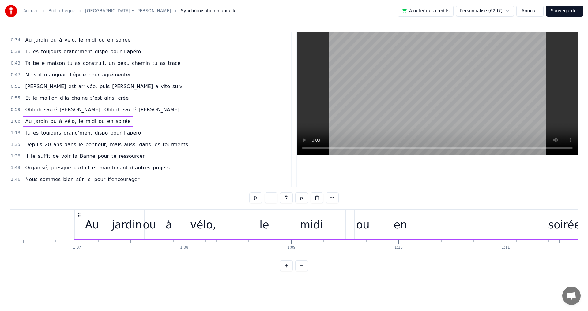
scroll to position [0, 7086]
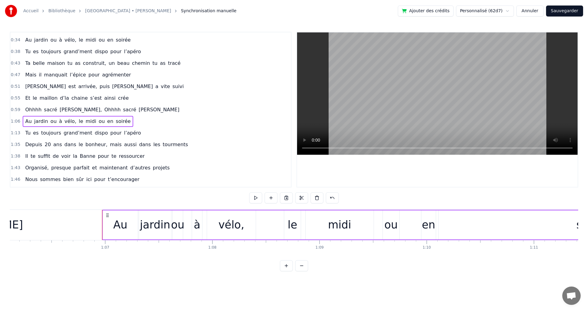
click at [269, 217] on div "Au jardin ou à vélo, le midi ou en soirée" at bounding box center [425, 225] width 646 height 30
click at [315, 223] on div "midi" at bounding box center [340, 225] width 68 height 29
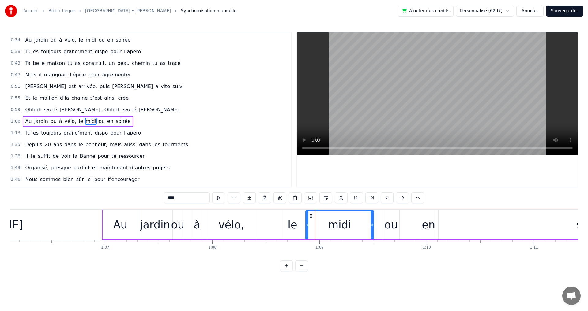
scroll to position [68, 0]
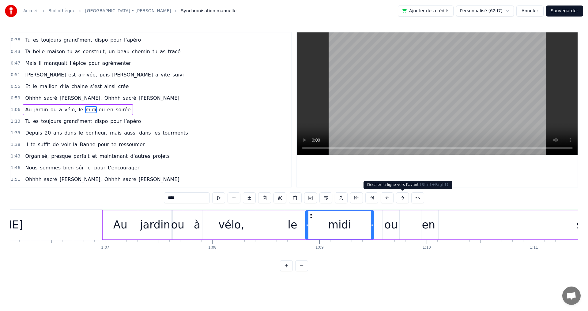
click at [402, 198] on button at bounding box center [402, 198] width 13 height 11
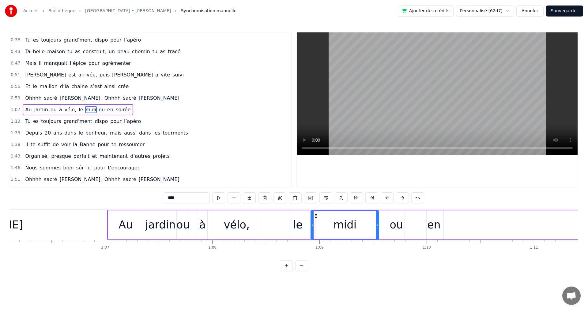
click at [402, 198] on button at bounding box center [402, 198] width 13 height 11
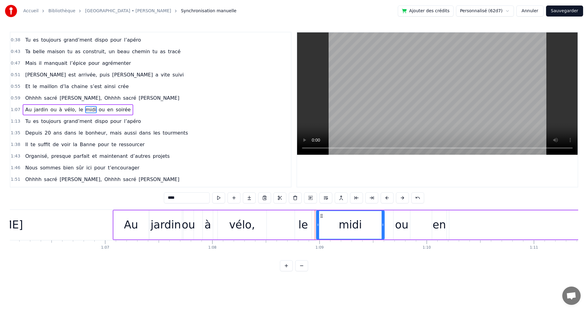
click at [402, 198] on button at bounding box center [402, 198] width 13 height 11
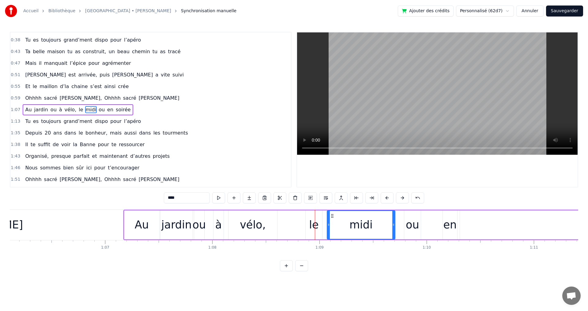
click at [402, 198] on button at bounding box center [402, 198] width 13 height 11
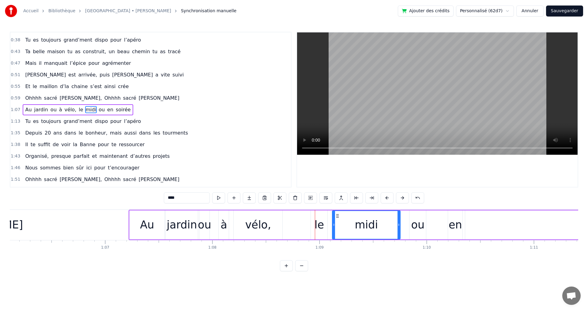
click at [402, 198] on button at bounding box center [402, 198] width 13 height 11
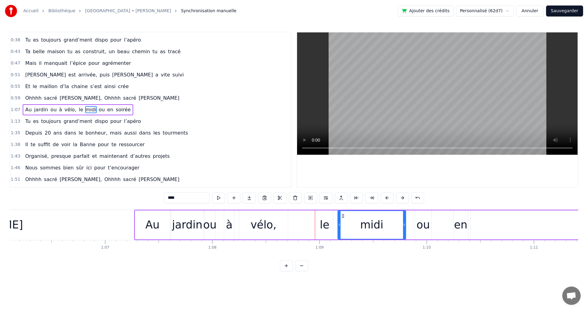
click at [402, 198] on button at bounding box center [402, 198] width 13 height 11
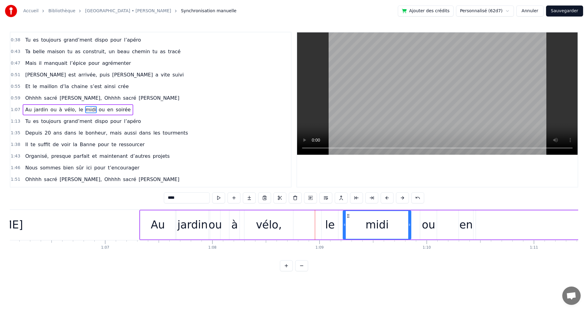
click at [403, 198] on button at bounding box center [402, 198] width 13 height 11
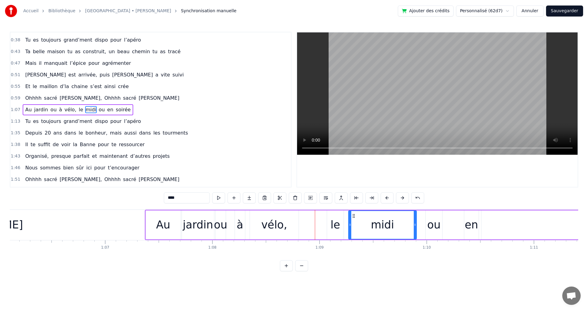
click at [403, 198] on button at bounding box center [402, 198] width 13 height 11
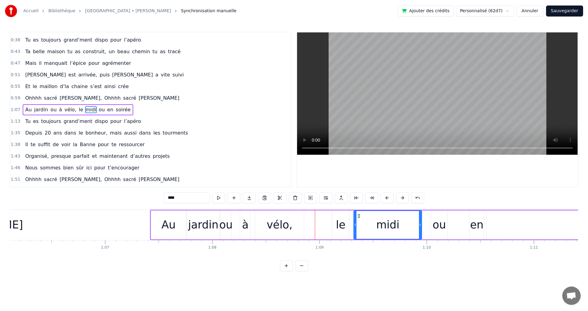
click at [403, 198] on button at bounding box center [402, 198] width 13 height 11
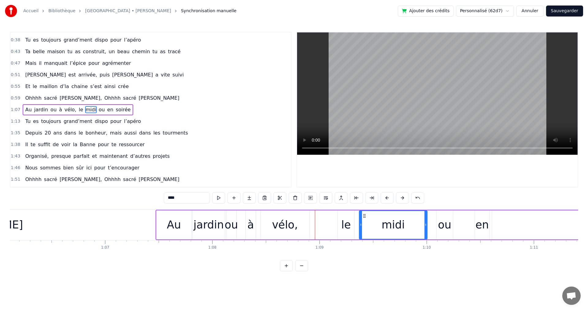
click at [403, 198] on button at bounding box center [402, 198] width 13 height 11
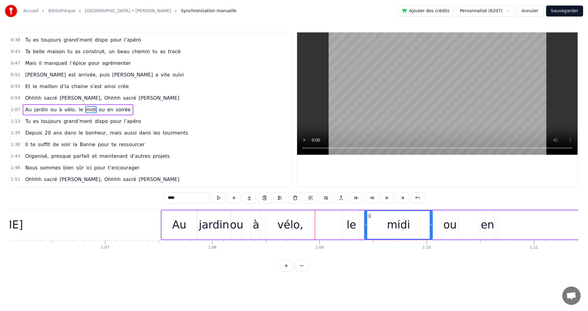
click at [403, 198] on button at bounding box center [402, 198] width 13 height 11
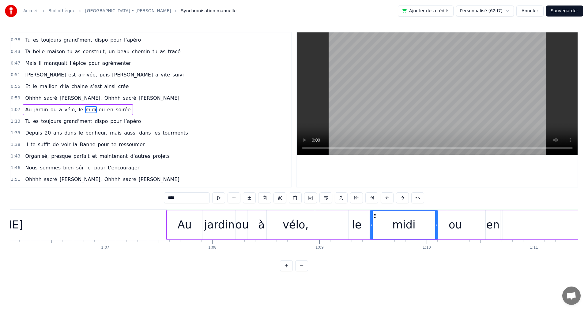
click at [403, 198] on button at bounding box center [402, 198] width 13 height 11
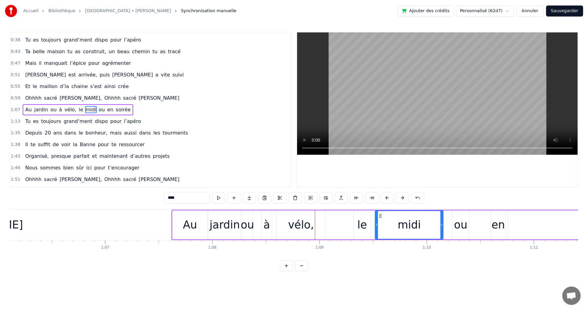
click at [403, 198] on button at bounding box center [402, 198] width 13 height 11
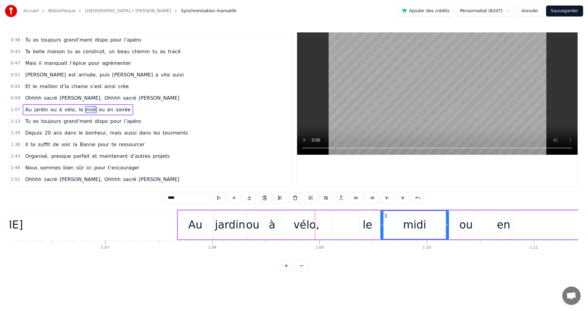
click at [403, 198] on button at bounding box center [402, 198] width 13 height 11
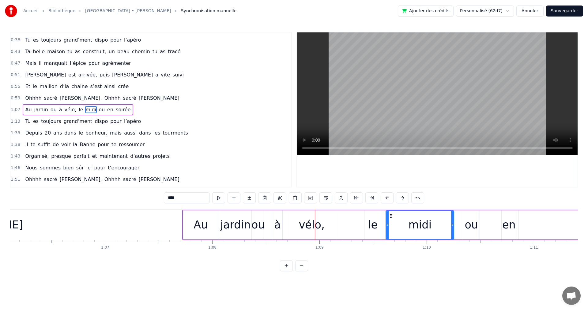
click at [403, 198] on button at bounding box center [402, 198] width 13 height 11
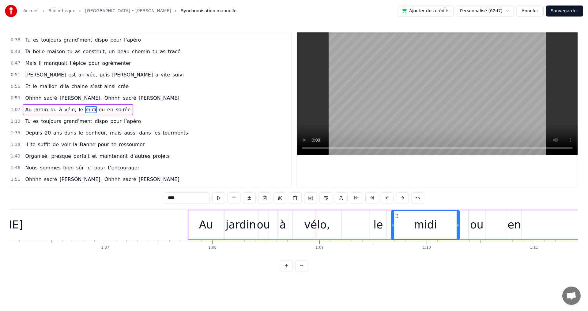
click at [403, 198] on button at bounding box center [402, 198] width 13 height 11
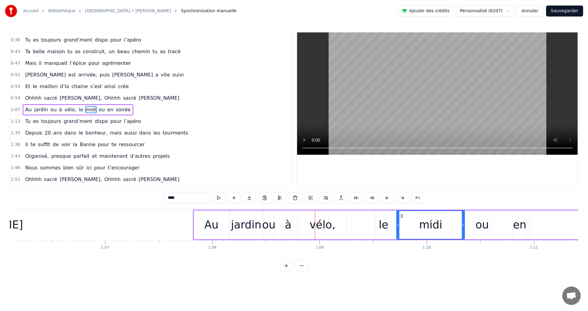
click at [404, 198] on button at bounding box center [402, 198] width 13 height 11
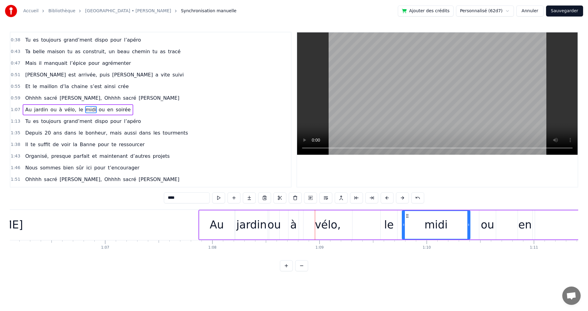
click at [404, 198] on button at bounding box center [402, 198] width 13 height 11
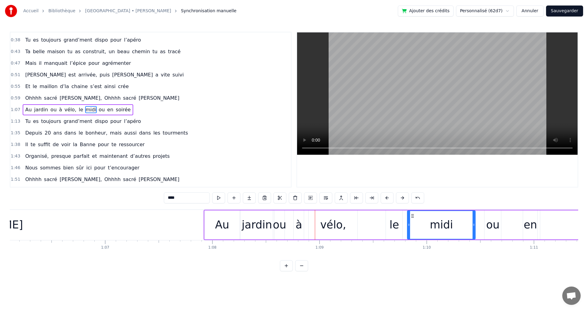
click at [404, 198] on button at bounding box center [402, 198] width 13 height 11
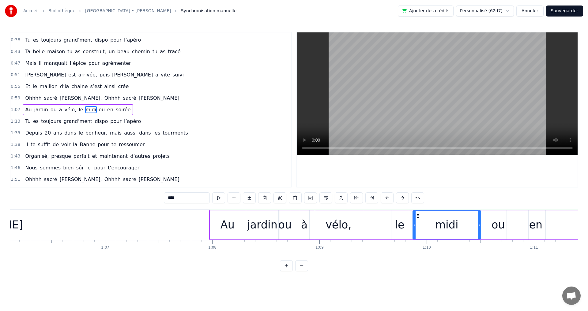
click at [404, 198] on button at bounding box center [402, 198] width 13 height 11
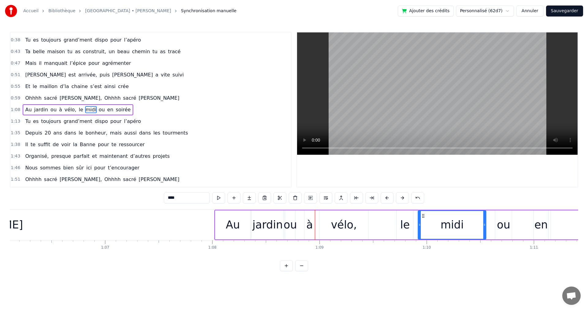
click at [404, 198] on button at bounding box center [402, 198] width 13 height 11
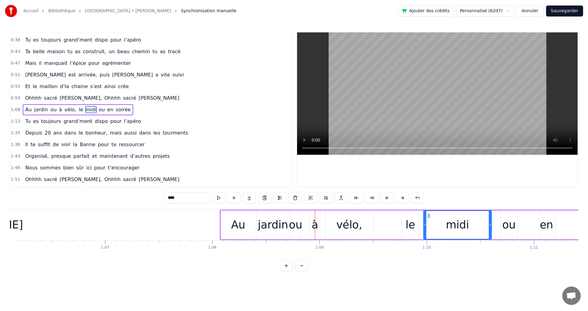
click at [404, 198] on button at bounding box center [402, 198] width 13 height 11
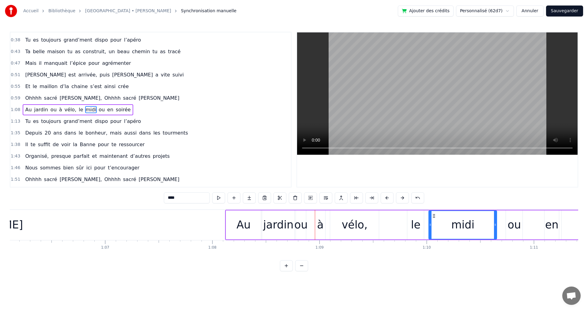
click at [404, 198] on button at bounding box center [402, 198] width 13 height 11
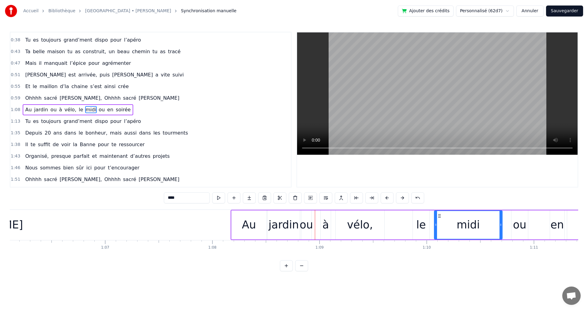
click at [404, 198] on button at bounding box center [402, 198] width 13 height 11
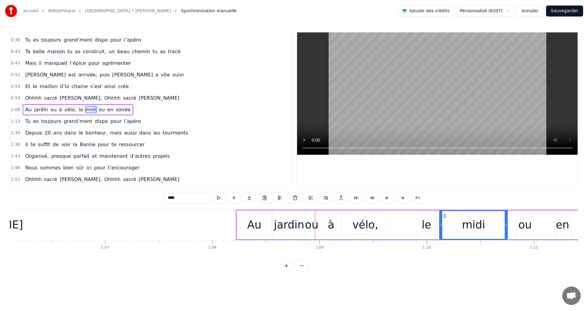
click at [404, 198] on button at bounding box center [402, 198] width 13 height 11
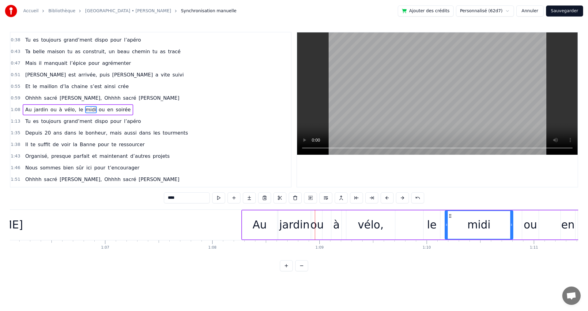
click at [404, 198] on button at bounding box center [402, 198] width 13 height 11
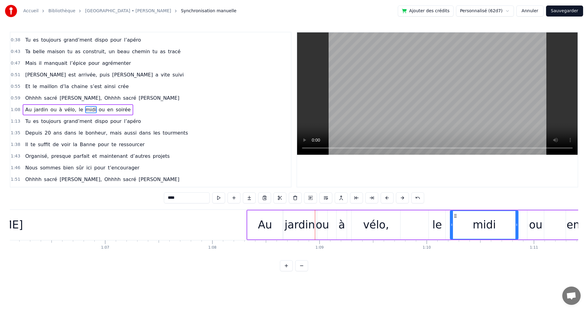
click at [404, 198] on button at bounding box center [402, 198] width 13 height 11
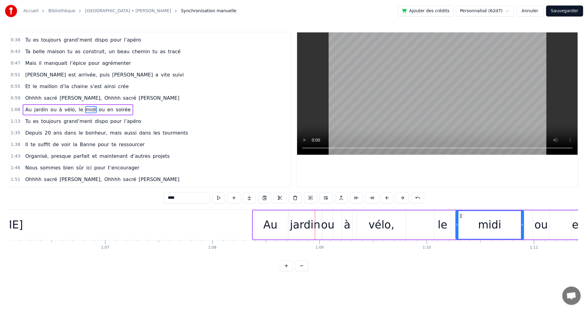
click at [404, 198] on button at bounding box center [402, 198] width 13 height 11
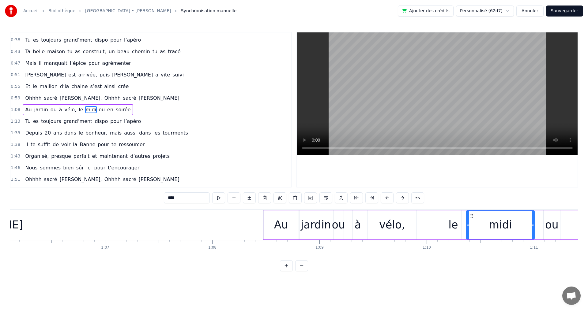
click at [404, 198] on button at bounding box center [402, 198] width 13 height 11
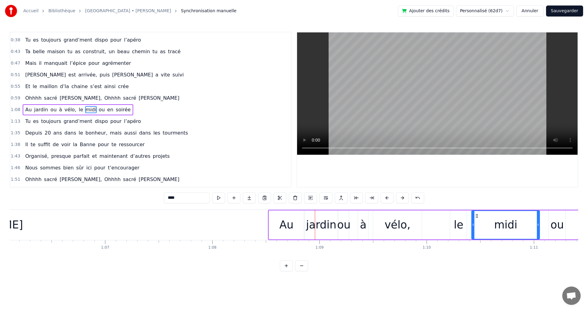
click at [404, 198] on button at bounding box center [402, 198] width 13 height 11
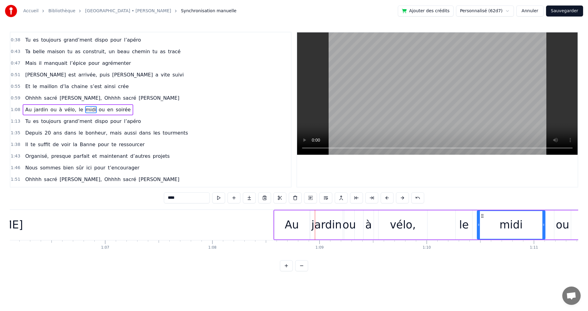
click at [404, 198] on button at bounding box center [402, 198] width 13 height 11
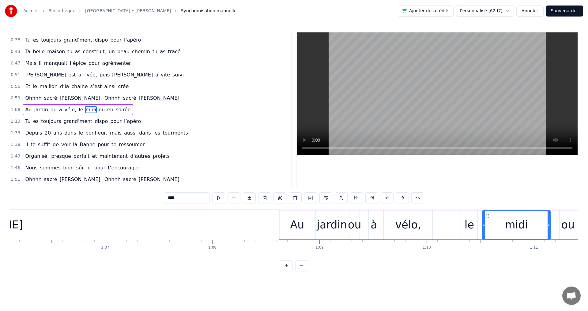
click at [404, 198] on button at bounding box center [402, 198] width 13 height 11
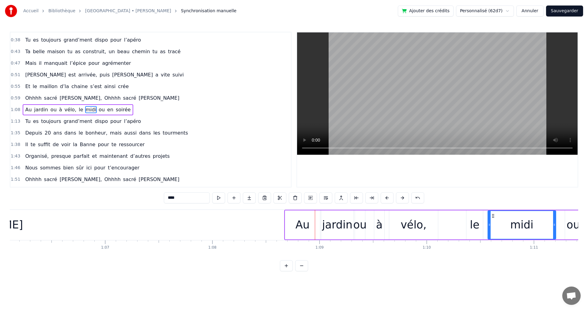
click at [404, 198] on button at bounding box center [402, 198] width 13 height 11
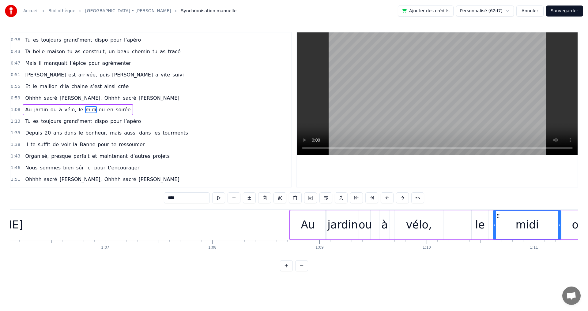
click at [404, 198] on button at bounding box center [402, 198] width 13 height 11
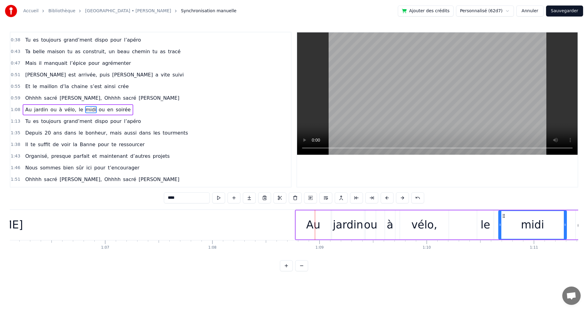
click at [404, 198] on button at bounding box center [402, 198] width 13 height 11
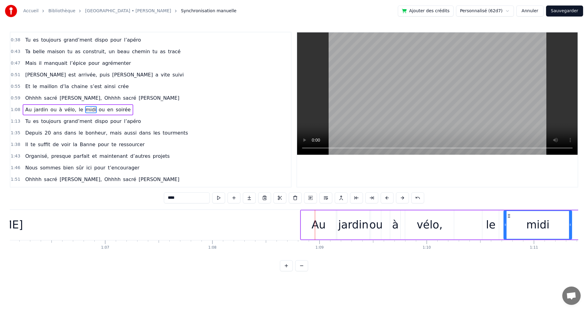
click at [404, 198] on button at bounding box center [402, 198] width 13 height 11
click at [405, 198] on button at bounding box center [402, 198] width 13 height 11
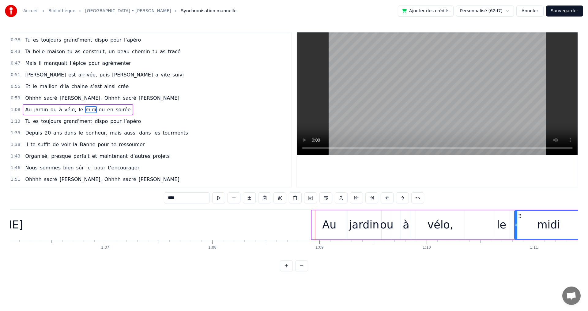
click at [405, 198] on button at bounding box center [402, 198] width 13 height 11
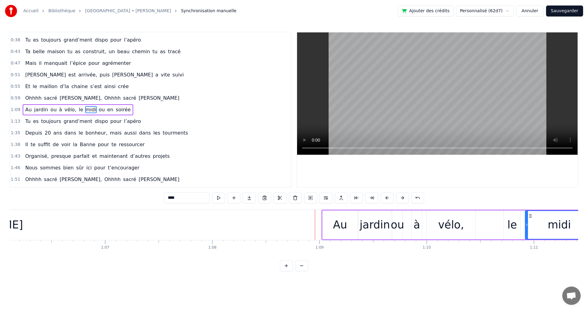
click at [405, 198] on button at bounding box center [402, 198] width 13 height 11
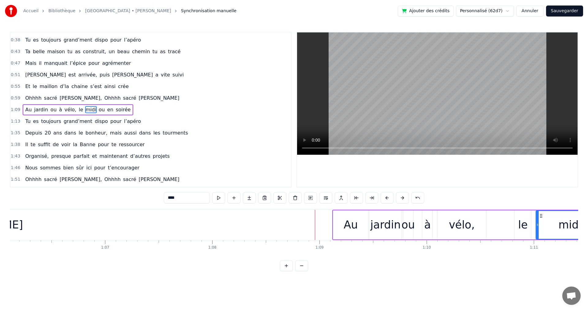
click at [405, 198] on button at bounding box center [402, 198] width 13 height 11
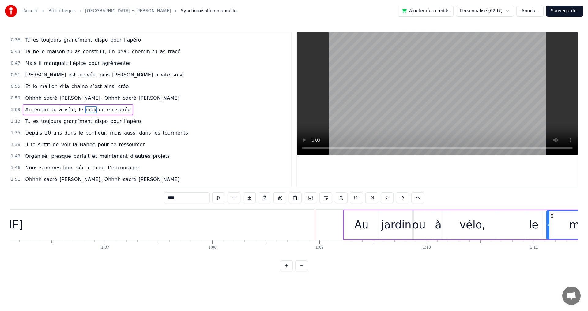
click at [405, 198] on button at bounding box center [402, 198] width 13 height 11
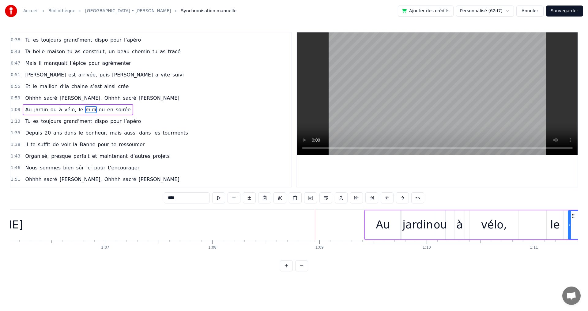
click at [405, 198] on button at bounding box center [402, 198] width 13 height 11
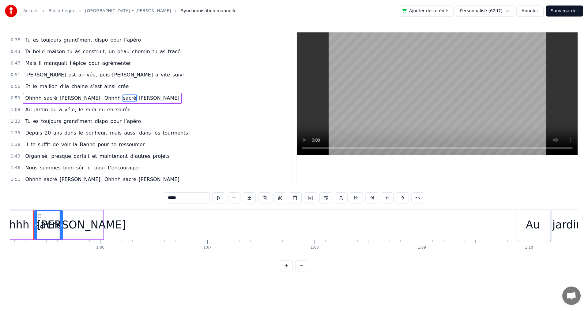
scroll to position [0, 6976]
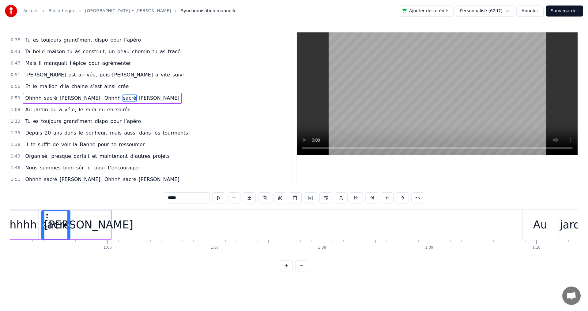
click at [98, 109] on span "ou" at bounding box center [101, 109] width 7 height 7
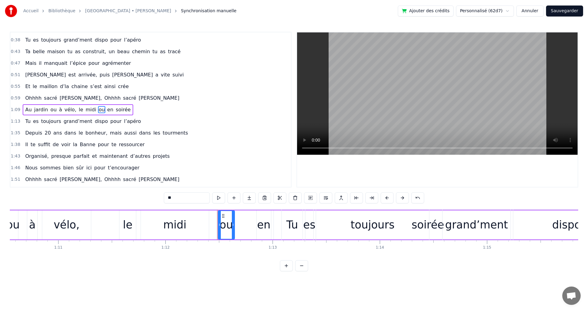
scroll to position [0, 7738]
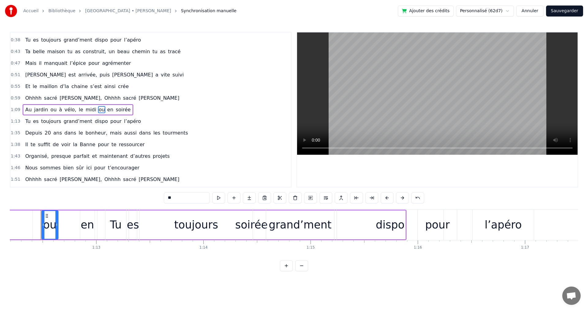
click at [104, 98] on span "Ohhhh" at bounding box center [112, 98] width 17 height 7
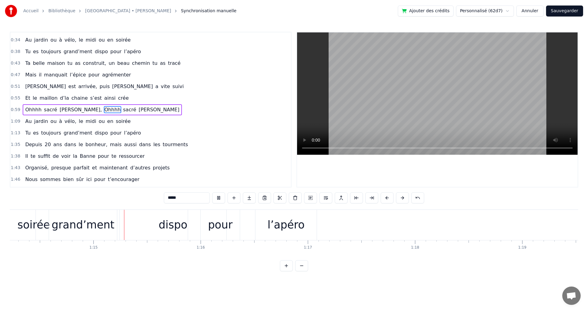
scroll to position [0, 7955]
click at [94, 226] on div "grand’ment" at bounding box center [82, 225] width 63 height 16
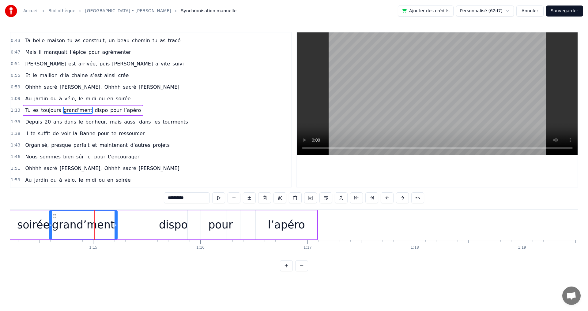
scroll to position [80, 0]
click at [117, 227] on div "grand’ment" at bounding box center [83, 225] width 69 height 29
drag, startPoint x: 116, startPoint y: 225, endPoint x: 136, endPoint y: 225, distance: 20.2
click at [136, 225] on icon at bounding box center [135, 225] width 2 height 5
drag, startPoint x: 50, startPoint y: 226, endPoint x: 70, endPoint y: 225, distance: 19.9
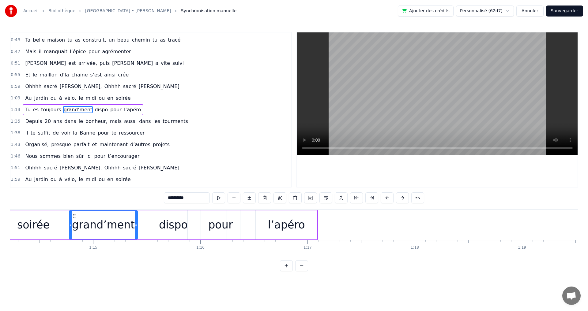
click at [70, 225] on icon at bounding box center [71, 225] width 2 height 5
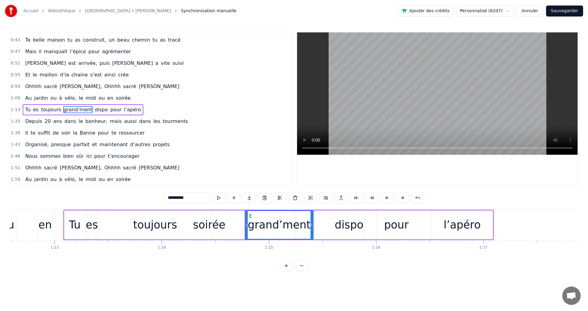
scroll to position [0, 7770]
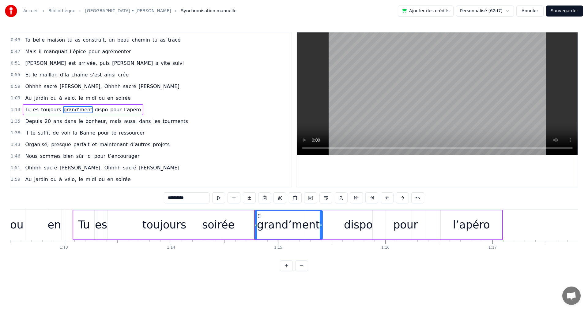
click at [214, 227] on div "toujours" at bounding box center [164, 225] width 113 height 29
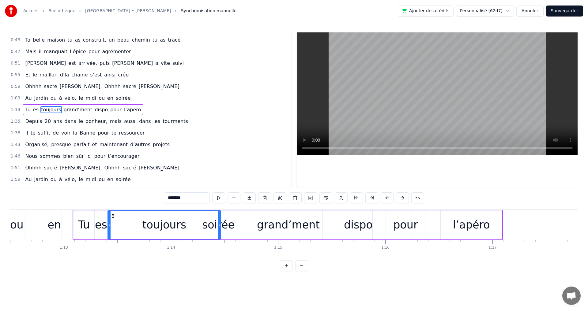
click at [83, 216] on div "Tu" at bounding box center [83, 225] width 21 height 29
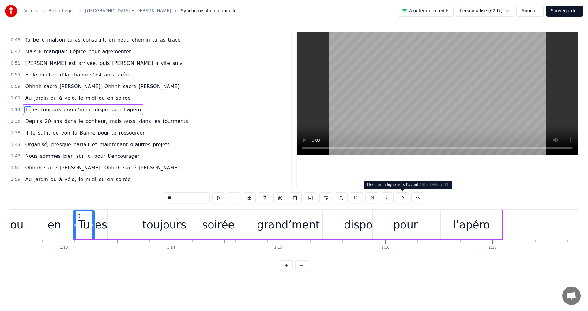
click at [402, 197] on button at bounding box center [402, 198] width 13 height 11
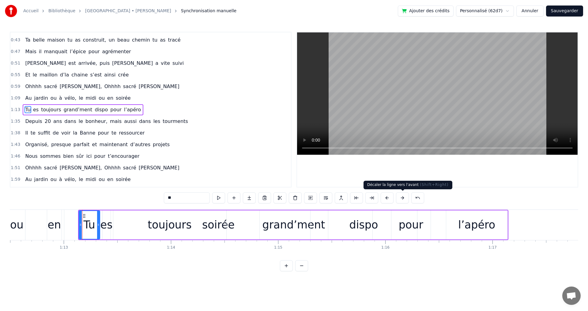
click at [402, 197] on button at bounding box center [402, 198] width 13 height 11
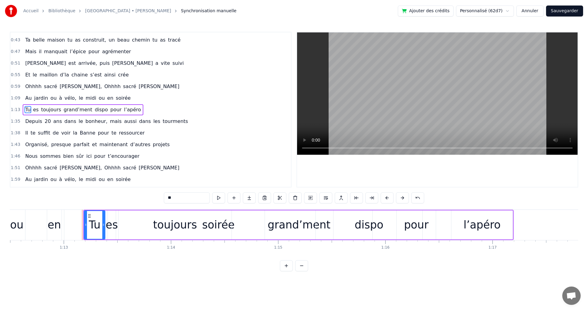
click at [402, 197] on button at bounding box center [402, 198] width 13 height 11
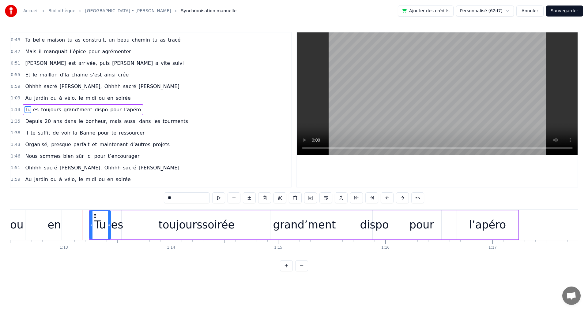
click at [402, 197] on button at bounding box center [402, 198] width 13 height 11
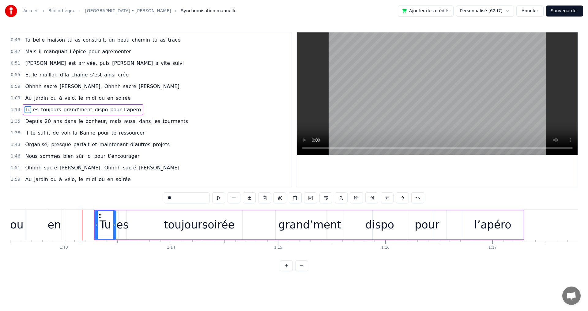
click at [402, 197] on button at bounding box center [402, 198] width 13 height 11
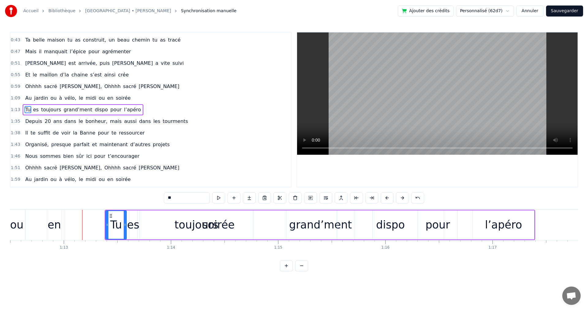
click at [402, 197] on button at bounding box center [402, 198] width 13 height 11
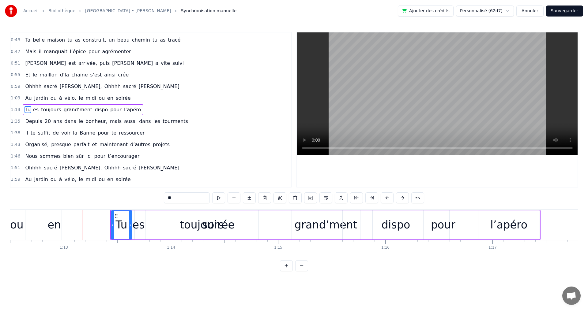
click at [402, 197] on button at bounding box center [402, 198] width 13 height 11
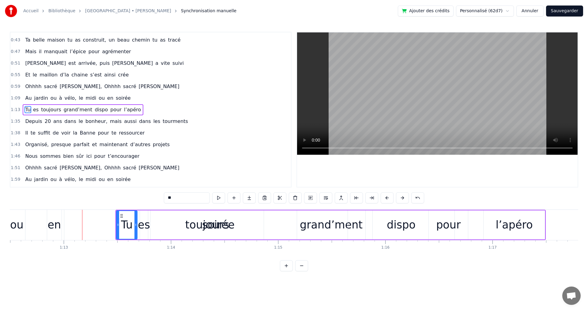
click at [402, 197] on button at bounding box center [402, 198] width 13 height 11
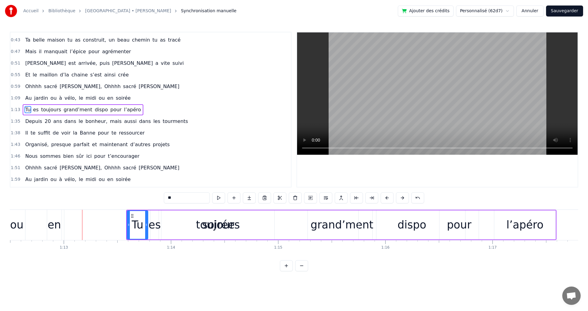
click at [402, 197] on button at bounding box center [402, 198] width 13 height 11
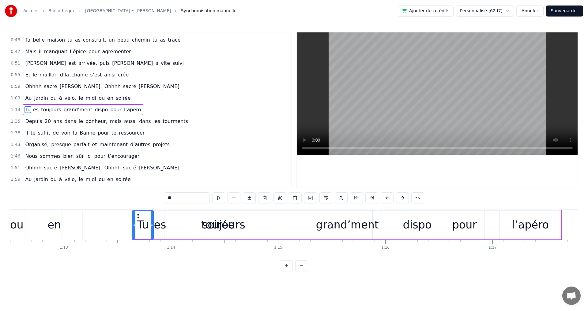
click at [402, 197] on button at bounding box center [402, 198] width 13 height 11
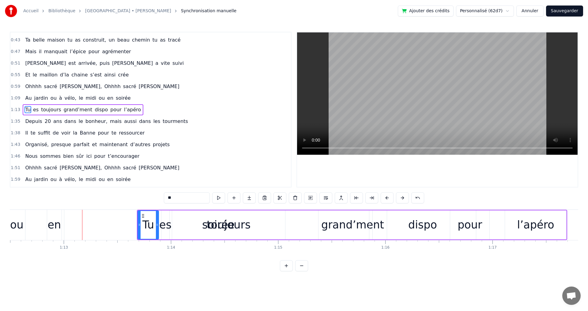
click at [402, 197] on button at bounding box center [402, 198] width 13 height 11
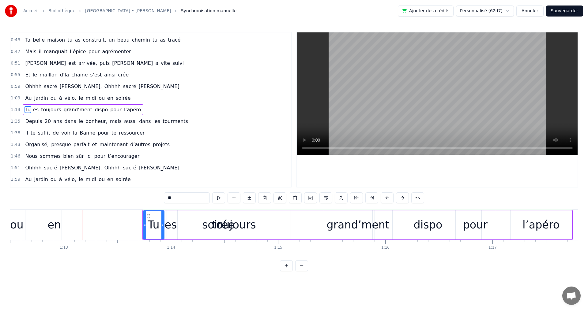
click at [402, 197] on button at bounding box center [402, 198] width 13 height 11
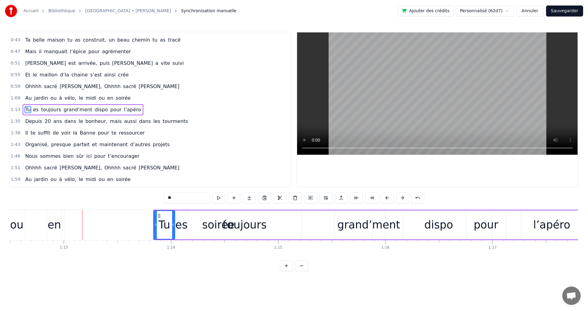
click at [402, 197] on button at bounding box center [402, 198] width 13 height 11
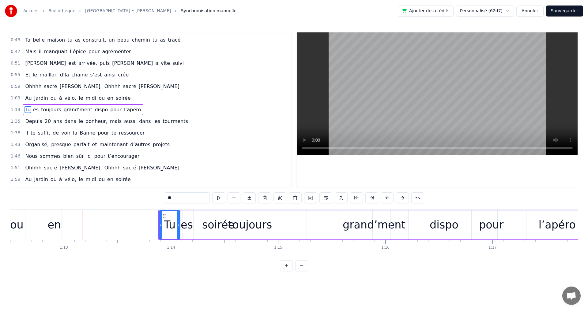
click at [402, 197] on button at bounding box center [402, 198] width 13 height 11
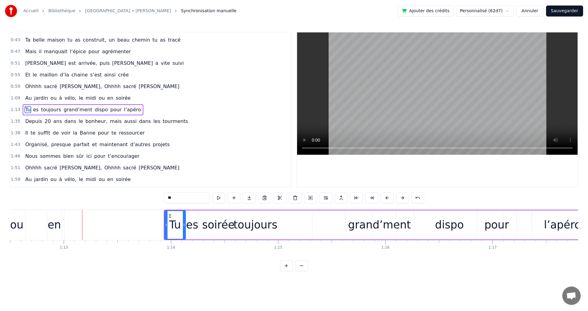
click at [402, 197] on button at bounding box center [402, 198] width 13 height 11
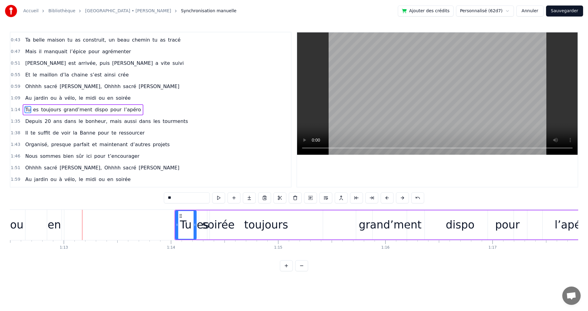
click at [219, 229] on div "toujours" at bounding box center [266, 225] width 113 height 29
type input "********"
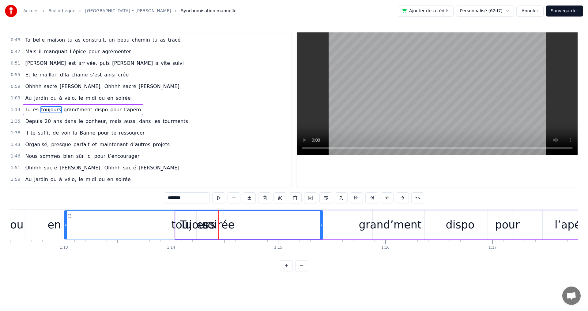
drag, startPoint x: 210, startPoint y: 226, endPoint x: 64, endPoint y: 219, distance: 145.6
click at [65, 219] on div at bounding box center [66, 225] width 2 height 28
drag, startPoint x: 321, startPoint y: 224, endPoint x: 296, endPoint y: 234, distance: 26.6
click at [296, 234] on div at bounding box center [296, 225] width 2 height 28
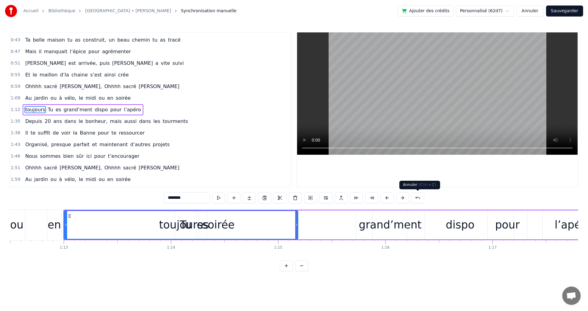
click at [418, 199] on button at bounding box center [417, 198] width 13 height 11
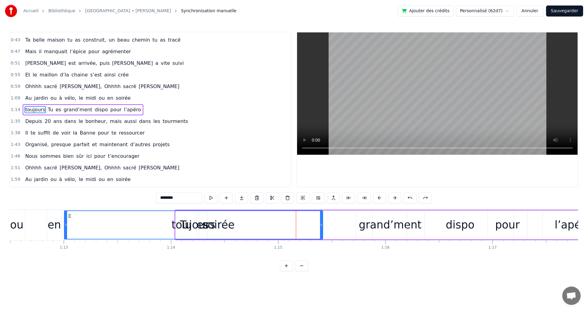
click at [198, 144] on div "1:43 Organisé, presque parfait et maintenant d’autres projets" at bounding box center [150, 145] width 281 height 12
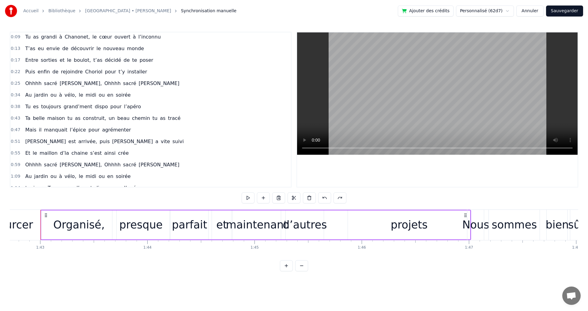
scroll to position [0, 0]
click at [256, 281] on html "Accueil Bibliothèque [GEOGRAPHIC_DATA] • [PERSON_NAME] Synchronisation manuelle…" at bounding box center [294, 140] width 588 height 281
click at [73, 35] on span "Chanonet," at bounding box center [77, 38] width 26 height 7
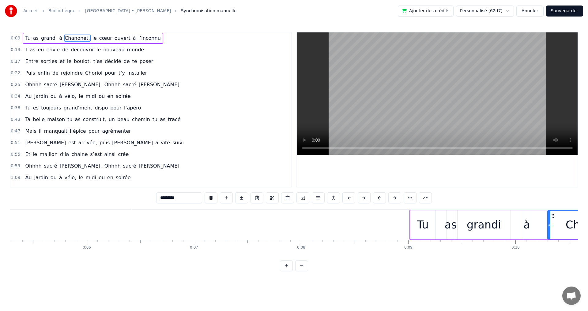
scroll to position [0, 594]
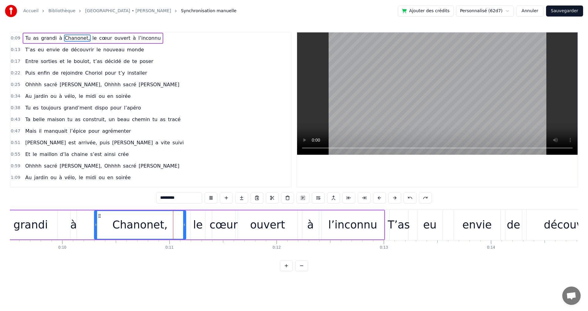
click at [393, 130] on video at bounding box center [437, 93] width 281 height 122
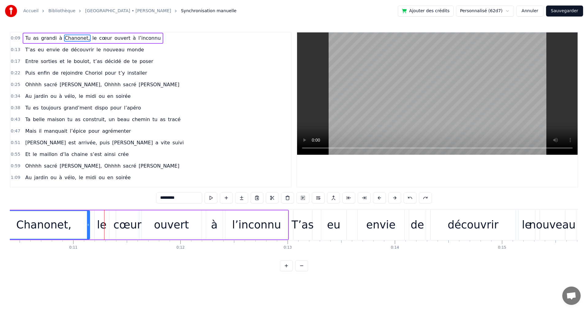
click at [404, 127] on video at bounding box center [437, 93] width 281 height 122
click at [397, 126] on video at bounding box center [437, 93] width 281 height 122
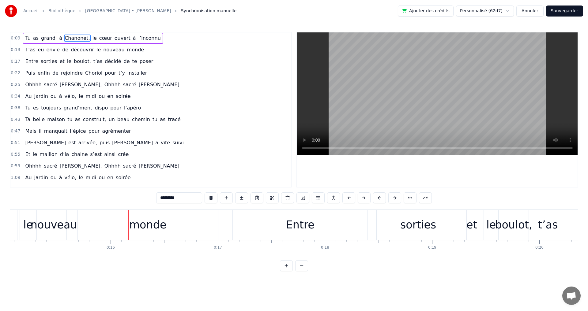
scroll to position [0, 1639]
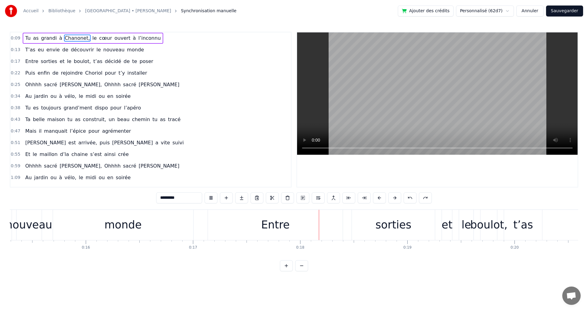
click at [443, 132] on video at bounding box center [437, 93] width 281 height 122
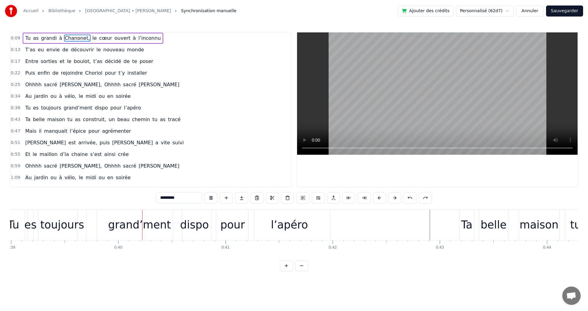
scroll to position [0, 4210]
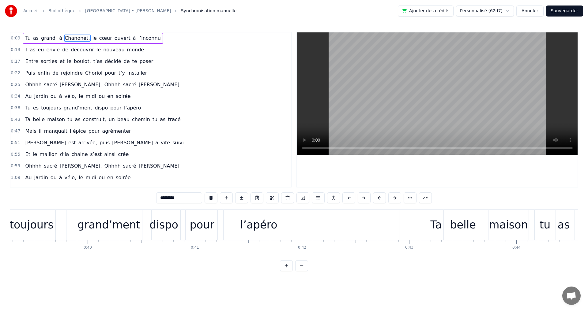
click at [460, 99] on video at bounding box center [437, 93] width 281 height 122
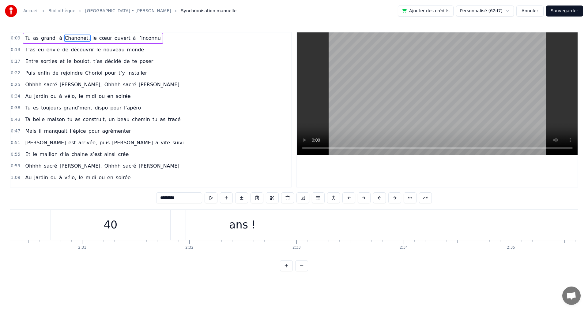
scroll to position [0, 16093]
click at [238, 221] on div "ans !" at bounding box center [261, 225] width 113 height 30
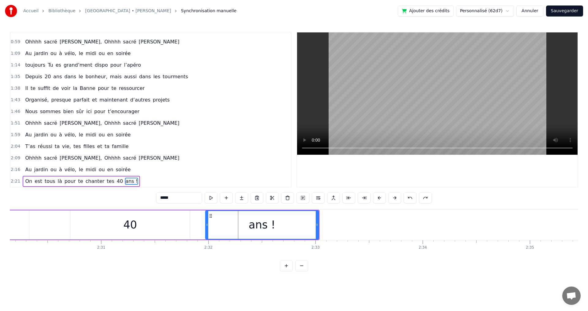
scroll to position [125, 0]
click at [396, 199] on button at bounding box center [394, 198] width 13 height 11
click at [396, 199] on div "*****" at bounding box center [294, 198] width 260 height 11
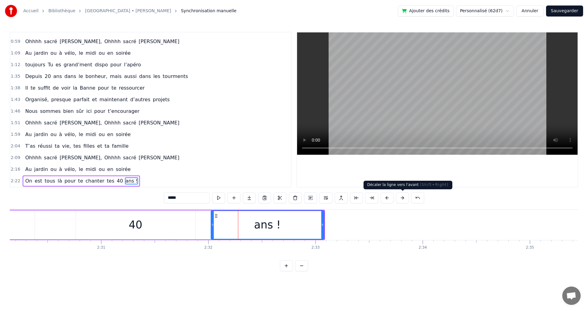
click at [401, 198] on button at bounding box center [402, 198] width 13 height 11
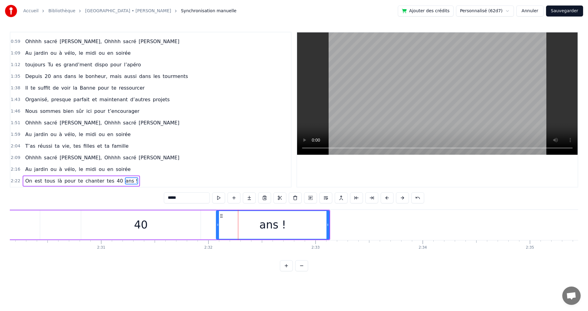
click at [401, 198] on button at bounding box center [402, 198] width 13 height 11
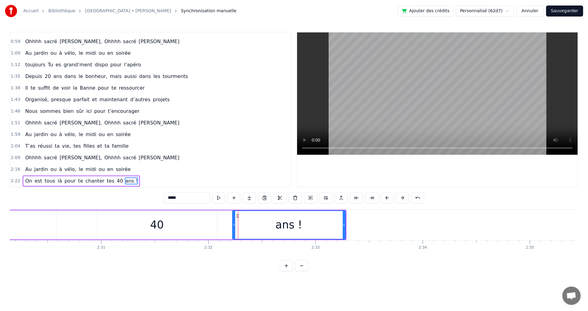
click at [401, 198] on button at bounding box center [402, 198] width 13 height 11
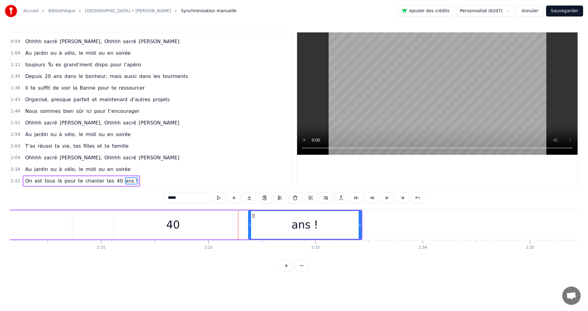
click at [401, 198] on button at bounding box center [402, 198] width 13 height 11
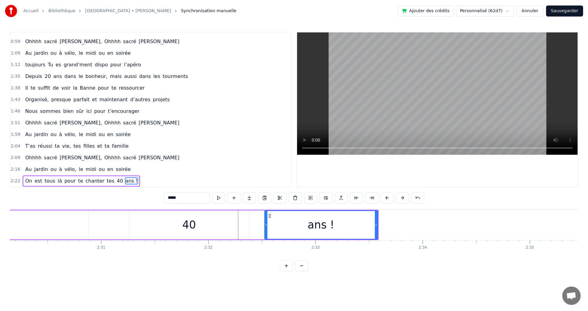
click at [401, 198] on button at bounding box center [402, 198] width 13 height 11
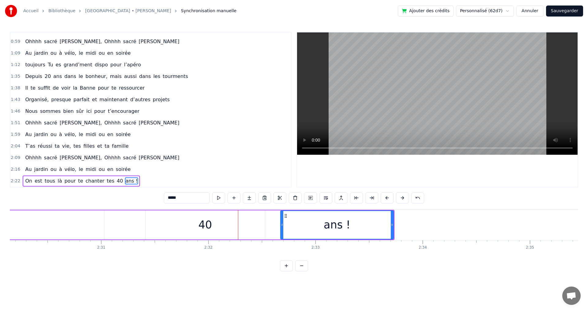
click at [401, 198] on button at bounding box center [402, 198] width 13 height 11
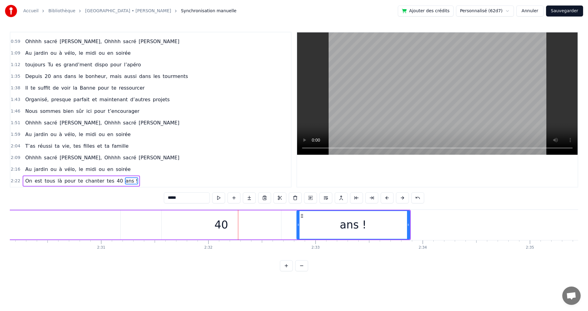
click at [401, 198] on button at bounding box center [402, 198] width 13 height 11
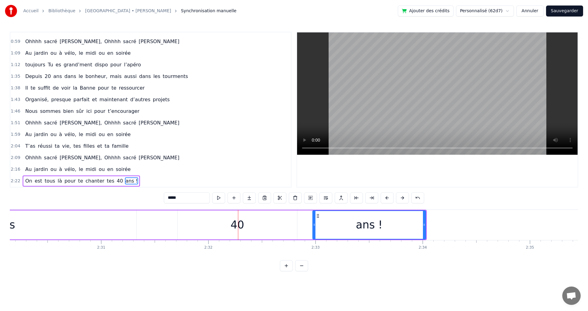
click at [401, 198] on button at bounding box center [402, 198] width 13 height 11
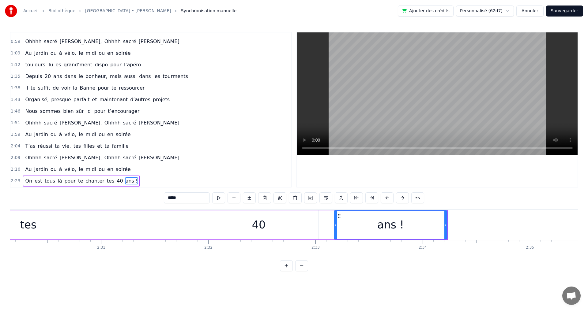
click at [401, 198] on button at bounding box center [402, 198] width 13 height 11
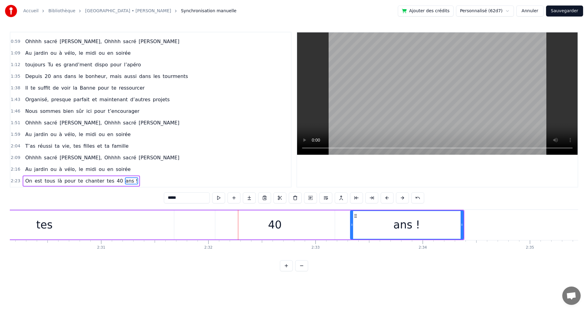
click at [401, 198] on button at bounding box center [402, 198] width 13 height 11
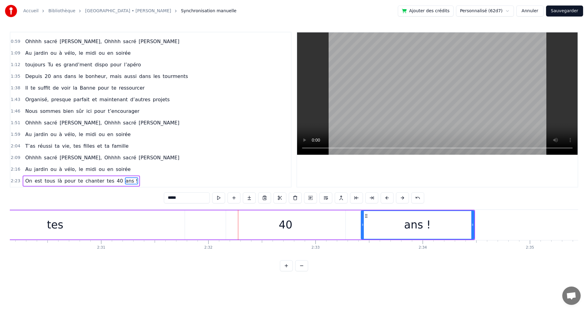
click at [401, 198] on button at bounding box center [402, 198] width 13 height 11
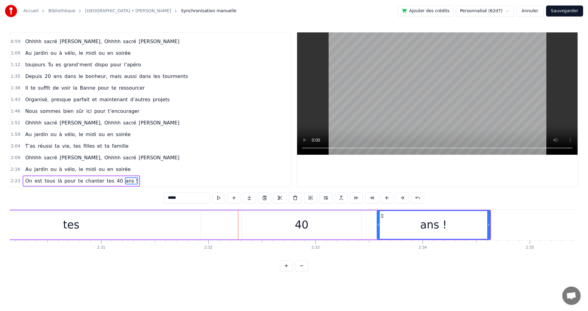
click at [401, 198] on button at bounding box center [402, 198] width 13 height 11
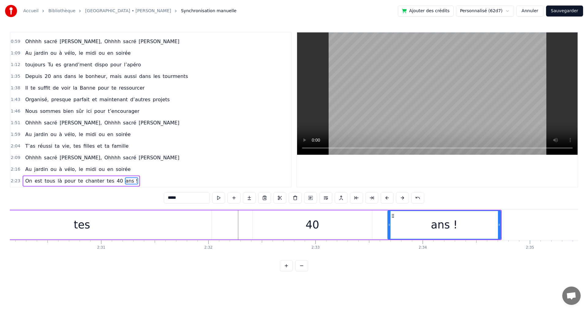
click at [401, 198] on button at bounding box center [402, 198] width 13 height 11
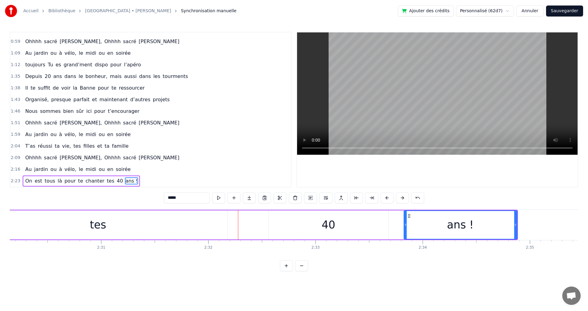
click at [401, 198] on button at bounding box center [402, 198] width 13 height 11
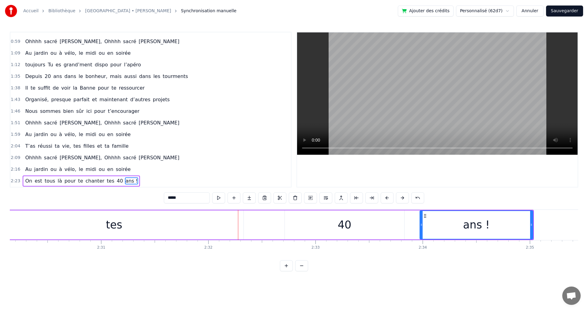
click at [401, 198] on button at bounding box center [402, 198] width 13 height 11
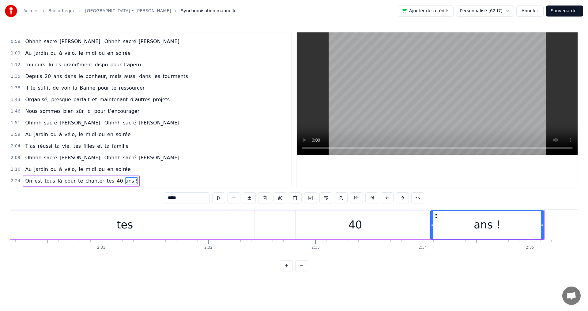
click at [401, 198] on button at bounding box center [402, 198] width 13 height 11
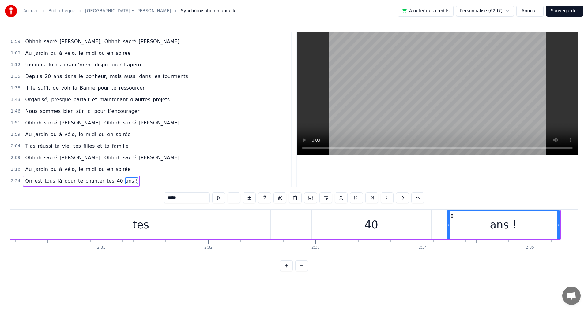
click at [401, 198] on button at bounding box center [402, 198] width 13 height 11
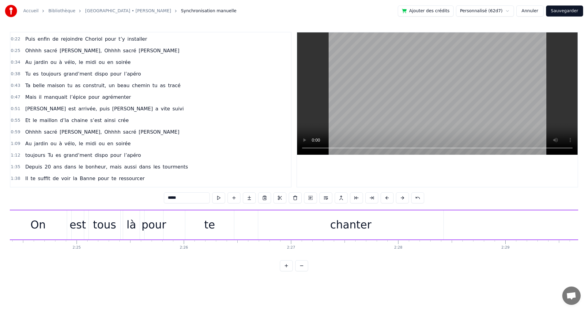
scroll to position [33, 0]
click at [56, 84] on span "maison" at bounding box center [56, 86] width 19 height 7
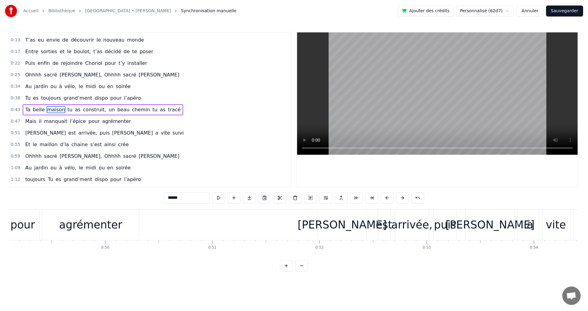
scroll to position [0, 4657]
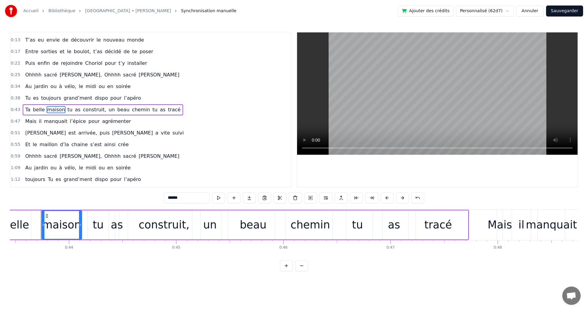
click at [123, 97] on span "l’apéro" at bounding box center [132, 98] width 18 height 7
type input "*******"
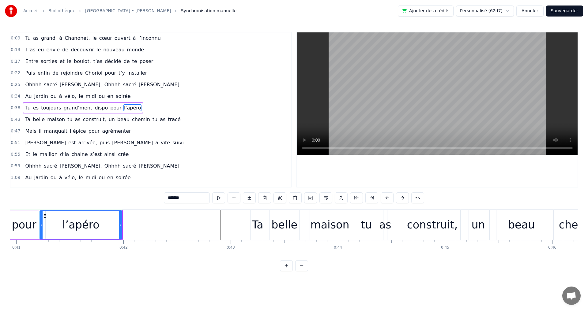
scroll to position [0, 4387]
click at [268, 224] on div "Ta belle maison tu as construit, un beau chemin tu as tracé" at bounding box center [496, 225] width 488 height 30
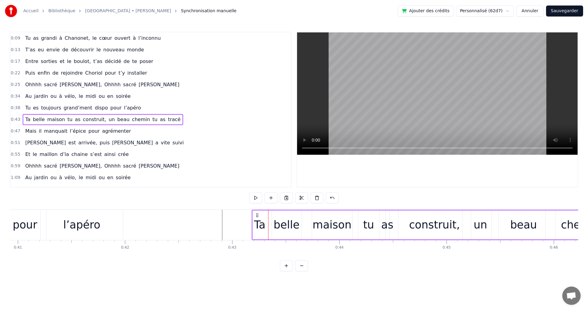
click at [331, 220] on div "maison" at bounding box center [332, 225] width 39 height 16
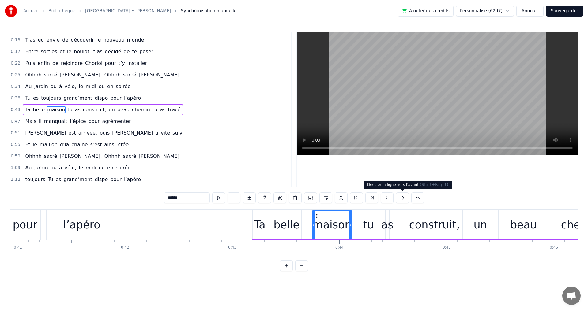
click at [403, 198] on button at bounding box center [402, 198] width 13 height 11
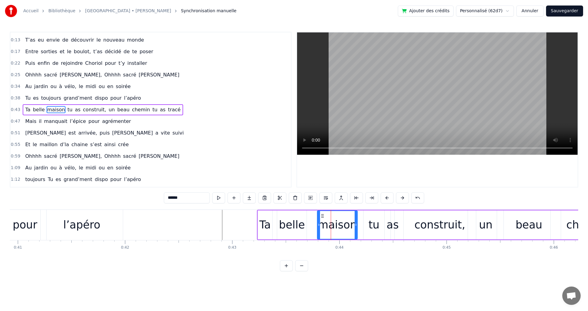
click at [403, 198] on button at bounding box center [402, 198] width 13 height 11
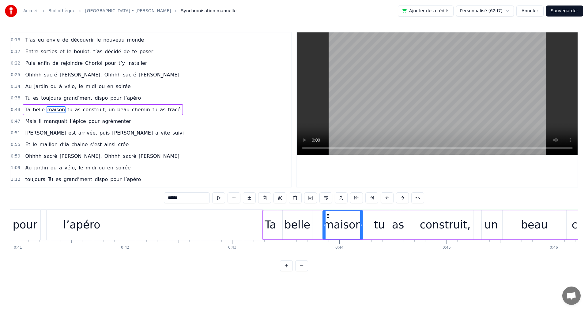
click at [404, 198] on button at bounding box center [402, 198] width 13 height 11
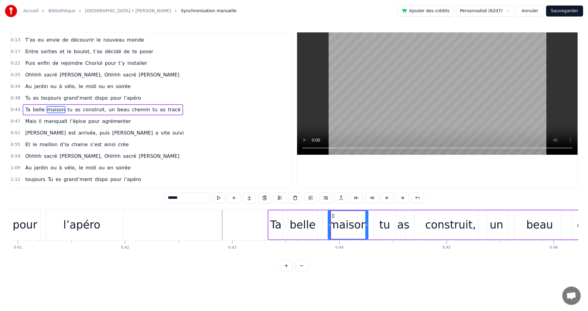
click at [404, 198] on button at bounding box center [402, 198] width 13 height 11
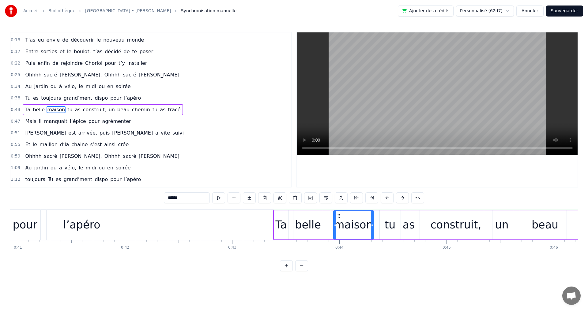
click at [404, 198] on button at bounding box center [402, 198] width 13 height 11
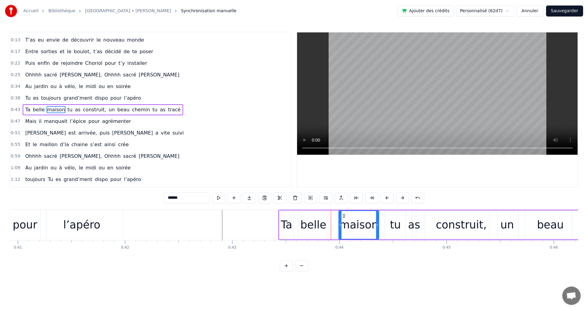
click at [404, 198] on button at bounding box center [402, 198] width 13 height 11
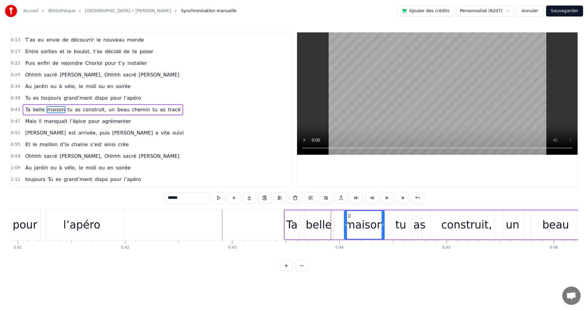
click at [404, 198] on button at bounding box center [402, 198] width 13 height 11
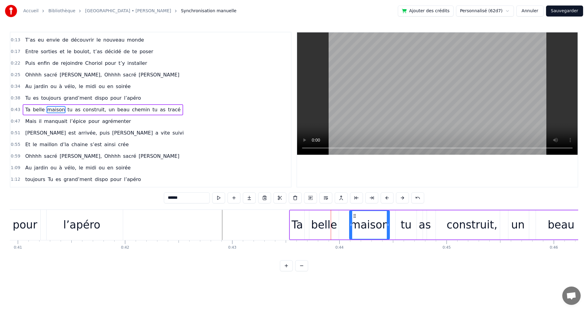
click at [404, 198] on button at bounding box center [402, 198] width 13 height 11
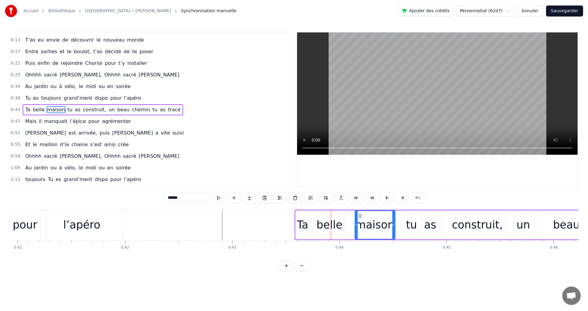
click at [404, 198] on button at bounding box center [402, 198] width 13 height 11
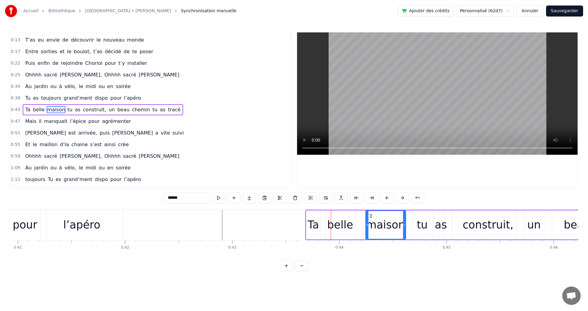
click at [404, 198] on button at bounding box center [402, 198] width 13 height 11
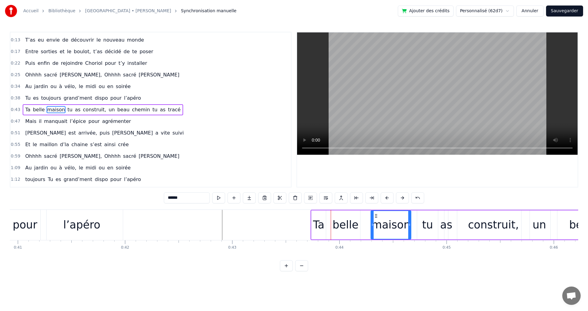
click at [404, 198] on button at bounding box center [402, 198] width 13 height 11
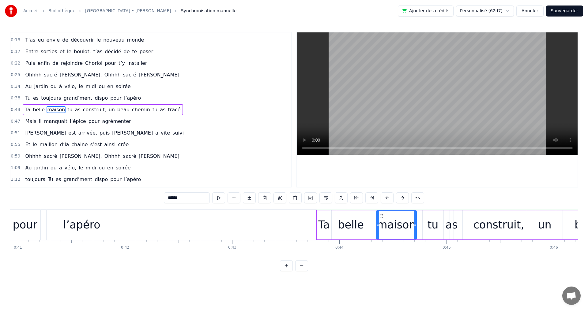
click at [405, 198] on button at bounding box center [402, 198] width 13 height 11
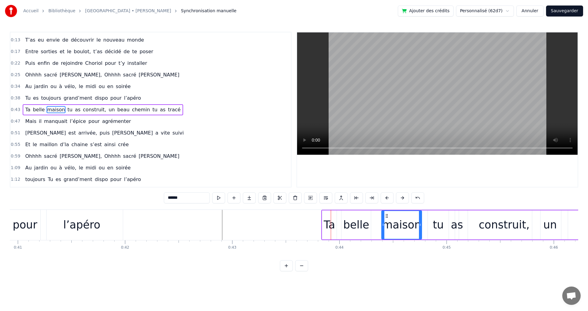
click at [405, 198] on button at bounding box center [402, 198] width 13 height 11
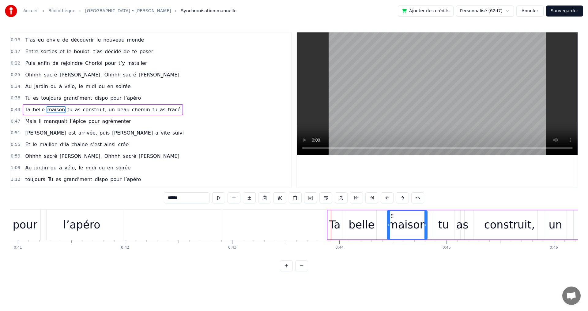
click at [405, 198] on button at bounding box center [402, 198] width 13 height 11
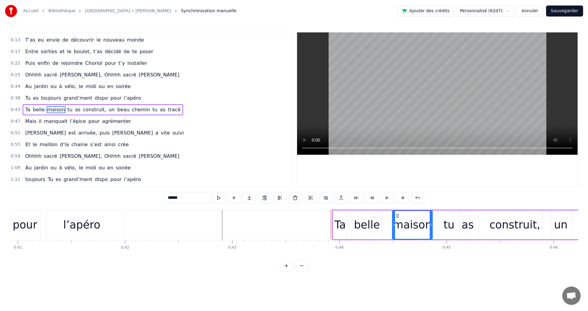
click at [405, 198] on button at bounding box center [402, 198] width 13 height 11
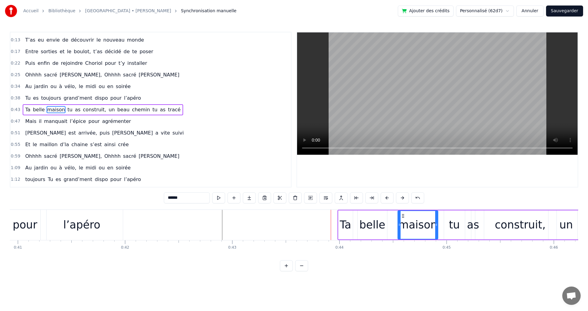
click at [94, 96] on span "dispo" at bounding box center [101, 98] width 14 height 7
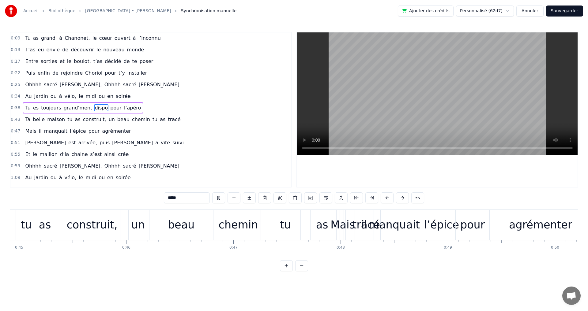
scroll to position [0, 4841]
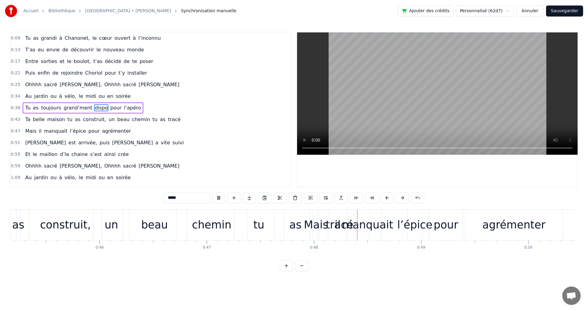
click at [337, 119] on video at bounding box center [437, 93] width 281 height 122
click at [166, 227] on div "beau" at bounding box center [154, 225] width 27 height 16
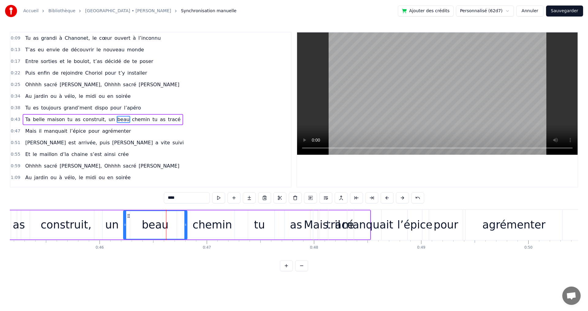
scroll to position [10, 0]
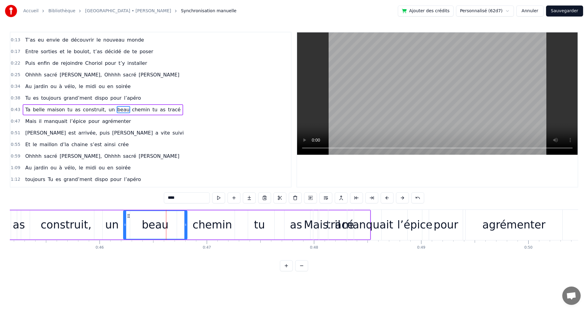
click at [402, 228] on div "l’épice" at bounding box center [414, 225] width 35 height 16
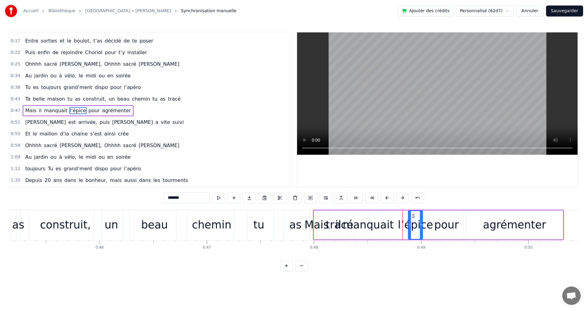
scroll to position [21, 0]
click at [403, 200] on button at bounding box center [402, 198] width 13 height 11
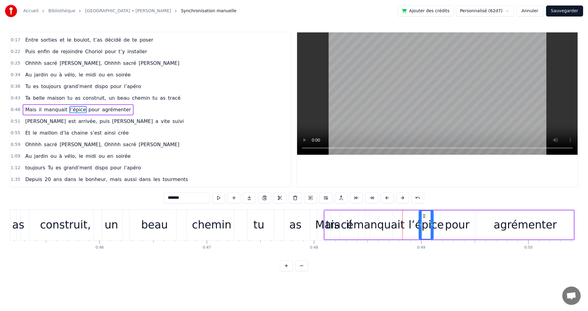
click at [403, 198] on button at bounding box center [402, 198] width 13 height 11
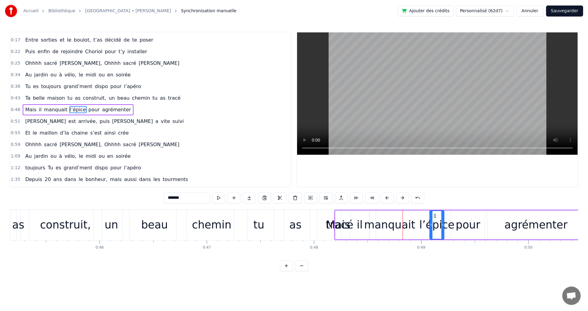
click at [403, 198] on button at bounding box center [402, 198] width 13 height 11
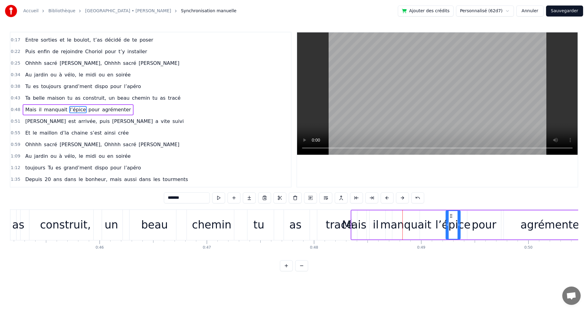
click at [403, 198] on button at bounding box center [402, 198] width 13 height 11
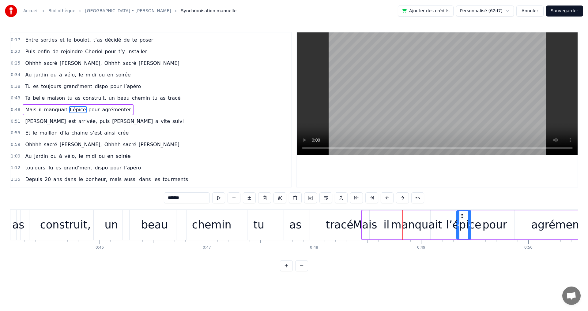
click at [403, 198] on button at bounding box center [402, 198] width 13 height 11
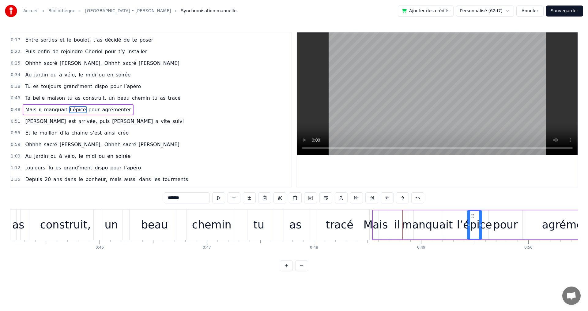
click at [403, 198] on button at bounding box center [402, 198] width 13 height 11
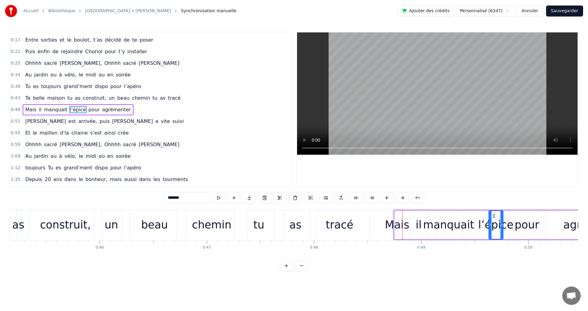
click at [403, 198] on button at bounding box center [402, 198] width 13 height 11
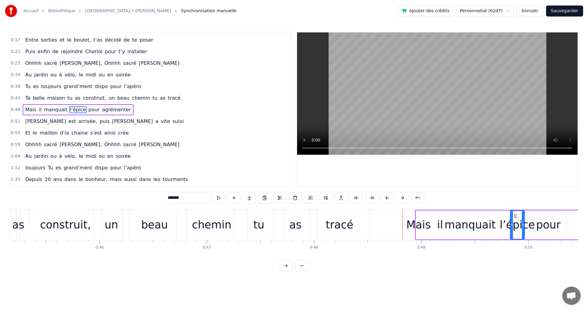
click at [403, 198] on button at bounding box center [402, 198] width 13 height 11
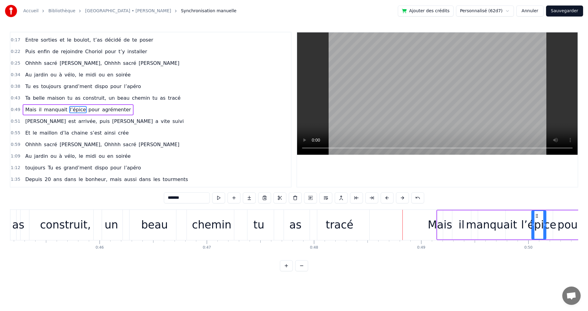
click at [403, 198] on button at bounding box center [402, 198] width 13 height 11
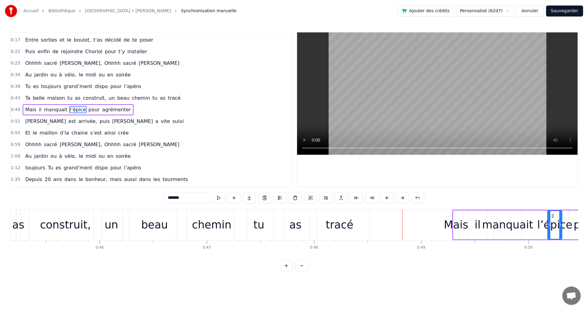
click at [403, 198] on button at bounding box center [402, 198] width 13 height 11
click at [341, 225] on div "tracé" at bounding box center [340, 225] width 28 height 16
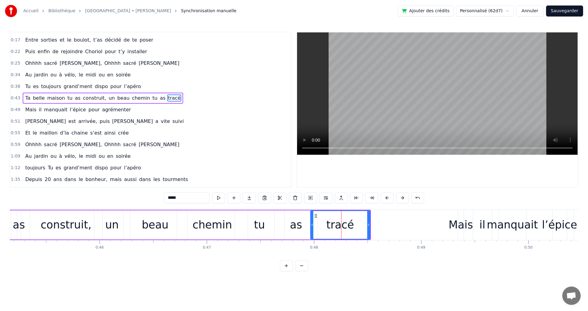
scroll to position [10, 0]
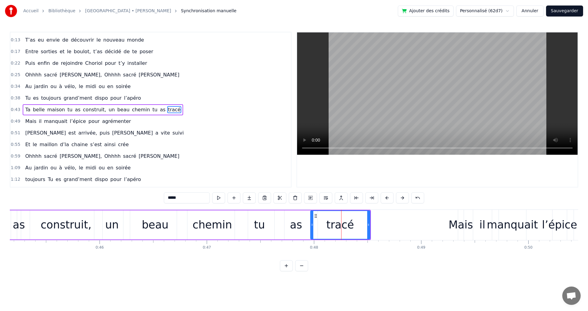
drag, startPoint x: 370, startPoint y: 225, endPoint x: 325, endPoint y: 224, distance: 45.0
click at [325, 224] on div "tracé" at bounding box center [340, 225] width 60 height 29
drag, startPoint x: 369, startPoint y: 226, endPoint x: 326, endPoint y: 228, distance: 42.6
click at [342, 228] on div at bounding box center [342, 225] width 2 height 28
click at [294, 227] on div "as" at bounding box center [296, 225] width 12 height 16
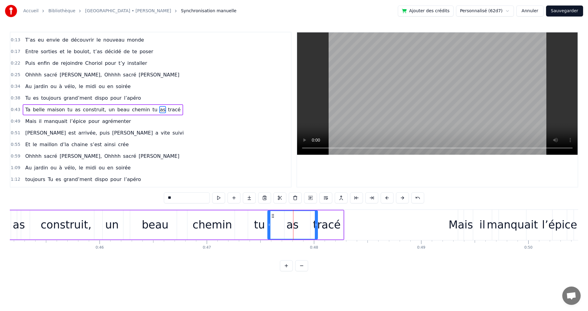
drag, startPoint x: 276, startPoint y: 225, endPoint x: 268, endPoint y: 226, distance: 7.4
click at [268, 226] on icon at bounding box center [269, 225] width 2 height 5
drag, startPoint x: 316, startPoint y: 225, endPoint x: 287, endPoint y: 226, distance: 29.7
click at [287, 226] on icon at bounding box center [286, 225] width 2 height 5
click at [324, 227] on div "tracé" at bounding box center [327, 225] width 28 height 16
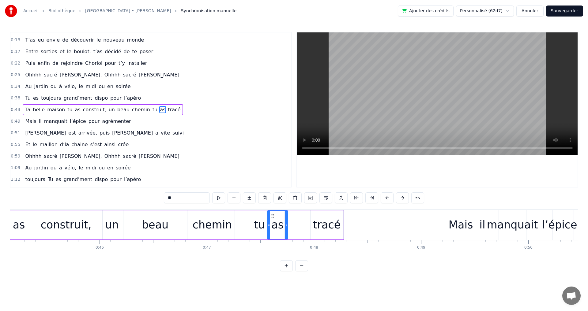
type input "*****"
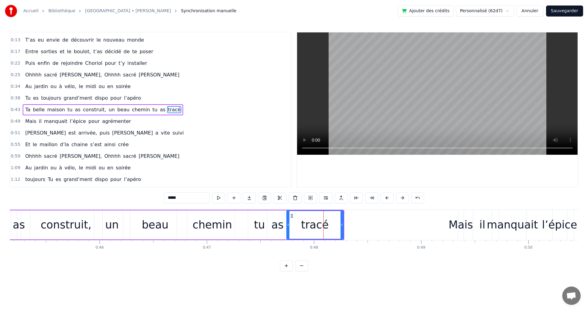
drag, startPoint x: 311, startPoint y: 226, endPoint x: 288, endPoint y: 225, distance: 23.9
click at [288, 225] on icon at bounding box center [288, 225] width 2 height 5
drag, startPoint x: 342, startPoint y: 226, endPoint x: 315, endPoint y: 225, distance: 26.6
click at [315, 225] on icon at bounding box center [315, 225] width 2 height 5
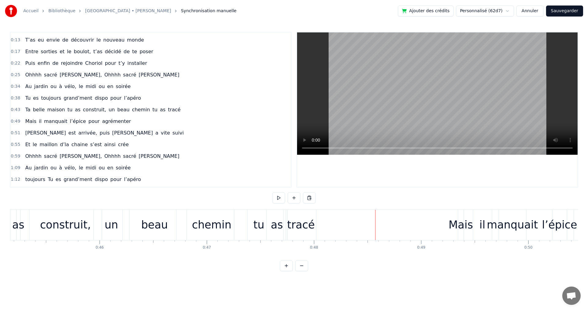
click at [123, 98] on span "l’apéro" at bounding box center [132, 98] width 18 height 7
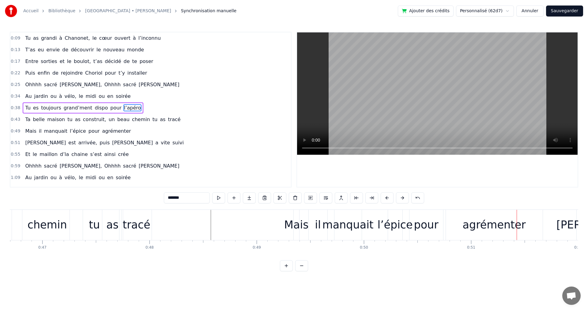
scroll to position [0, 4940]
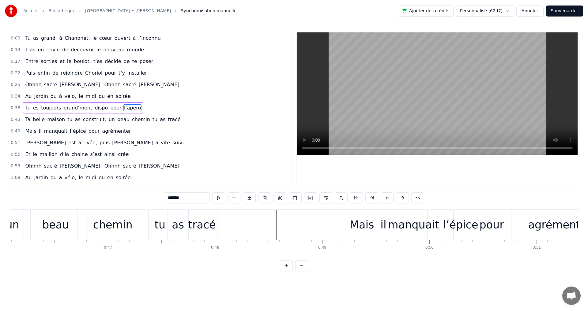
click at [43, 94] on span "jardin" at bounding box center [41, 96] width 15 height 7
type input "******"
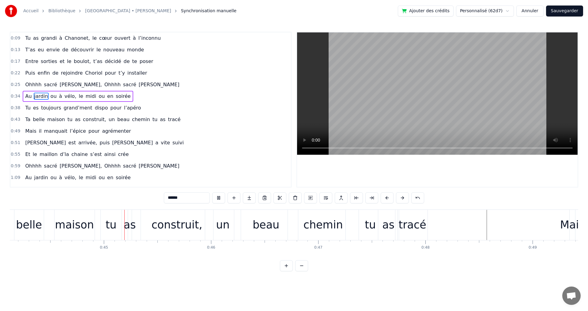
scroll to position [0, 4744]
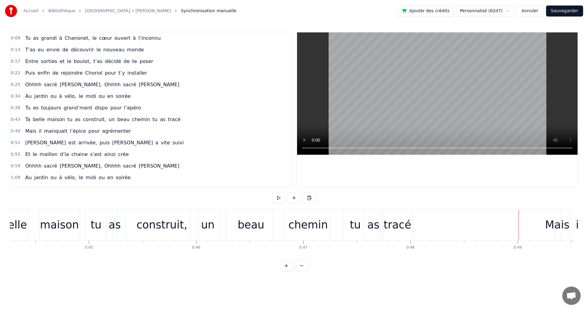
click at [405, 225] on div "tracé" at bounding box center [397, 225] width 28 height 16
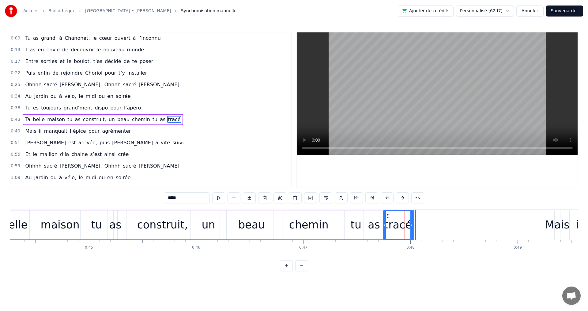
scroll to position [10, 0]
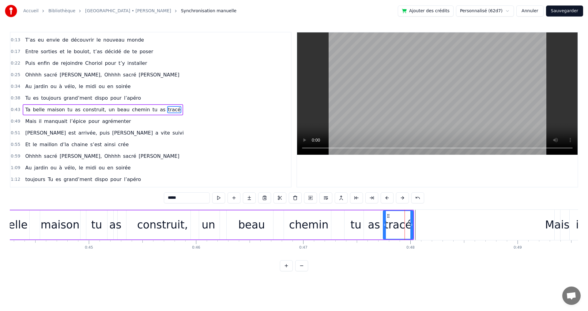
click at [556, 226] on div "Mais" at bounding box center [557, 225] width 24 height 16
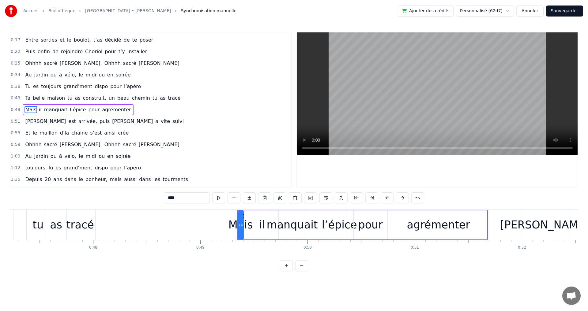
scroll to position [0, 5052]
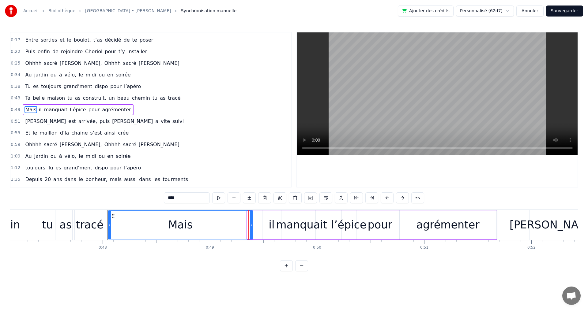
drag, startPoint x: 247, startPoint y: 224, endPoint x: 108, endPoint y: 216, distance: 139.6
click at [108, 216] on div at bounding box center [109, 225] width 2 height 28
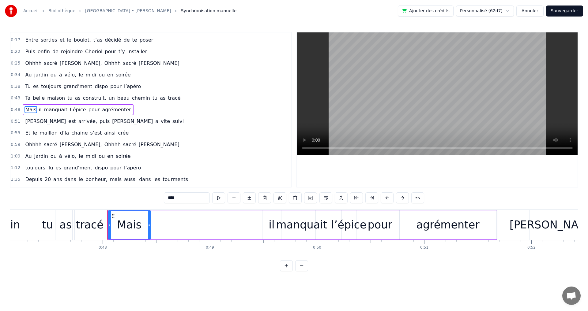
drag, startPoint x: 251, startPoint y: 226, endPoint x: 149, endPoint y: 220, distance: 102.5
click at [149, 220] on div at bounding box center [149, 225] width 2 height 28
click at [268, 225] on div "il" at bounding box center [271, 225] width 19 height 29
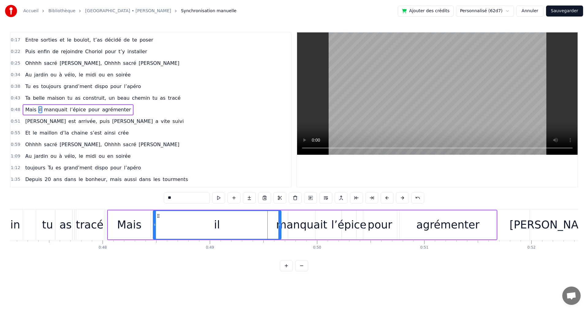
drag, startPoint x: 263, startPoint y: 225, endPoint x: 154, endPoint y: 224, distance: 109.3
click at [154, 224] on icon at bounding box center [154, 225] width 2 height 5
drag, startPoint x: 279, startPoint y: 226, endPoint x: 185, endPoint y: 223, distance: 94.4
click at [185, 223] on icon at bounding box center [185, 225] width 2 height 5
click at [299, 228] on div "manquait" at bounding box center [301, 225] width 51 height 16
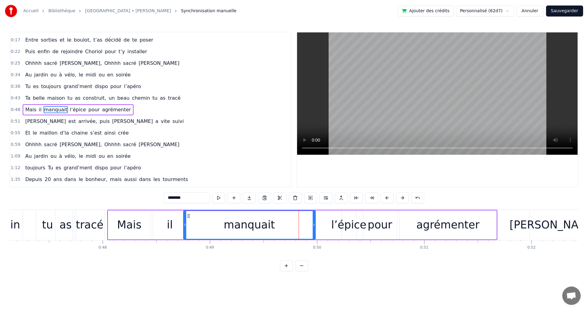
drag, startPoint x: 288, startPoint y: 225, endPoint x: 184, endPoint y: 218, distance: 105.0
click at [184, 218] on div at bounding box center [185, 225] width 2 height 28
drag, startPoint x: 313, startPoint y: 226, endPoint x: 266, endPoint y: 223, distance: 46.6
click at [253, 223] on icon at bounding box center [254, 225] width 2 height 5
click at [341, 230] on div "l’épice" at bounding box center [348, 225] width 35 height 16
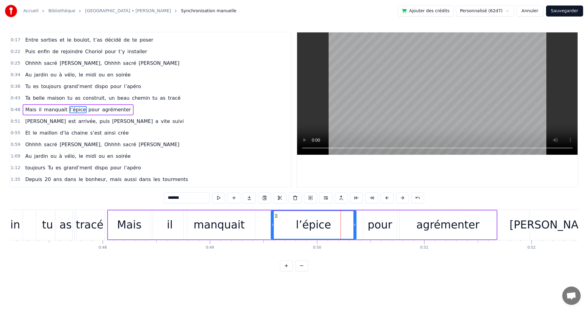
drag, startPoint x: 342, startPoint y: 225, endPoint x: 323, endPoint y: 225, distance: 19.0
click at [271, 221] on div at bounding box center [272, 225] width 2 height 28
drag, startPoint x: 355, startPoint y: 227, endPoint x: 360, endPoint y: 224, distance: 5.6
click at [318, 224] on icon at bounding box center [318, 225] width 2 height 5
click at [367, 224] on div "pour" at bounding box center [380, 225] width 34 height 29
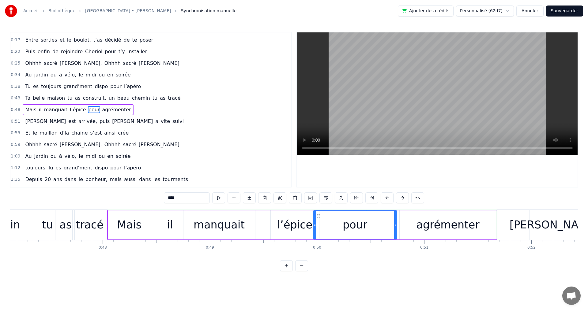
drag, startPoint x: 364, startPoint y: 224, endPoint x: 319, endPoint y: 222, distance: 44.8
click at [315, 223] on icon at bounding box center [315, 225] width 2 height 5
drag, startPoint x: 395, startPoint y: 225, endPoint x: 368, endPoint y: 224, distance: 27.0
click at [356, 224] on icon at bounding box center [355, 225] width 2 height 5
click at [439, 228] on div "agrémenter" at bounding box center [447, 225] width 63 height 16
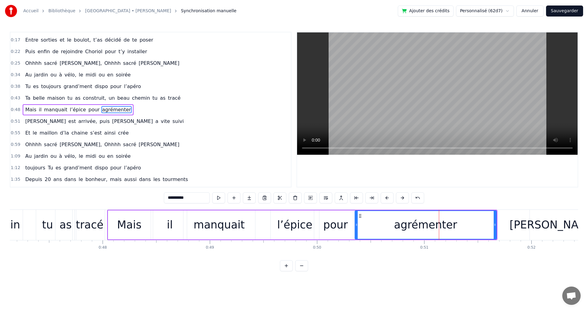
drag, startPoint x: 401, startPoint y: 226, endPoint x: 356, endPoint y: 221, distance: 45.0
click at [356, 221] on div at bounding box center [356, 225] width 2 height 28
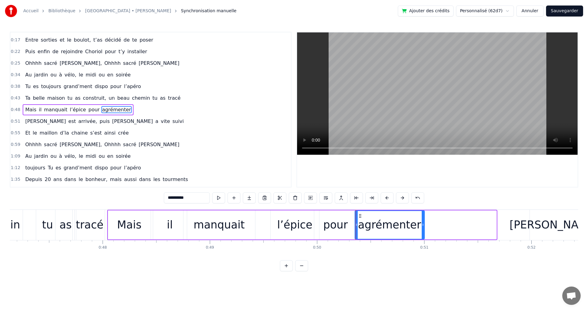
drag, startPoint x: 495, startPoint y: 226, endPoint x: 424, endPoint y: 224, distance: 72.0
click at [424, 224] on icon at bounding box center [423, 225] width 2 height 5
click at [117, 99] on span "beau" at bounding box center [123, 98] width 13 height 7
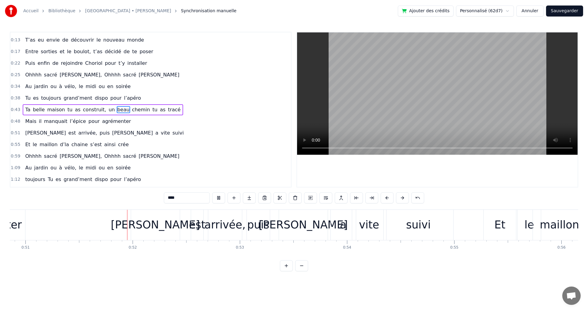
scroll to position [0, 5452]
click at [101, 122] on span "agrémenter" at bounding box center [116, 121] width 30 height 7
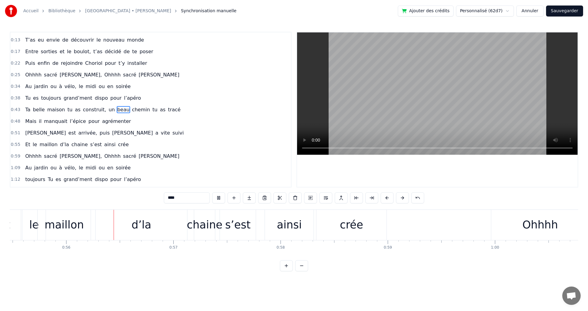
scroll to position [0, 5969]
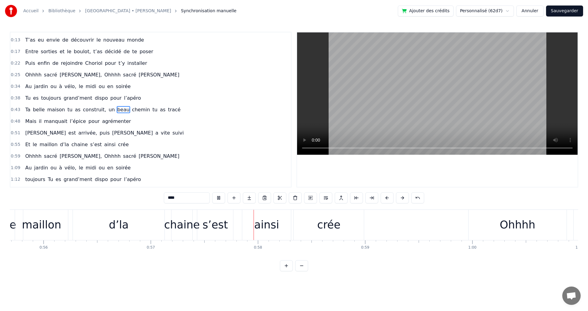
click at [108, 111] on span "un" at bounding box center [111, 109] width 7 height 7
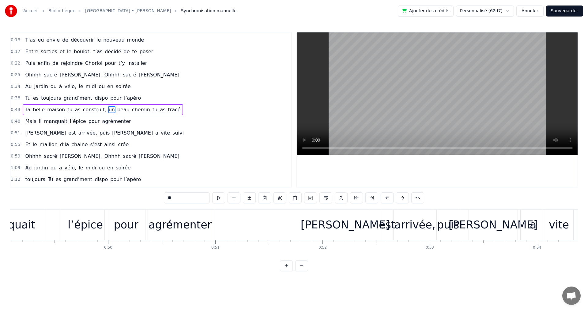
scroll to position [0, 5273]
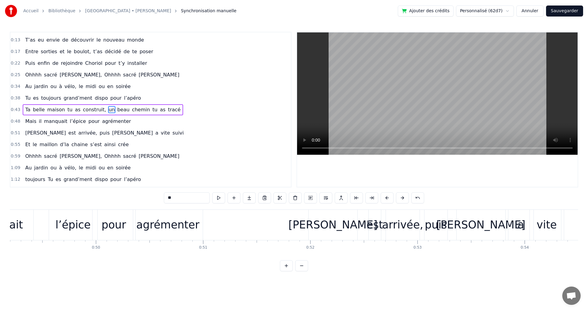
click at [344, 222] on div "[PERSON_NAME]" at bounding box center [332, 225] width 89 height 16
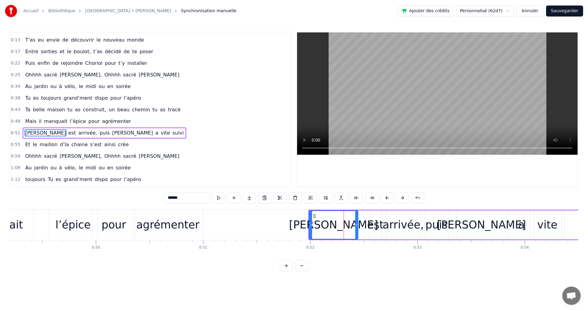
scroll to position [33, 0]
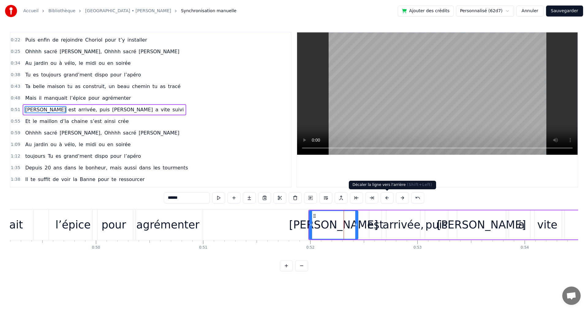
click at [389, 198] on button at bounding box center [387, 198] width 13 height 11
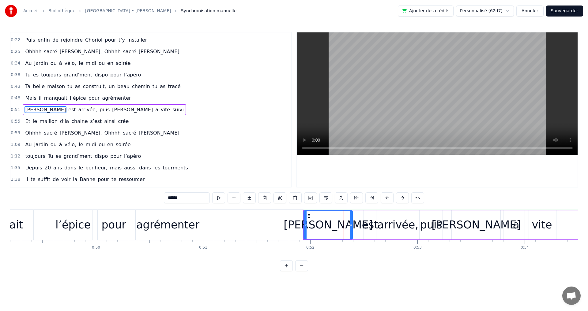
click at [389, 198] on button at bounding box center [387, 198] width 13 height 11
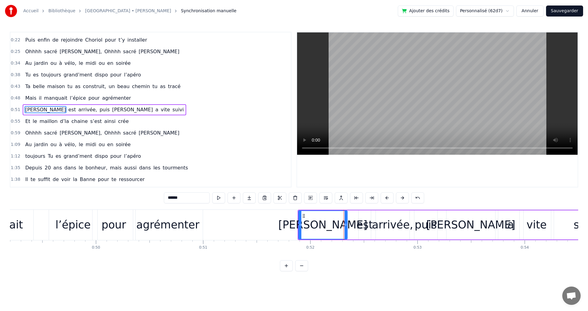
click at [388, 198] on button at bounding box center [387, 198] width 13 height 11
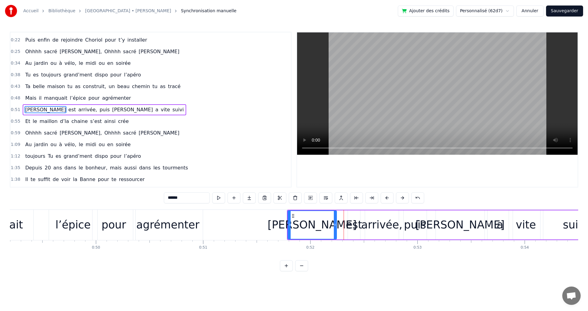
click at [388, 198] on button at bounding box center [387, 198] width 13 height 11
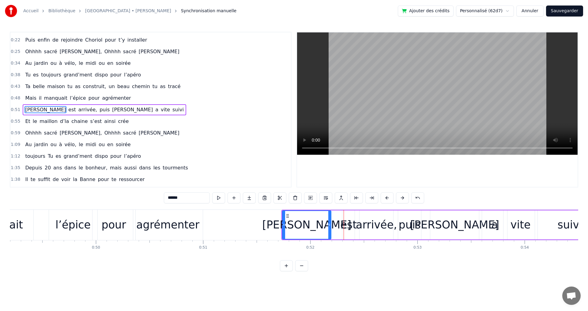
click at [388, 198] on button at bounding box center [387, 198] width 13 height 11
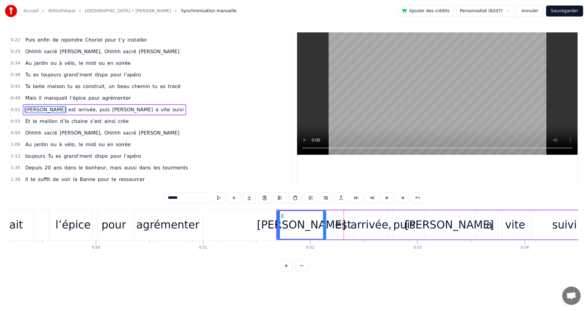
click at [388, 198] on button at bounding box center [387, 198] width 13 height 11
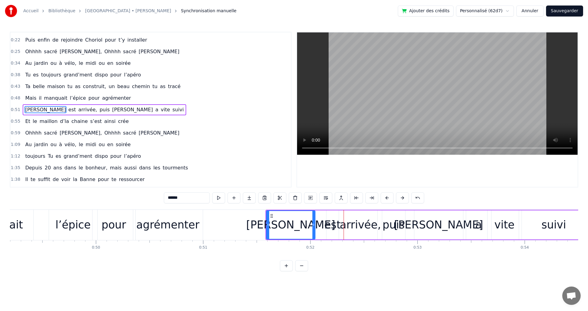
click at [388, 198] on button at bounding box center [387, 198] width 13 height 11
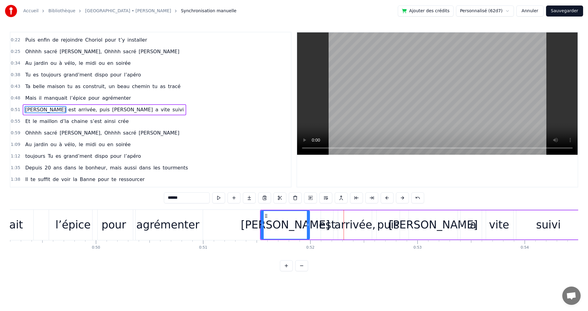
click at [388, 198] on button at bounding box center [387, 198] width 13 height 11
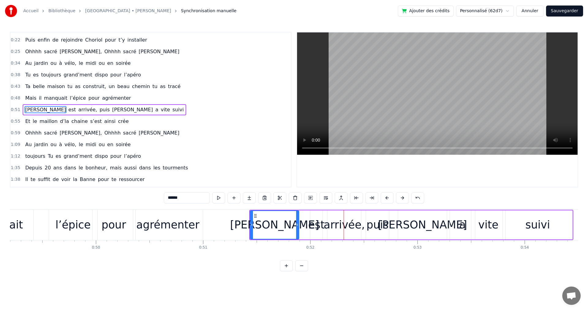
click at [388, 198] on button at bounding box center [387, 198] width 13 height 11
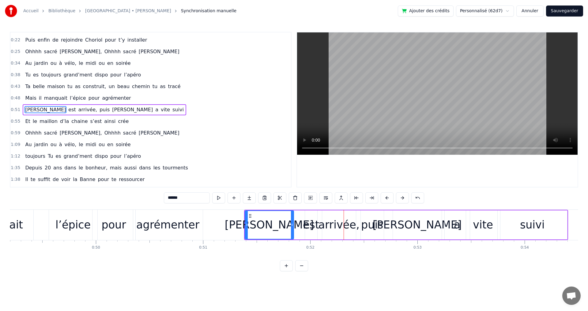
click at [388, 198] on button at bounding box center [387, 198] width 13 height 11
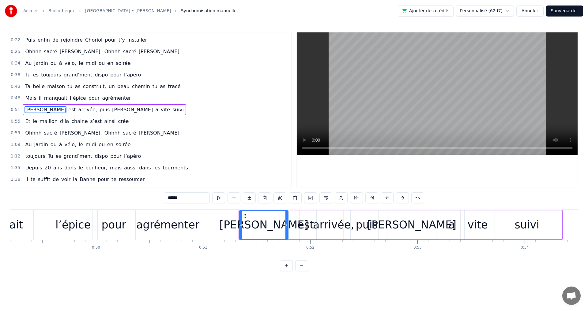
click at [388, 198] on button at bounding box center [387, 198] width 13 height 11
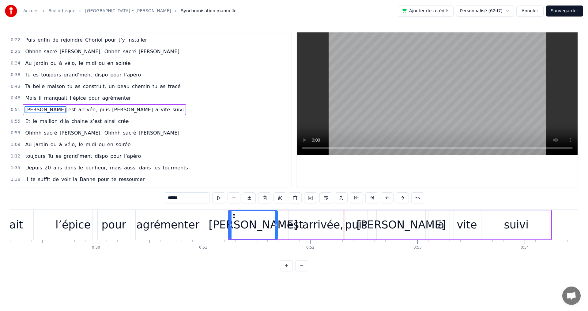
click at [388, 198] on button at bounding box center [387, 198] width 13 height 11
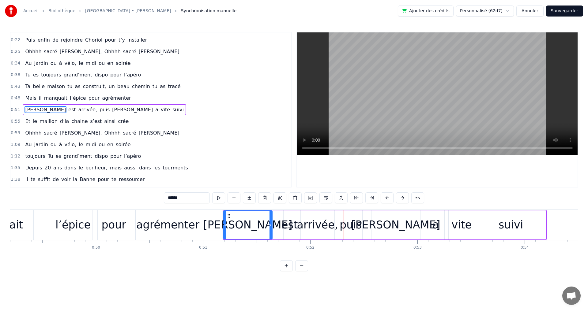
click at [388, 198] on button at bounding box center [387, 198] width 13 height 11
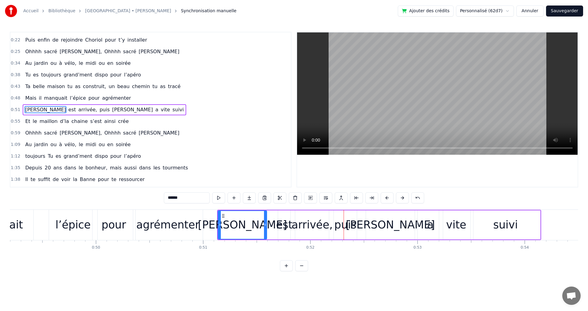
click at [388, 198] on button at bounding box center [387, 198] width 13 height 11
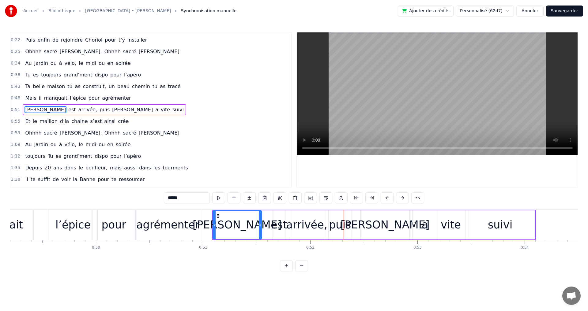
click at [348, 226] on div "puis" at bounding box center [340, 225] width 22 height 16
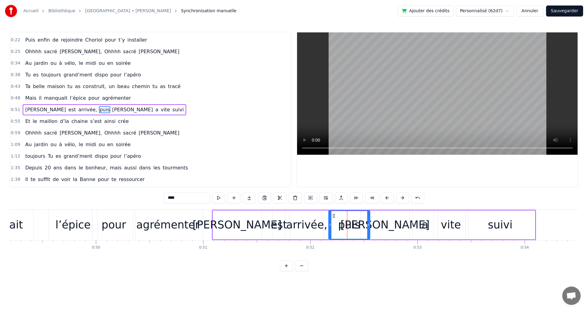
drag, startPoint x: 351, startPoint y: 225, endPoint x: 369, endPoint y: 225, distance: 18.4
click at [369, 225] on icon at bounding box center [368, 225] width 2 height 5
drag, startPoint x: 330, startPoint y: 226, endPoint x: 343, endPoint y: 226, distance: 12.6
click at [343, 226] on icon at bounding box center [342, 225] width 2 height 5
click at [505, 225] on div "suivi" at bounding box center [500, 225] width 25 height 16
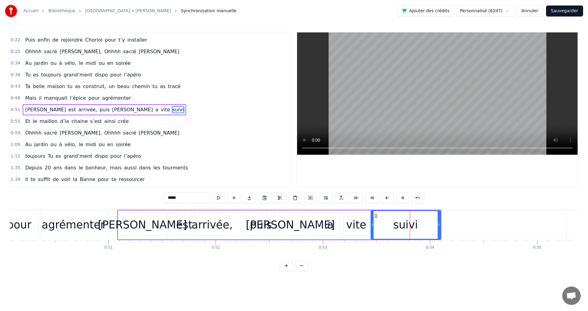
scroll to position [0, 5371]
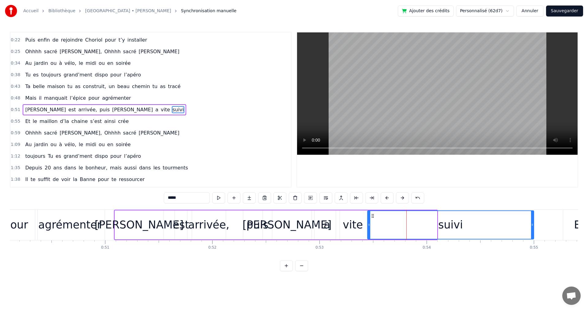
drag, startPoint x: 435, startPoint y: 224, endPoint x: 532, endPoint y: 227, distance: 96.8
click at [532, 227] on icon at bounding box center [532, 225] width 2 height 5
click at [69, 98] on span "l’épice" at bounding box center [77, 98] width 17 height 7
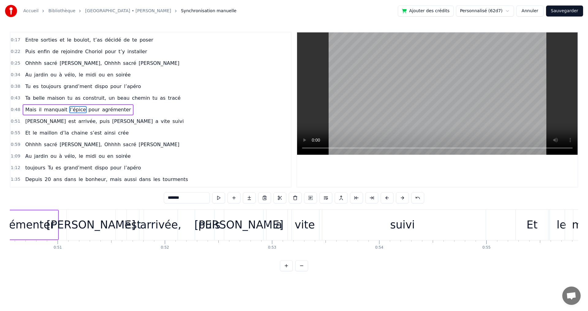
scroll to position [0, 5423]
click at [352, 225] on div "suivi" at bounding box center [398, 225] width 166 height 30
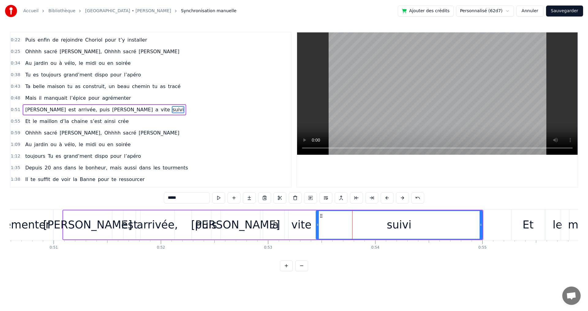
click at [303, 224] on div "vite" at bounding box center [301, 225] width 20 height 16
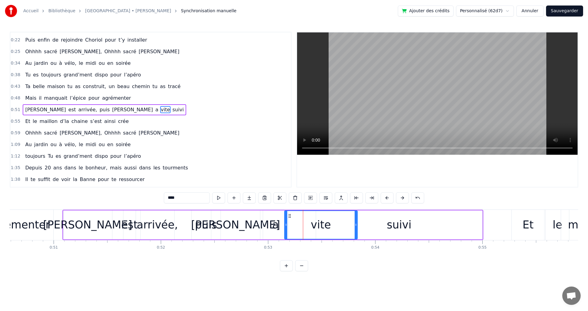
drag, startPoint x: 317, startPoint y: 225, endPoint x: 356, endPoint y: 227, distance: 38.9
click at [356, 227] on icon at bounding box center [356, 225] width 2 height 5
drag, startPoint x: 286, startPoint y: 224, endPoint x: 314, endPoint y: 226, distance: 28.2
click at [314, 226] on icon at bounding box center [314, 225] width 2 height 5
click at [523, 228] on div "Et" at bounding box center [528, 225] width 32 height 30
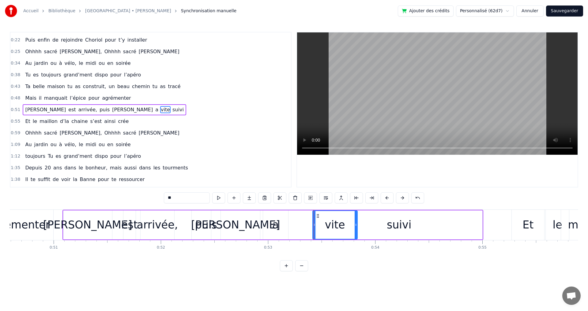
scroll to position [45, 0]
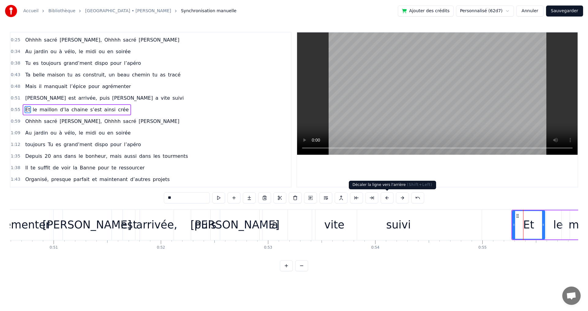
click at [387, 199] on button at bounding box center [387, 198] width 13 height 11
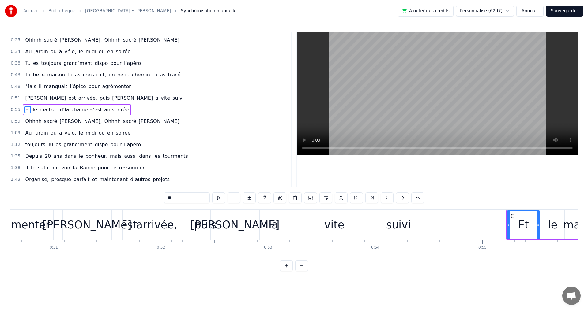
click at [387, 199] on button at bounding box center [387, 198] width 13 height 11
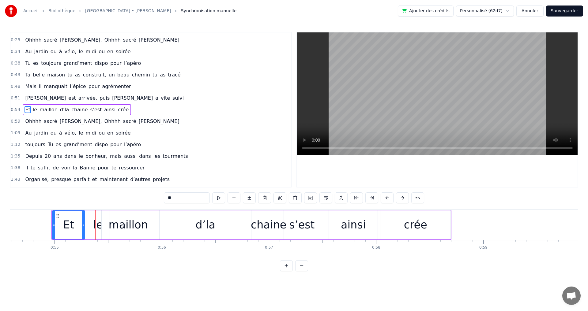
scroll to position [0, 5851]
click at [432, 226] on div "crée" at bounding box center [414, 225] width 70 height 29
type input "****"
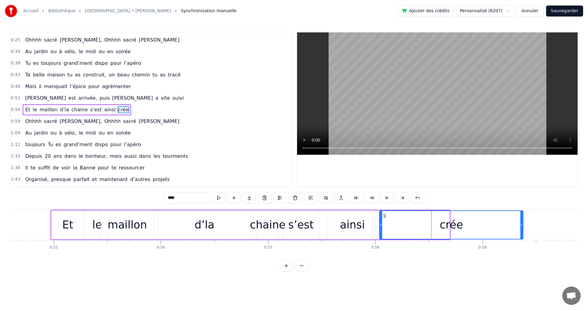
drag, startPoint x: 449, startPoint y: 225, endPoint x: 522, endPoint y: 229, distance: 73.6
click at [522, 229] on div at bounding box center [521, 225] width 2 height 28
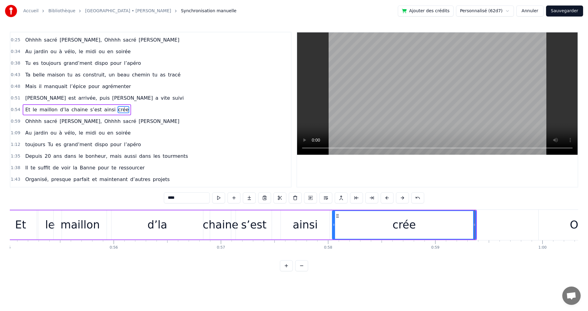
scroll to position [0, 5913]
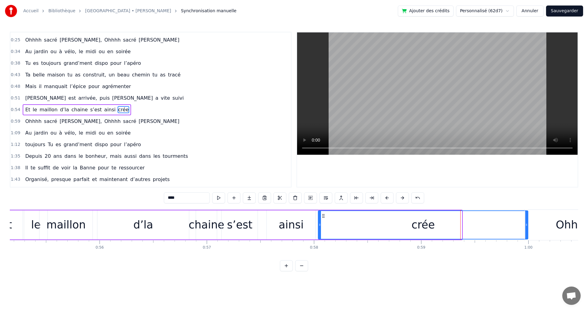
drag, startPoint x: 461, startPoint y: 225, endPoint x: 527, endPoint y: 229, distance: 66.3
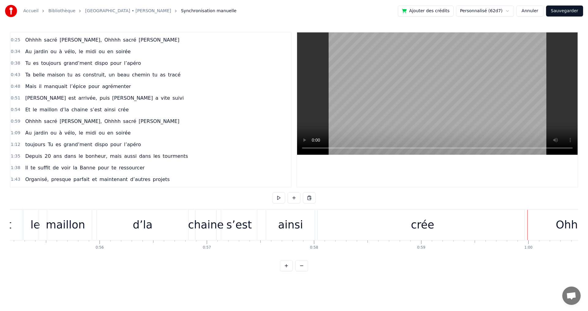
click at [101, 85] on span "agrémenter" at bounding box center [116, 86] width 30 height 7
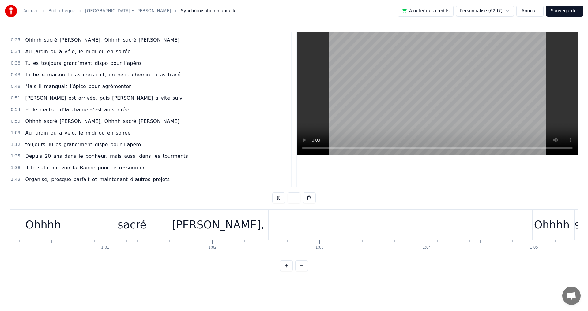
scroll to position [0, 6444]
click at [67, 74] on span "tu" at bounding box center [70, 74] width 6 height 7
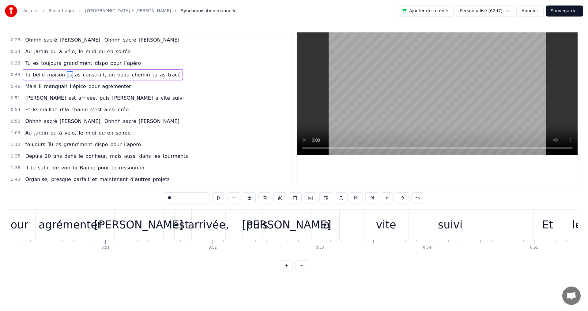
scroll to position [0, 5343]
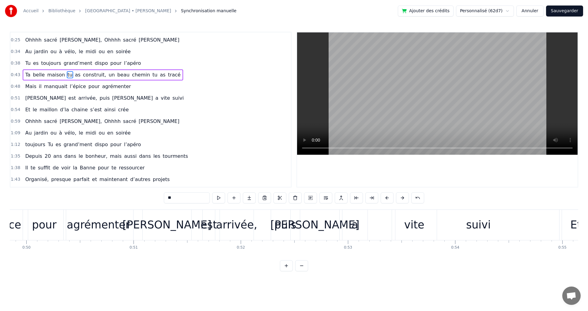
click at [186, 224] on div "[PERSON_NAME]" at bounding box center [167, 225] width 49 height 30
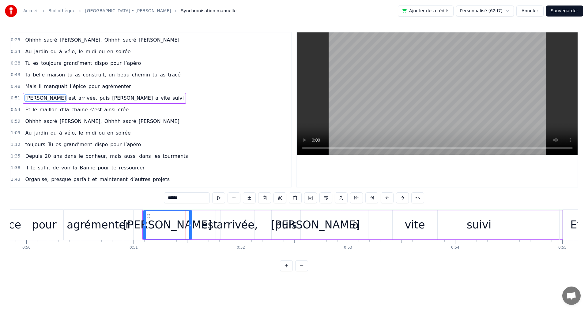
scroll to position [33, 0]
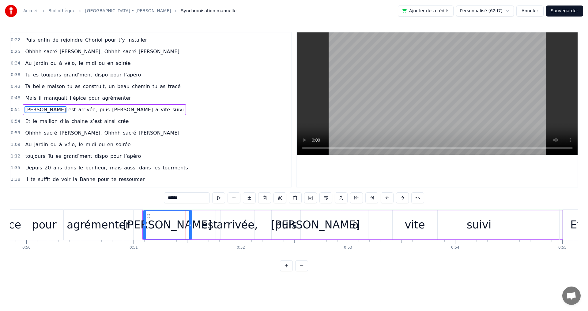
click at [240, 224] on div "arrivée," at bounding box center [237, 225] width 41 height 16
type input "********"
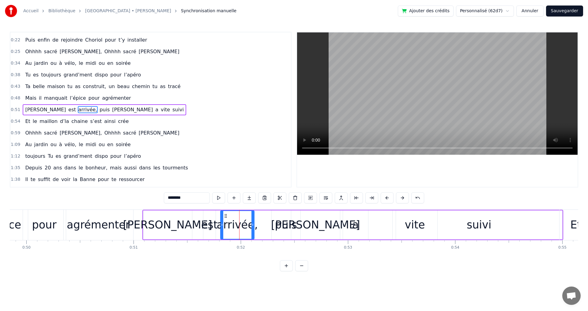
click at [254, 225] on div "arrivée," at bounding box center [237, 225] width 41 height 16
drag, startPoint x: 253, startPoint y: 225, endPoint x: 266, endPoint y: 225, distance: 12.6
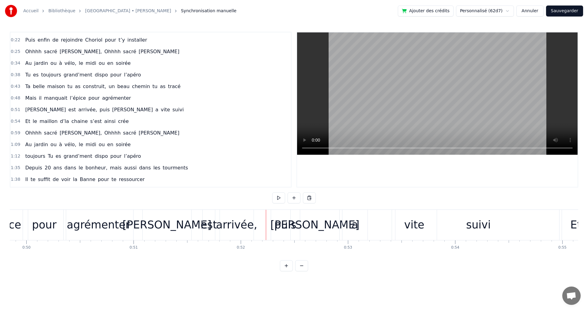
click at [243, 225] on div "arrivée," at bounding box center [236, 225] width 41 height 16
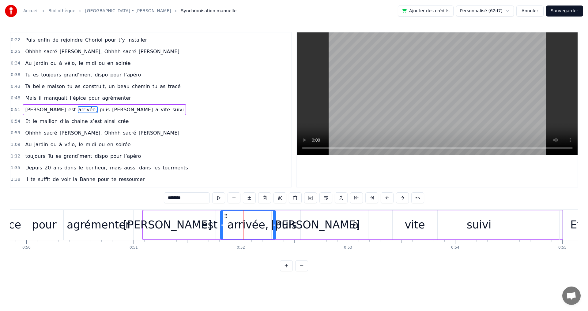
drag, startPoint x: 252, startPoint y: 225, endPoint x: 274, endPoint y: 225, distance: 21.4
click at [274, 225] on icon at bounding box center [274, 225] width 2 height 5
drag, startPoint x: 221, startPoint y: 225, endPoint x: 244, endPoint y: 226, distance: 22.7
click at [244, 226] on icon at bounding box center [244, 225] width 2 height 5
click at [212, 226] on div "est" at bounding box center [209, 225] width 17 height 16
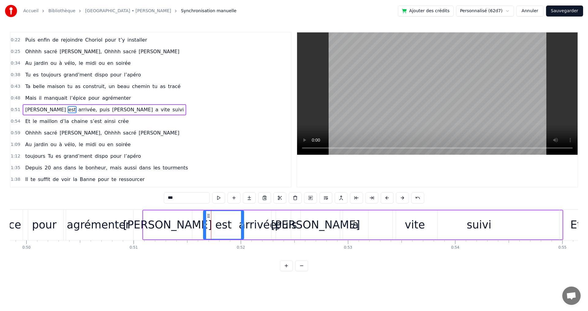
drag, startPoint x: 215, startPoint y: 225, endPoint x: 243, endPoint y: 225, distance: 28.2
click at [243, 225] on icon at bounding box center [242, 225] width 2 height 5
drag, startPoint x: 204, startPoint y: 224, endPoint x: 218, endPoint y: 226, distance: 13.6
click at [218, 226] on icon at bounding box center [218, 225] width 2 height 5
click at [180, 224] on div "[PERSON_NAME]" at bounding box center [167, 225] width 89 height 16
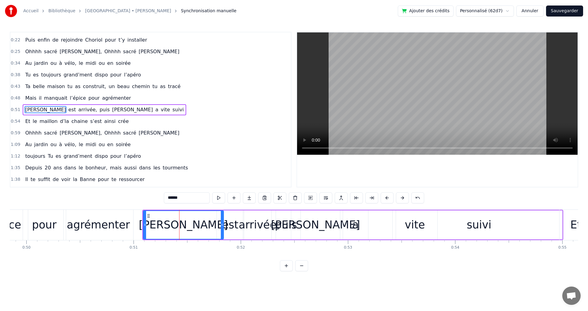
drag, startPoint x: 191, startPoint y: 225, endPoint x: 222, endPoint y: 227, distance: 31.0
click at [222, 227] on icon at bounding box center [222, 225] width 2 height 5
drag, startPoint x: 145, startPoint y: 226, endPoint x: 182, endPoint y: 228, distance: 37.1
click at [182, 228] on div at bounding box center [182, 225] width 2 height 28
click at [57, 96] on span "manquait" at bounding box center [55, 98] width 24 height 7
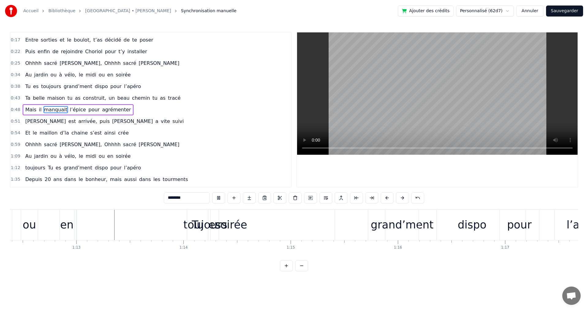
scroll to position [0, 7781]
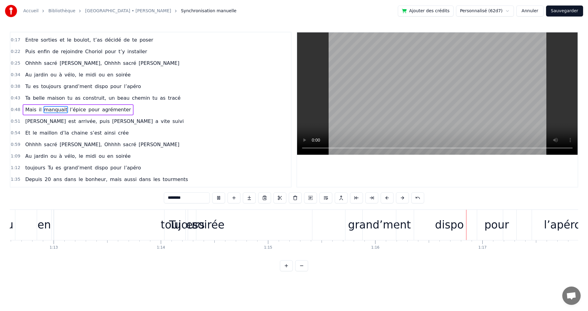
click at [71, 132] on span "chaine" at bounding box center [79, 133] width 17 height 7
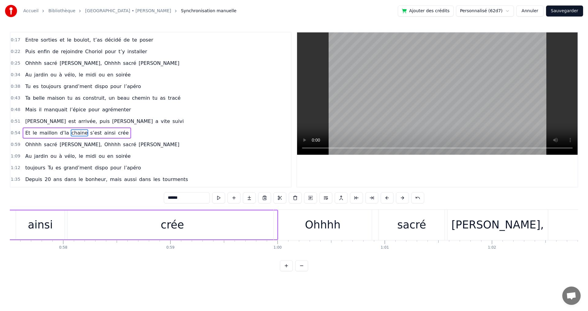
scroll to position [0, 6067]
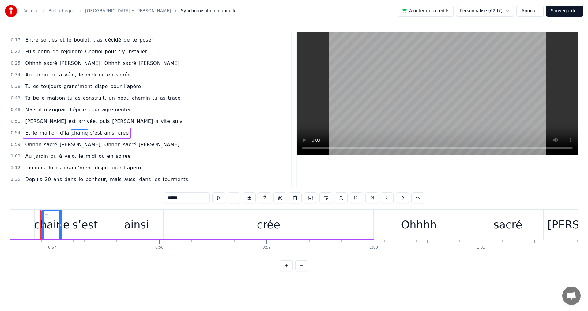
click at [104, 144] on span "Ohhhh" at bounding box center [112, 144] width 17 height 7
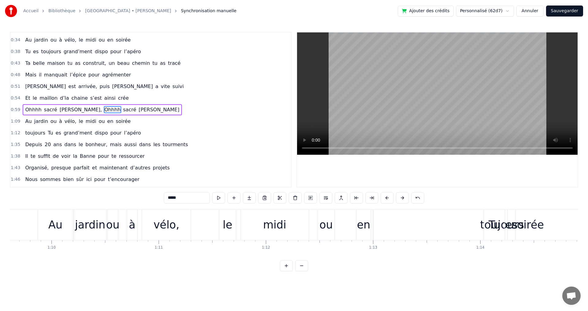
scroll to position [0, 7480]
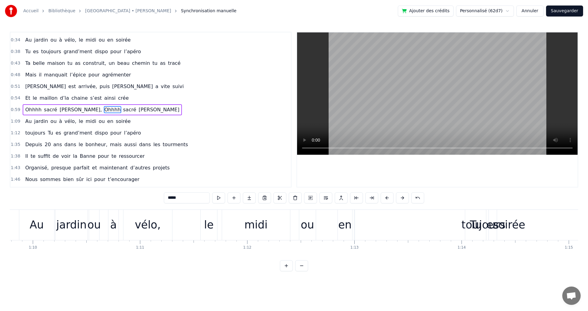
click at [255, 227] on div "midi" at bounding box center [255, 225] width 23 height 16
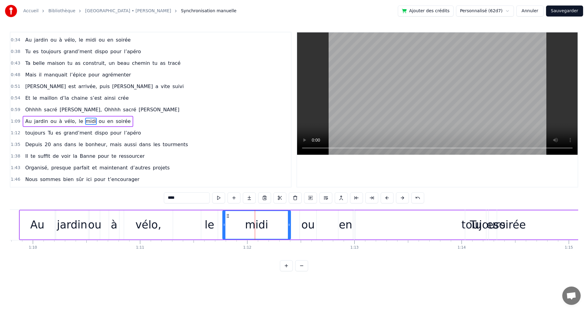
scroll to position [68, 0]
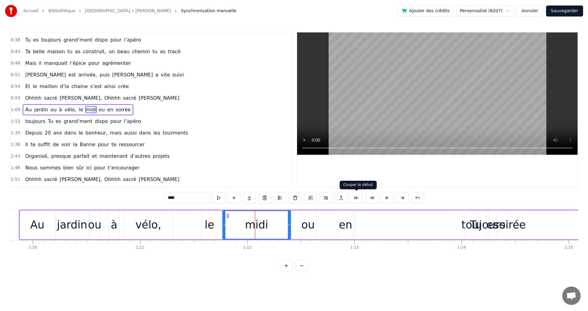
click at [356, 198] on button at bounding box center [356, 198] width 13 height 11
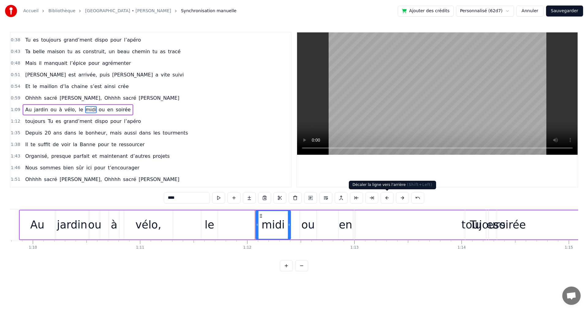
click at [388, 198] on button at bounding box center [387, 198] width 13 height 11
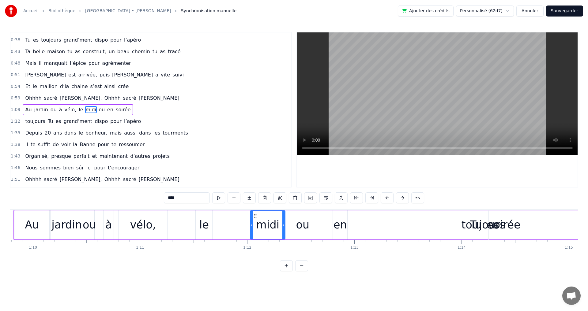
click at [388, 198] on button at bounding box center [387, 198] width 13 height 11
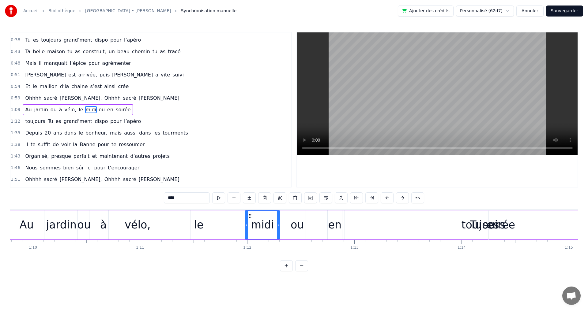
click at [388, 198] on button at bounding box center [387, 198] width 13 height 11
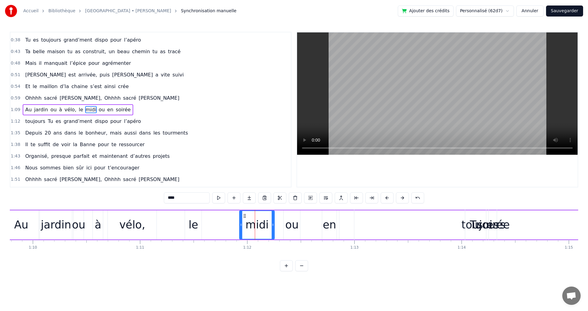
click at [388, 198] on button at bounding box center [387, 198] width 13 height 11
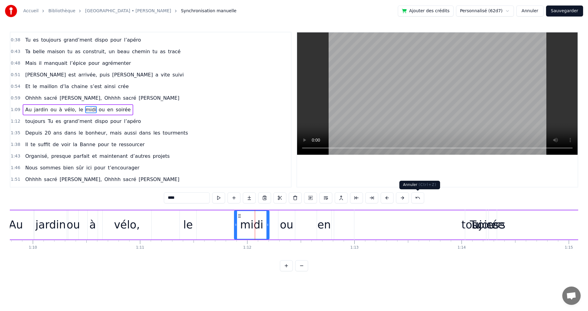
click at [417, 199] on button at bounding box center [417, 198] width 13 height 11
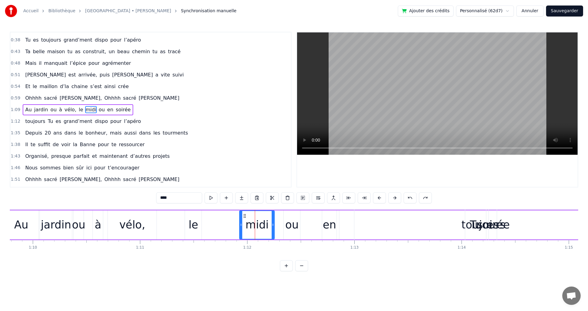
click at [417, 198] on div "****" at bounding box center [294, 198] width 276 height 11
click at [418, 198] on div "****" at bounding box center [294, 198] width 276 height 11
click at [382, 199] on button at bounding box center [379, 198] width 13 height 11
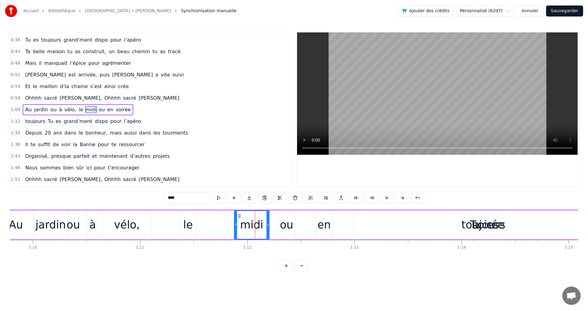
click at [381, 199] on button at bounding box center [387, 198] width 13 height 11
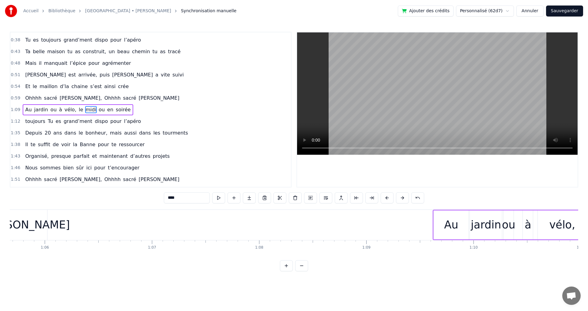
scroll to position [0, 7020]
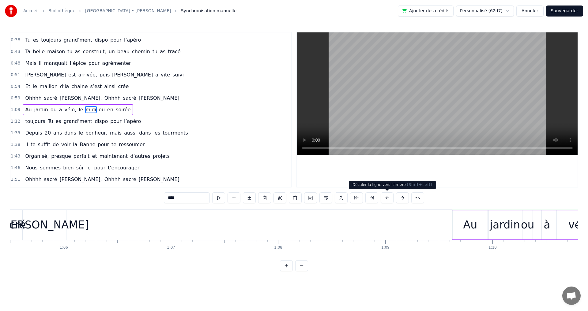
click at [387, 198] on button at bounding box center [387, 198] width 13 height 11
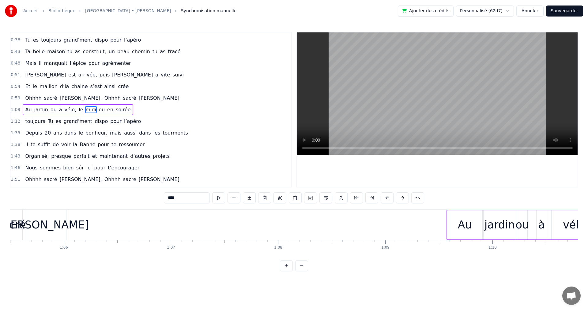
click at [387, 198] on button at bounding box center [387, 198] width 13 height 11
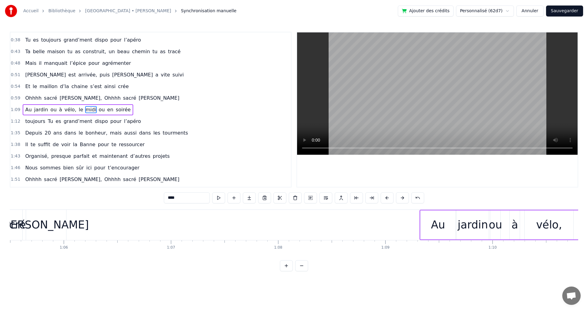
click at [387, 198] on button at bounding box center [387, 198] width 13 height 11
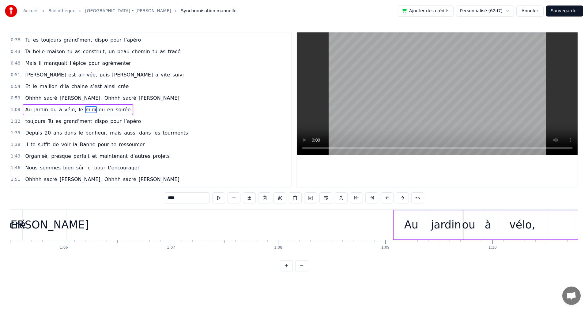
click at [387, 198] on button at bounding box center [387, 198] width 13 height 11
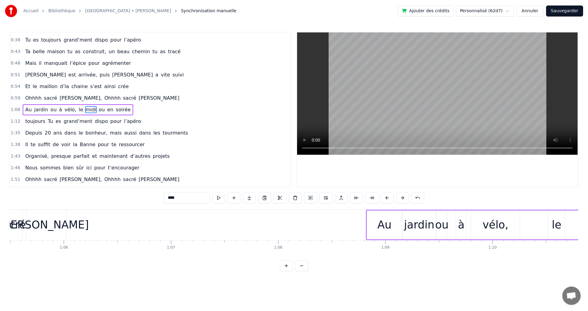
click at [387, 198] on button at bounding box center [387, 198] width 13 height 11
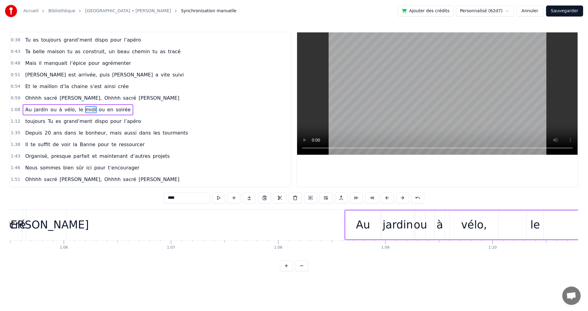
click at [387, 198] on button at bounding box center [387, 198] width 13 height 11
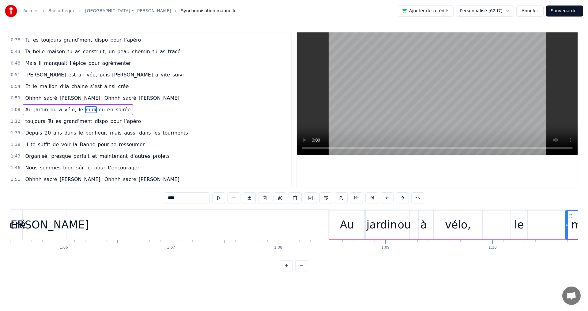
click at [387, 198] on button at bounding box center [387, 198] width 13 height 11
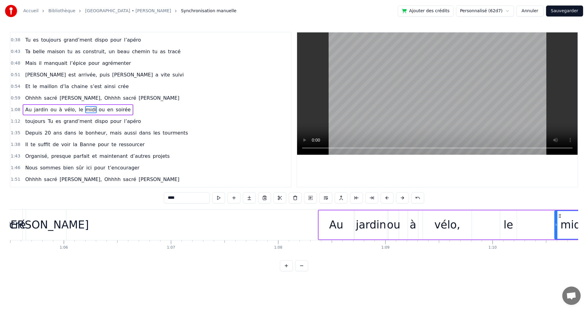
click at [387, 198] on button at bounding box center [387, 198] width 13 height 11
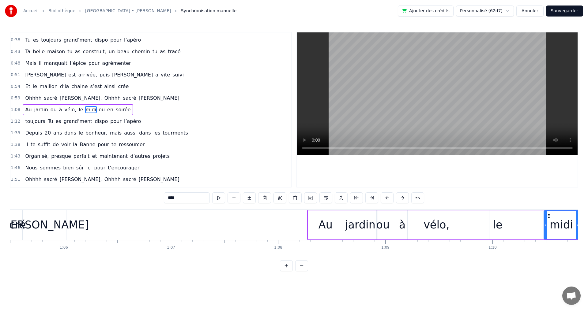
click at [387, 198] on button at bounding box center [387, 198] width 13 height 11
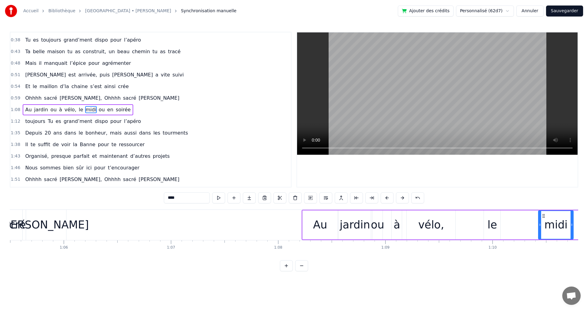
click at [387, 198] on button at bounding box center [387, 198] width 13 height 11
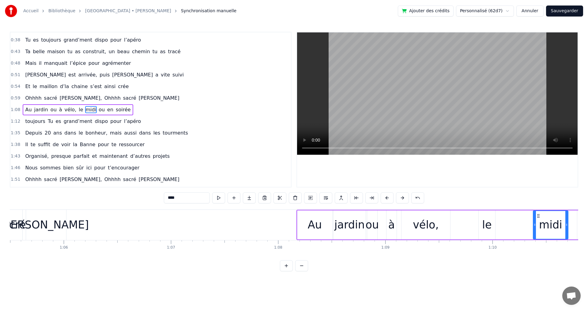
click at [387, 198] on button at bounding box center [387, 198] width 13 height 11
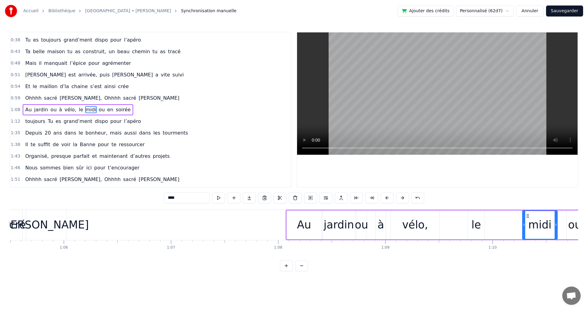
click at [387, 198] on button at bounding box center [387, 198] width 13 height 11
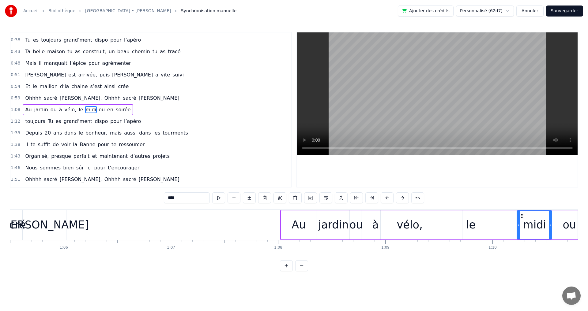
click at [387, 198] on button at bounding box center [387, 198] width 13 height 11
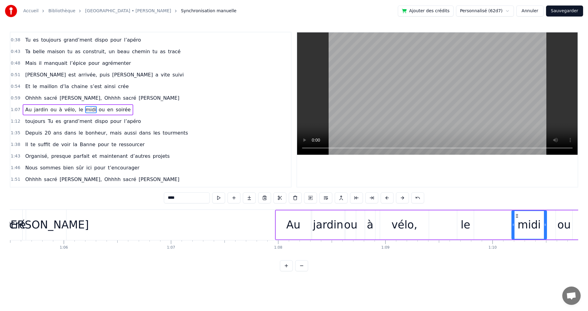
click at [387, 198] on button at bounding box center [387, 198] width 13 height 11
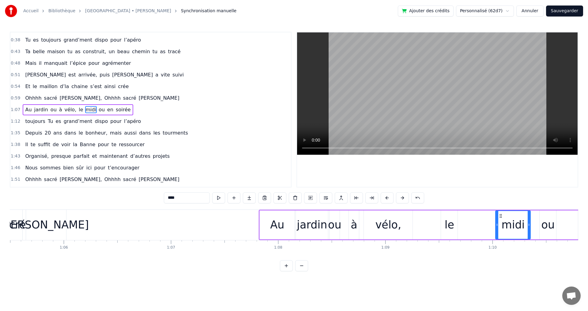
click at [387, 198] on button at bounding box center [387, 198] width 13 height 11
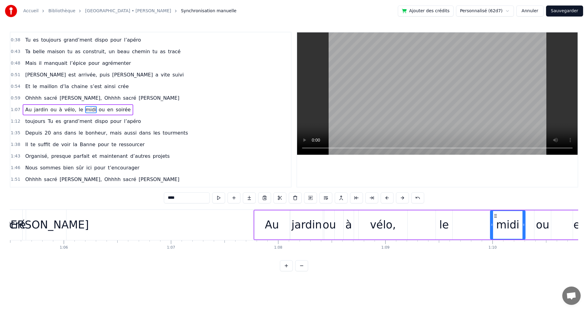
click at [387, 198] on button at bounding box center [387, 198] width 13 height 11
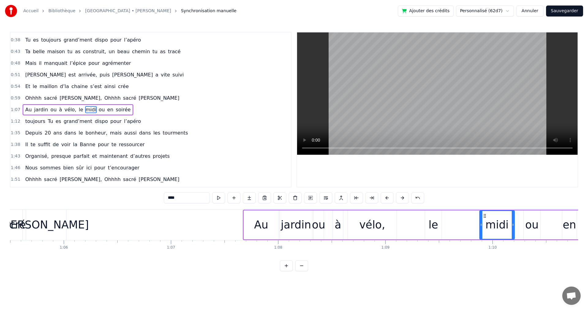
click at [387, 198] on button at bounding box center [387, 198] width 13 height 11
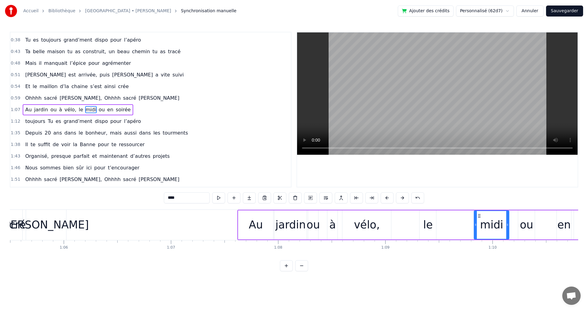
click at [387, 198] on button at bounding box center [387, 198] width 13 height 11
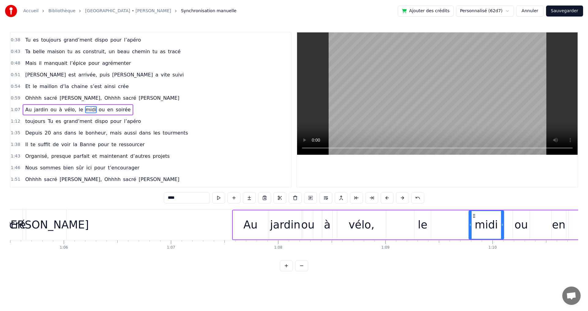
click at [387, 198] on button at bounding box center [387, 198] width 13 height 11
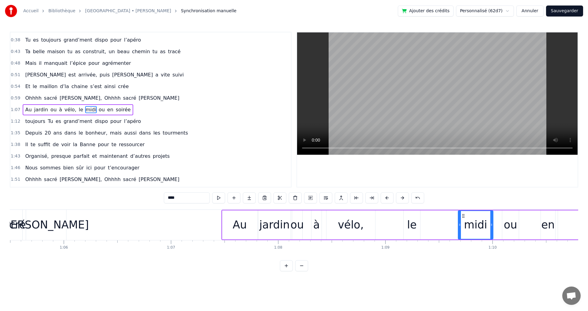
click at [387, 198] on button at bounding box center [387, 198] width 13 height 11
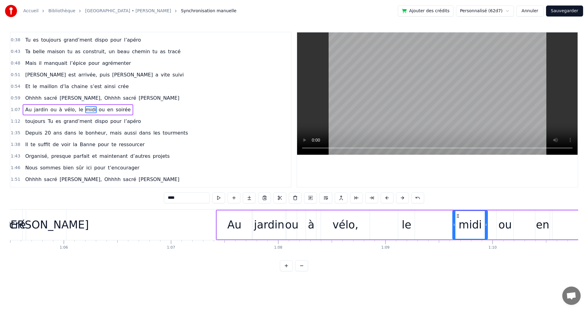
click at [387, 198] on button at bounding box center [387, 198] width 13 height 11
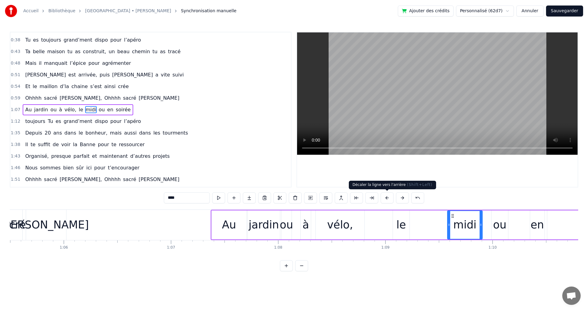
click at [388, 199] on button at bounding box center [387, 198] width 13 height 11
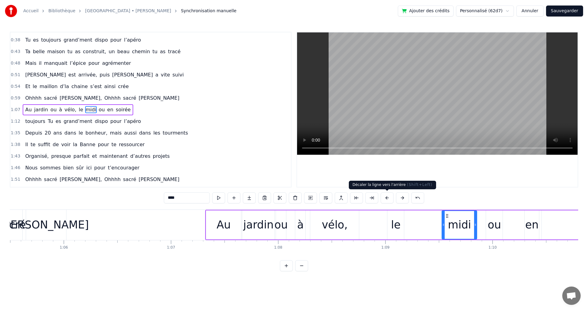
click at [388, 199] on button at bounding box center [387, 198] width 13 height 11
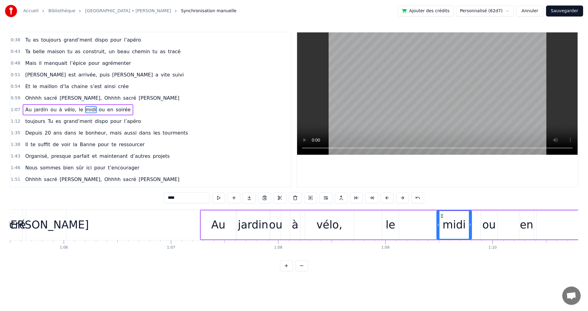
click at [388, 199] on button at bounding box center [387, 198] width 13 height 11
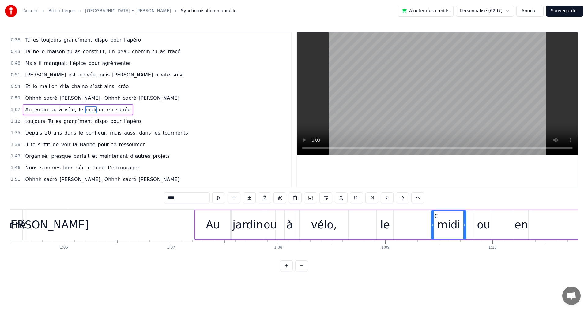
click at [388, 199] on button at bounding box center [387, 198] width 13 height 11
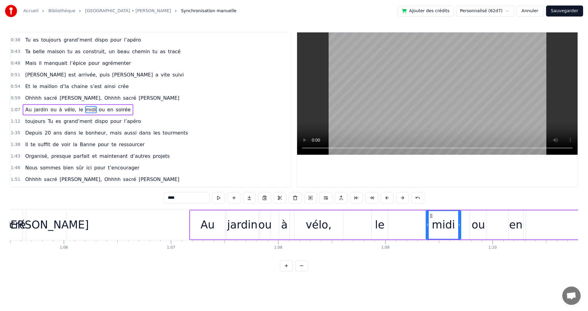
click at [388, 199] on button at bounding box center [387, 198] width 13 height 11
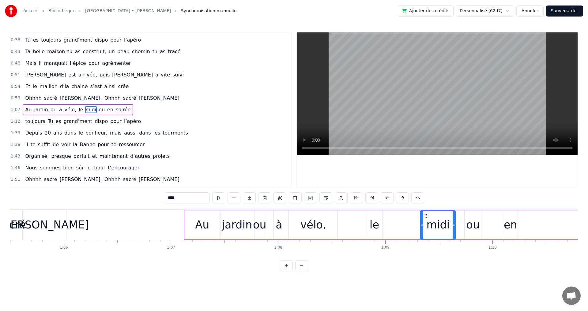
click at [388, 199] on button at bounding box center [387, 198] width 13 height 11
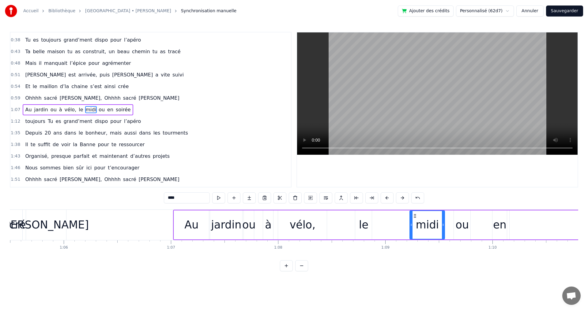
click at [388, 199] on button at bounding box center [387, 198] width 13 height 11
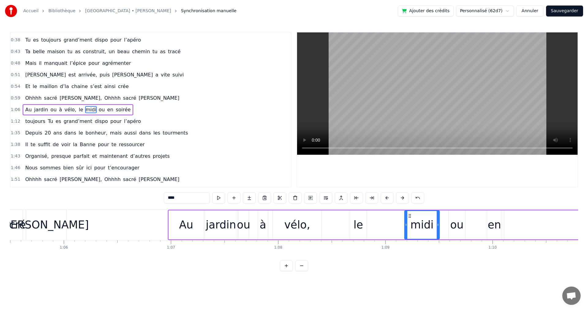
click at [388, 199] on button at bounding box center [387, 198] width 13 height 11
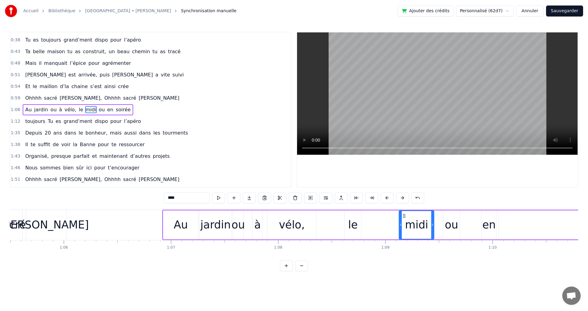
click at [388, 199] on button at bounding box center [387, 198] width 13 height 11
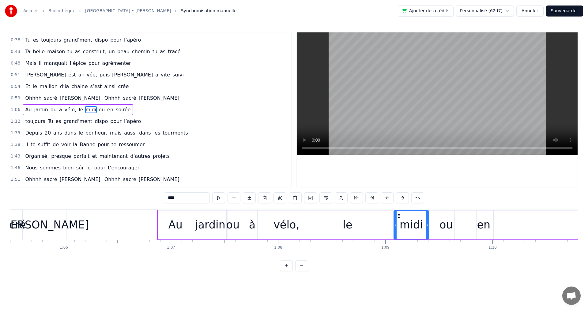
click at [388, 199] on button at bounding box center [387, 198] width 13 height 11
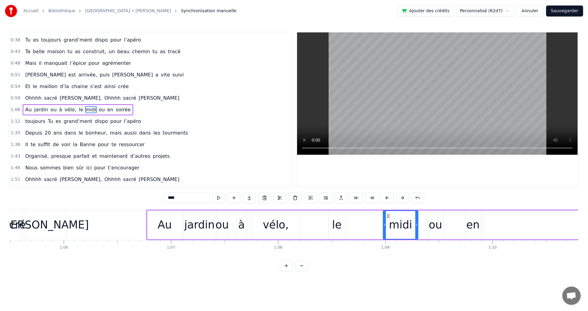
click at [388, 199] on button at bounding box center [387, 198] width 13 height 11
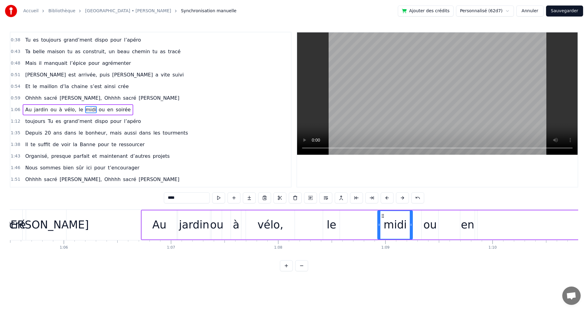
click at [388, 199] on button at bounding box center [387, 198] width 13 height 11
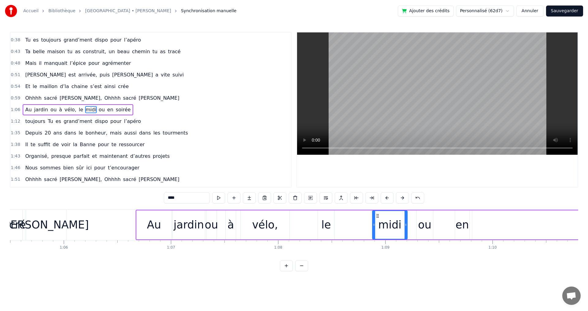
click at [388, 199] on button at bounding box center [387, 198] width 13 height 11
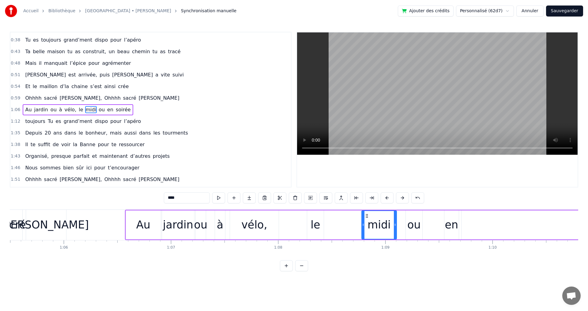
click at [388, 199] on button at bounding box center [387, 198] width 13 height 11
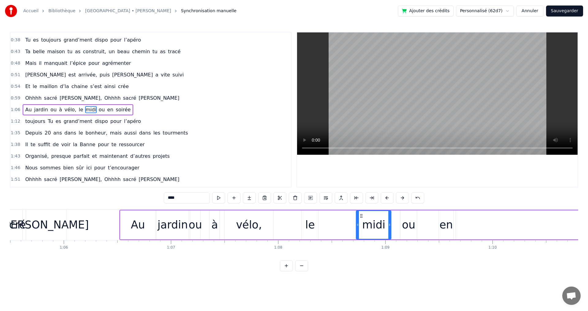
click at [388, 199] on button at bounding box center [387, 198] width 13 height 11
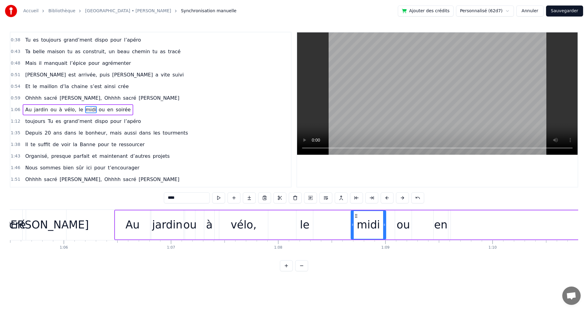
click at [388, 199] on button at bounding box center [387, 198] width 13 height 11
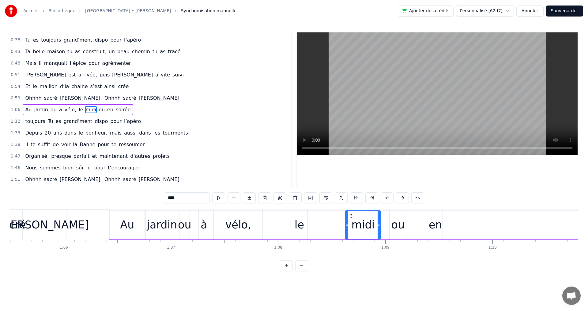
click at [388, 199] on button at bounding box center [387, 198] width 13 height 11
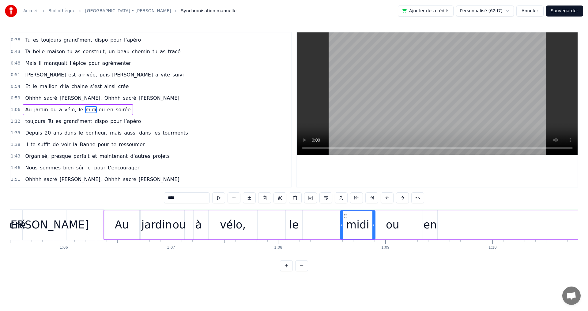
click at [388, 199] on button at bounding box center [387, 198] width 13 height 11
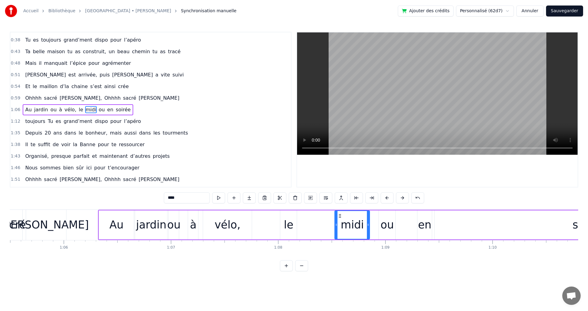
click at [388, 199] on button at bounding box center [387, 198] width 13 height 11
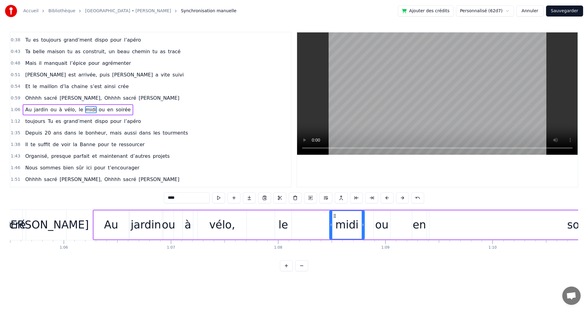
click at [388, 199] on button at bounding box center [387, 198] width 13 height 11
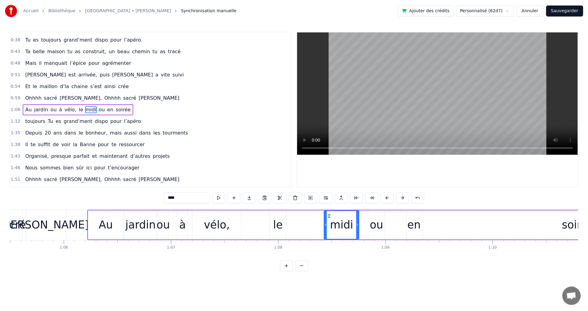
click at [388, 199] on button at bounding box center [387, 198] width 13 height 11
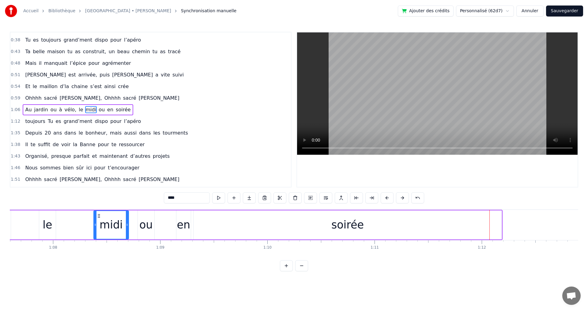
scroll to position [0, 7367]
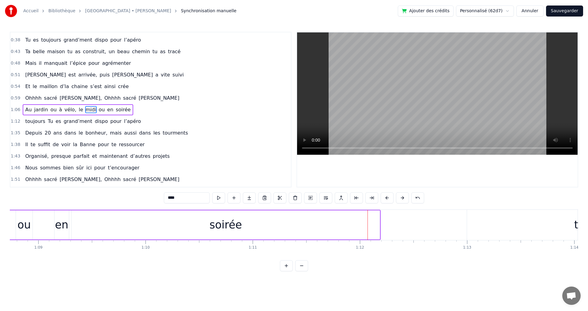
click at [338, 226] on div "soirée" at bounding box center [226, 225] width 308 height 29
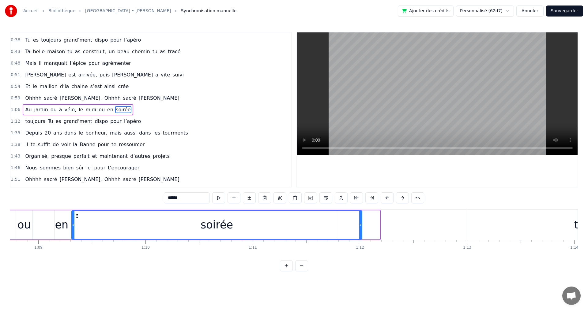
drag, startPoint x: 379, startPoint y: 226, endPoint x: 361, endPoint y: 225, distance: 17.8
click at [361, 225] on icon at bounding box center [360, 225] width 2 height 5
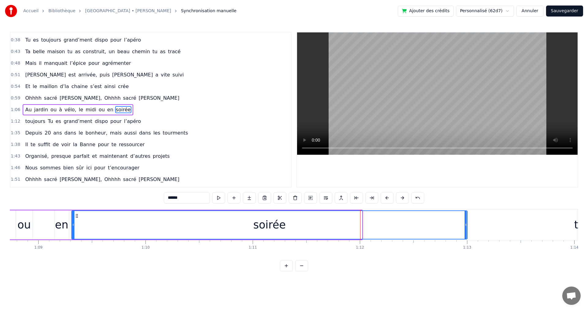
drag, startPoint x: 361, startPoint y: 226, endPoint x: 466, endPoint y: 236, distance: 105.8
click at [466, 236] on div at bounding box center [466, 225] width 2 height 28
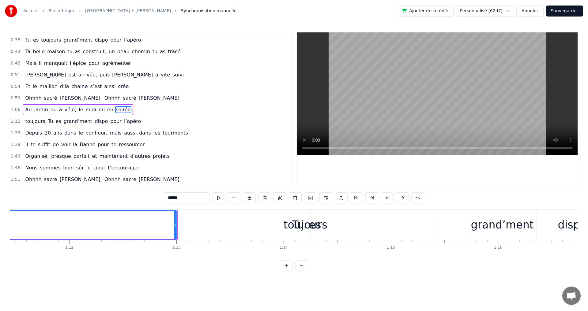
scroll to position [0, 7667]
click at [297, 229] on div "Tu" at bounding box center [288, 225] width 21 height 30
type input "**"
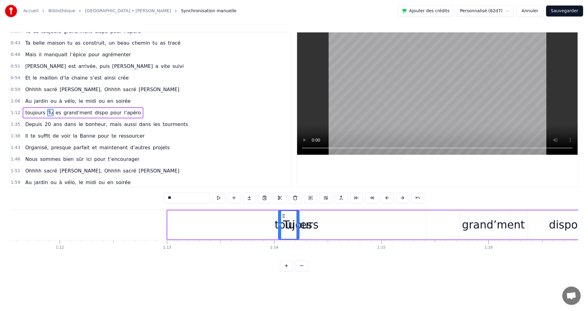
scroll to position [80, 0]
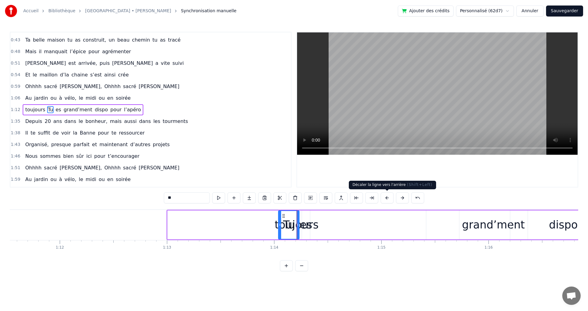
click at [388, 198] on button at bounding box center [387, 198] width 13 height 11
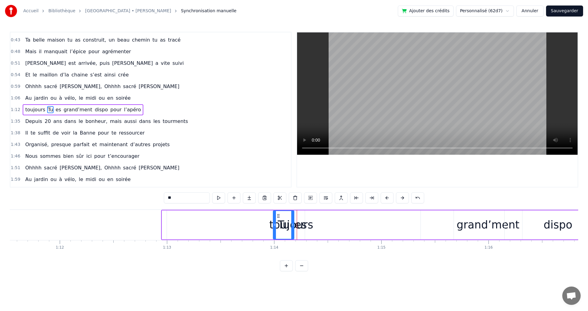
click at [387, 198] on button at bounding box center [387, 198] width 13 height 11
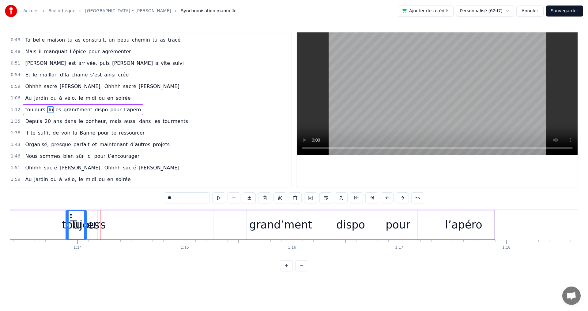
scroll to position [0, 7798]
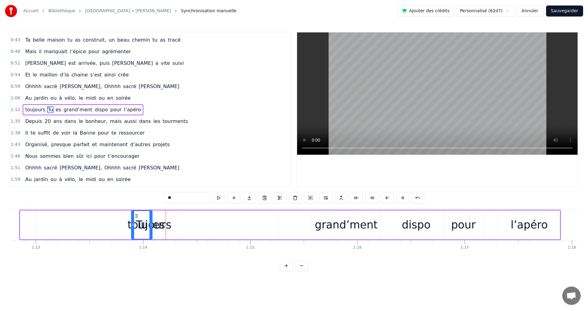
click at [288, 225] on div "toujours Tu es grand’ment dispo pour l’apéro" at bounding box center [289, 225] width 541 height 30
click at [338, 219] on div "grand’ment" at bounding box center [346, 225] width 63 height 16
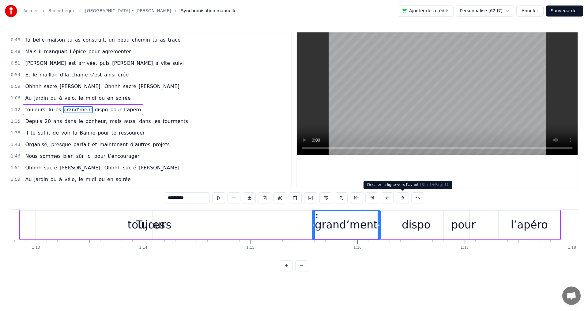
click at [403, 199] on button at bounding box center [402, 198] width 13 height 11
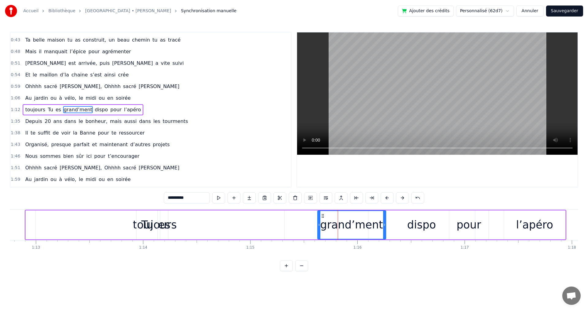
click at [403, 199] on button at bounding box center [402, 198] width 13 height 11
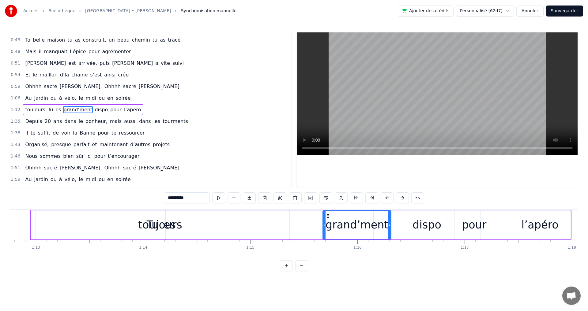
click at [403, 199] on button at bounding box center [402, 198] width 13 height 11
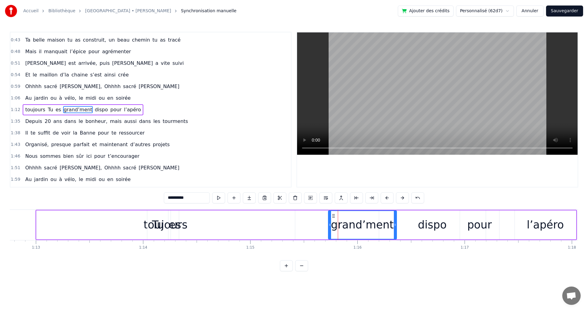
click at [403, 199] on button at bounding box center [402, 198] width 13 height 11
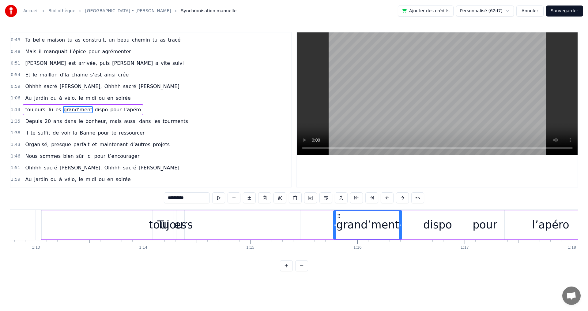
click at [403, 199] on button at bounding box center [402, 198] width 13 height 11
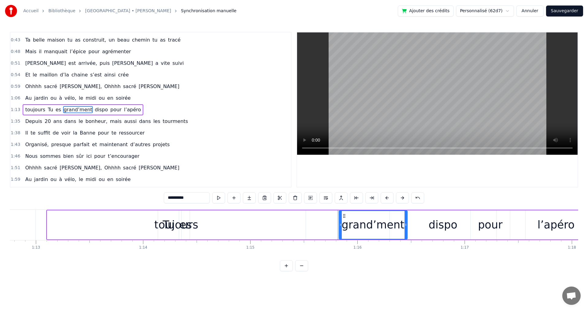
click at [403, 199] on button at bounding box center [402, 198] width 13 height 11
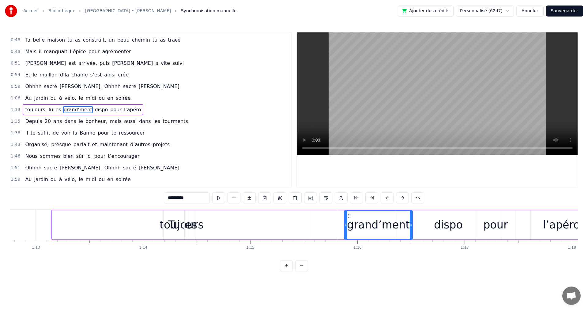
click at [403, 199] on button at bounding box center [402, 198] width 13 height 11
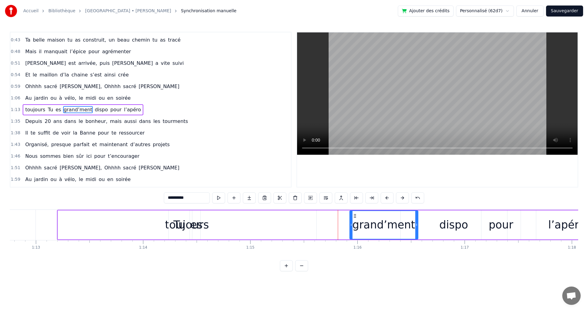
click at [403, 199] on button at bounding box center [402, 198] width 13 height 11
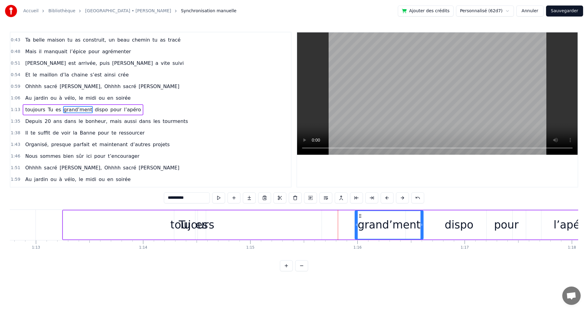
click at [183, 226] on div "Tu" at bounding box center [185, 225] width 12 height 16
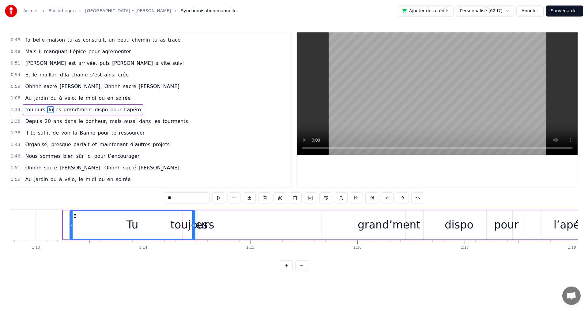
drag, startPoint x: 175, startPoint y: 225, endPoint x: 70, endPoint y: 219, distance: 104.6
click at [70, 219] on div at bounding box center [71, 225] width 2 height 28
click at [195, 225] on div "Tu" at bounding box center [133, 225] width 126 height 29
click at [201, 225] on div "es" at bounding box center [202, 225] width 12 height 16
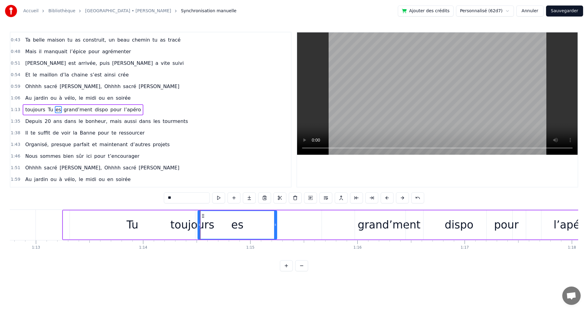
drag, startPoint x: 205, startPoint y: 226, endPoint x: 276, endPoint y: 231, distance: 71.3
click at [276, 231] on div at bounding box center [275, 225] width 2 height 28
click at [210, 227] on div "es" at bounding box center [237, 225] width 78 height 28
click at [200, 227] on icon at bounding box center [199, 225] width 2 height 5
click at [189, 225] on div "Tu" at bounding box center [132, 225] width 125 height 29
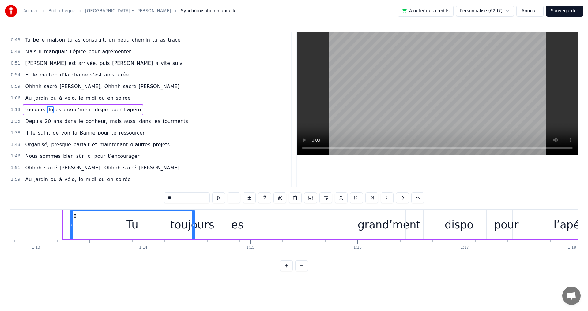
click at [193, 225] on icon at bounding box center [193, 225] width 2 height 5
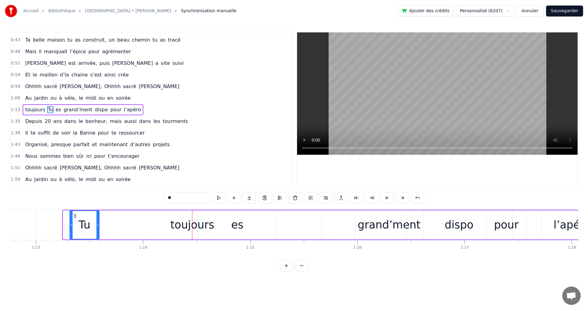
drag, startPoint x: 194, startPoint y: 226, endPoint x: 98, endPoint y: 219, distance: 96.1
click at [98, 219] on div at bounding box center [97, 225] width 2 height 28
click at [242, 228] on div "es" at bounding box center [237, 225] width 12 height 16
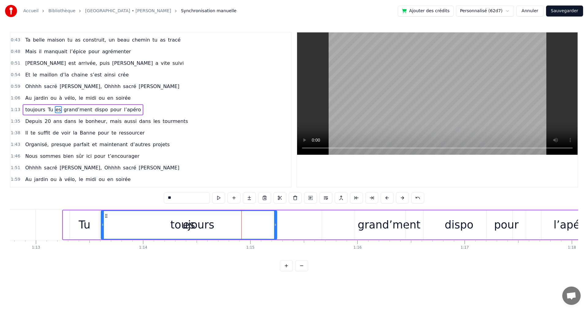
drag, startPoint x: 198, startPoint y: 225, endPoint x: 101, endPoint y: 220, distance: 97.8
click at [101, 220] on div at bounding box center [102, 225] width 2 height 28
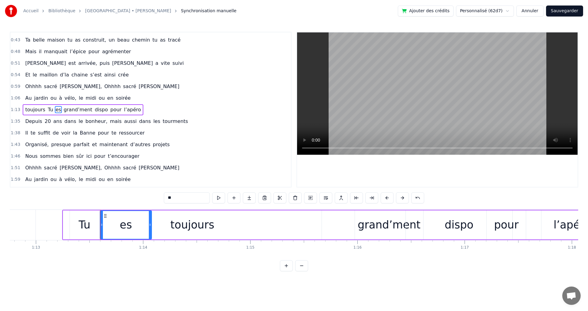
drag, startPoint x: 275, startPoint y: 226, endPoint x: 156, endPoint y: 225, distance: 118.8
click at [149, 220] on div at bounding box center [150, 225] width 2 height 28
click at [173, 281] on html "Accueil Bibliothèque [GEOGRAPHIC_DATA] • [PERSON_NAME] Synchronisation manuelle…" at bounding box center [294, 140] width 588 height 281
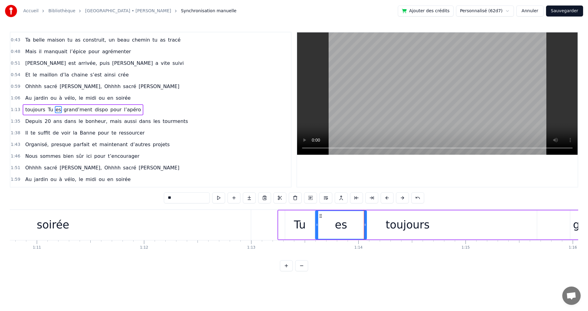
scroll to position [0, 7573]
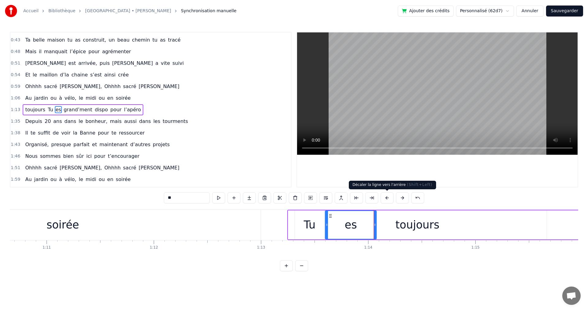
click at [388, 198] on button at bounding box center [387, 198] width 13 height 11
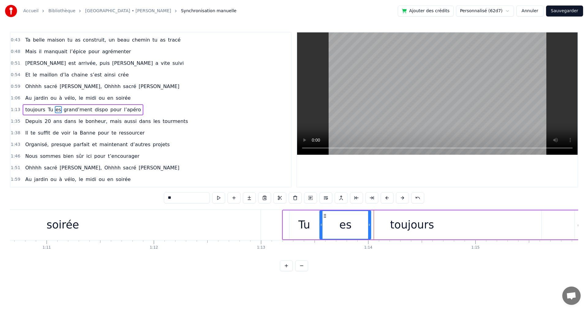
click at [388, 198] on button at bounding box center [387, 198] width 13 height 11
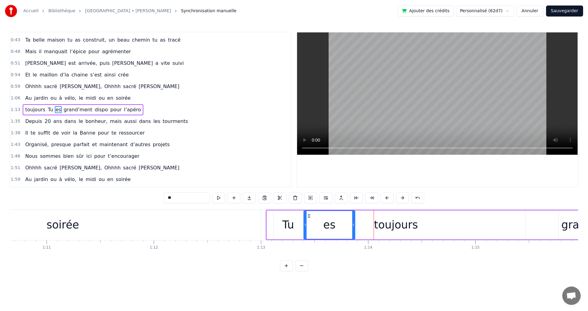
click at [388, 198] on button at bounding box center [387, 198] width 13 height 11
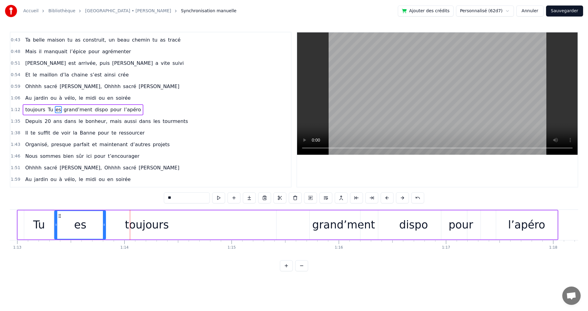
scroll to position [0, 7836]
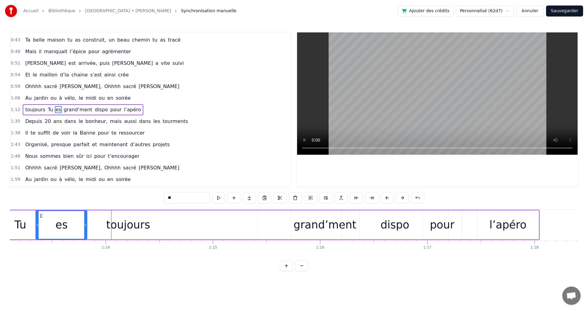
click at [531, 227] on div "l’apéro" at bounding box center [507, 225] width 61 height 29
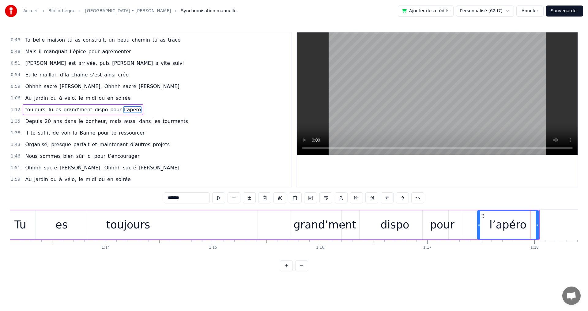
click at [297, 223] on div "grand’ment" at bounding box center [325, 225] width 68 height 29
type input "**********"
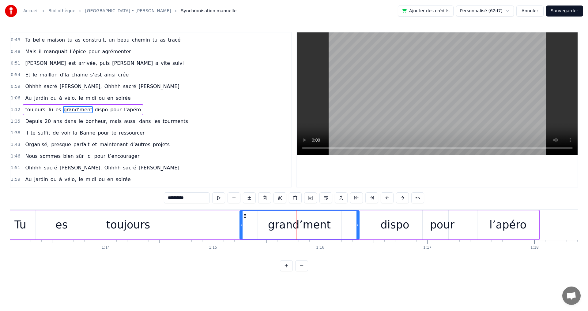
drag, startPoint x: 292, startPoint y: 225, endPoint x: 241, endPoint y: 223, distance: 51.2
click at [241, 223] on icon at bounding box center [241, 225] width 2 height 5
drag, startPoint x: 357, startPoint y: 225, endPoint x: 305, endPoint y: 224, distance: 52.1
click at [305, 224] on icon at bounding box center [305, 225] width 2 height 5
drag, startPoint x: 239, startPoint y: 224, endPoint x: 224, endPoint y: 224, distance: 15.0
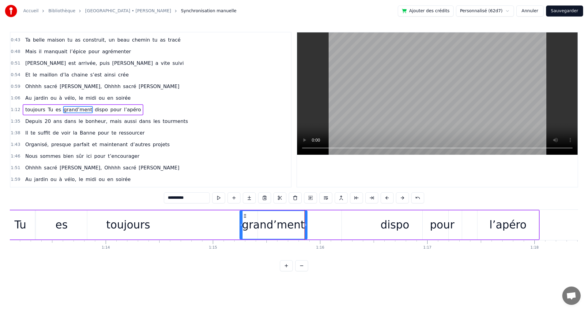
click at [224, 224] on div "toujours Tu es grand’ment dispo pour l’apéro" at bounding box center [268, 225] width 541 height 30
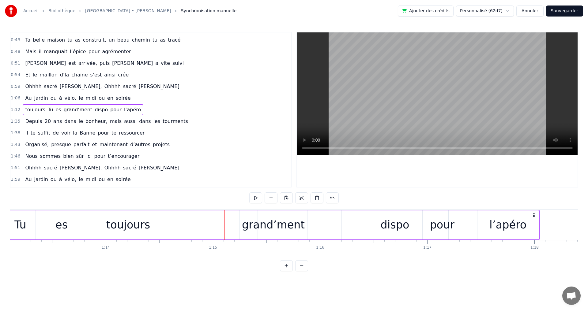
click at [264, 225] on div "grand’ment" at bounding box center [273, 225] width 63 height 16
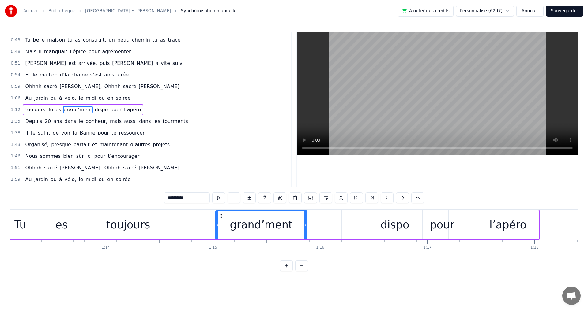
drag, startPoint x: 240, startPoint y: 225, endPoint x: 213, endPoint y: 224, distance: 26.4
click at [216, 224] on icon at bounding box center [217, 225] width 2 height 5
drag, startPoint x: 306, startPoint y: 226, endPoint x: 286, endPoint y: 225, distance: 20.5
click at [277, 225] on icon at bounding box center [278, 225] width 2 height 5
click at [387, 225] on div "dispo" at bounding box center [395, 225] width 29 height 16
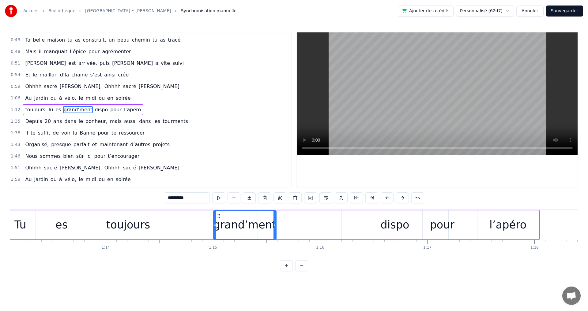
type input "*****"
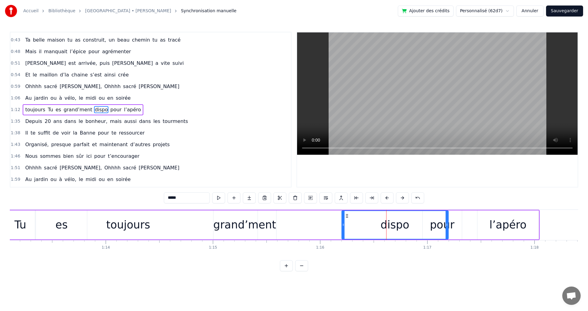
drag, startPoint x: 341, startPoint y: 226, endPoint x: 329, endPoint y: 224, distance: 13.0
click at [326, 224] on div "toujours Tu es grand’ment dispo pour l’apéro" at bounding box center [268, 225] width 541 height 30
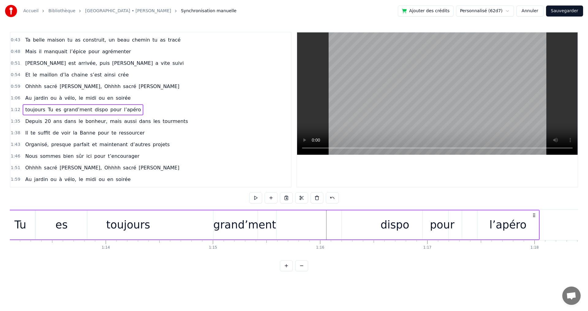
click at [389, 230] on div "dispo" at bounding box center [395, 225] width 29 height 16
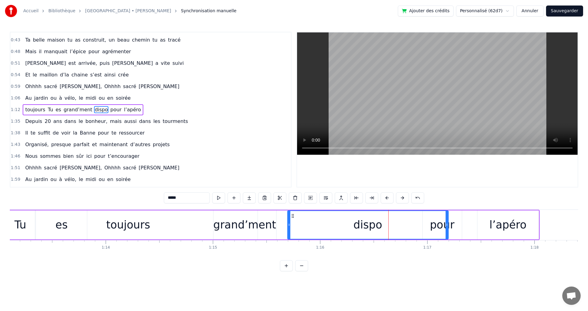
drag, startPoint x: 343, startPoint y: 226, endPoint x: 289, endPoint y: 222, distance: 54.3
click at [289, 222] on div at bounding box center [289, 225] width 2 height 28
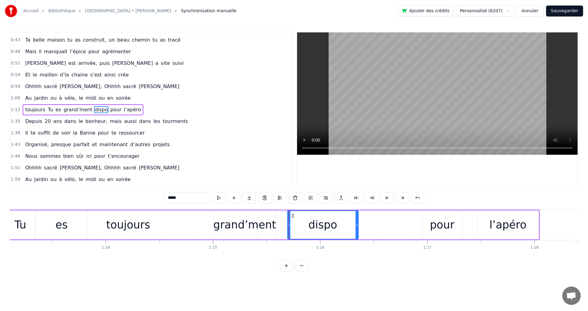
drag, startPoint x: 448, startPoint y: 227, endPoint x: 358, endPoint y: 223, distance: 90.1
click at [358, 223] on icon at bounding box center [357, 225] width 2 height 5
click at [438, 224] on div "pour" at bounding box center [442, 225] width 24 height 16
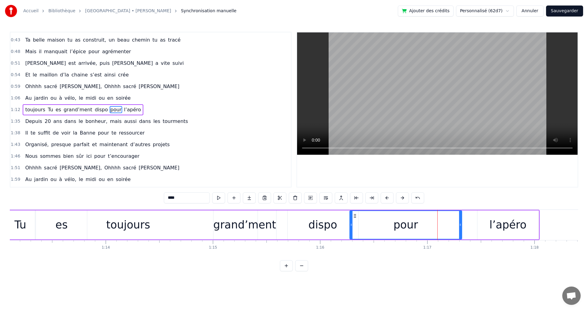
drag, startPoint x: 424, startPoint y: 225, endPoint x: 402, endPoint y: 223, distance: 22.5
click at [352, 222] on div at bounding box center [351, 225] width 2 height 28
drag, startPoint x: 461, startPoint y: 225, endPoint x: 399, endPoint y: 222, distance: 61.9
click at [399, 222] on div at bounding box center [398, 225] width 2 height 28
click at [515, 224] on div "l’apéro" at bounding box center [507, 225] width 37 height 16
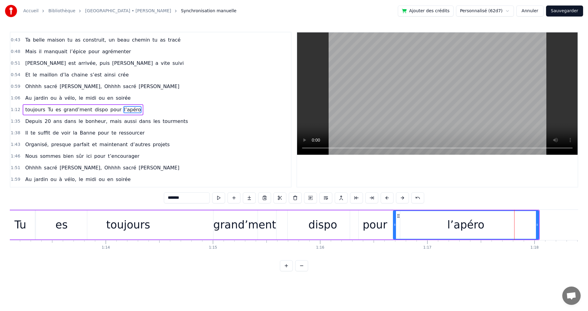
drag, startPoint x: 479, startPoint y: 226, endPoint x: 395, endPoint y: 223, distance: 84.3
click at [395, 223] on icon at bounding box center [395, 225] width 2 height 5
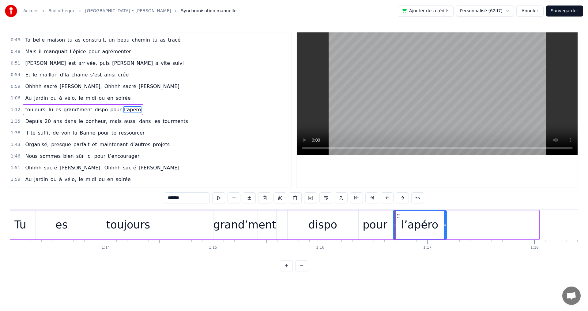
drag, startPoint x: 537, startPoint y: 226, endPoint x: 444, endPoint y: 223, distance: 92.2
click at [444, 223] on icon at bounding box center [445, 225] width 2 height 5
click at [228, 225] on div "grand’ment" at bounding box center [244, 225] width 63 height 16
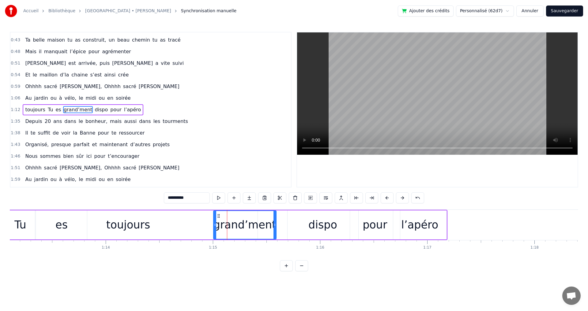
click at [138, 87] on span "[PERSON_NAME]" at bounding box center [159, 86] width 42 height 7
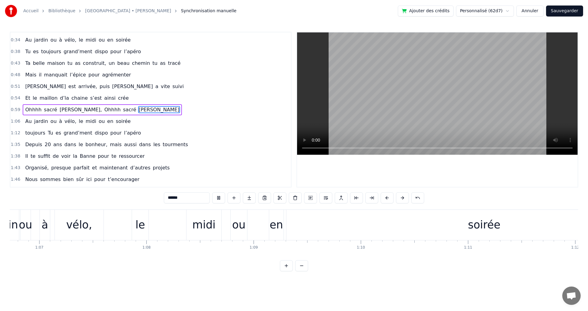
scroll to position [0, 7091]
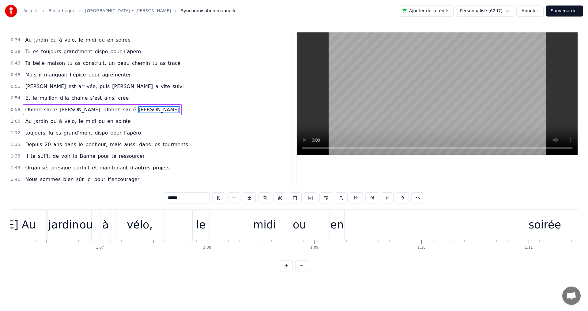
click at [89, 98] on span "s’est" at bounding box center [95, 98] width 13 height 7
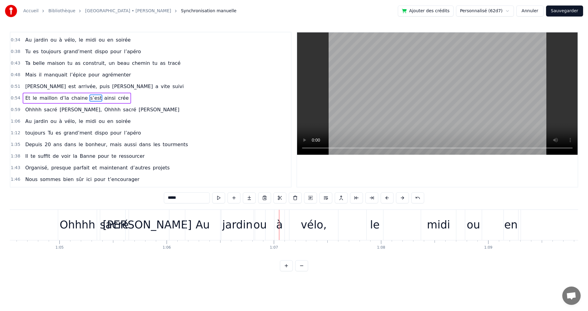
scroll to position [0, 6927]
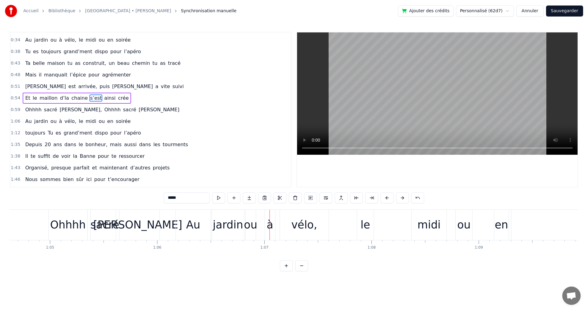
click at [190, 223] on div "Au" at bounding box center [193, 225] width 14 height 16
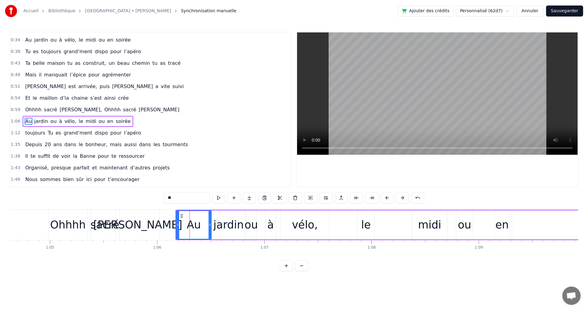
scroll to position [68, 0]
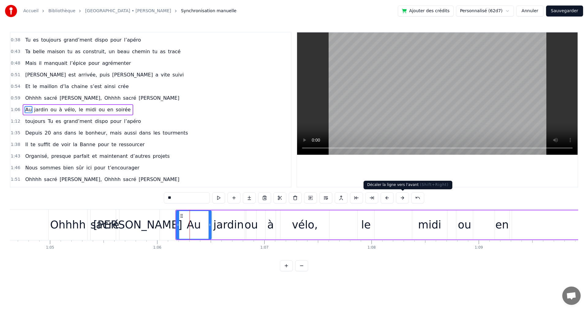
click at [401, 198] on button at bounding box center [402, 198] width 13 height 11
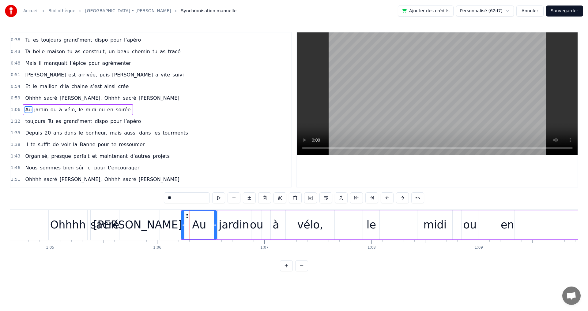
click at [401, 198] on button at bounding box center [402, 198] width 13 height 11
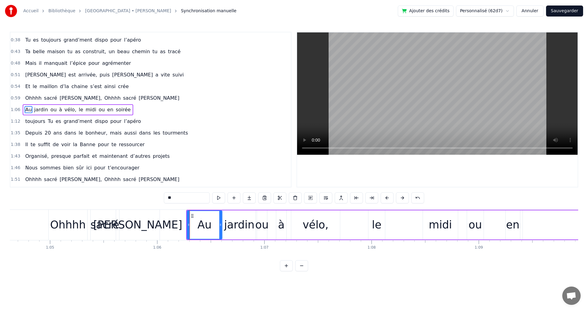
click at [401, 198] on button at bounding box center [402, 198] width 13 height 11
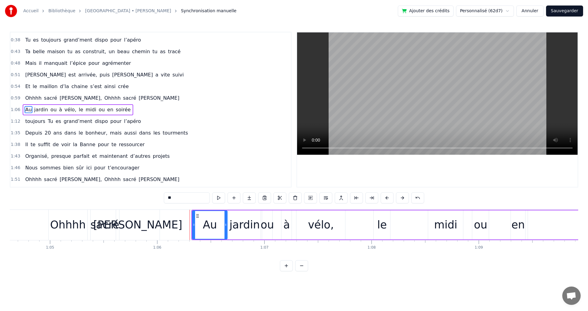
click at [401, 198] on button at bounding box center [402, 198] width 13 height 11
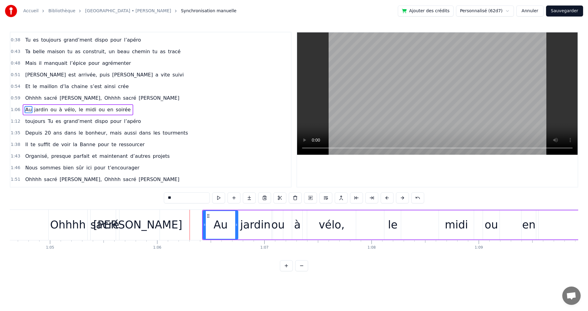
click at [401, 198] on button at bounding box center [402, 198] width 13 height 11
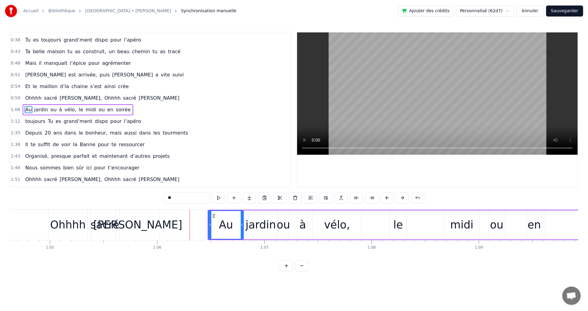
click at [402, 198] on button at bounding box center [402, 198] width 13 height 11
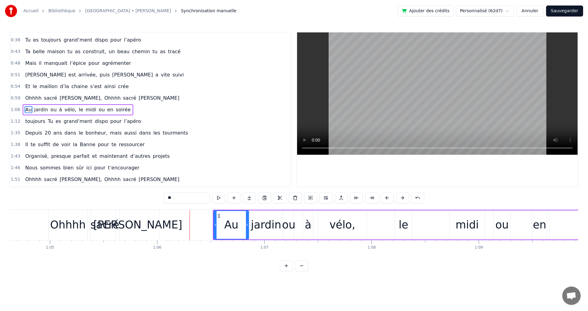
click at [402, 198] on button at bounding box center [402, 198] width 13 height 11
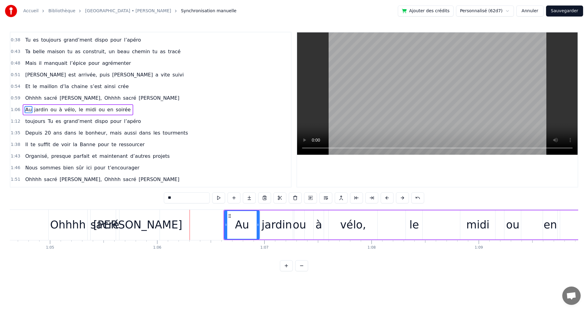
click at [402, 198] on button at bounding box center [402, 198] width 13 height 11
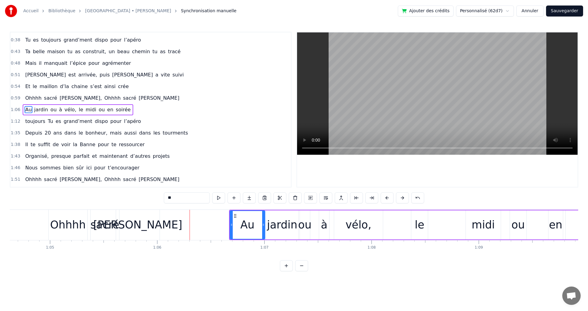
click at [104, 98] on span "Ohhhh" at bounding box center [112, 98] width 17 height 7
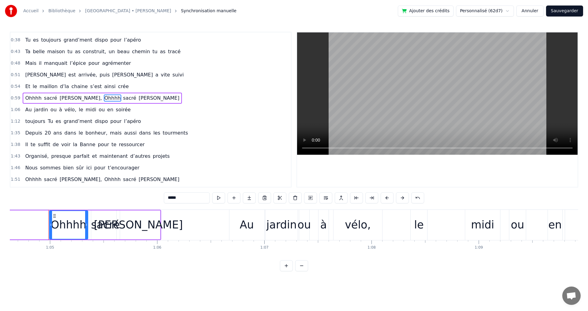
scroll to position [56, 0]
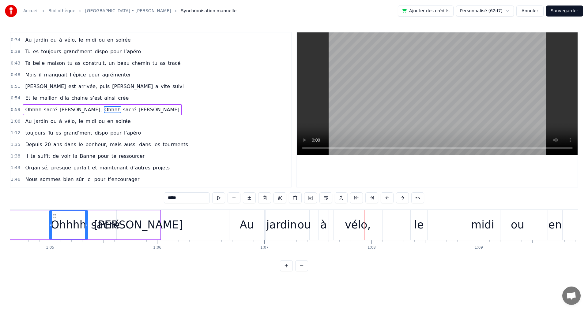
click at [302, 215] on div "ou" at bounding box center [304, 225] width 10 height 30
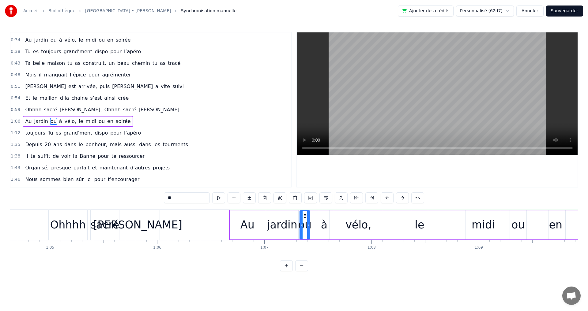
scroll to position [68, 0]
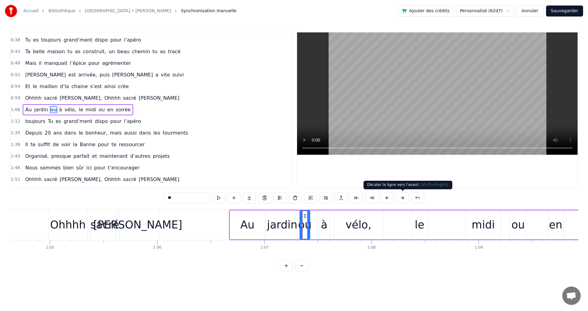
click at [404, 198] on button at bounding box center [402, 198] width 13 height 11
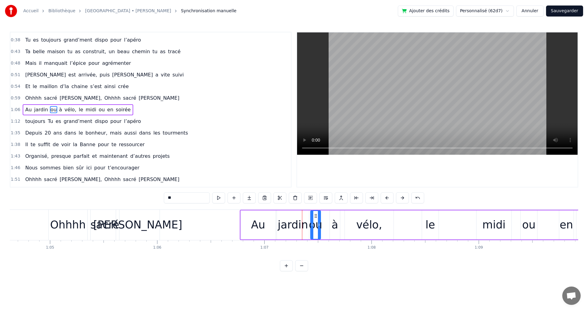
click at [404, 198] on button at bounding box center [402, 198] width 13 height 11
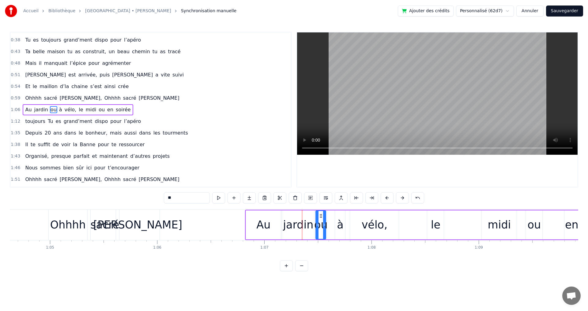
click at [404, 198] on button at bounding box center [402, 198] width 13 height 11
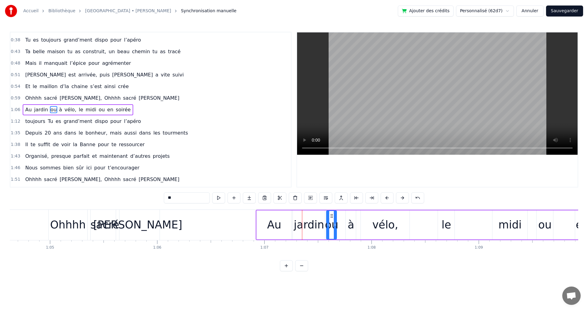
click at [404, 198] on button at bounding box center [402, 198] width 13 height 11
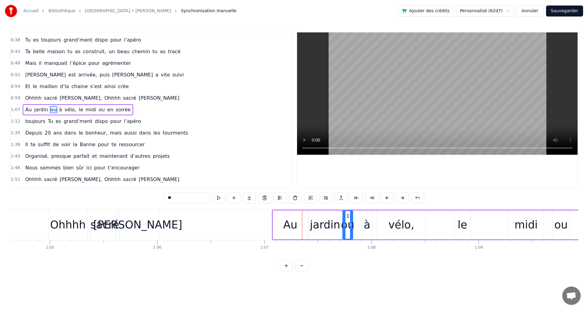
click at [404, 198] on button at bounding box center [402, 198] width 13 height 11
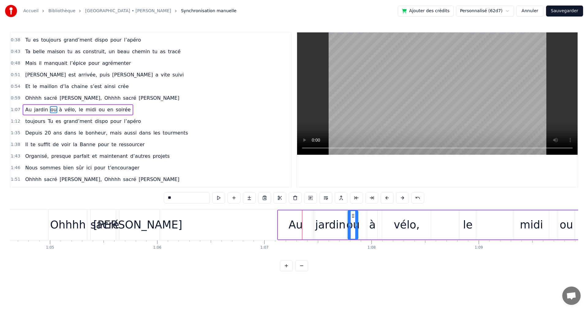
click at [404, 198] on button at bounding box center [402, 198] width 13 height 11
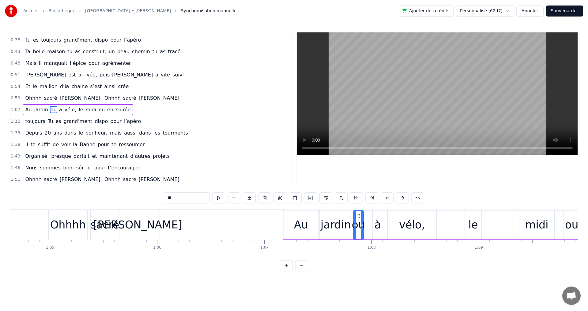
click at [404, 198] on button at bounding box center [402, 198] width 13 height 11
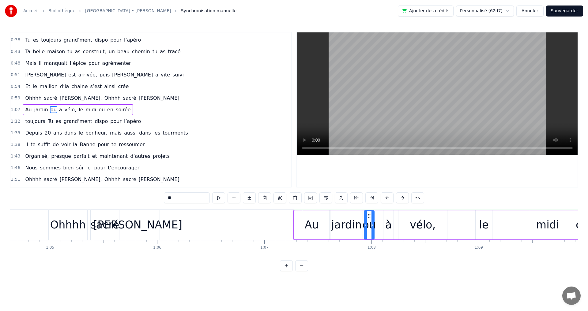
click at [404, 198] on button at bounding box center [402, 198] width 13 height 11
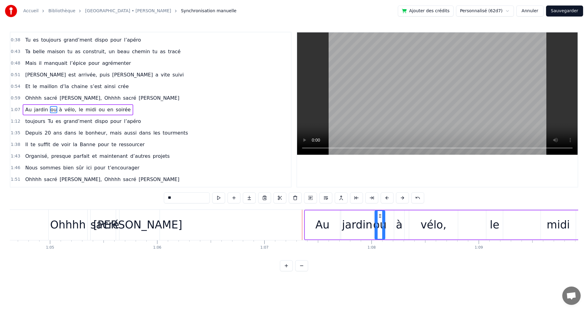
click at [122, 96] on span "sacré" at bounding box center [129, 98] width 14 height 7
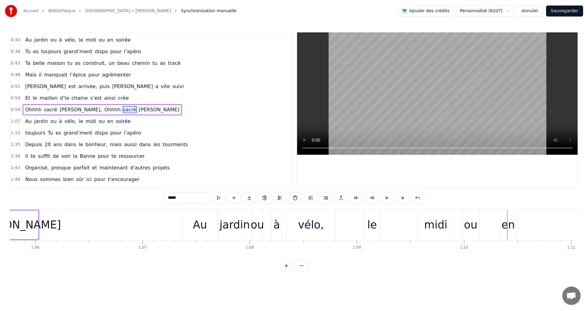
scroll to position [0, 6983]
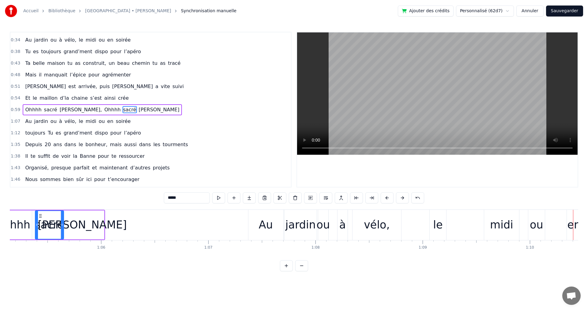
click at [266, 222] on div "Au" at bounding box center [266, 225] width 14 height 16
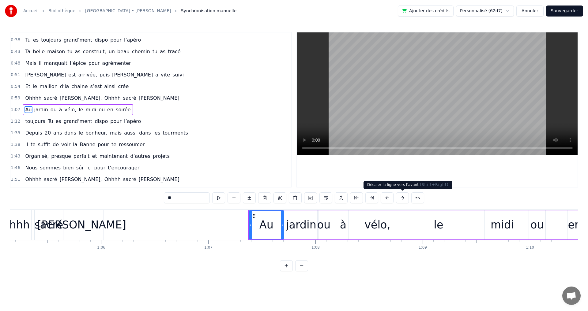
click at [402, 198] on button at bounding box center [402, 198] width 13 height 11
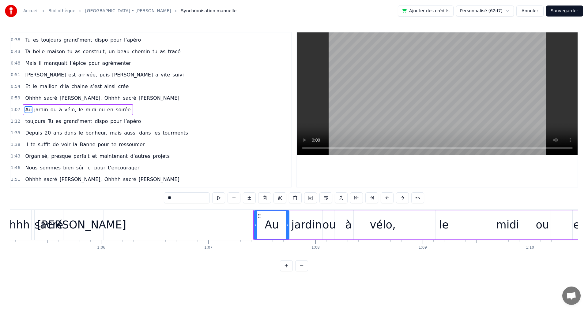
click at [402, 198] on button at bounding box center [402, 198] width 13 height 11
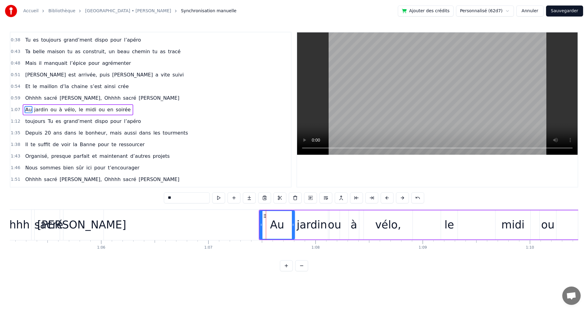
click at [402, 198] on button at bounding box center [402, 198] width 13 height 11
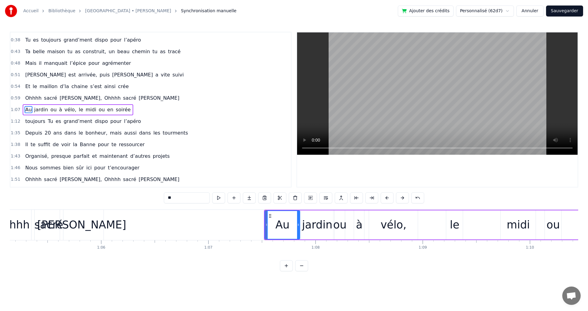
click at [402, 198] on button at bounding box center [402, 198] width 13 height 11
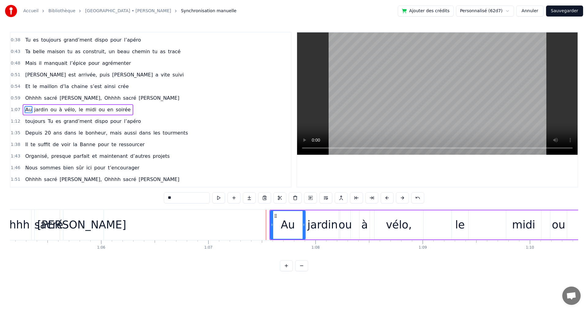
click at [402, 198] on button at bounding box center [402, 198] width 13 height 11
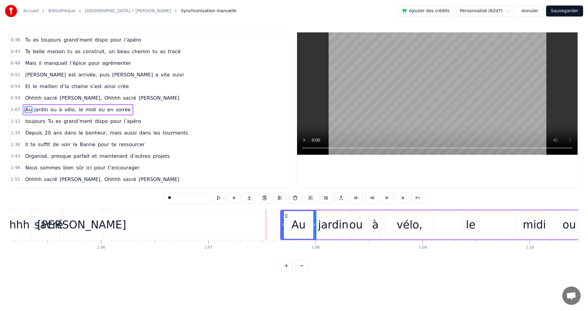
click at [402, 198] on button at bounding box center [402, 198] width 13 height 11
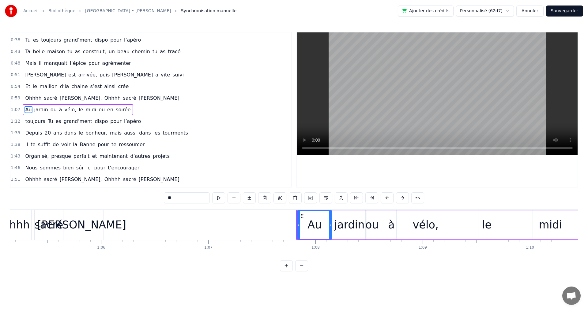
click at [402, 198] on button at bounding box center [402, 198] width 13 height 11
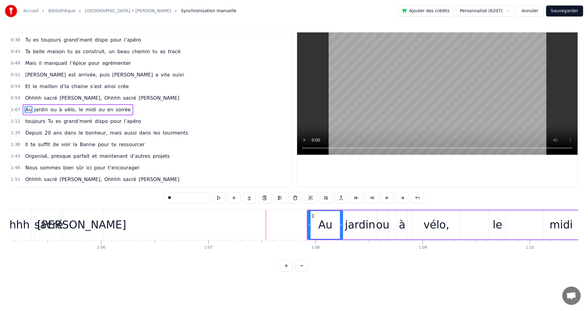
click at [402, 198] on button at bounding box center [402, 198] width 13 height 11
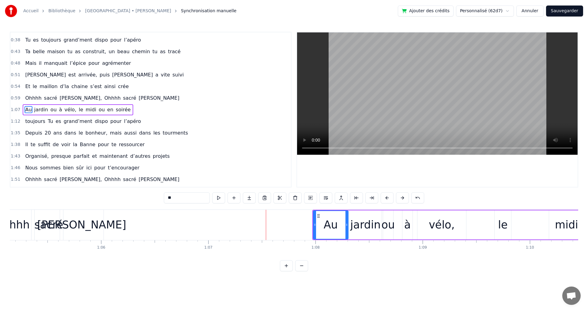
click at [402, 199] on button at bounding box center [402, 198] width 13 height 11
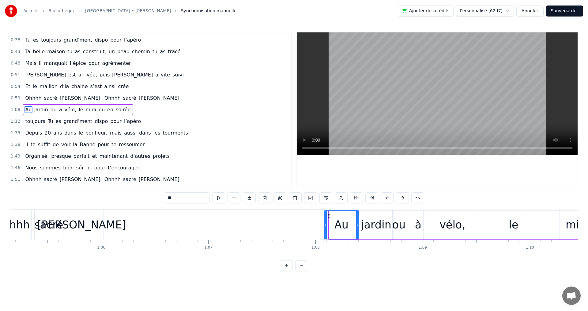
click at [402, 199] on button at bounding box center [402, 198] width 13 height 11
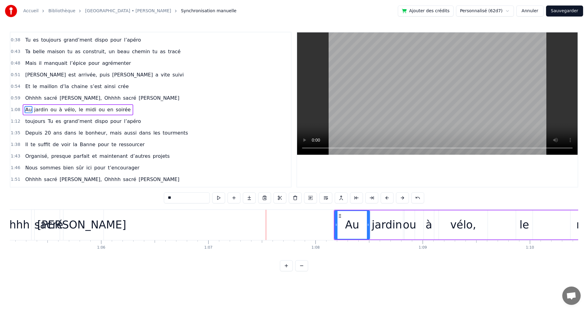
click at [402, 199] on button at bounding box center [402, 198] width 13 height 11
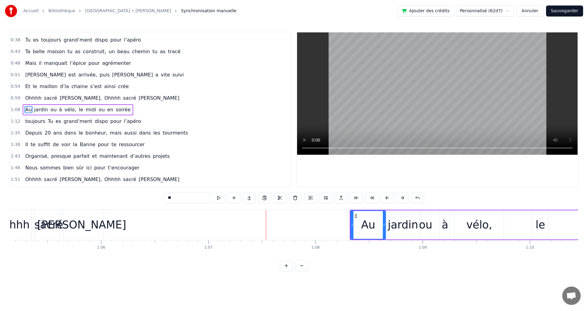
click at [402, 199] on button at bounding box center [402, 198] width 13 height 11
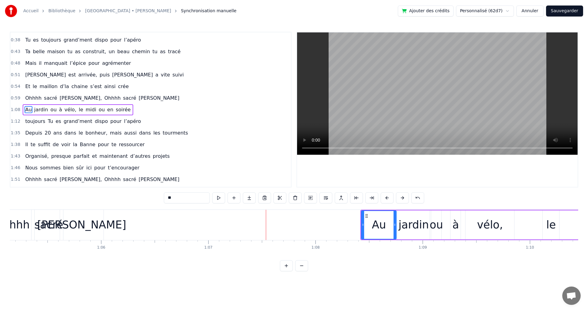
click at [402, 199] on button at bounding box center [402, 198] width 13 height 11
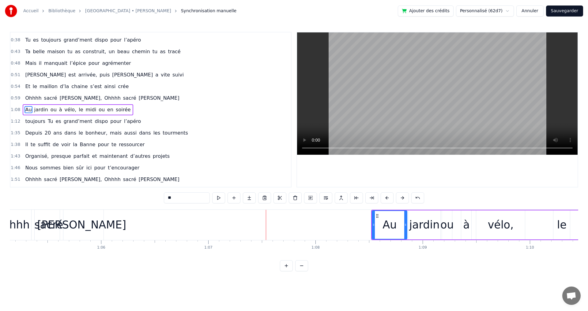
click at [402, 199] on button at bounding box center [402, 198] width 13 height 11
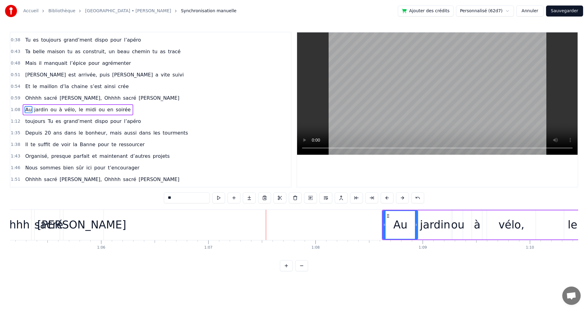
click at [402, 199] on button at bounding box center [402, 198] width 13 height 11
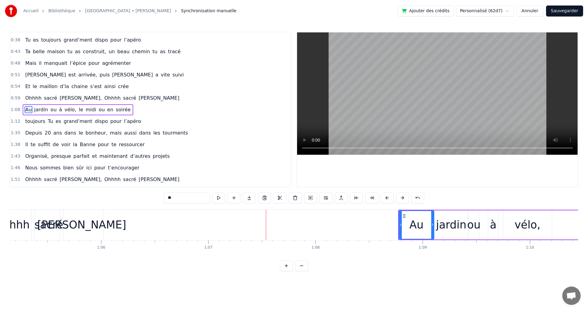
click at [402, 200] on button at bounding box center [402, 198] width 13 height 11
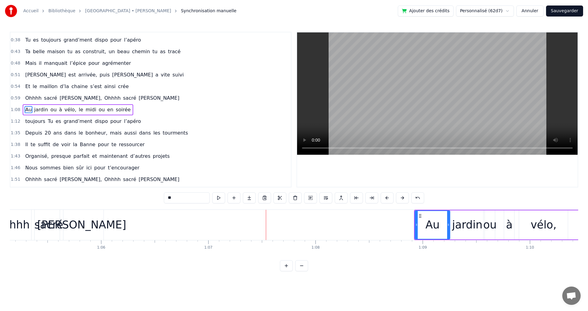
click at [402, 200] on button at bounding box center [402, 198] width 13 height 11
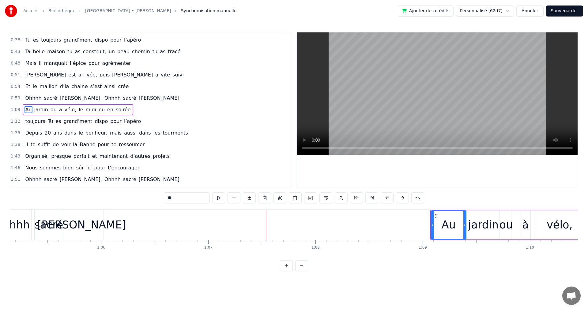
click at [402, 201] on button at bounding box center [402, 198] width 13 height 11
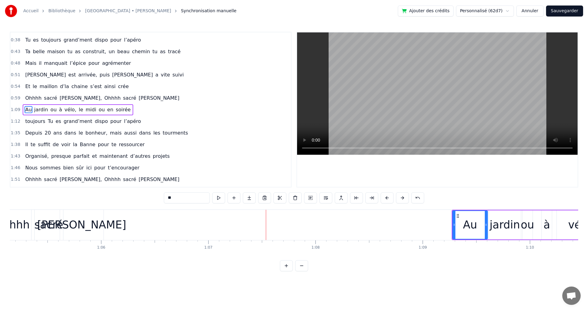
click at [402, 201] on button at bounding box center [402, 198] width 13 height 11
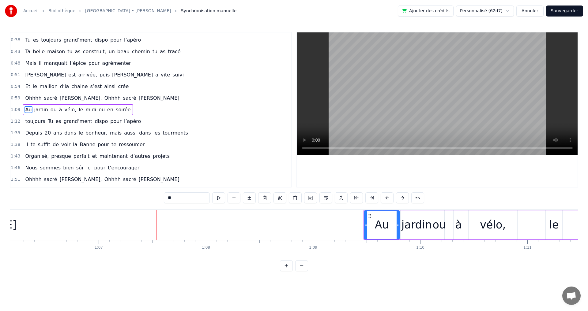
scroll to position [0, 7105]
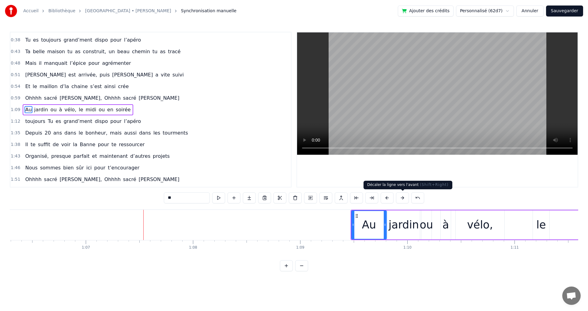
click at [403, 198] on button at bounding box center [402, 198] width 13 height 11
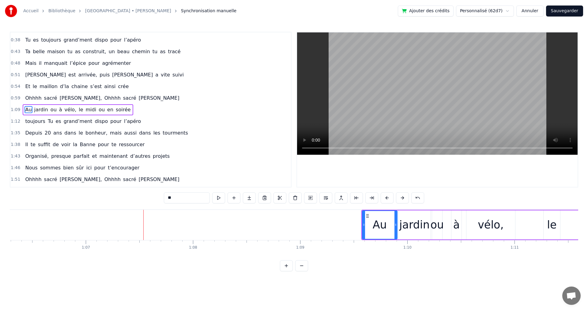
click at [403, 198] on button at bounding box center [402, 198] width 13 height 11
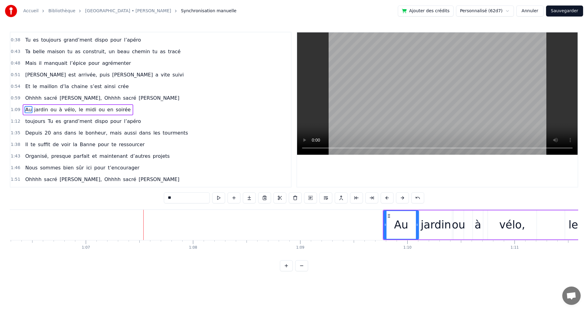
click at [403, 198] on button at bounding box center [402, 198] width 13 height 11
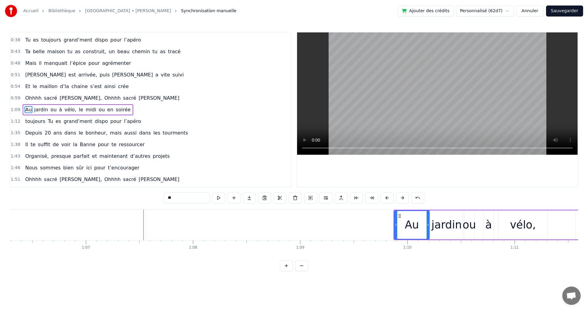
click at [403, 198] on button at bounding box center [402, 198] width 13 height 11
click at [403, 199] on button at bounding box center [402, 198] width 13 height 11
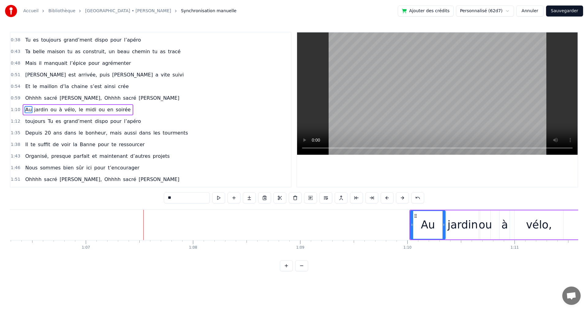
click at [387, 271] on div "0:09 Tu as grandi à [GEOGRAPHIC_DATA], le cœur ouvert à l’inconnu 0:13 T’as eu …" at bounding box center [294, 152] width 568 height 240
click at [138, 98] on span "[PERSON_NAME]" at bounding box center [159, 98] width 42 height 7
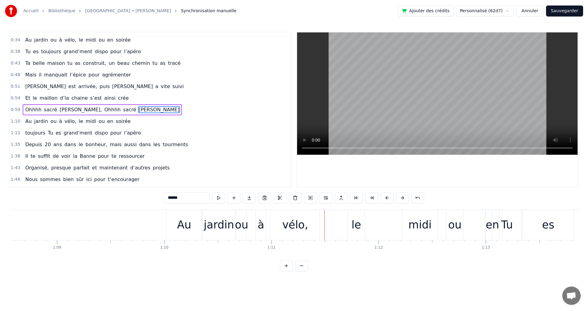
scroll to position [0, 7339]
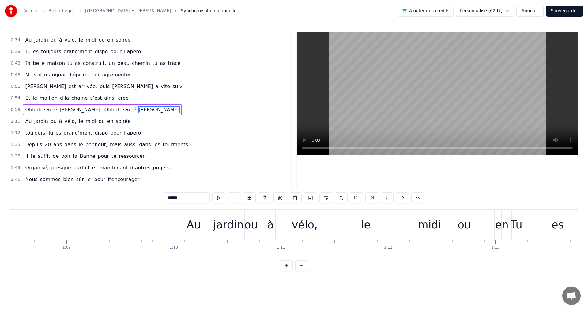
click at [230, 228] on div "jardin" at bounding box center [228, 225] width 30 height 16
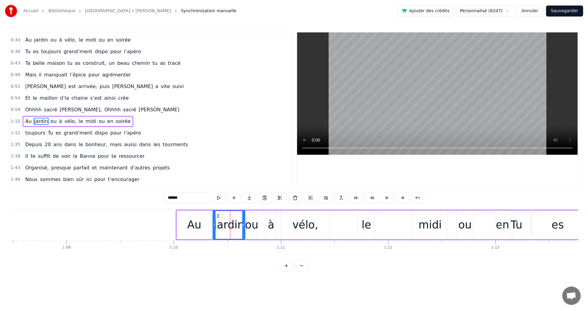
scroll to position [68, 0]
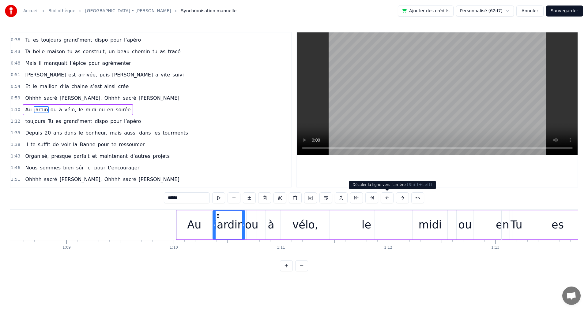
click at [387, 198] on button at bounding box center [387, 198] width 13 height 11
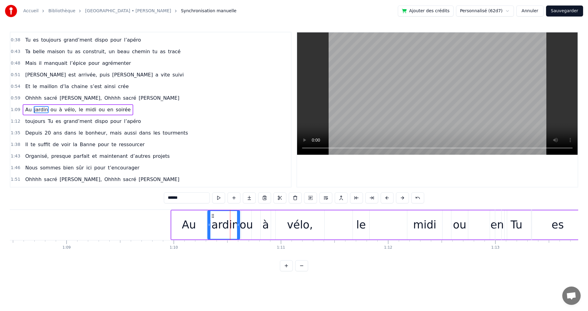
click at [387, 198] on button at bounding box center [387, 198] width 13 height 11
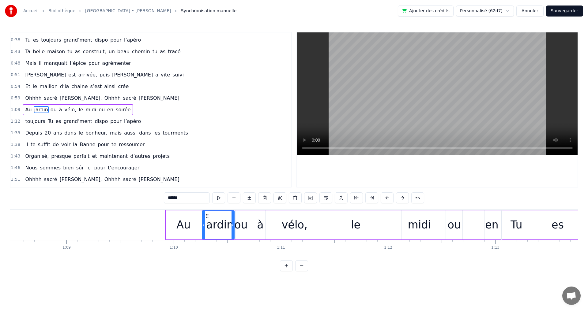
click at [387, 198] on button at bounding box center [387, 198] width 13 height 11
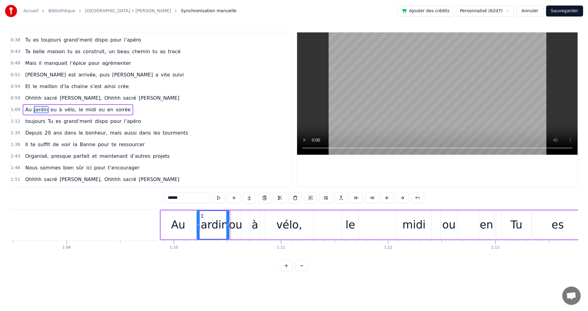
click at [387, 198] on button at bounding box center [387, 198] width 13 height 11
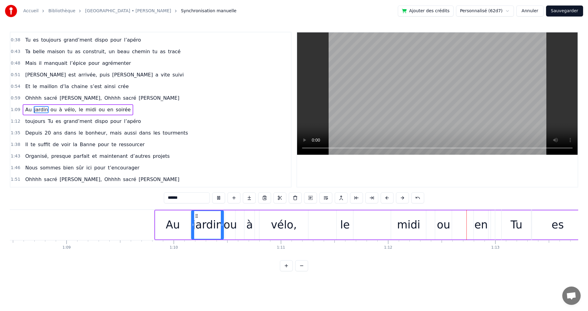
click at [104, 95] on span "Ohhhh" at bounding box center [112, 98] width 17 height 7
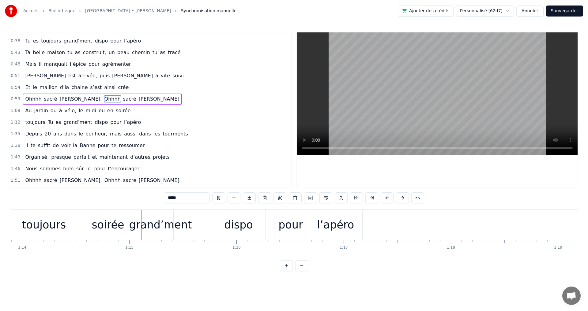
scroll to position [0, 7959]
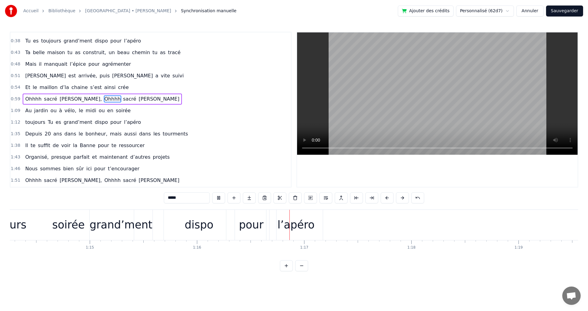
click at [364, 133] on video at bounding box center [437, 93] width 281 height 122
click at [64, 109] on span "vélo," at bounding box center [70, 110] width 13 height 7
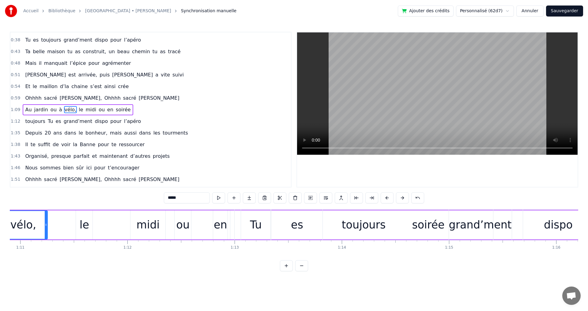
scroll to position [0, 7557]
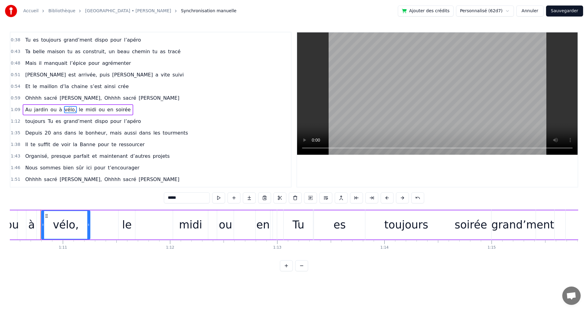
click at [47, 120] on span "Tu" at bounding box center [50, 121] width 6 height 7
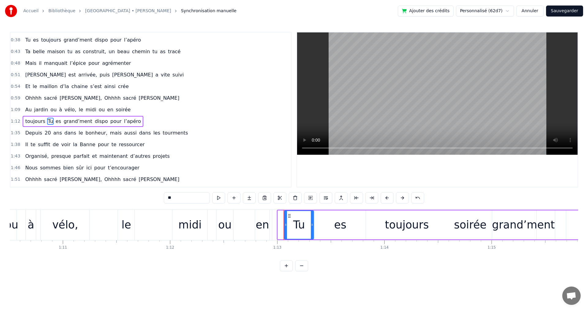
scroll to position [80, 0]
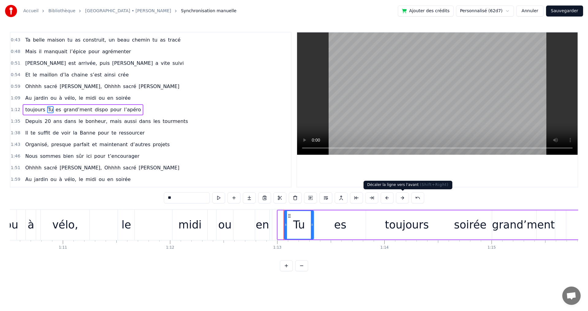
click at [403, 198] on button at bounding box center [402, 198] width 13 height 11
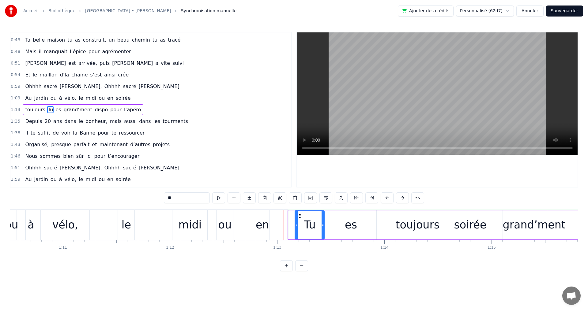
click at [403, 198] on button at bounding box center [402, 198] width 13 height 11
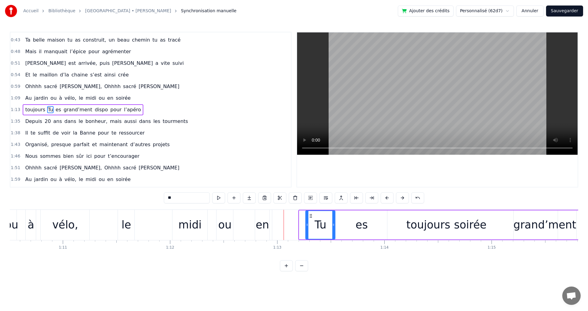
click at [403, 198] on button at bounding box center [402, 198] width 13 height 11
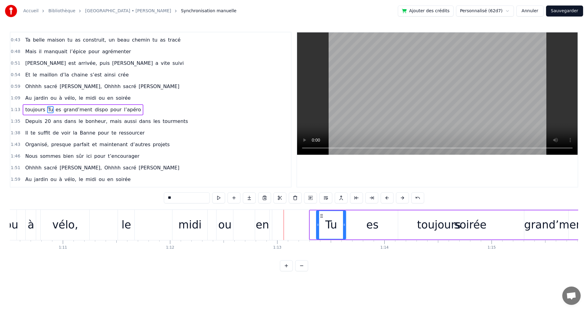
click at [403, 198] on button at bounding box center [402, 198] width 13 height 11
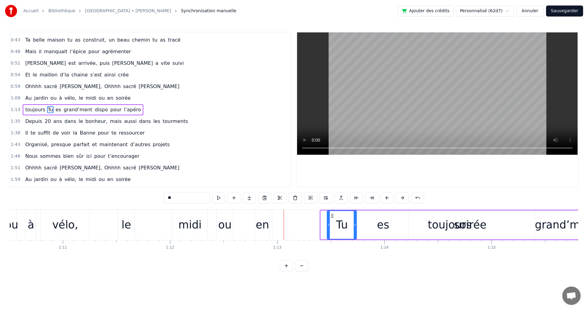
click at [403, 198] on button at bounding box center [402, 198] width 13 height 11
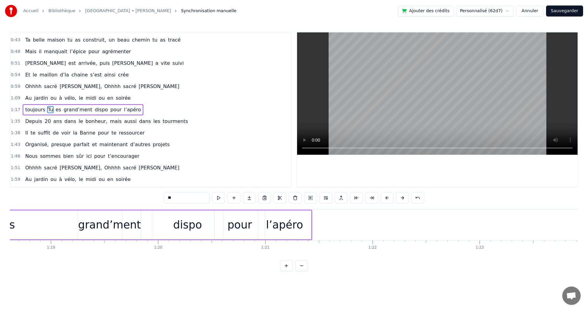
scroll to position [0, 8230]
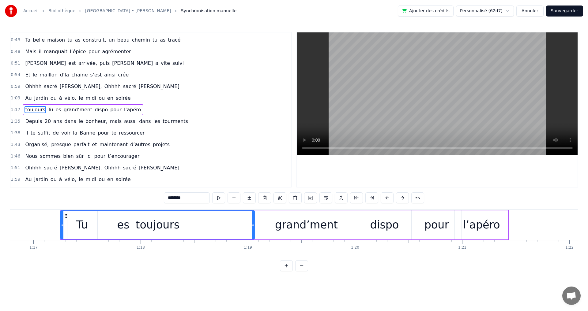
drag, startPoint x: 317, startPoint y: 225, endPoint x: 252, endPoint y: 223, distance: 64.7
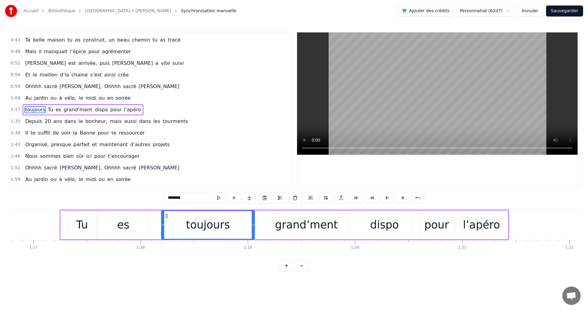
drag, startPoint x: 62, startPoint y: 225, endPoint x: 163, endPoint y: 225, distance: 100.8
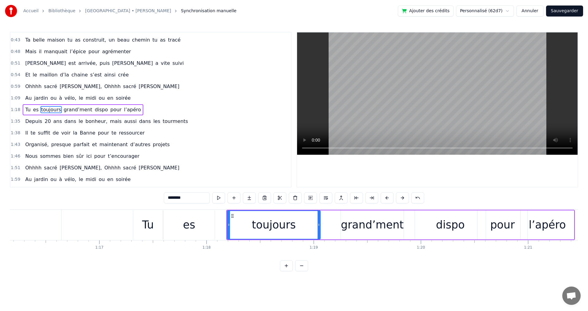
scroll to position [0, 8079]
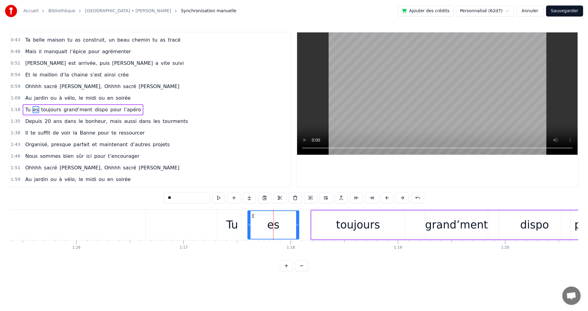
type input "**"
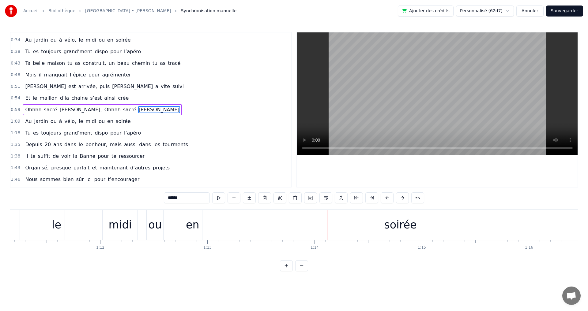
scroll to position [68, 0]
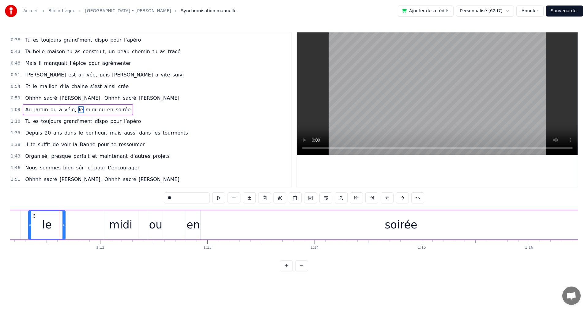
drag, startPoint x: 50, startPoint y: 226, endPoint x: 29, endPoint y: 224, distance: 20.6
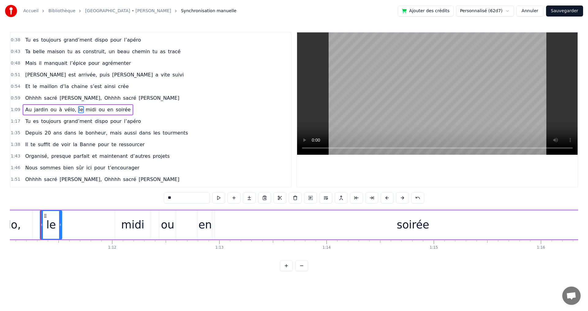
drag, startPoint x: 76, startPoint y: 226, endPoint x: 61, endPoint y: 224, distance: 15.4
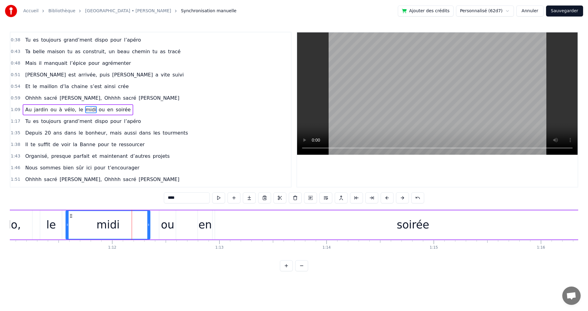
drag, startPoint x: 118, startPoint y: 225, endPoint x: 68, endPoint y: 223, distance: 49.4
drag, startPoint x: 149, startPoint y: 226, endPoint x: 98, endPoint y: 226, distance: 51.4
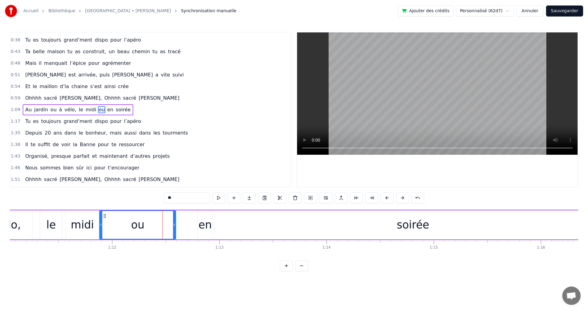
drag, startPoint x: 162, startPoint y: 226, endPoint x: 100, endPoint y: 225, distance: 62.5
drag, startPoint x: 175, startPoint y: 227, endPoint x: 162, endPoint y: 226, distance: 12.6
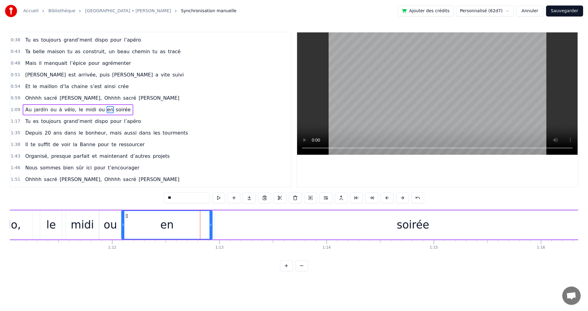
drag, startPoint x: 198, startPoint y: 226, endPoint x: 135, endPoint y: 226, distance: 62.8
drag, startPoint x: 211, startPoint y: 225, endPoint x: 198, endPoint y: 222, distance: 12.9
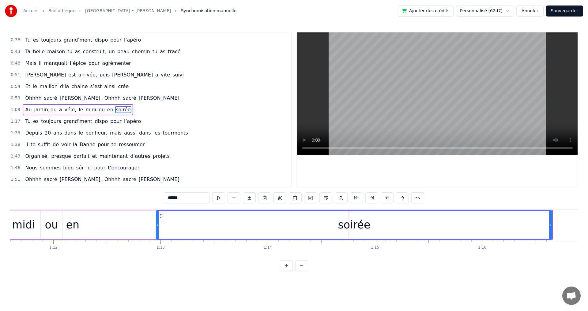
scroll to position [0, 7676]
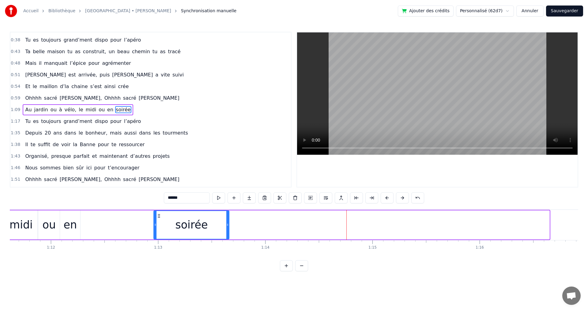
drag, startPoint x: 548, startPoint y: 227, endPoint x: 228, endPoint y: 221, distance: 320.4
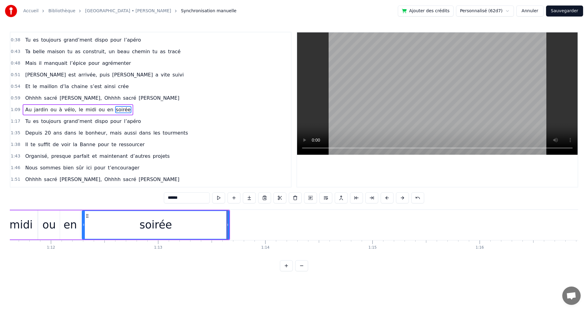
drag, startPoint x: 155, startPoint y: 226, endPoint x: 86, endPoint y: 222, distance: 68.4
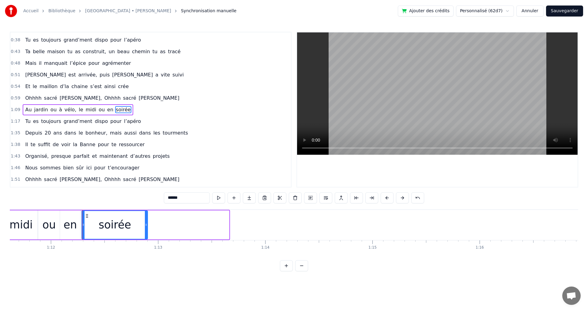
drag, startPoint x: 228, startPoint y: 225, endPoint x: 147, endPoint y: 224, distance: 81.5
drag, startPoint x: 147, startPoint y: 224, endPoint x: 155, endPoint y: 225, distance: 8.8
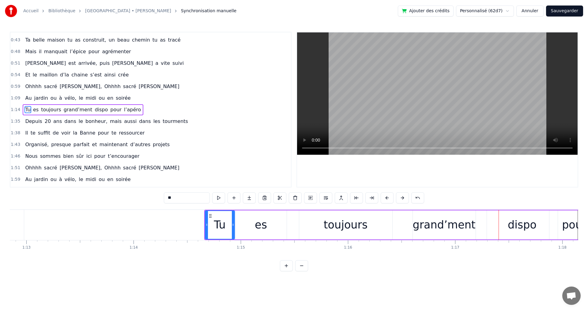
scroll to position [0, 7752]
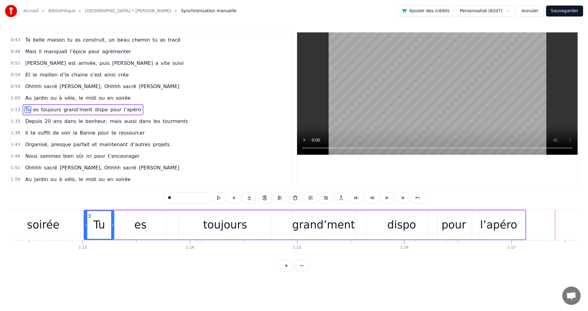
type input "****"
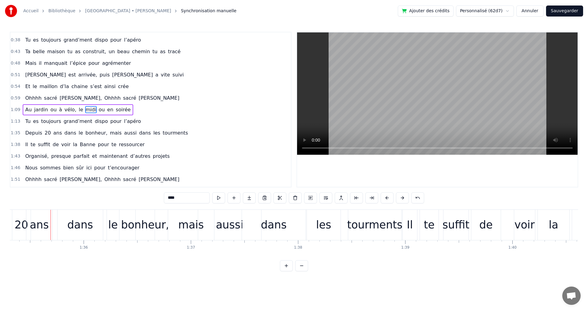
scroll to position [0, 10226]
